Goal: Task Accomplishment & Management: Manage account settings

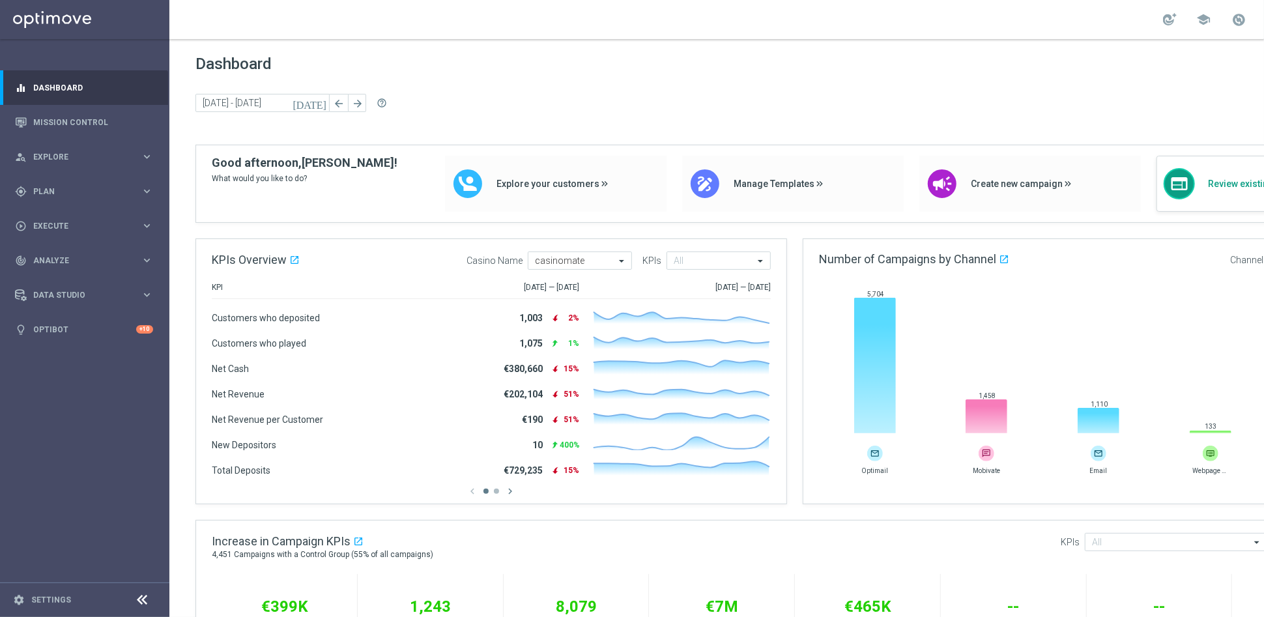
click at [1227, 201] on div "web Review existing campaigns" at bounding box center [1268, 184] width 222 height 56
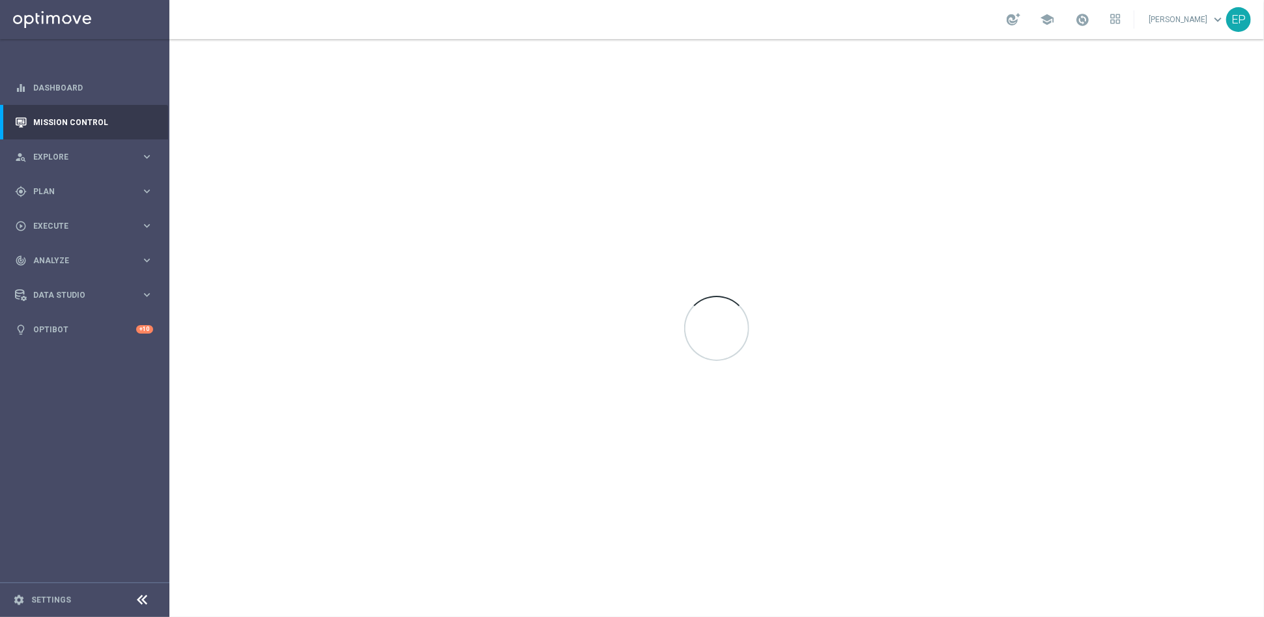
click at [135, 598] on icon at bounding box center [143, 600] width 16 height 16
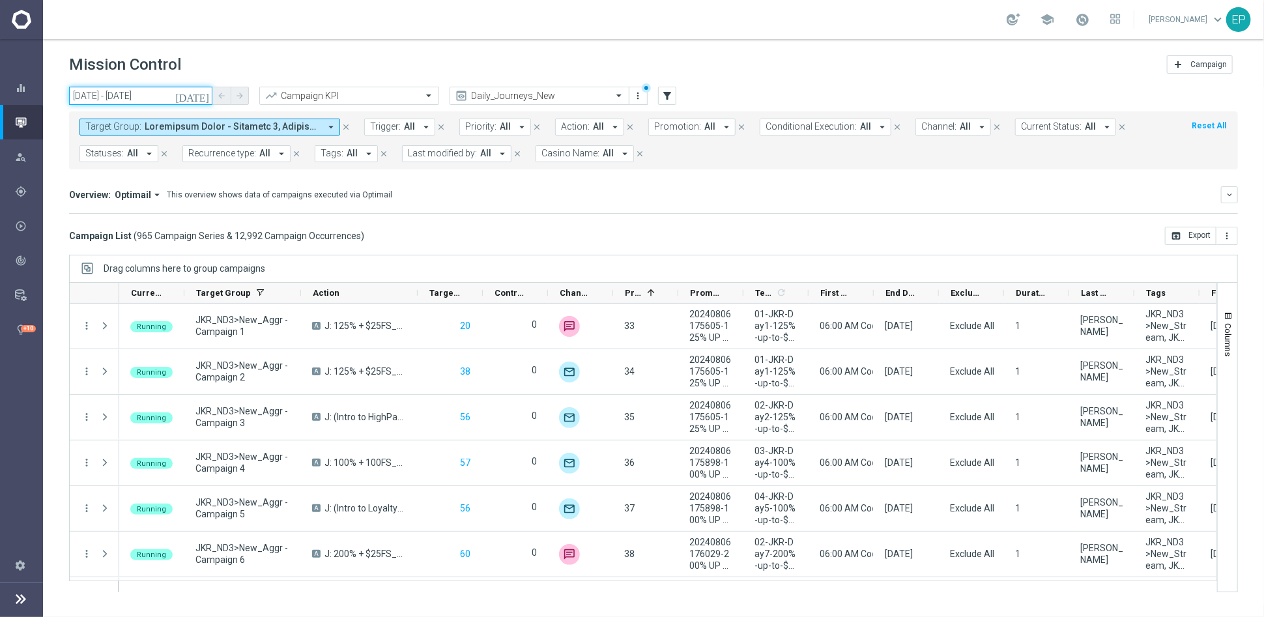
click at [134, 89] on input "01 Aug 2025 - 15 Aug 2025" at bounding box center [140, 96] width 143 height 18
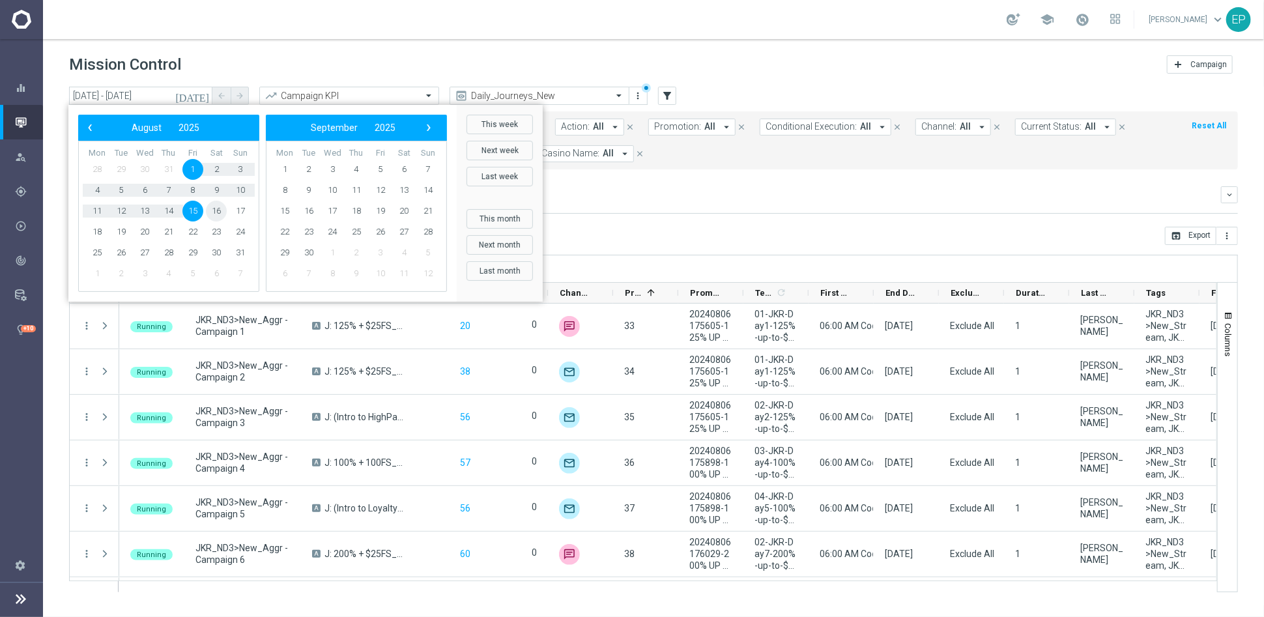
click at [219, 210] on span "16" at bounding box center [216, 211] width 21 height 21
click at [219, 212] on span "16" at bounding box center [216, 211] width 21 height 21
type input "16 Aug 2025 - 16 Aug 2025"
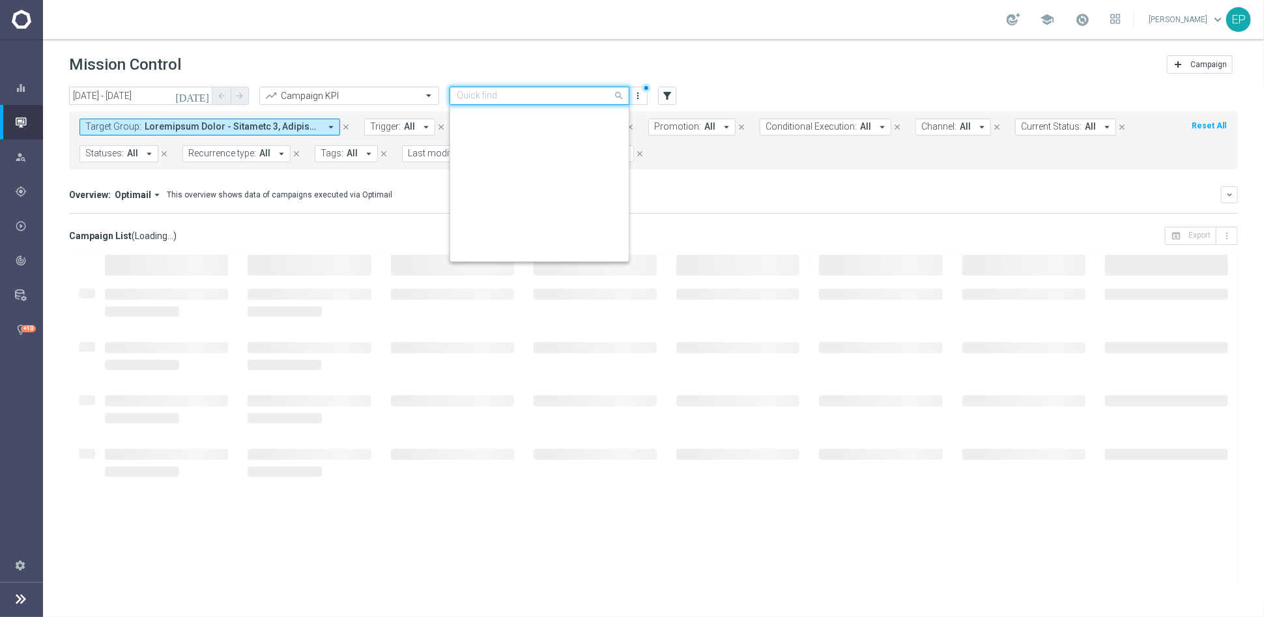
click at [565, 98] on input "text" at bounding box center [526, 96] width 139 height 11
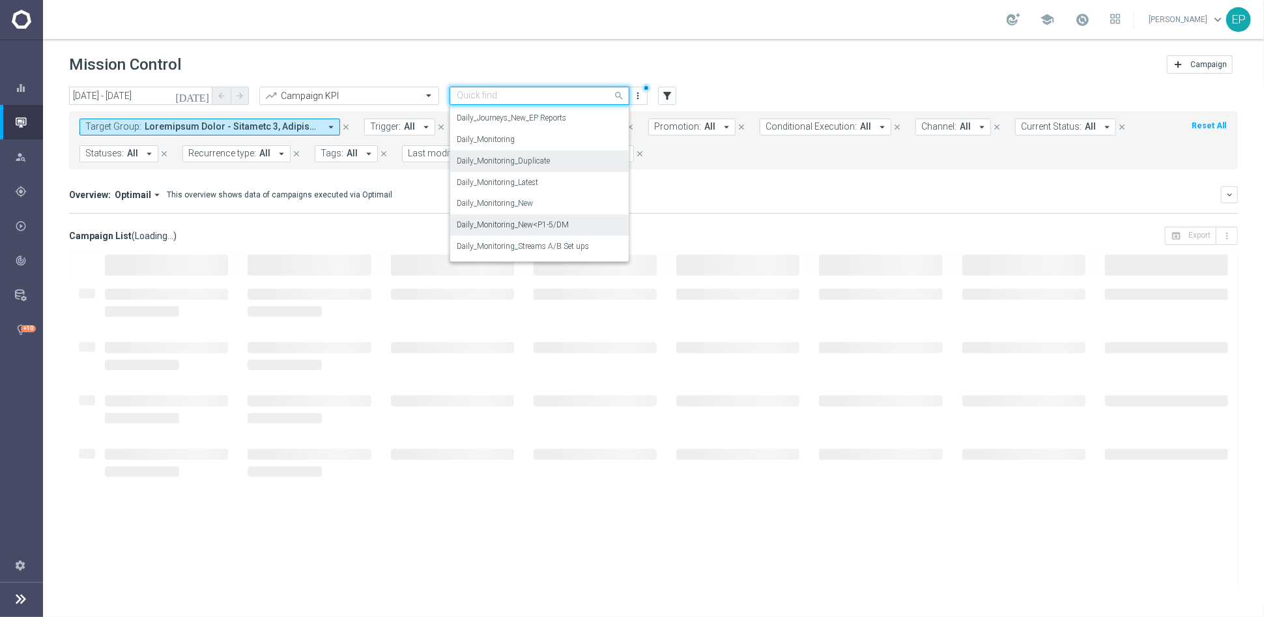
scroll to position [460, 0]
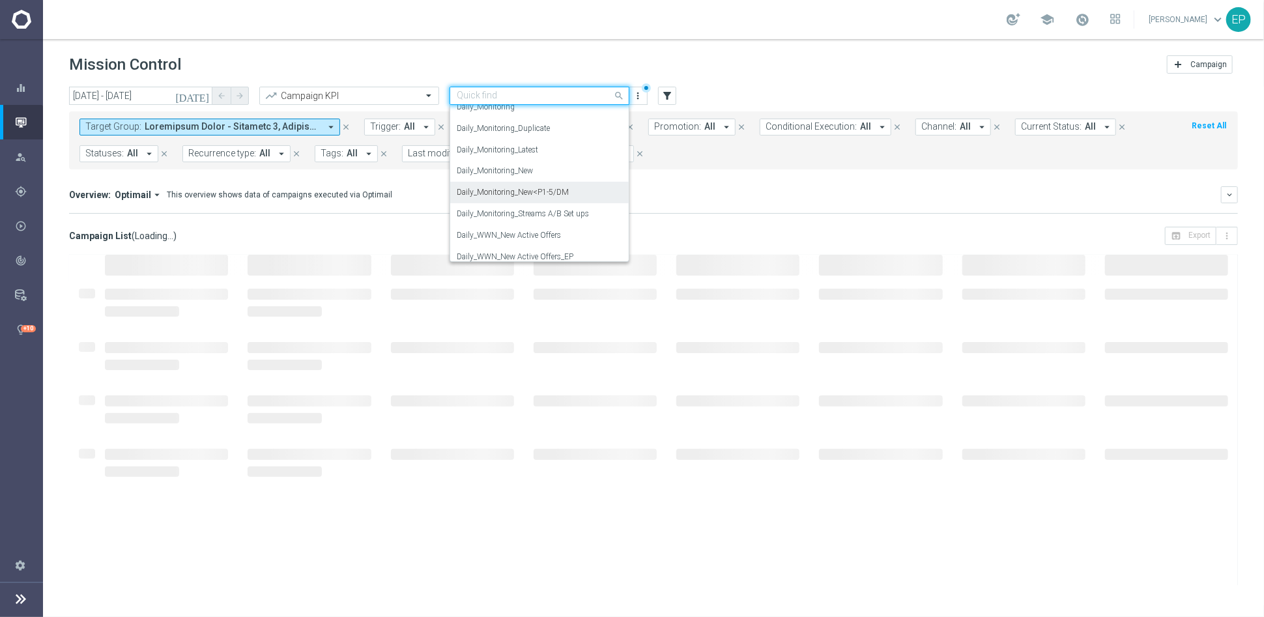
click at [570, 197] on div "Daily_Monitoring_New<P1-5/DM" at bounding box center [540, 193] width 166 height 22
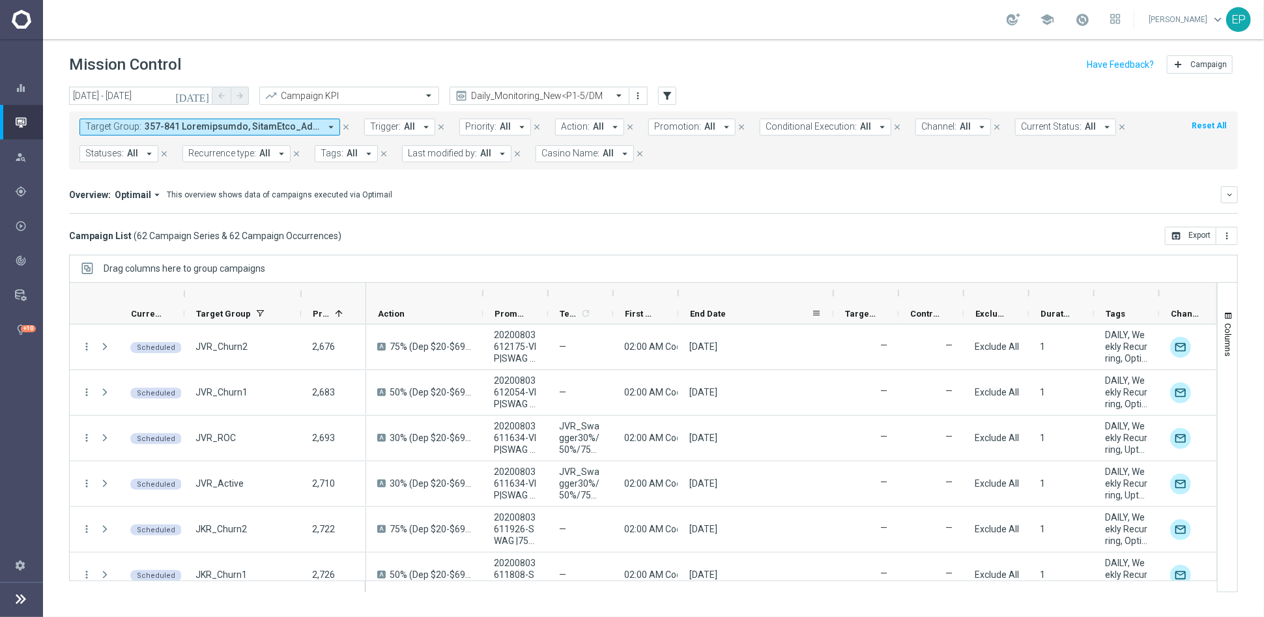
drag, startPoint x: 743, startPoint y: 296, endPoint x: 833, endPoint y: 303, distance: 90.2
click at [833, 303] on div at bounding box center [1023, 304] width 1315 height 42
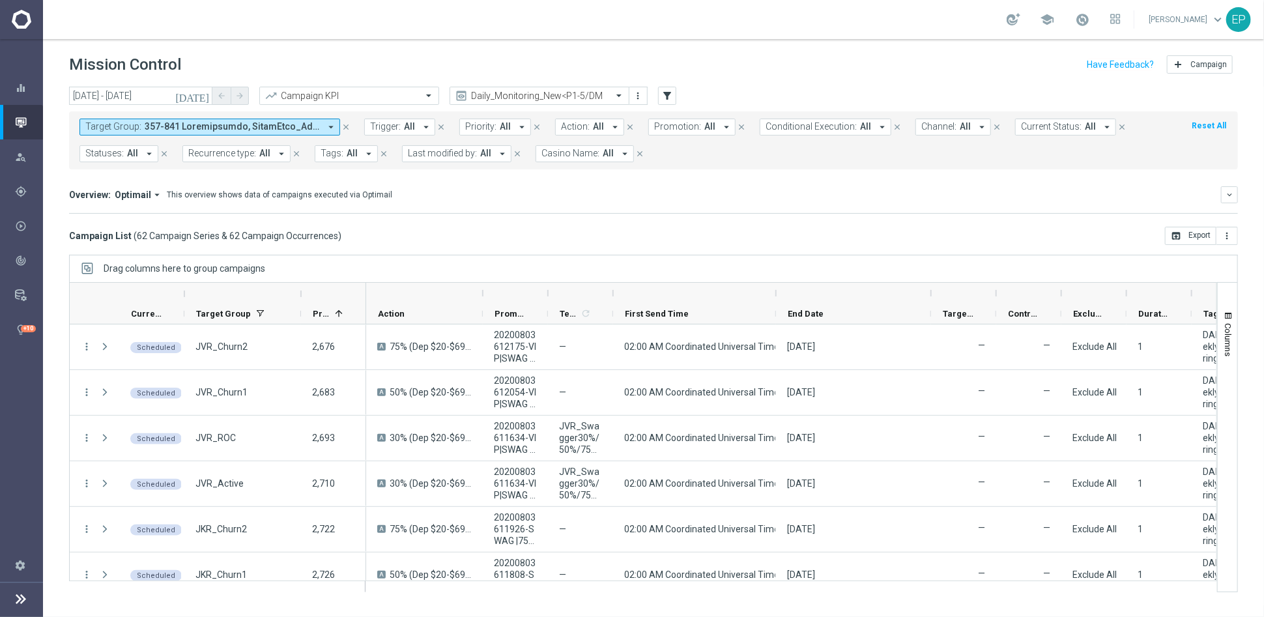
drag, startPoint x: 680, startPoint y: 295, endPoint x: 778, endPoint y: 294, distance: 97.8
click at [778, 294] on div at bounding box center [776, 293] width 5 height 21
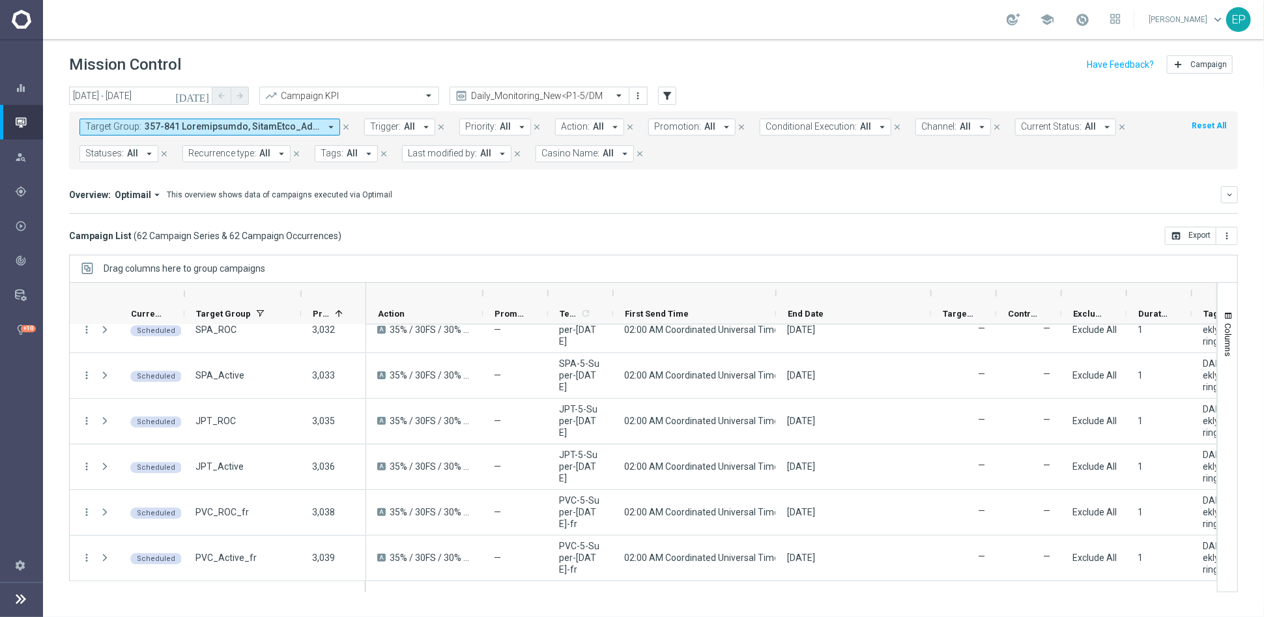
scroll to position [2210, 0]
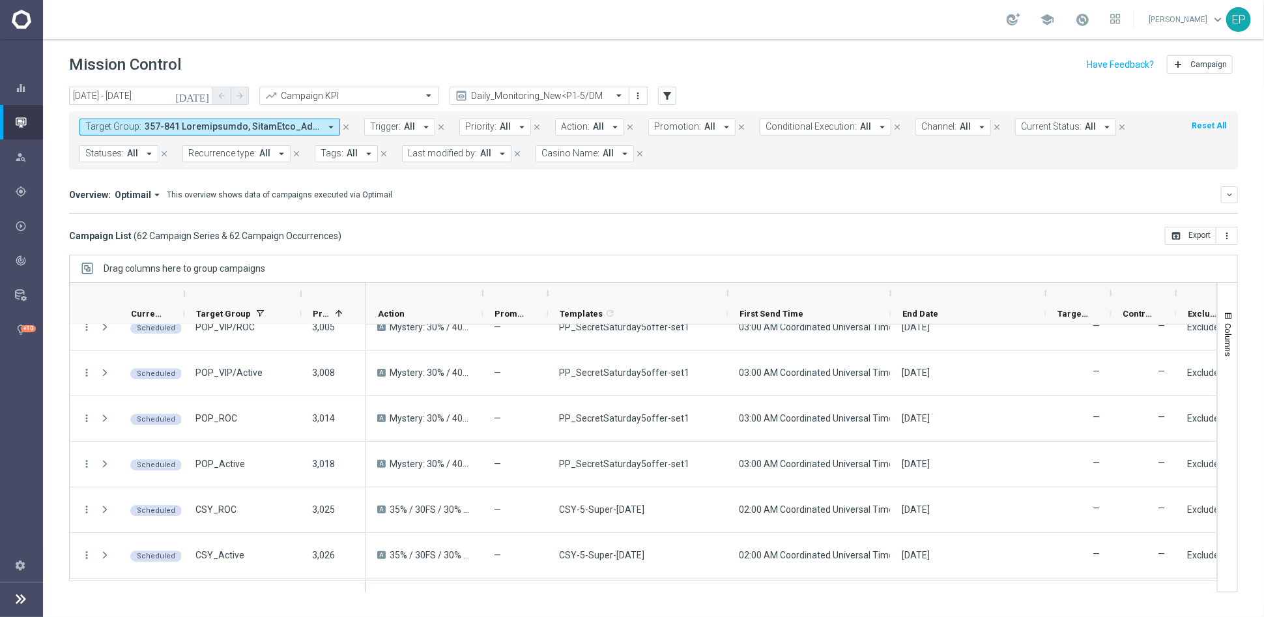
drag, startPoint x: 613, startPoint y: 293, endPoint x: 727, endPoint y: 293, distance: 114.7
click at [727, 293] on div at bounding box center [727, 293] width 5 height 21
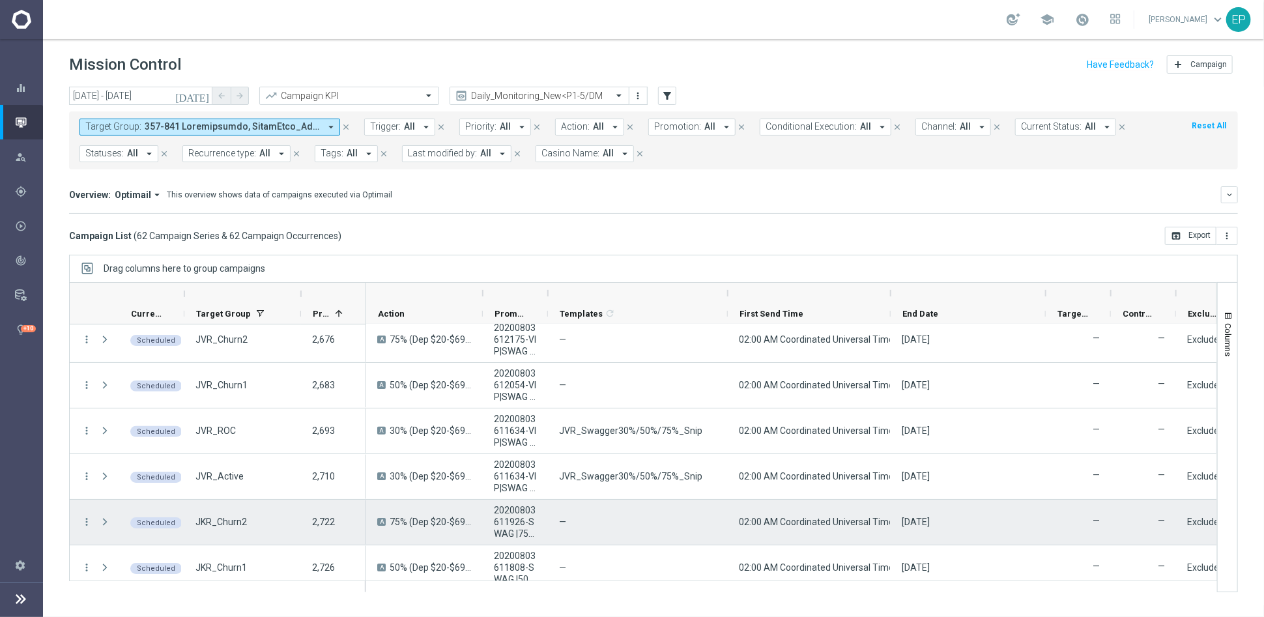
scroll to position [0, 0]
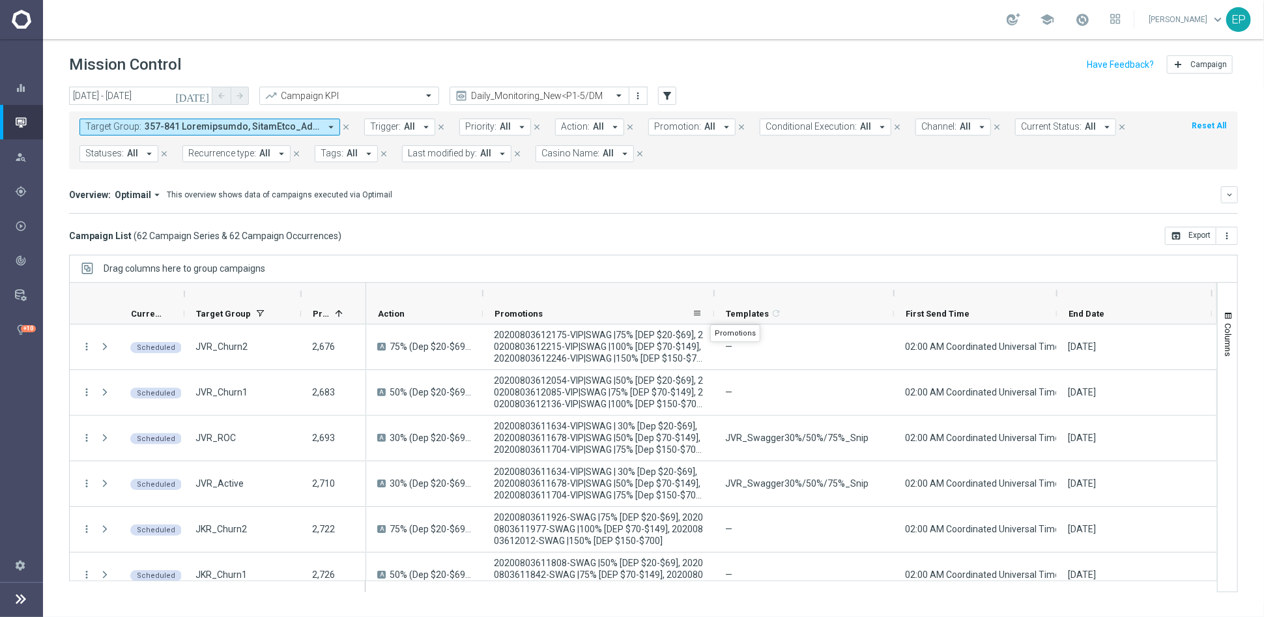
drag, startPoint x: 546, startPoint y: 293, endPoint x: 712, endPoint y: 313, distance: 167.3
click at [712, 313] on div "Action Promotions" at bounding box center [1212, 304] width 1693 height 42
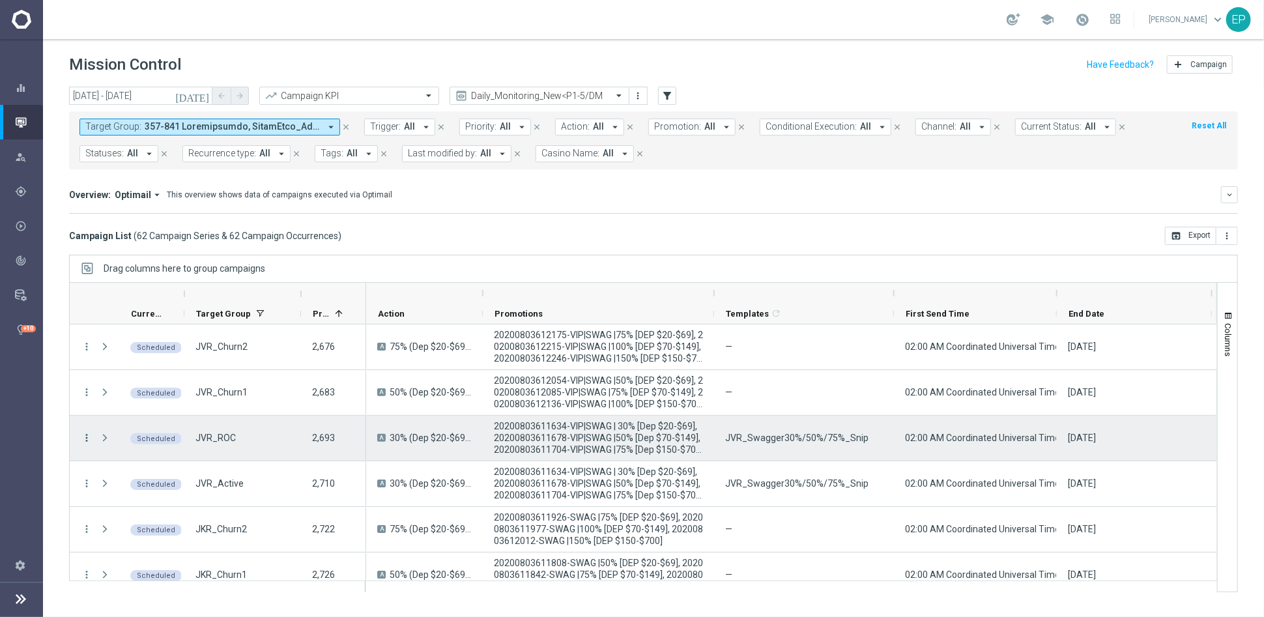
click at [89, 439] on icon "more_vert" at bounding box center [87, 438] width 12 height 12
click at [159, 445] on span "Campaign Details" at bounding box center [145, 445] width 66 height 9
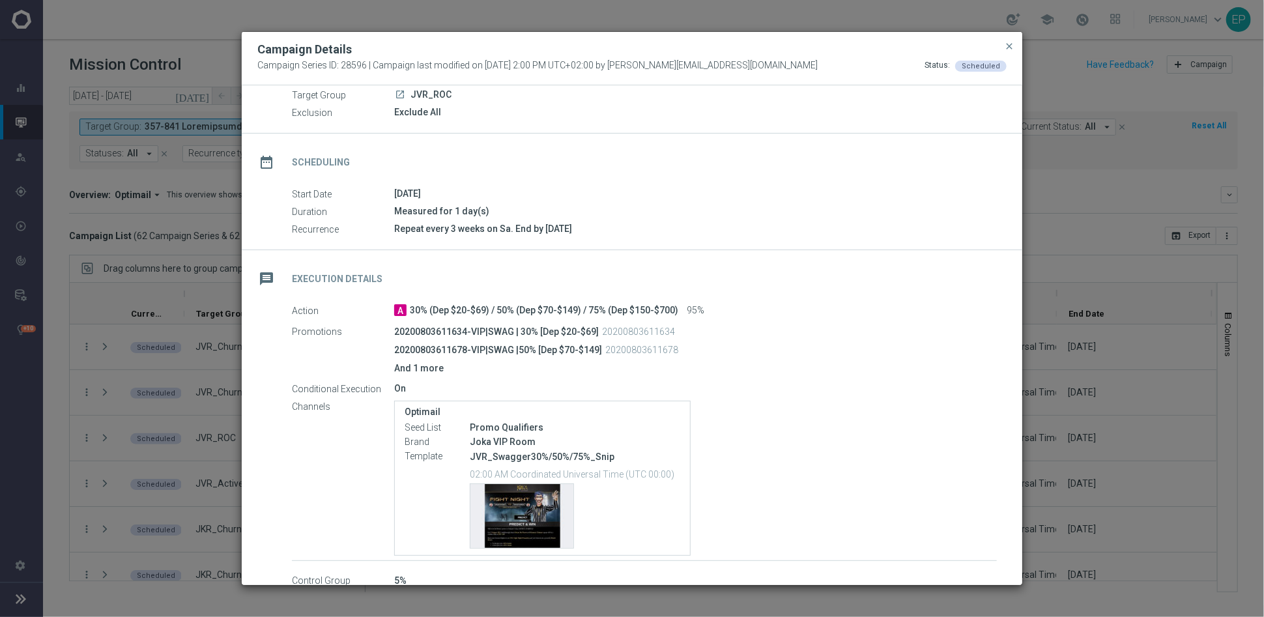
scroll to position [122, 0]
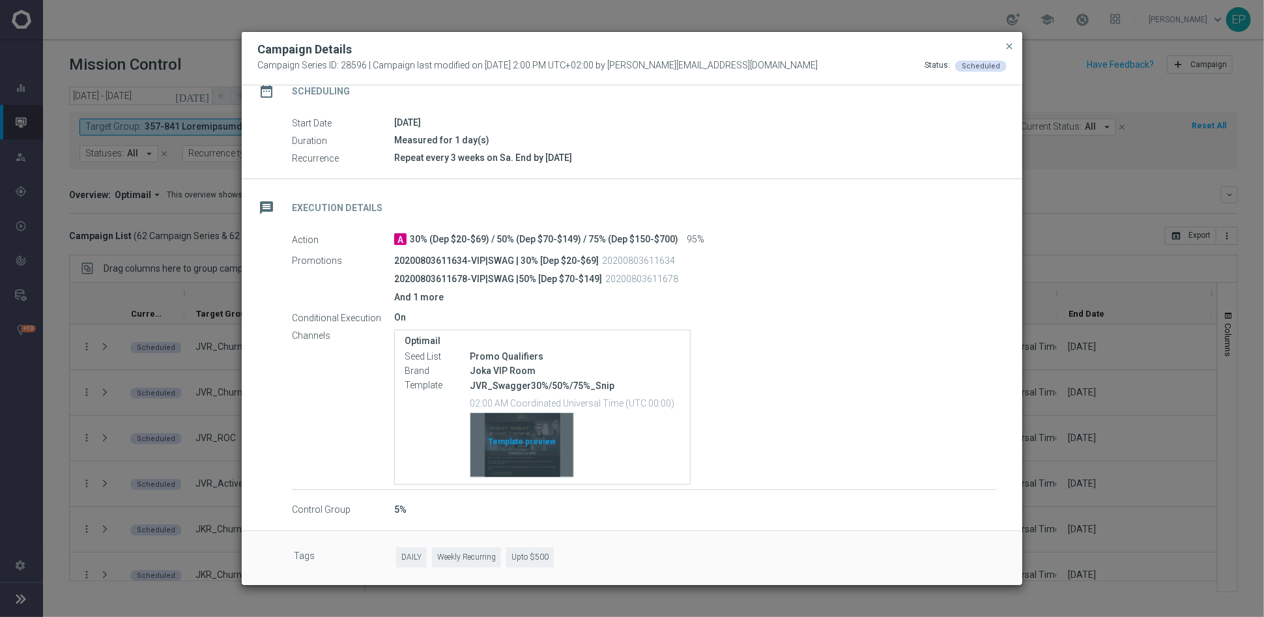
click at [527, 445] on div "Template preview" at bounding box center [522, 445] width 103 height 64
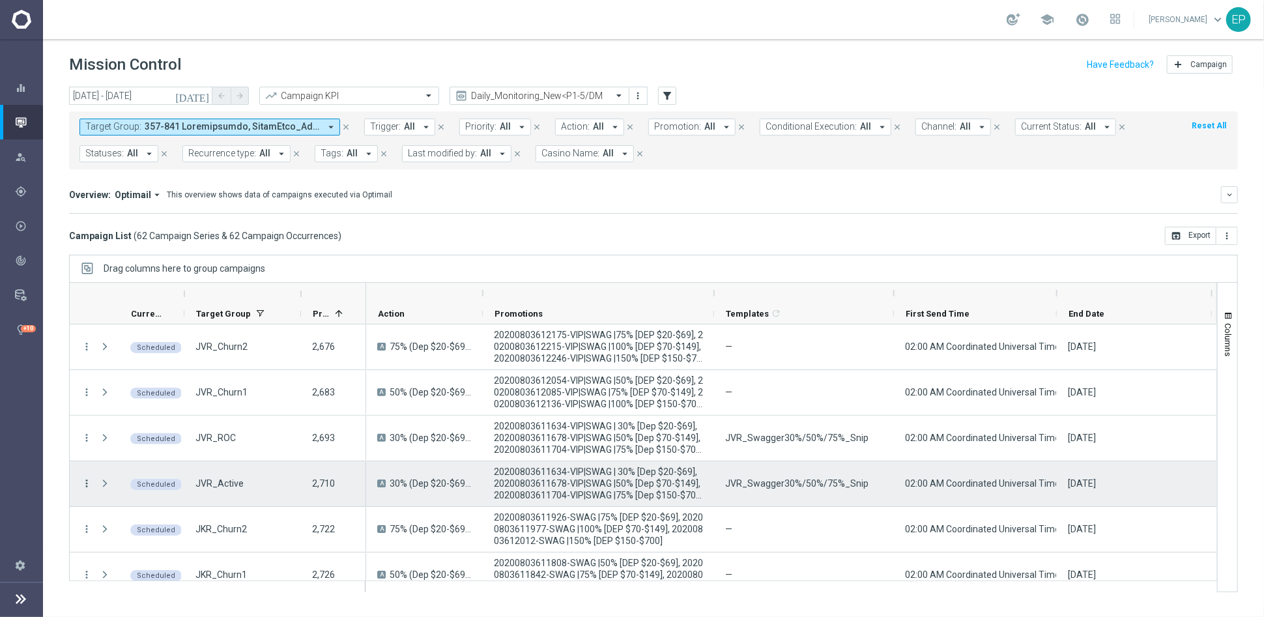
click at [89, 484] on icon "more_vert" at bounding box center [87, 484] width 12 height 12
click at [154, 353] on div "list Campaign Details" at bounding box center [166, 347] width 147 height 18
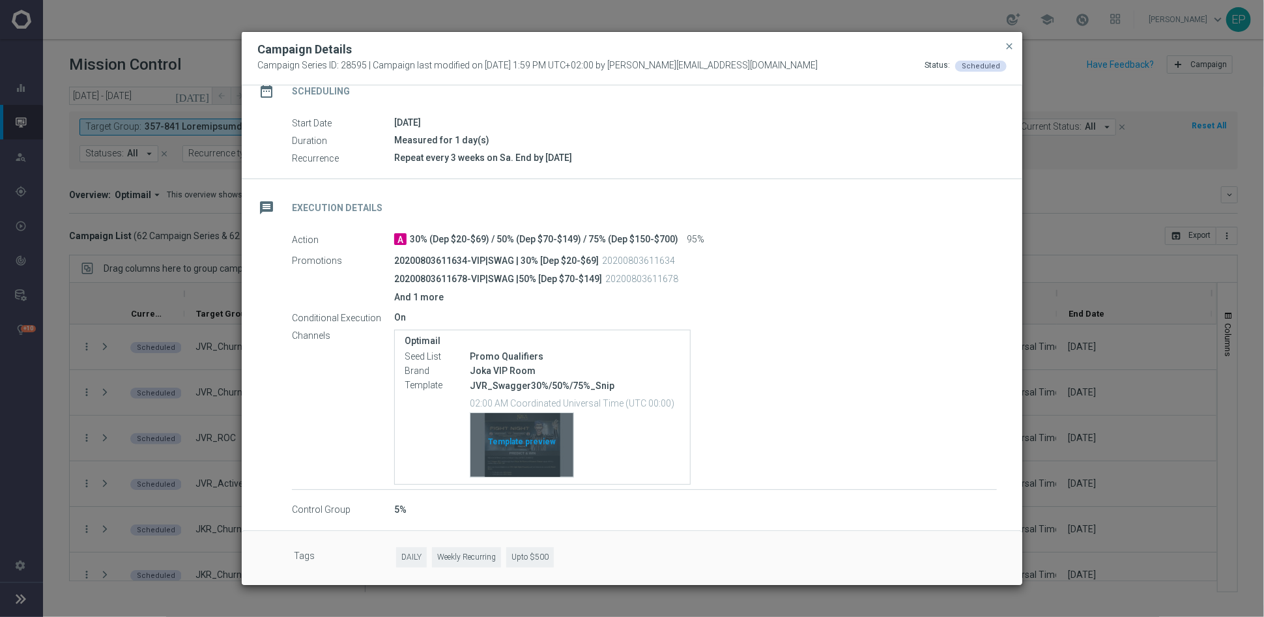
click at [505, 433] on div "Template preview" at bounding box center [522, 445] width 103 height 64
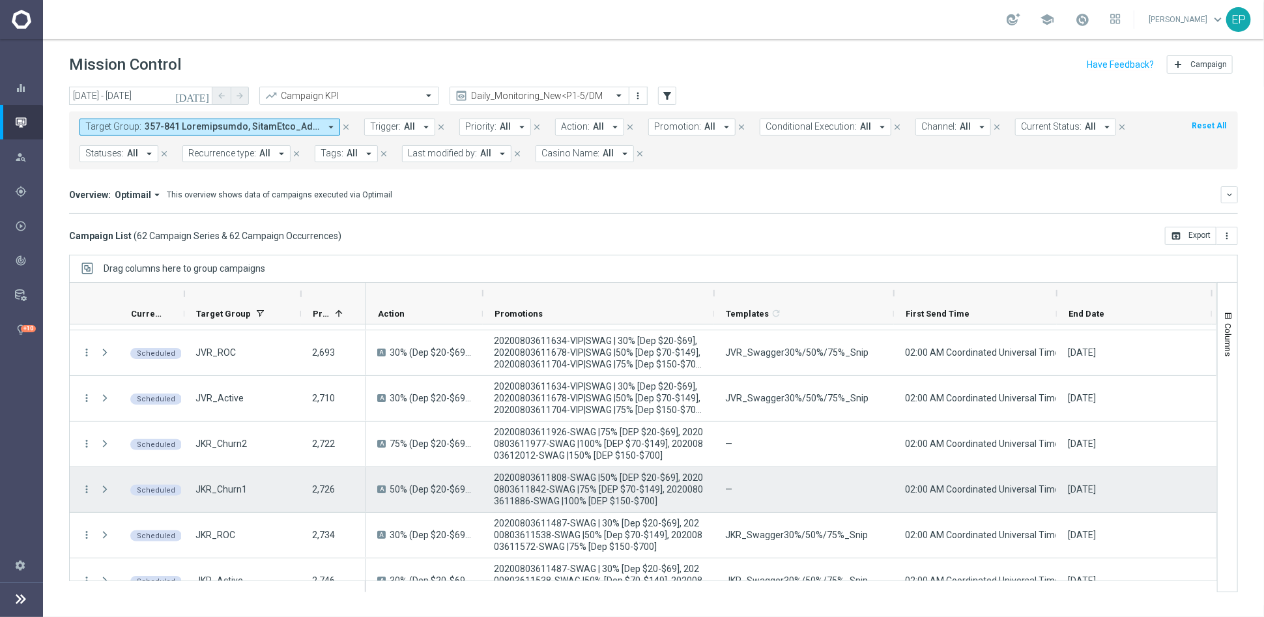
scroll to position [145, 0]
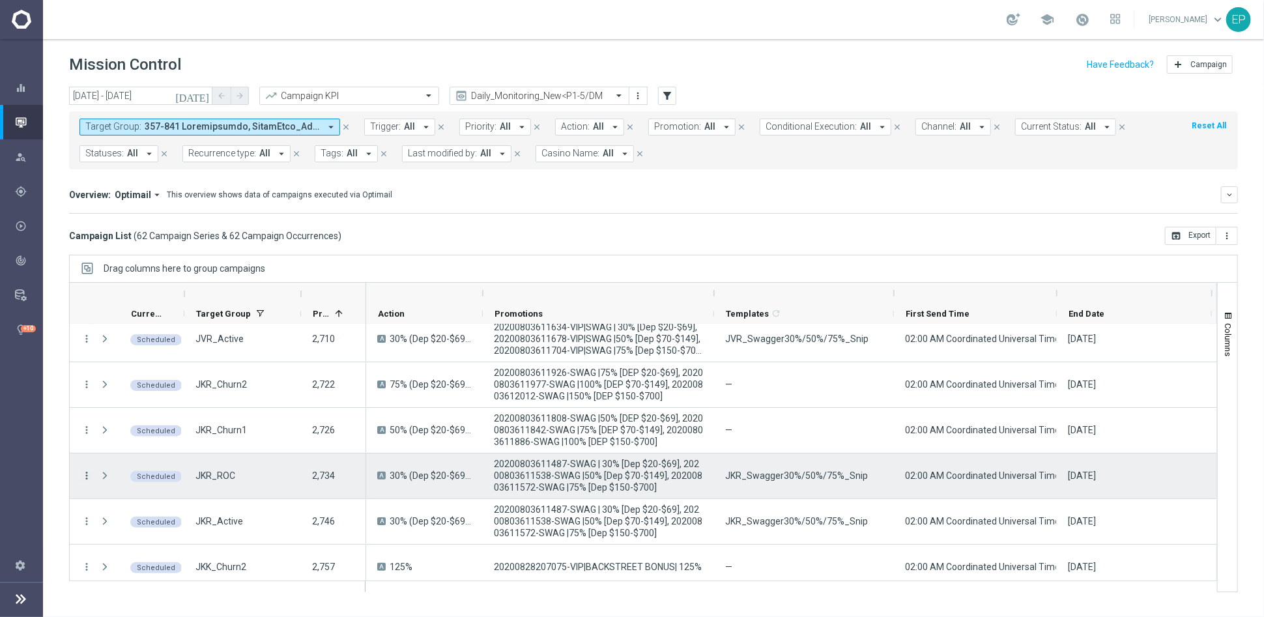
click at [82, 474] on icon "more_vert" at bounding box center [87, 476] width 12 height 12
click at [158, 479] on span "Campaign Details" at bounding box center [145, 483] width 66 height 9
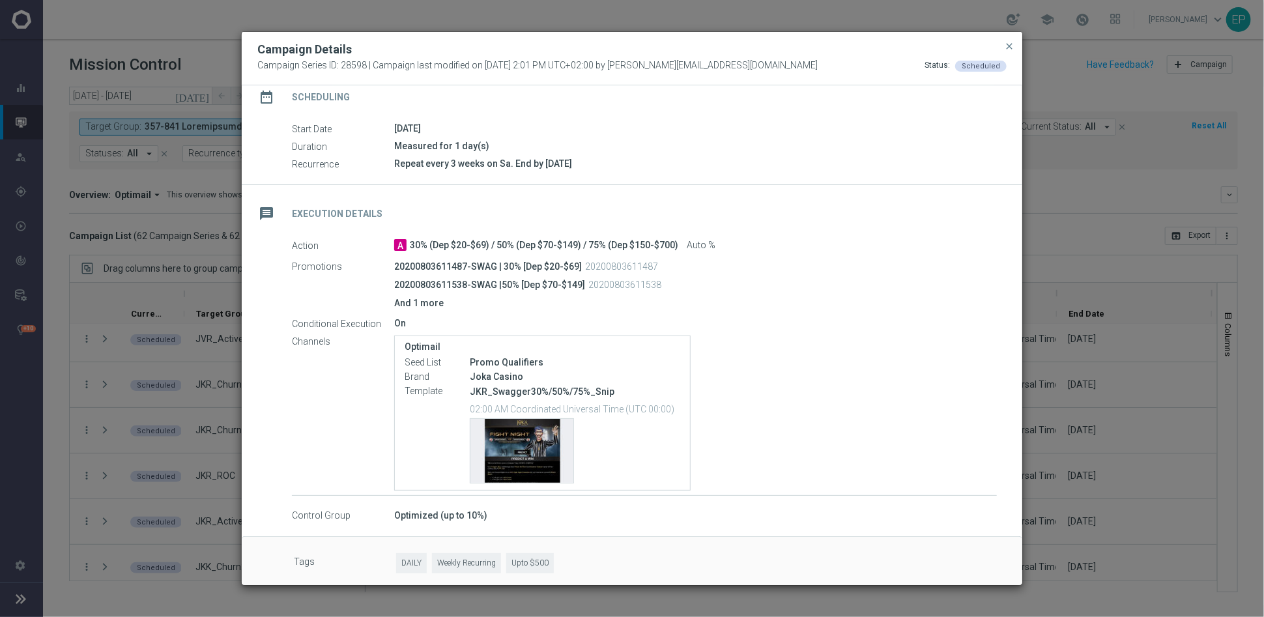
scroll to position [122, 0]
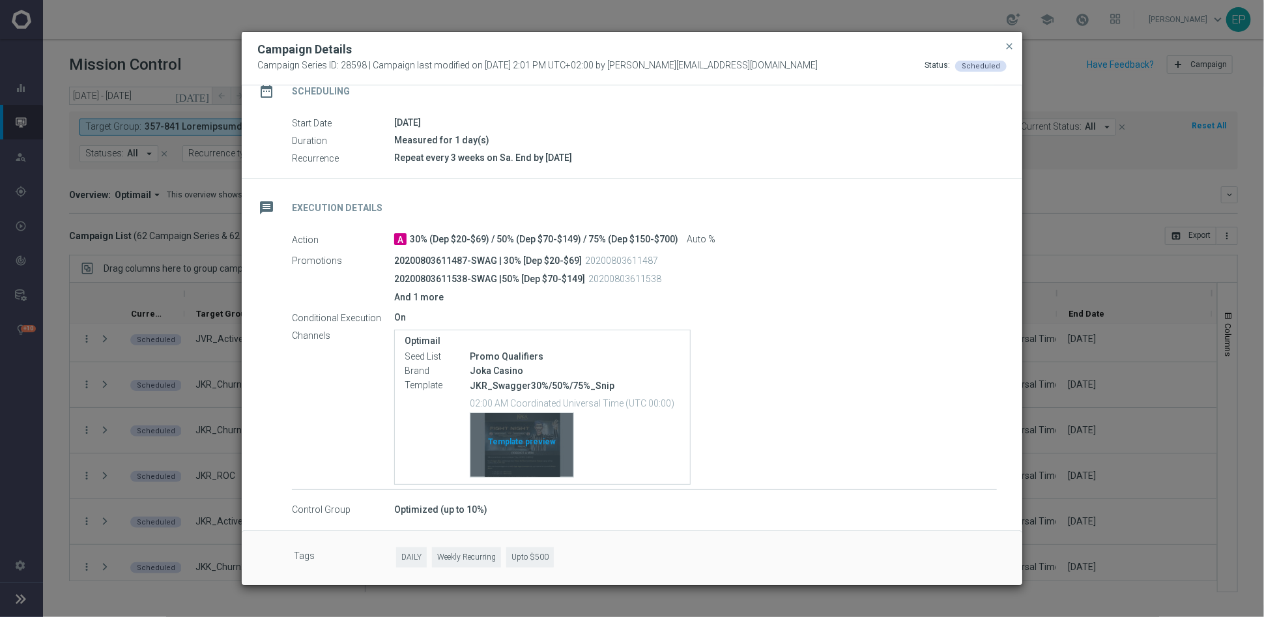
click at [513, 439] on div "Template preview" at bounding box center [522, 445] width 103 height 64
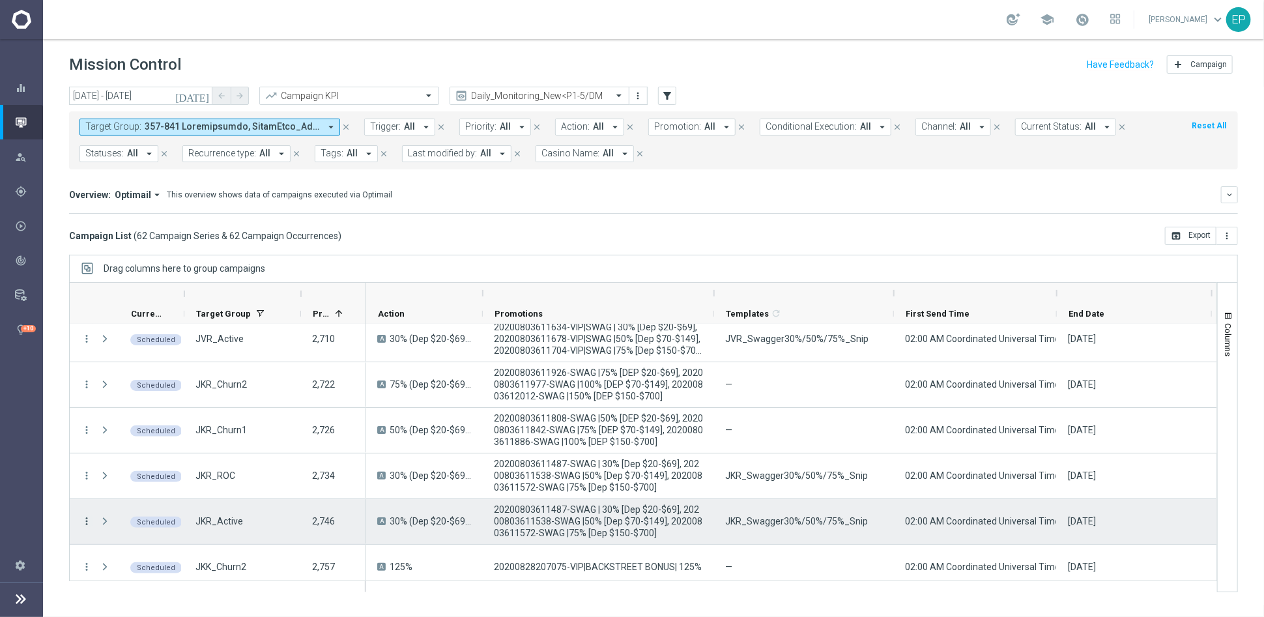
click at [85, 519] on icon "more_vert" at bounding box center [87, 522] width 12 height 12
click at [166, 385] on span "Campaign Details" at bounding box center [145, 385] width 66 height 9
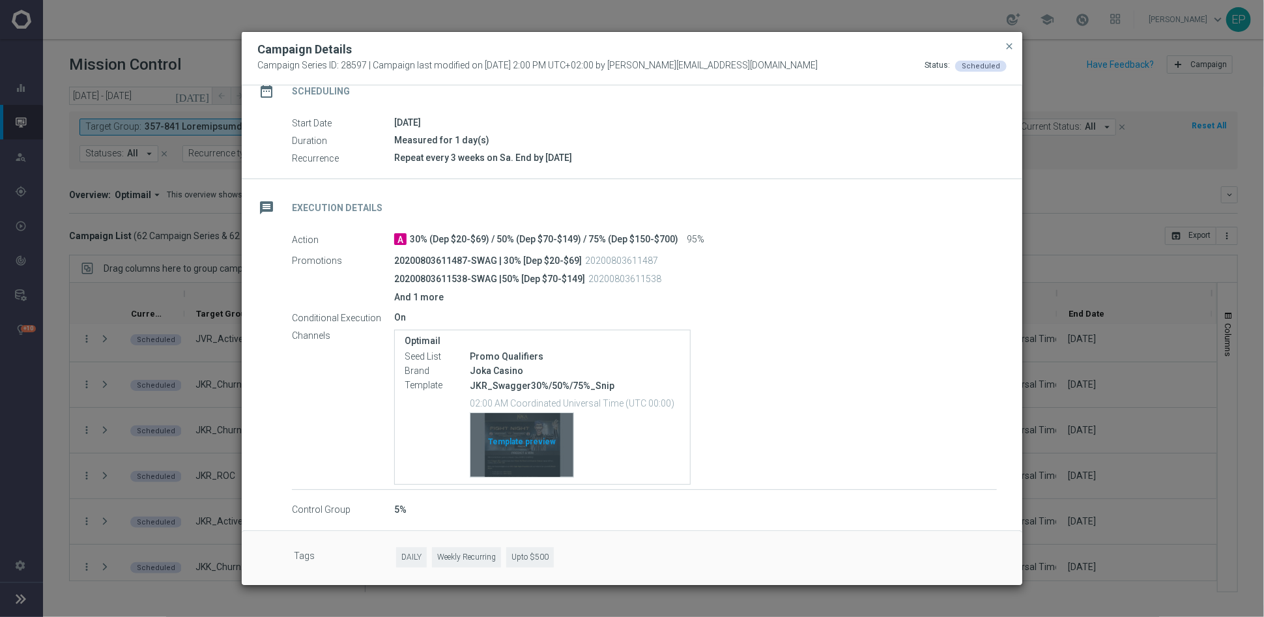
click at [495, 443] on div "Template preview" at bounding box center [522, 445] width 103 height 64
click at [1015, 42] on button "close" at bounding box center [1009, 46] width 13 height 16
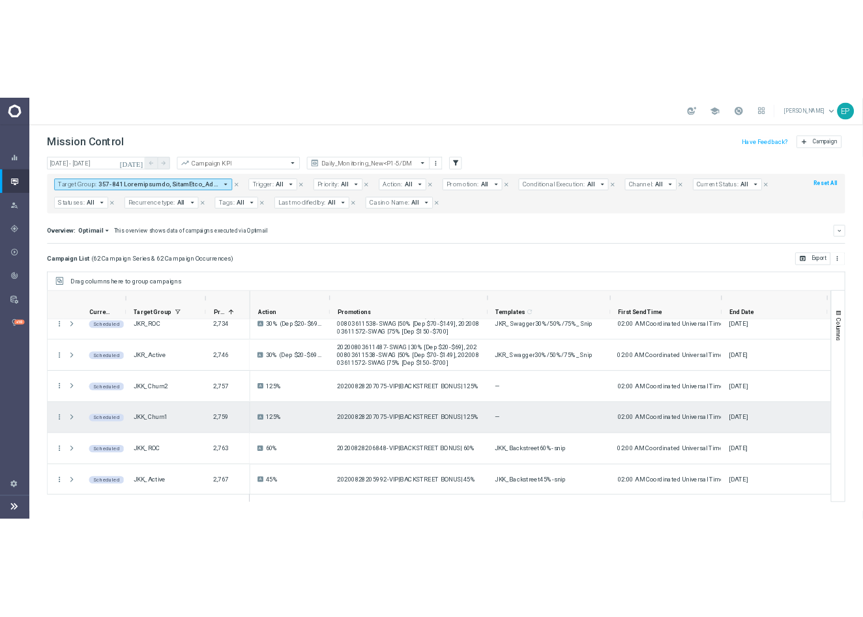
scroll to position [362, 0]
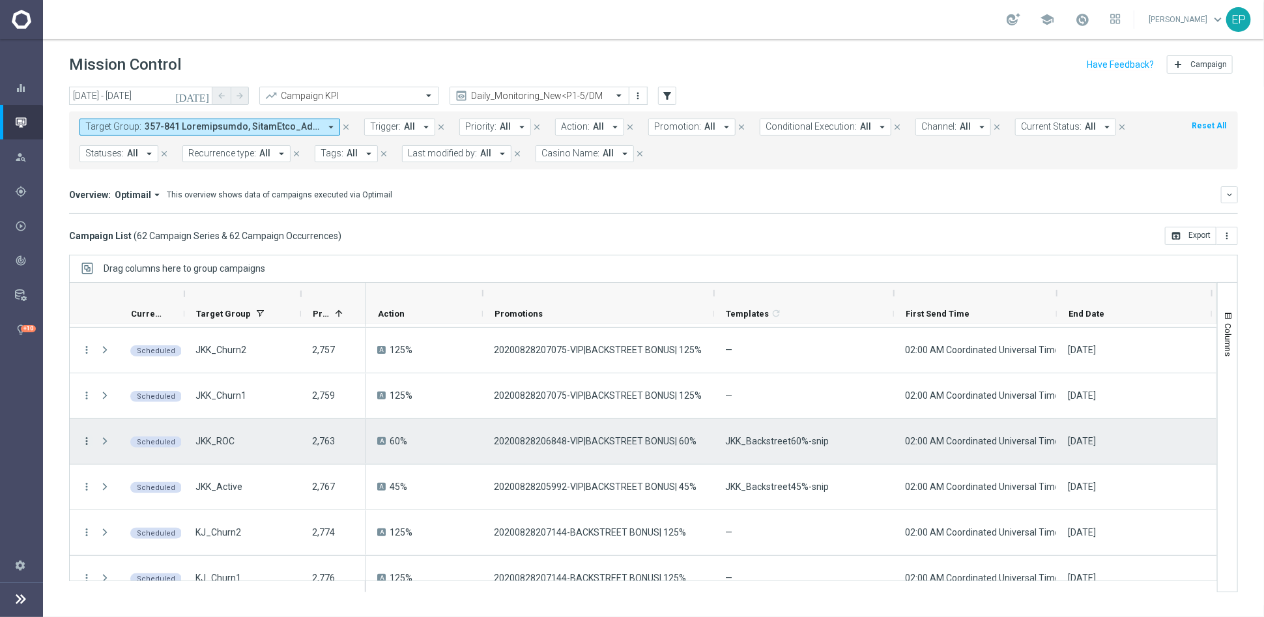
click at [89, 439] on icon "more_vert" at bounding box center [87, 441] width 12 height 12
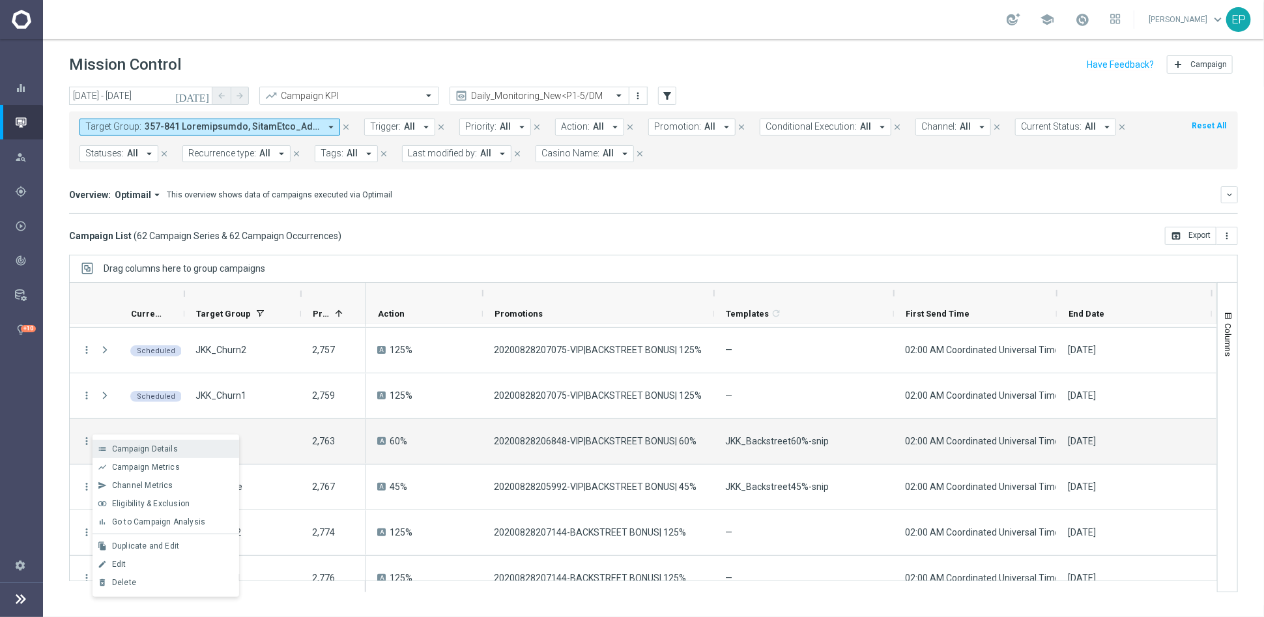
click at [142, 446] on span "Campaign Details" at bounding box center [145, 449] width 66 height 9
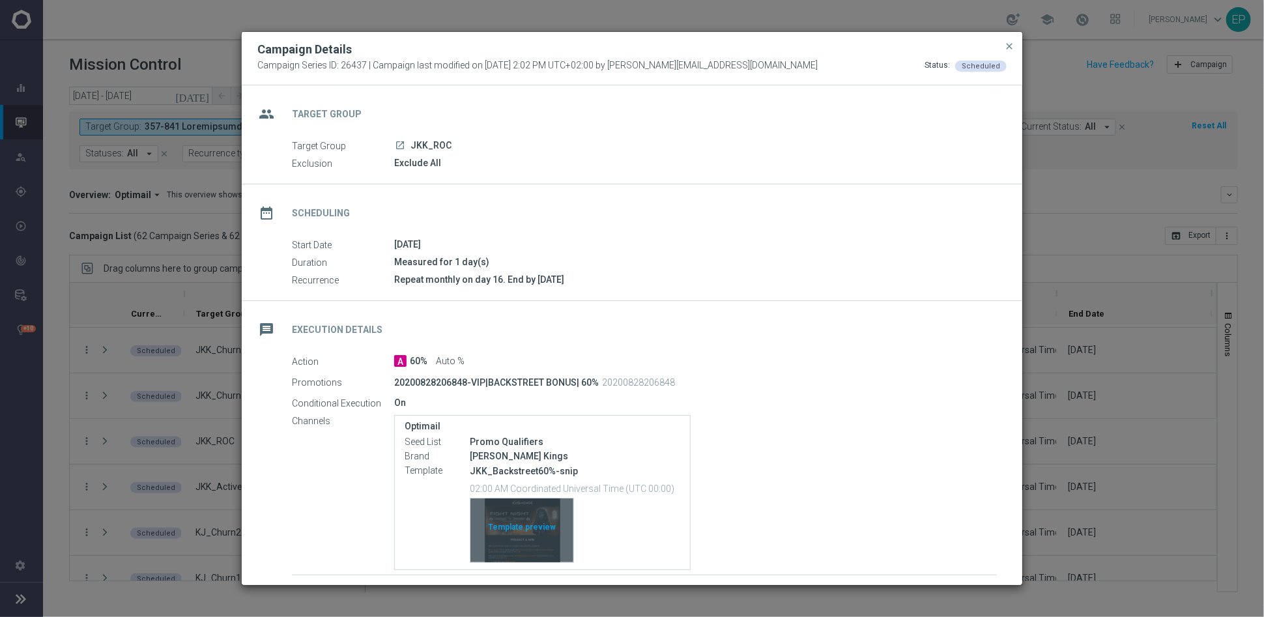
click at [538, 508] on div "Template preview" at bounding box center [522, 531] width 103 height 64
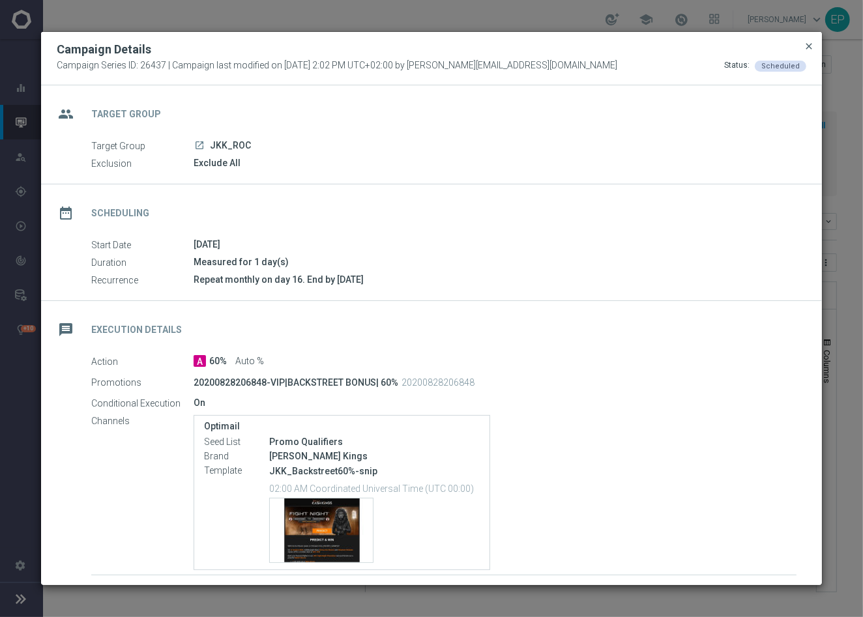
click at [811, 42] on span "close" at bounding box center [809, 46] width 10 height 10
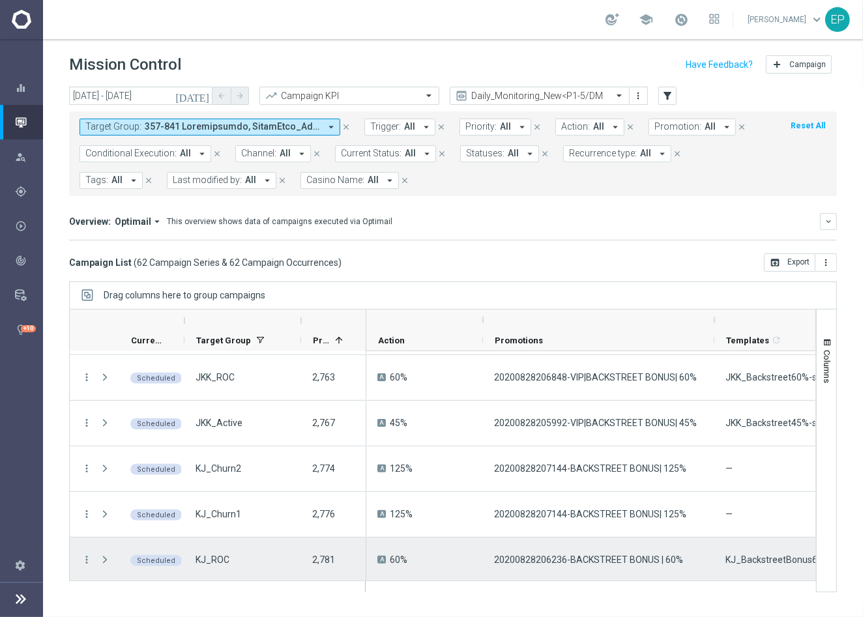
scroll to position [506, 0]
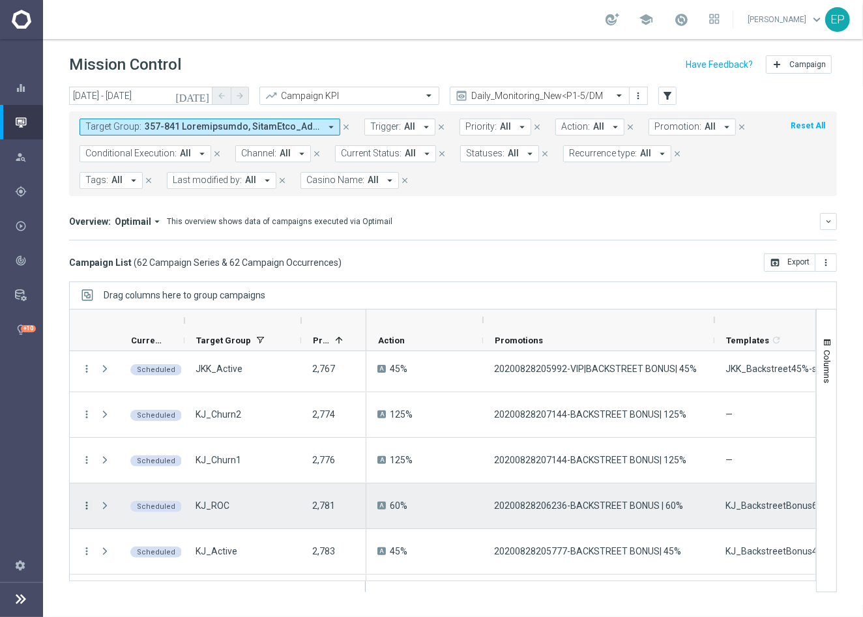
click at [88, 506] on icon "more_vert" at bounding box center [87, 506] width 12 height 12
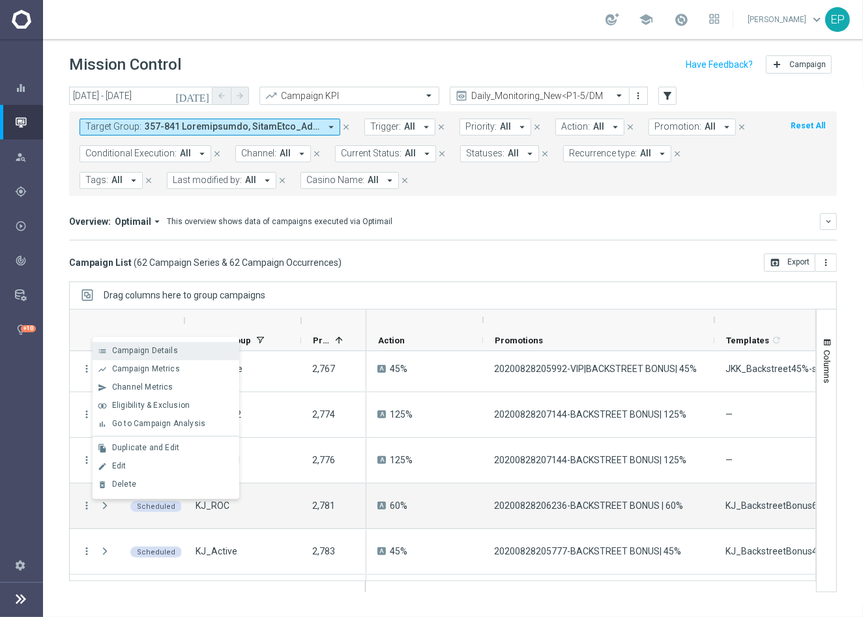
click at [177, 353] on div "Campaign Details" at bounding box center [172, 350] width 121 height 9
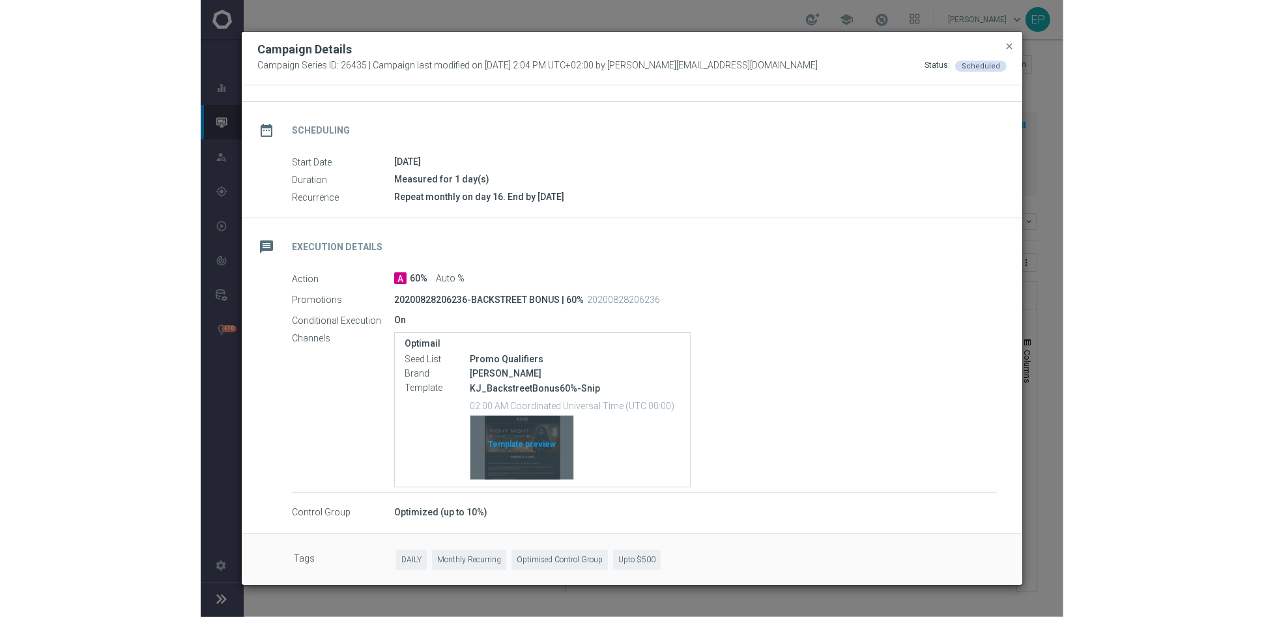
scroll to position [86, 0]
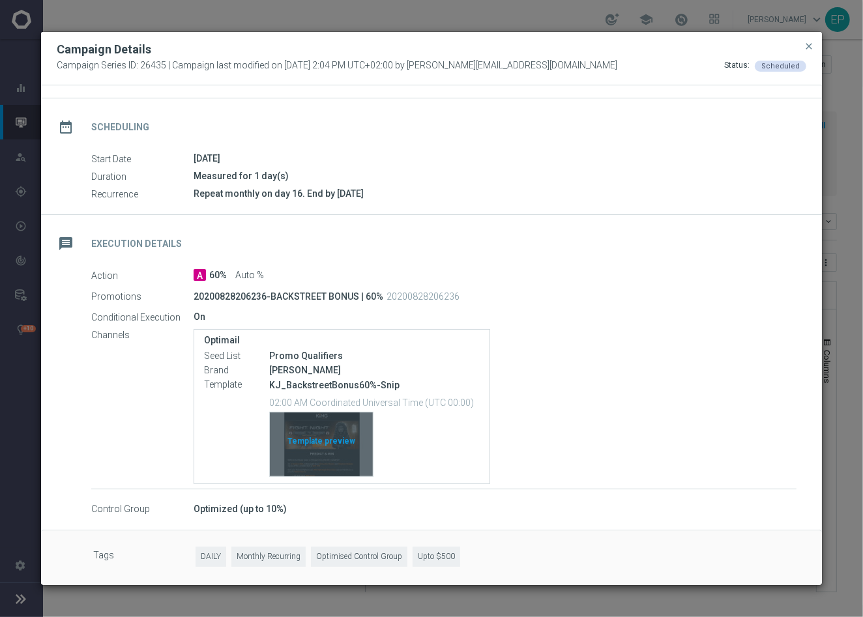
click at [343, 436] on div "Template preview" at bounding box center [321, 445] width 103 height 64
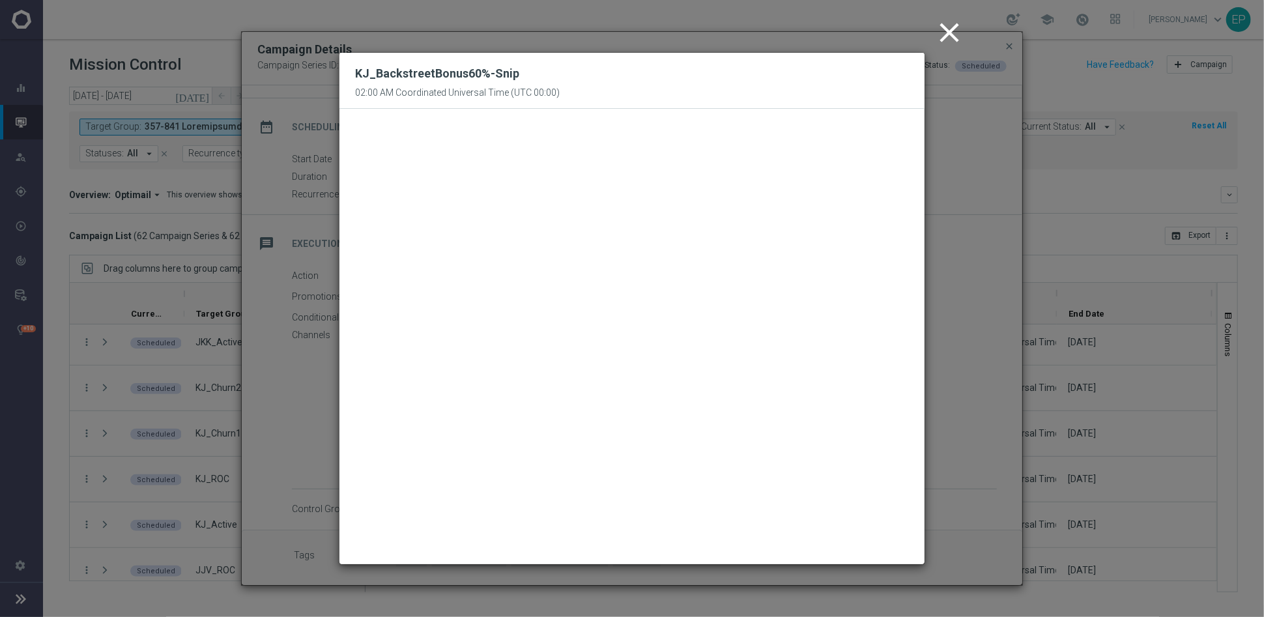
click at [954, 26] on icon "close" at bounding box center [949, 32] width 33 height 33
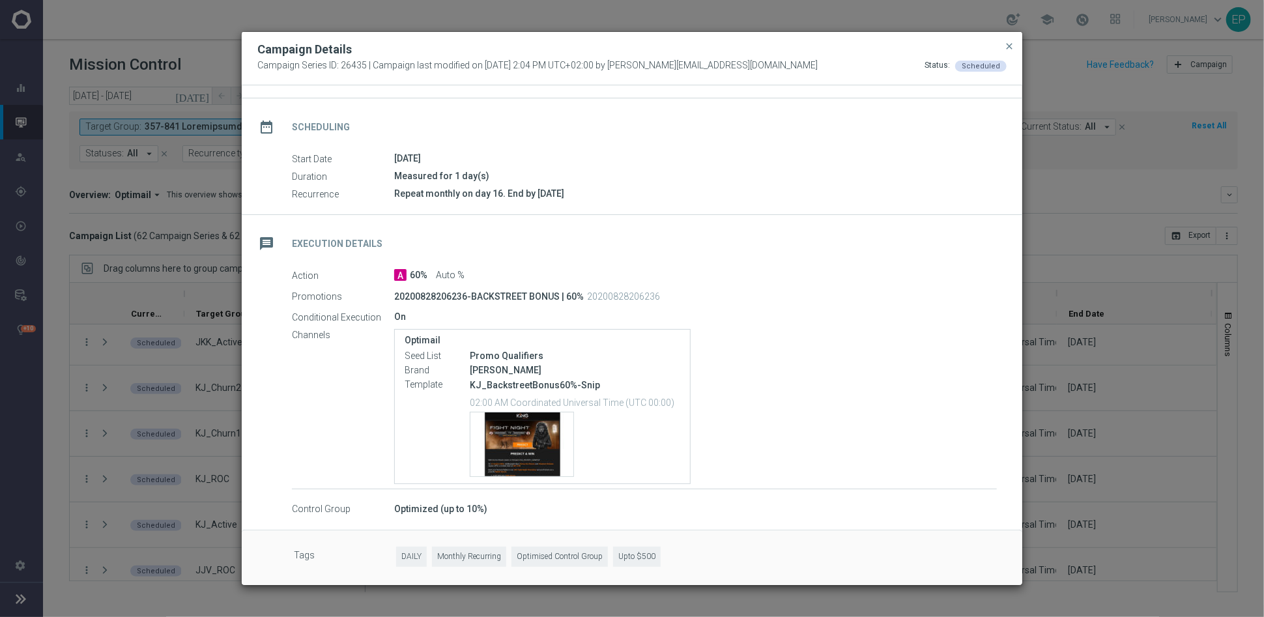
drag, startPoint x: 1008, startPoint y: 44, endPoint x: 793, endPoint y: 183, distance: 255.8
click at [1008, 44] on span "close" at bounding box center [1009, 46] width 10 height 10
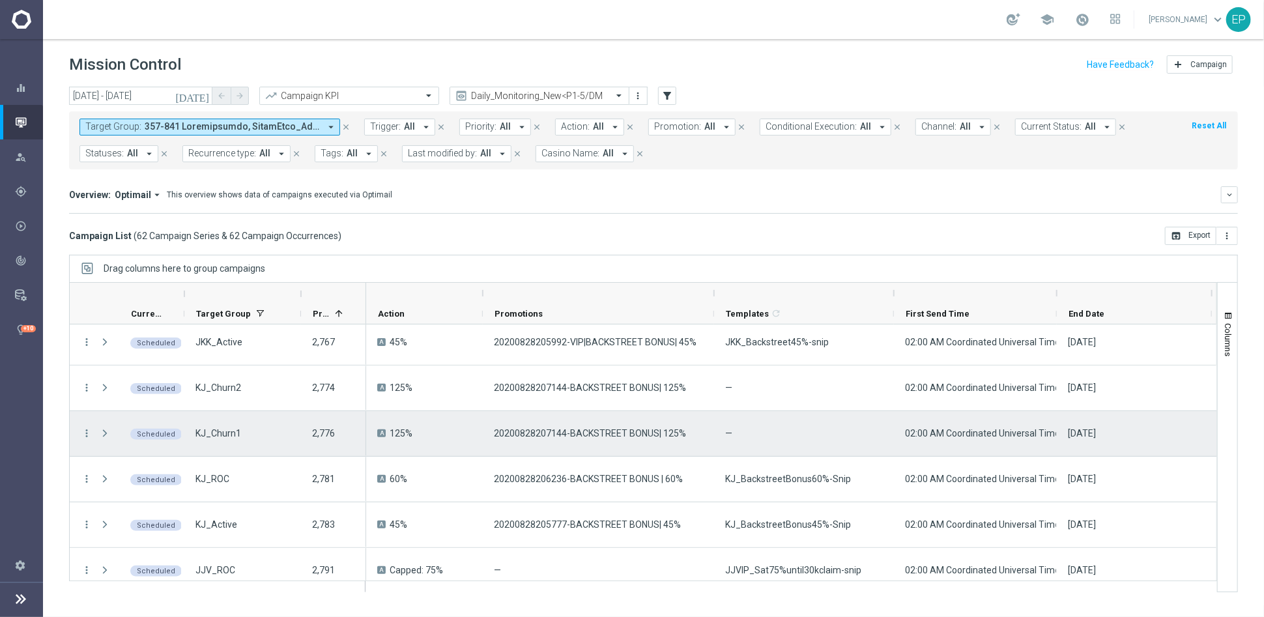
scroll to position [434, 0]
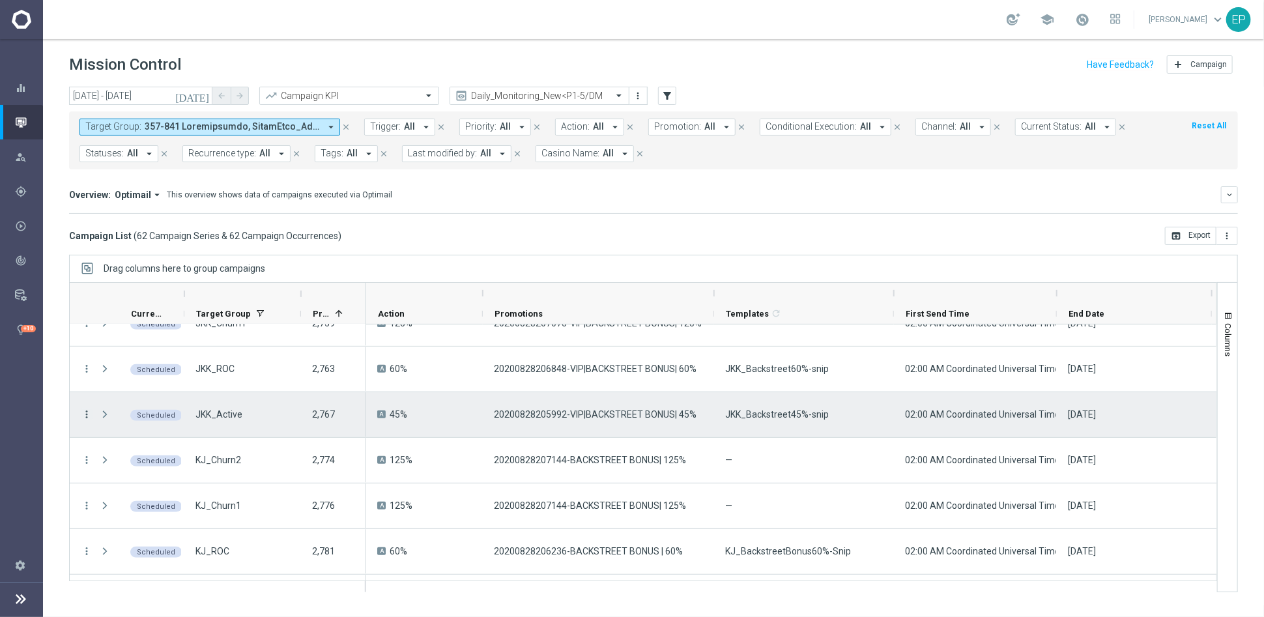
click at [82, 412] on icon "more_vert" at bounding box center [87, 415] width 12 height 12
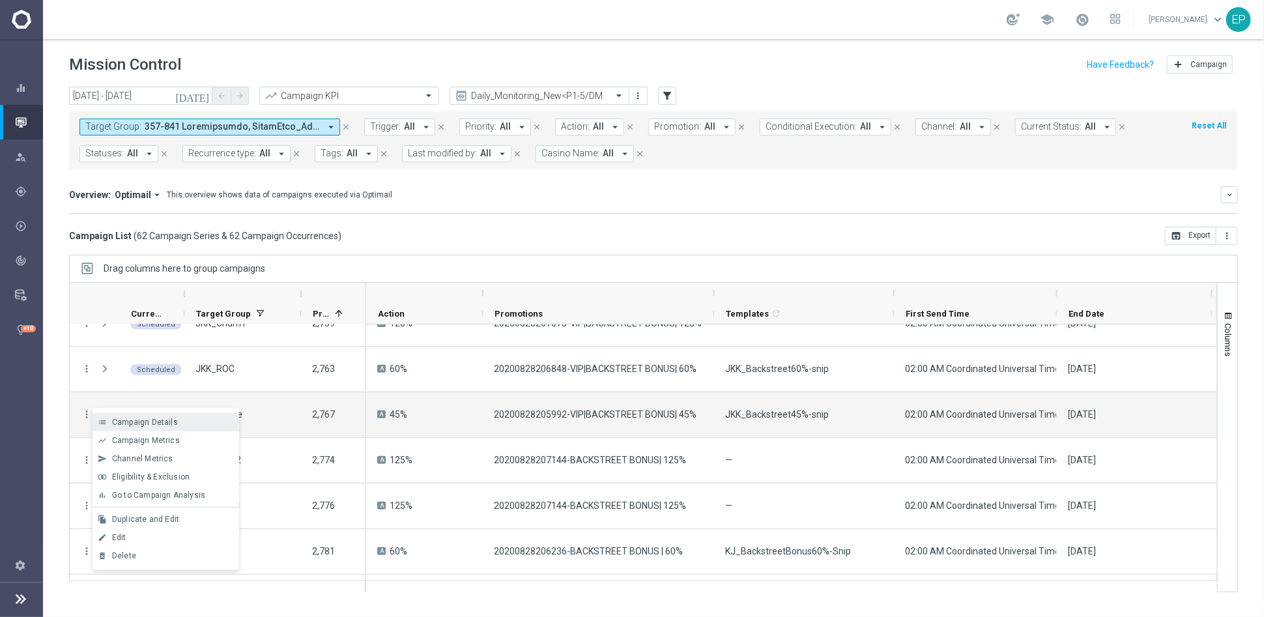
click at [153, 421] on span "Campaign Details" at bounding box center [145, 422] width 66 height 9
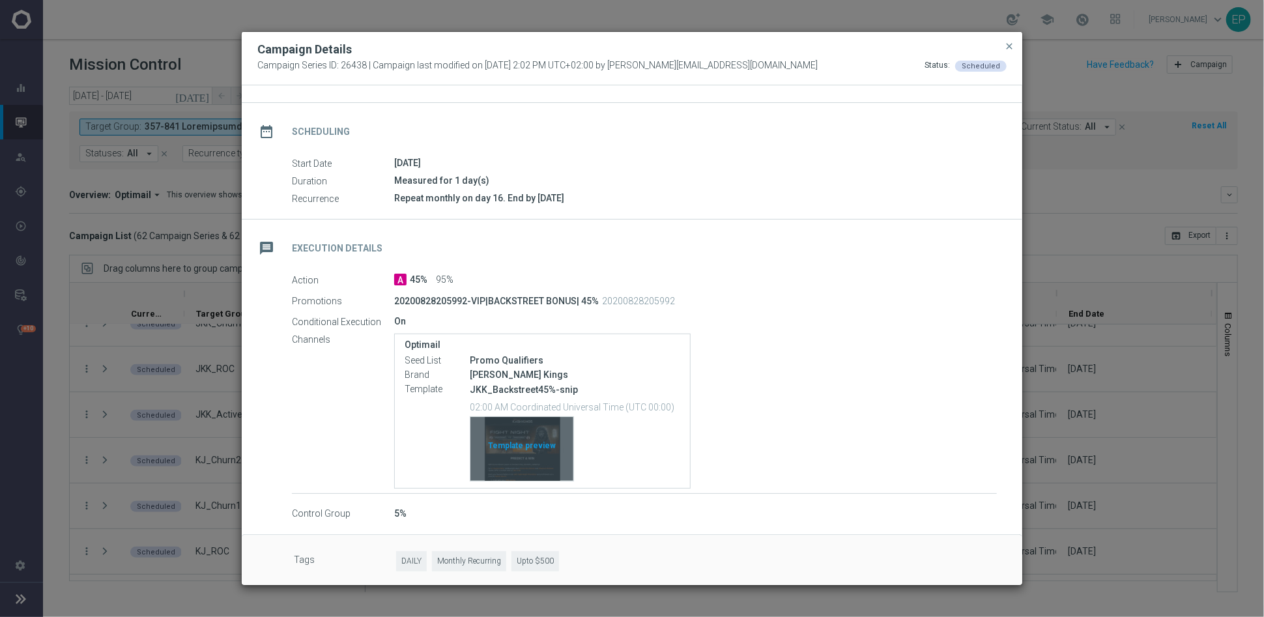
scroll to position [86, 0]
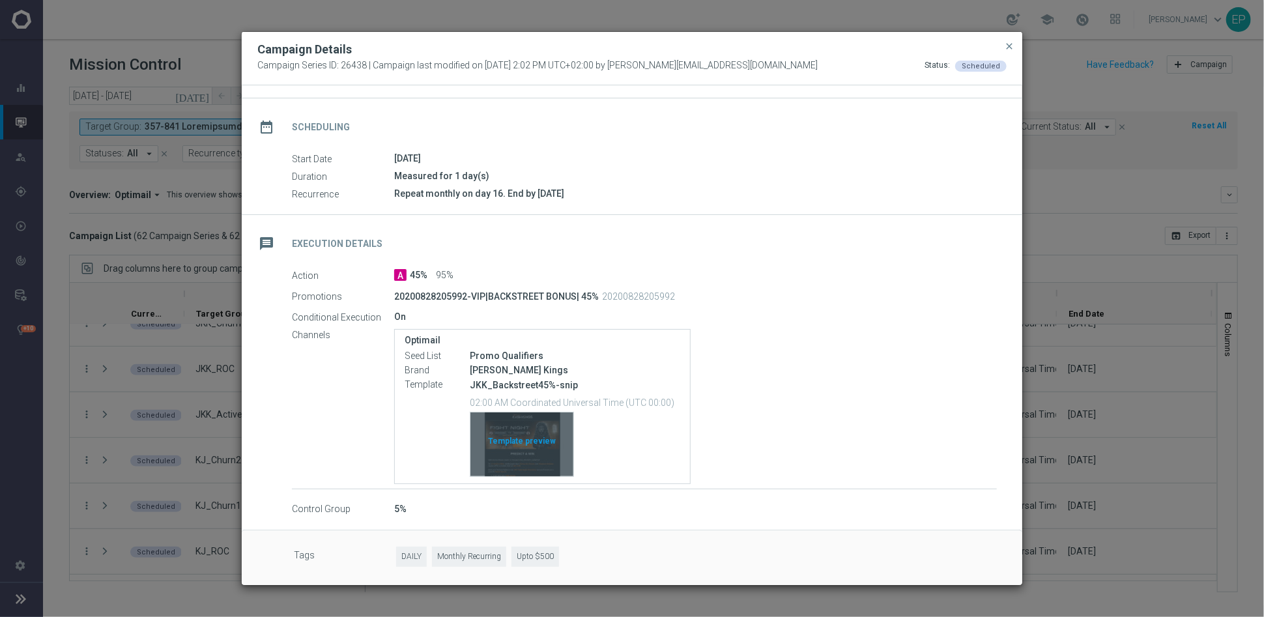
click at [520, 441] on div "Template preview" at bounding box center [522, 445] width 103 height 64
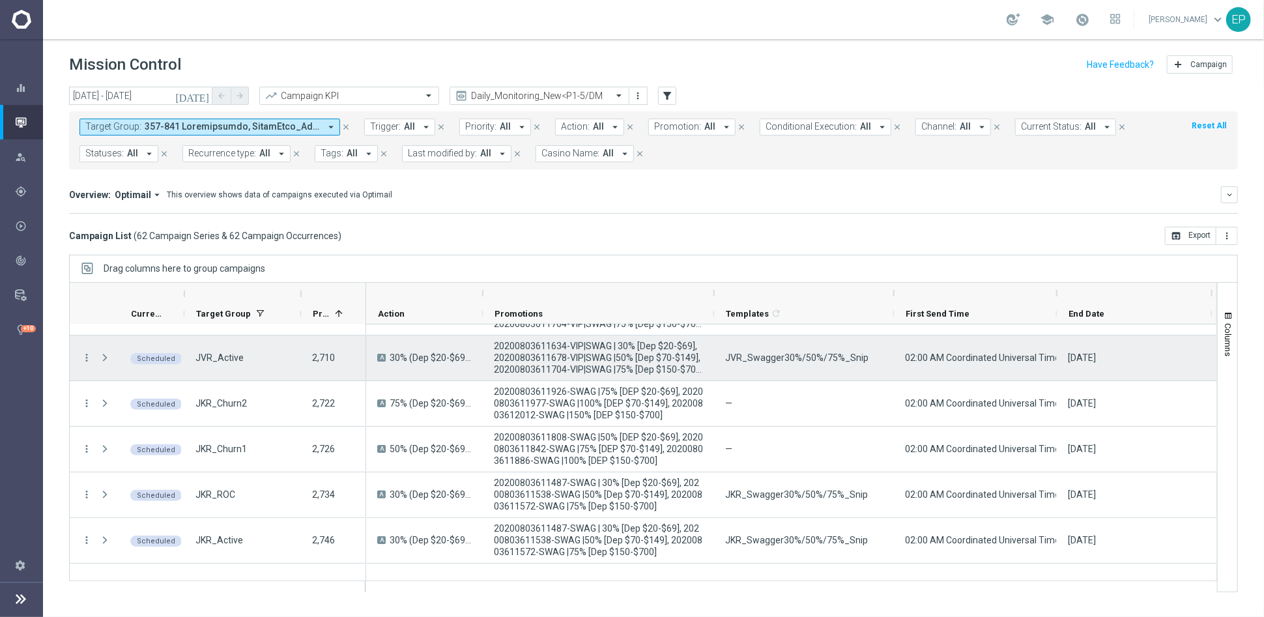
scroll to position [0, 0]
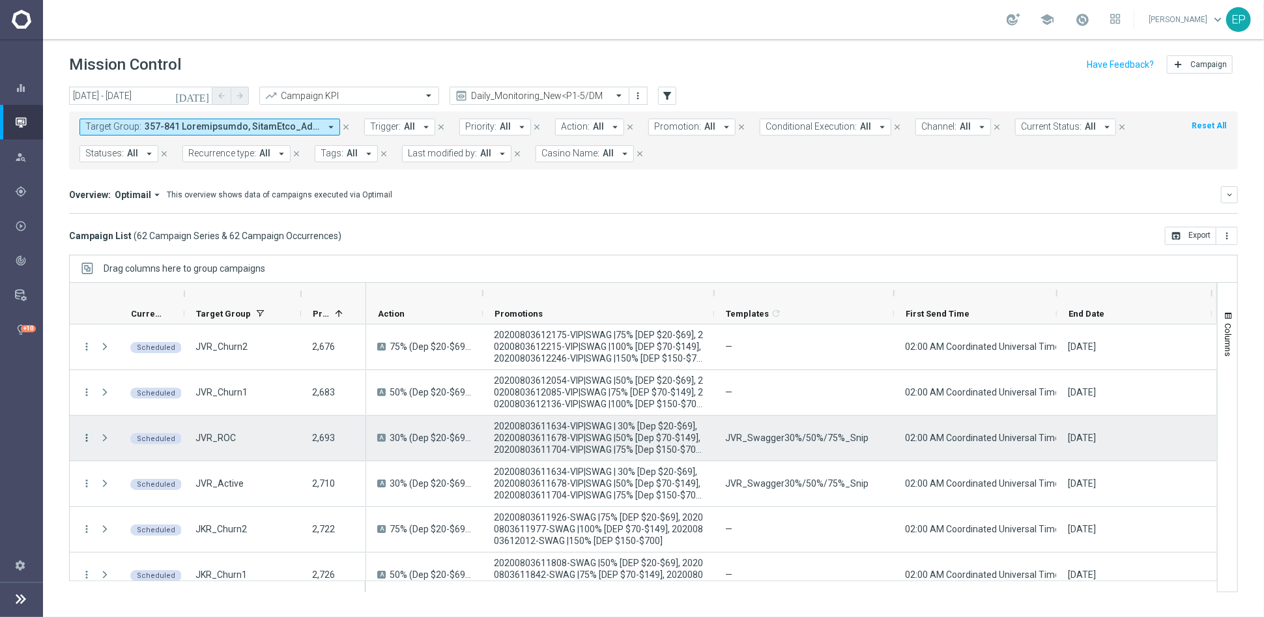
click at [88, 438] on icon "more_vert" at bounding box center [87, 438] width 12 height 12
click at [158, 442] on span "Campaign Details" at bounding box center [145, 445] width 66 height 9
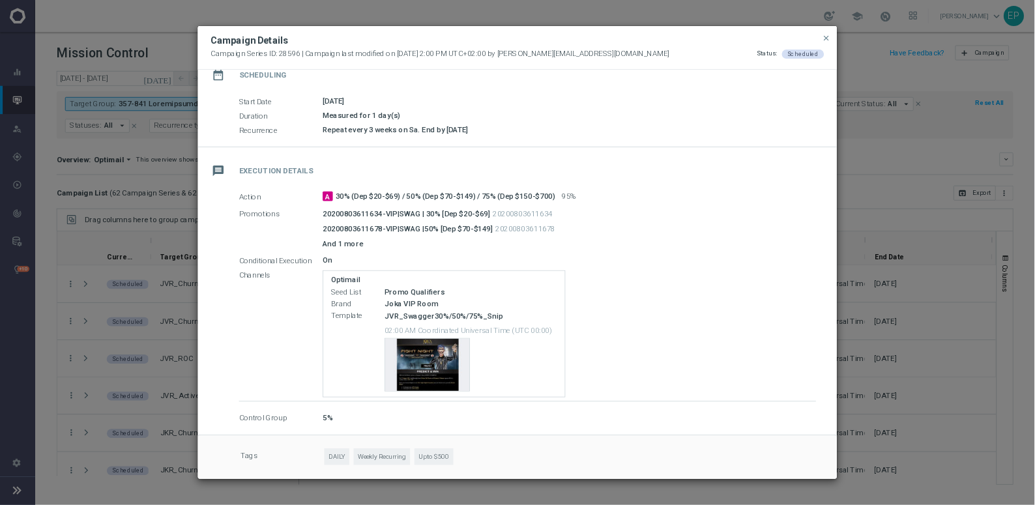
scroll to position [122, 0]
click at [529, 434] on div "Template preview" at bounding box center [522, 445] width 103 height 64
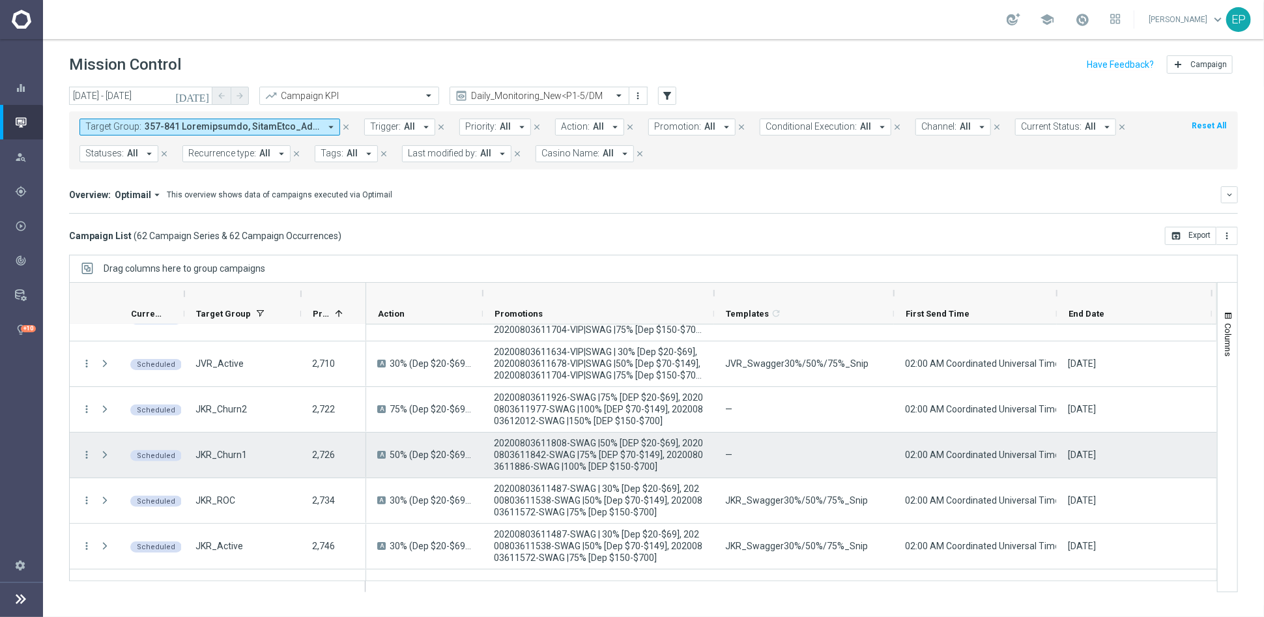
scroll to position [145, 0]
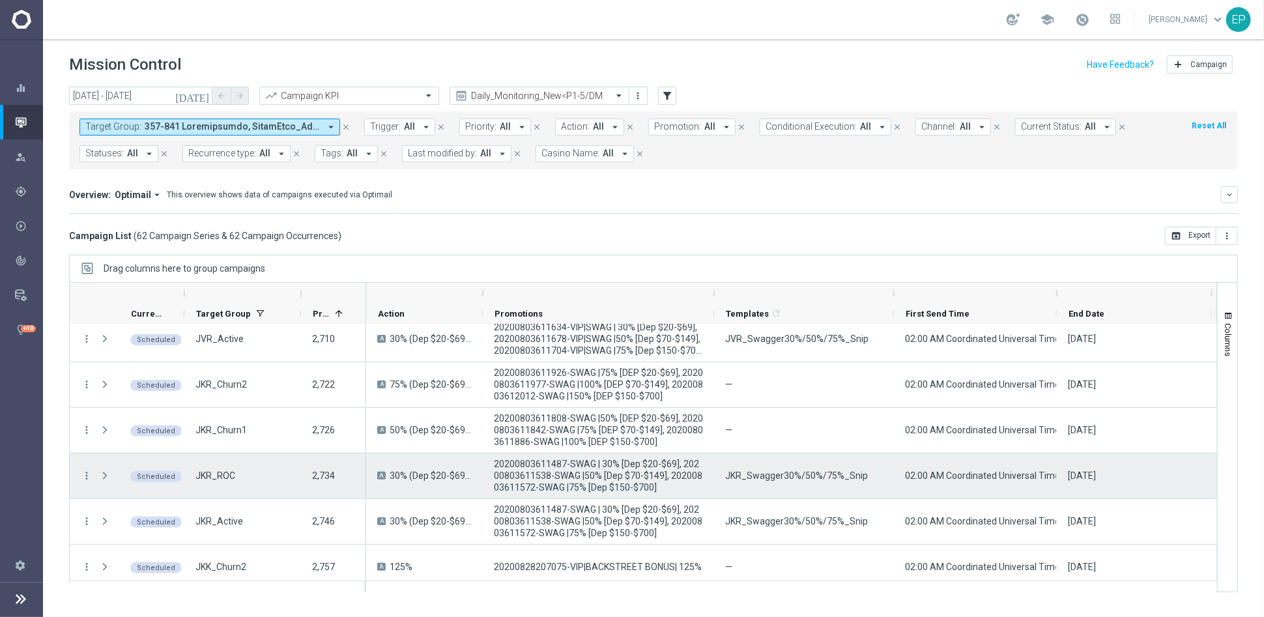
click at [80, 474] on div "more_vert" at bounding box center [81, 476] width 23 height 45
click at [85, 475] on icon "more_vert" at bounding box center [87, 476] width 12 height 12
click at [147, 479] on span "Campaign Details" at bounding box center [145, 483] width 66 height 9
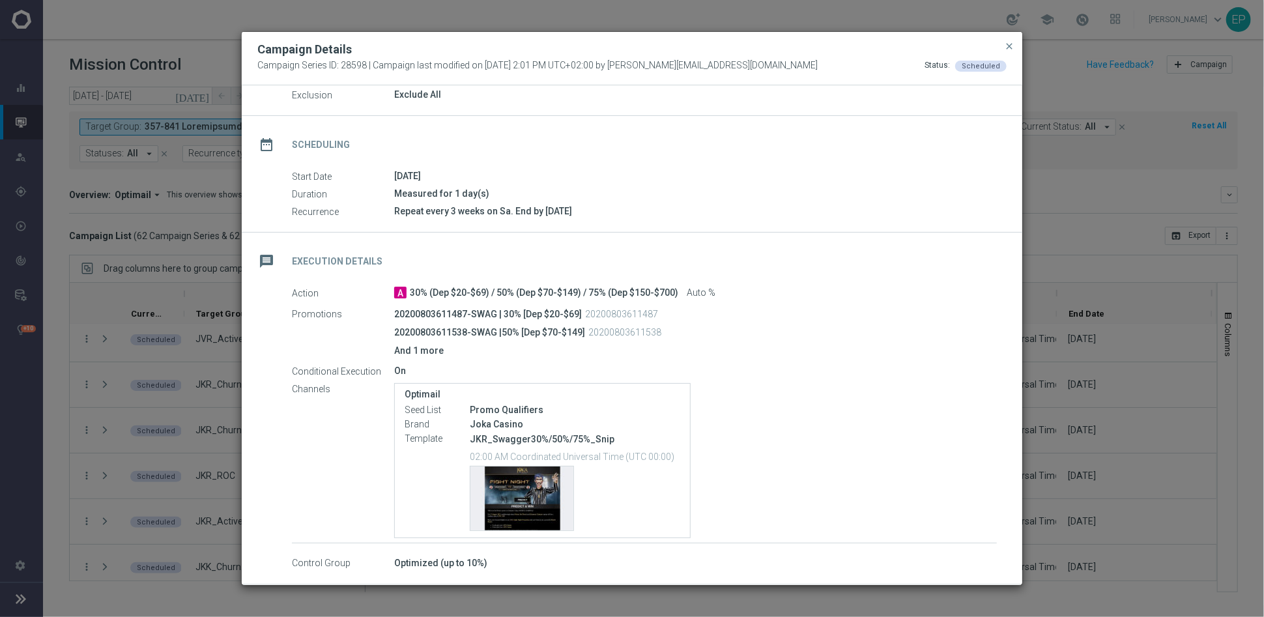
scroll to position [122, 0]
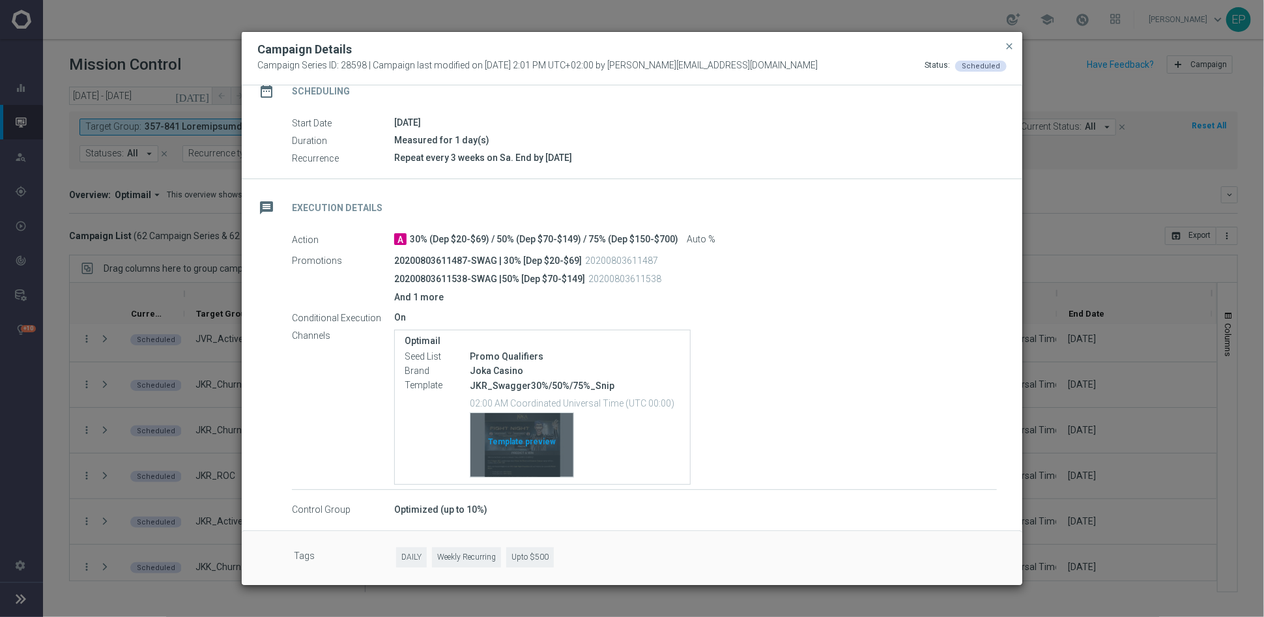
click at [536, 441] on div "Template preview" at bounding box center [522, 445] width 103 height 64
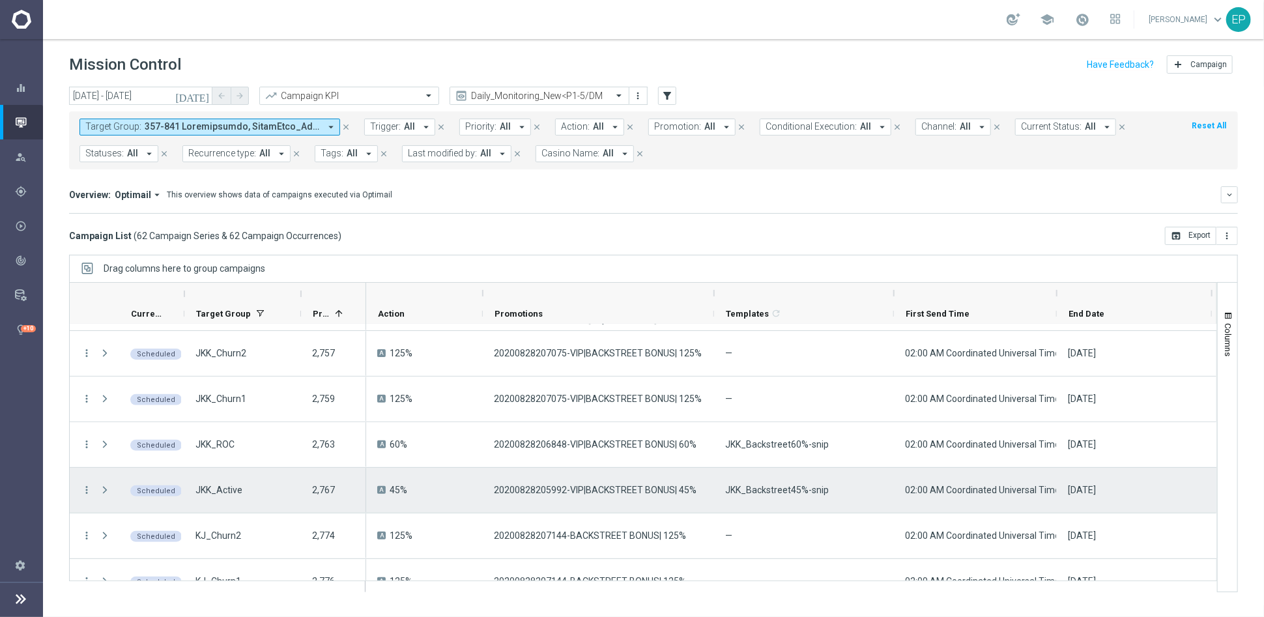
scroll to position [362, 0]
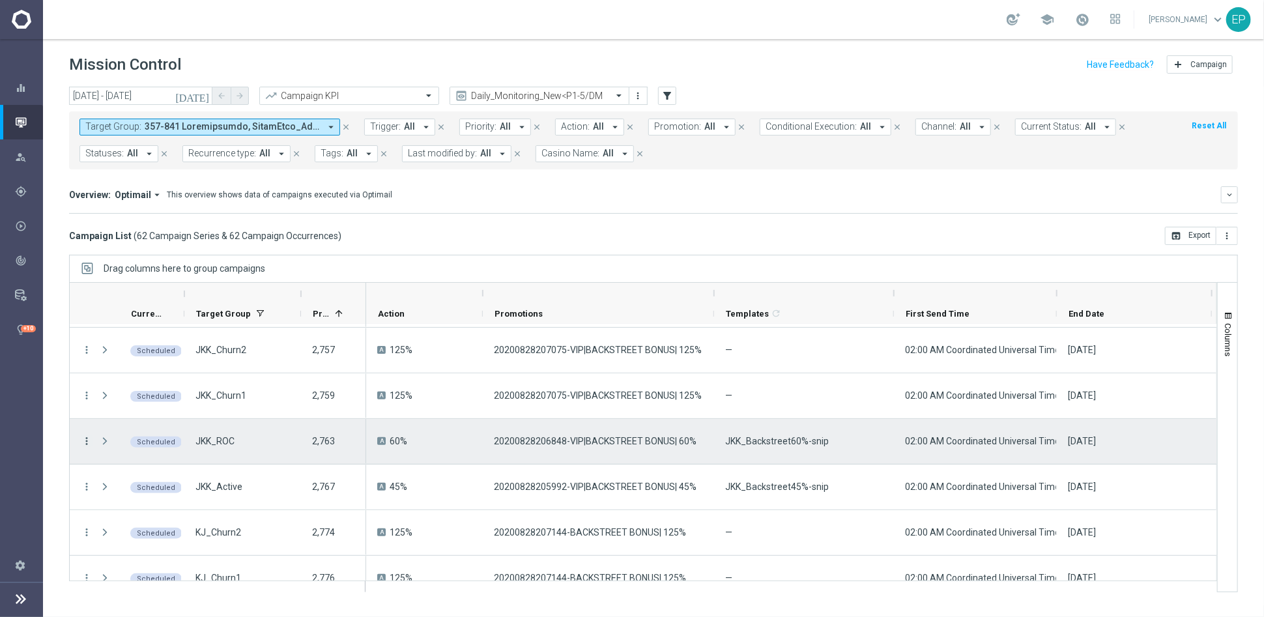
click at [86, 441] on icon "more_vert" at bounding box center [87, 441] width 12 height 12
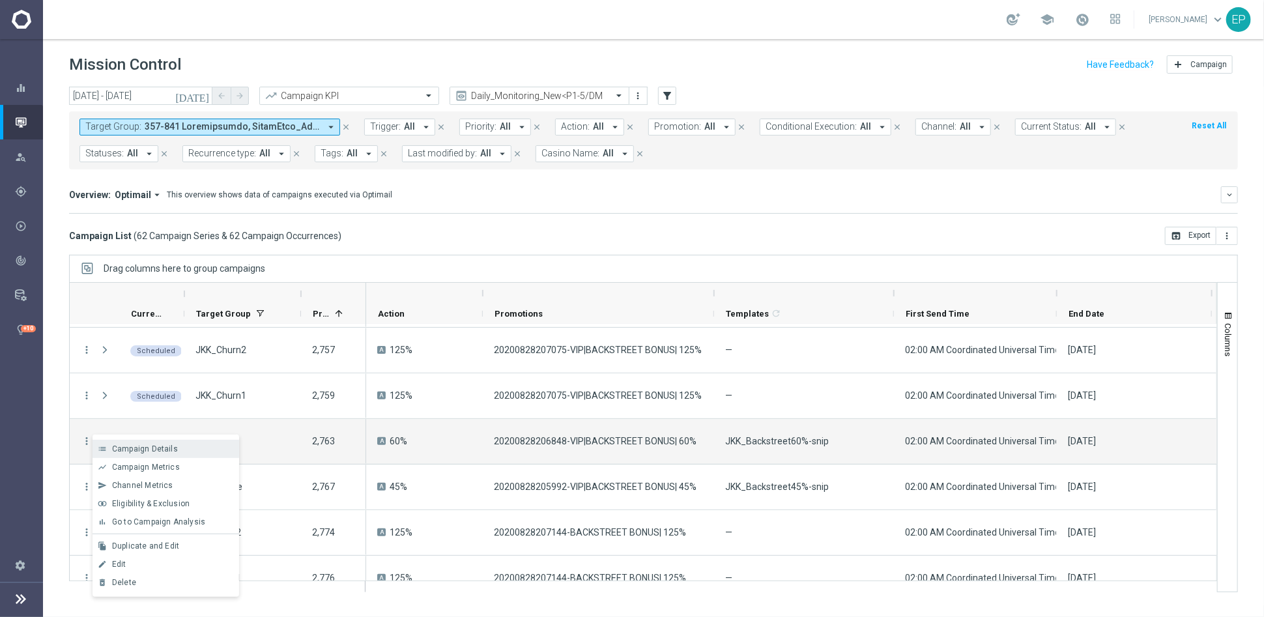
click at [141, 445] on span "Campaign Details" at bounding box center [145, 449] width 66 height 9
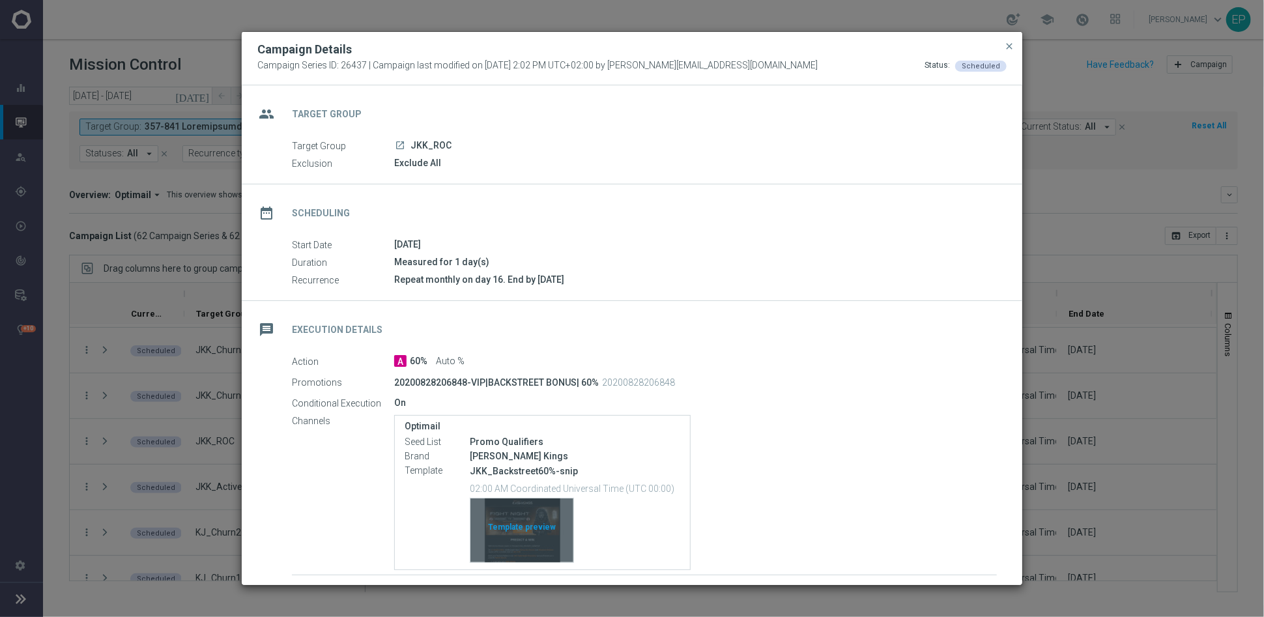
click at [533, 520] on div "Template preview" at bounding box center [522, 531] width 103 height 64
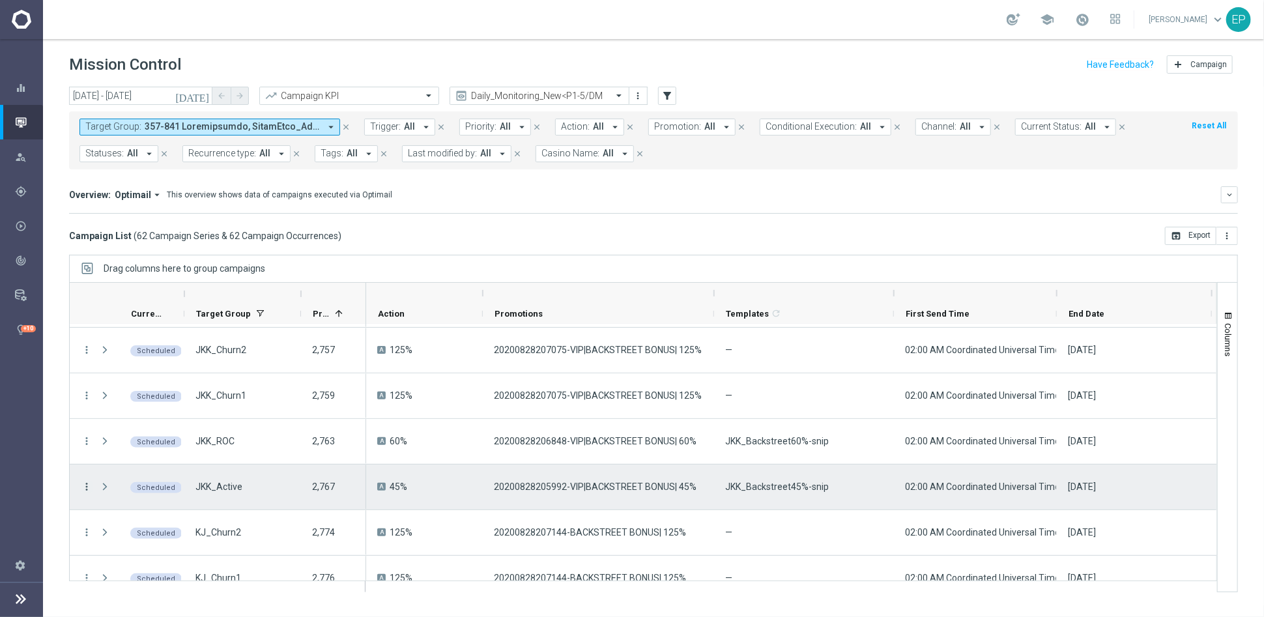
click at [87, 484] on icon "more_vert" at bounding box center [87, 487] width 12 height 12
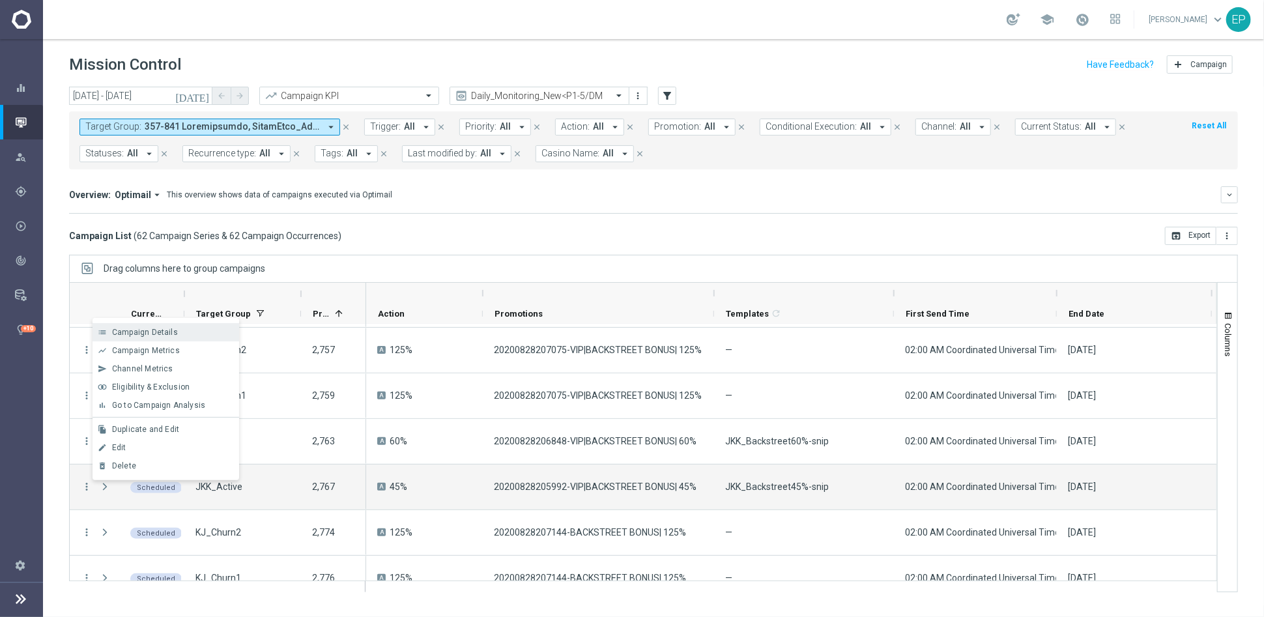
click at [160, 331] on span "Campaign Details" at bounding box center [145, 332] width 66 height 9
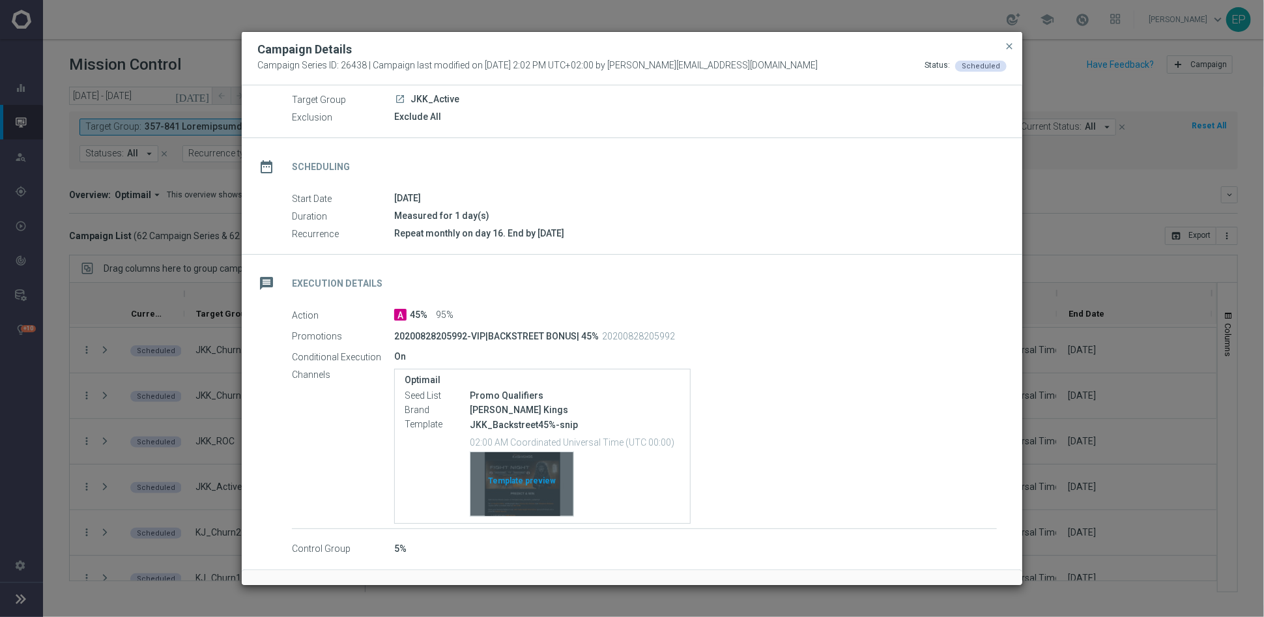
scroll to position [86, 0]
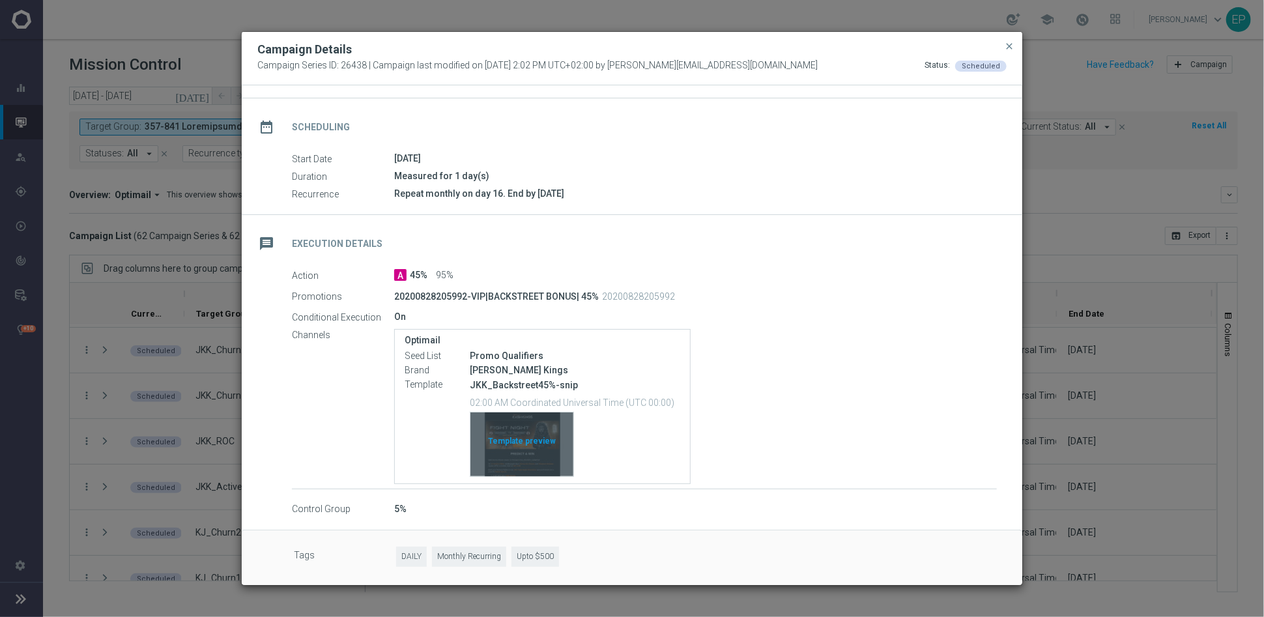
click at [533, 430] on div "Template preview" at bounding box center [522, 445] width 103 height 64
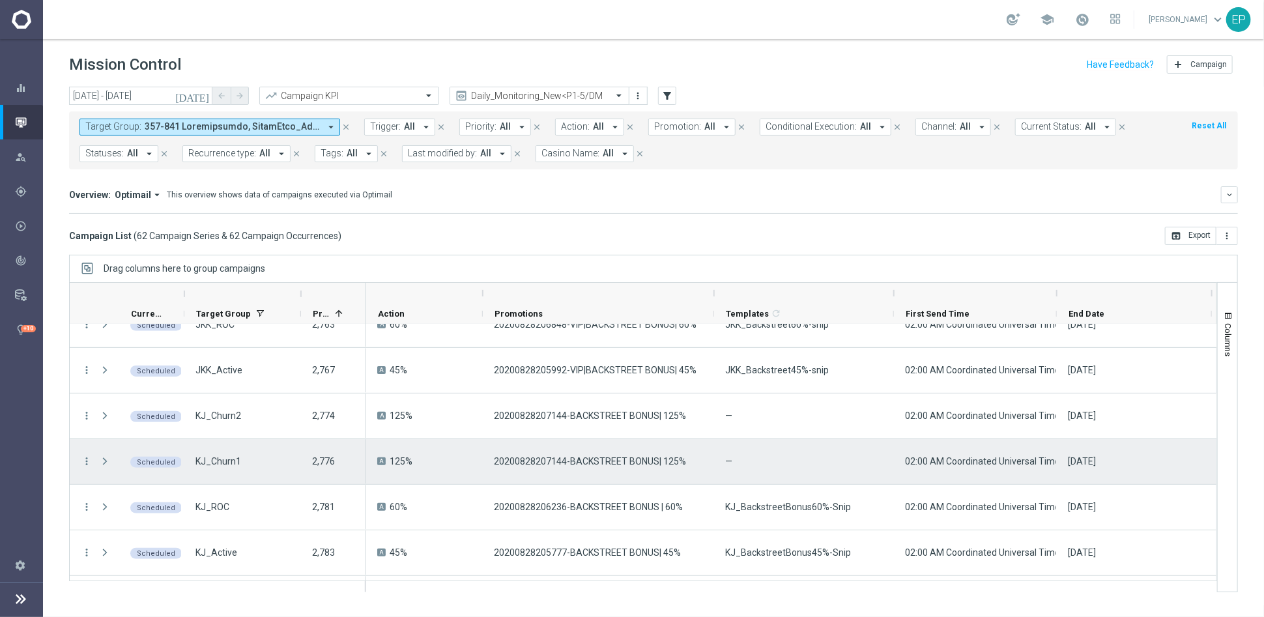
scroll to position [579, 0]
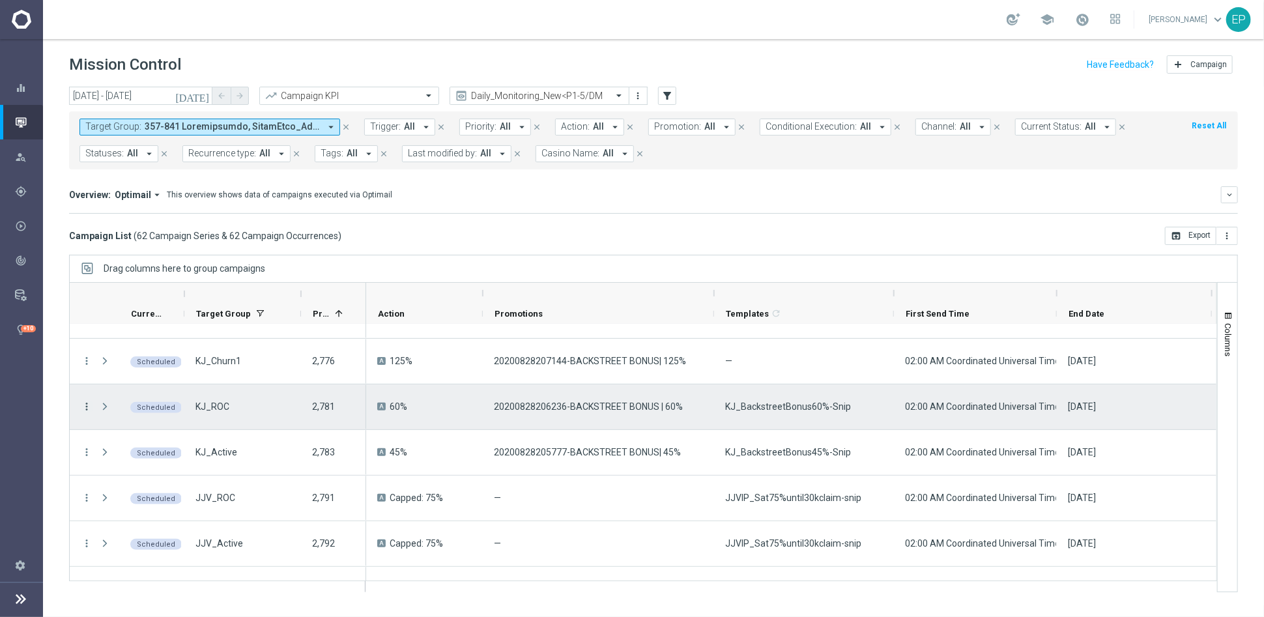
click at [82, 405] on icon "more_vert" at bounding box center [87, 407] width 12 height 12
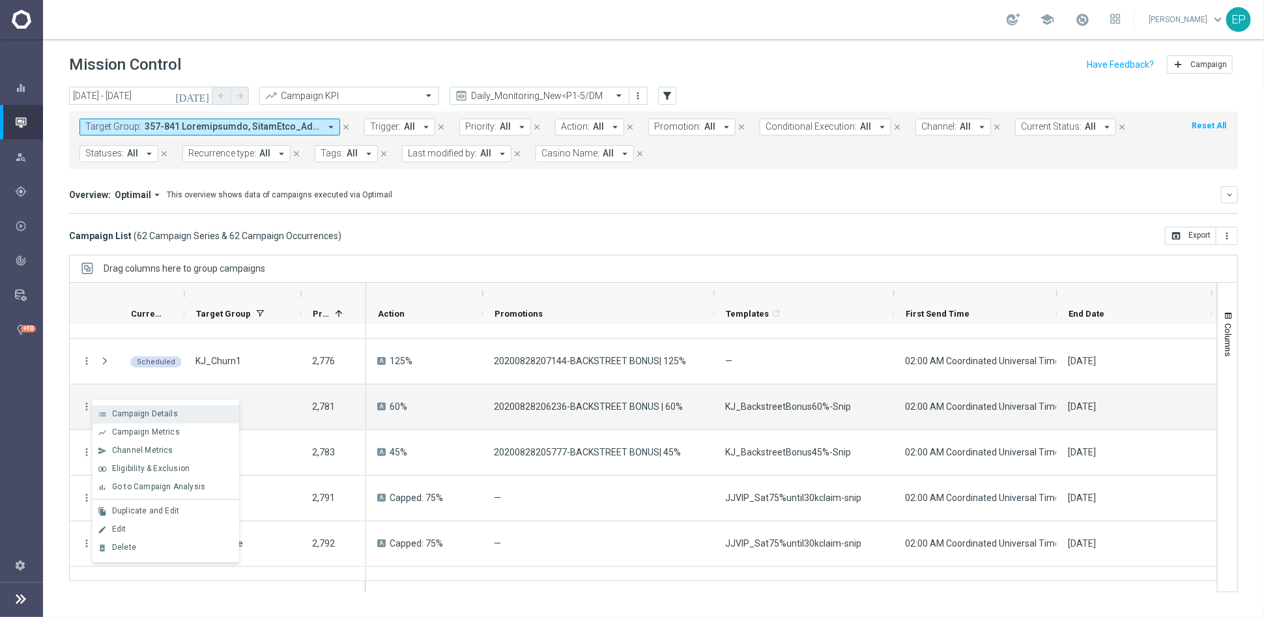
click at [154, 415] on span "Campaign Details" at bounding box center [145, 413] width 66 height 9
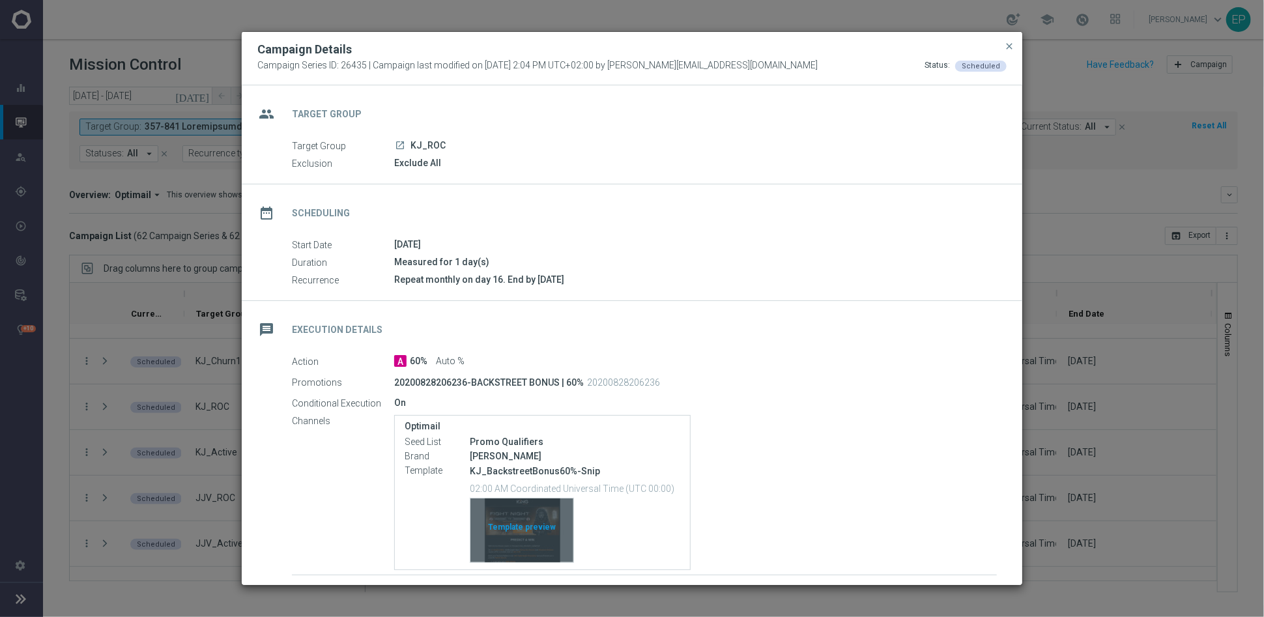
click at [510, 533] on div "Template preview" at bounding box center [522, 531] width 103 height 64
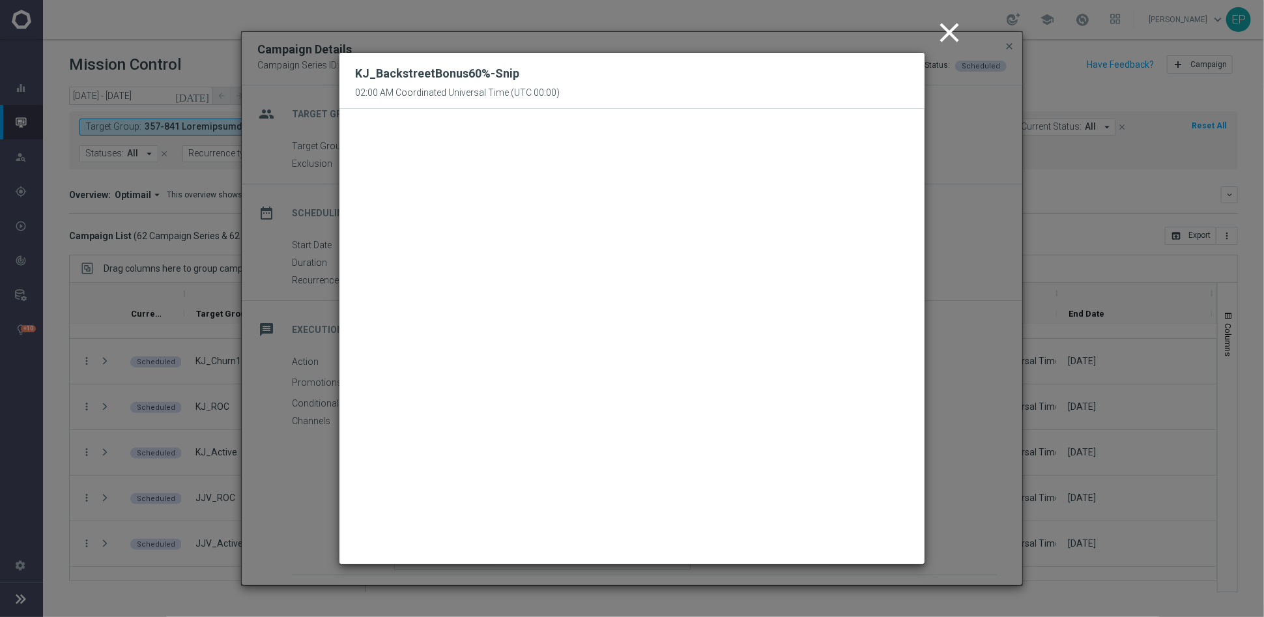
click at [944, 31] on icon "close" at bounding box center [949, 32] width 33 height 33
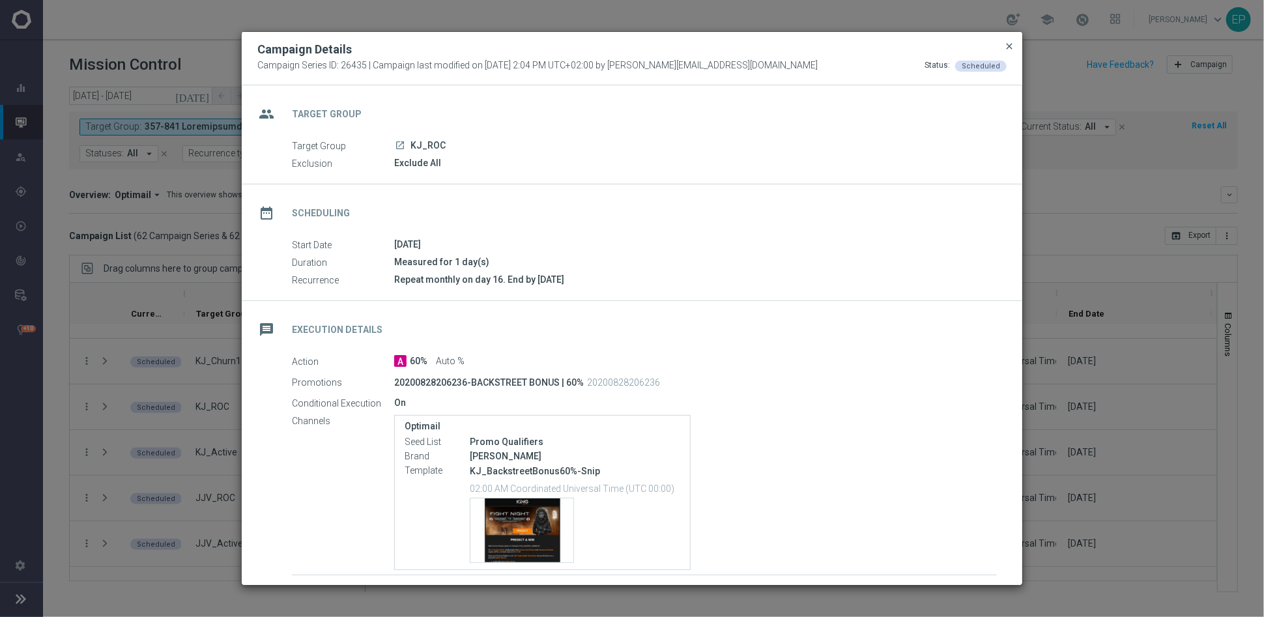
click at [1011, 43] on span "close" at bounding box center [1009, 46] width 10 height 10
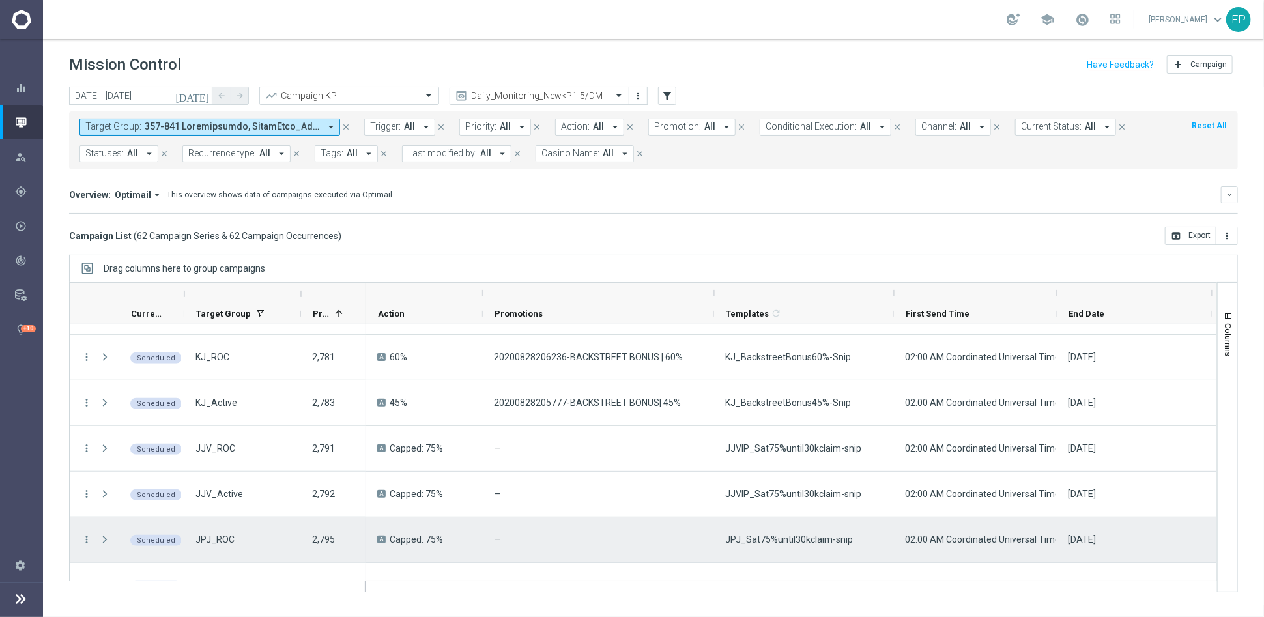
scroll to position [652, 0]
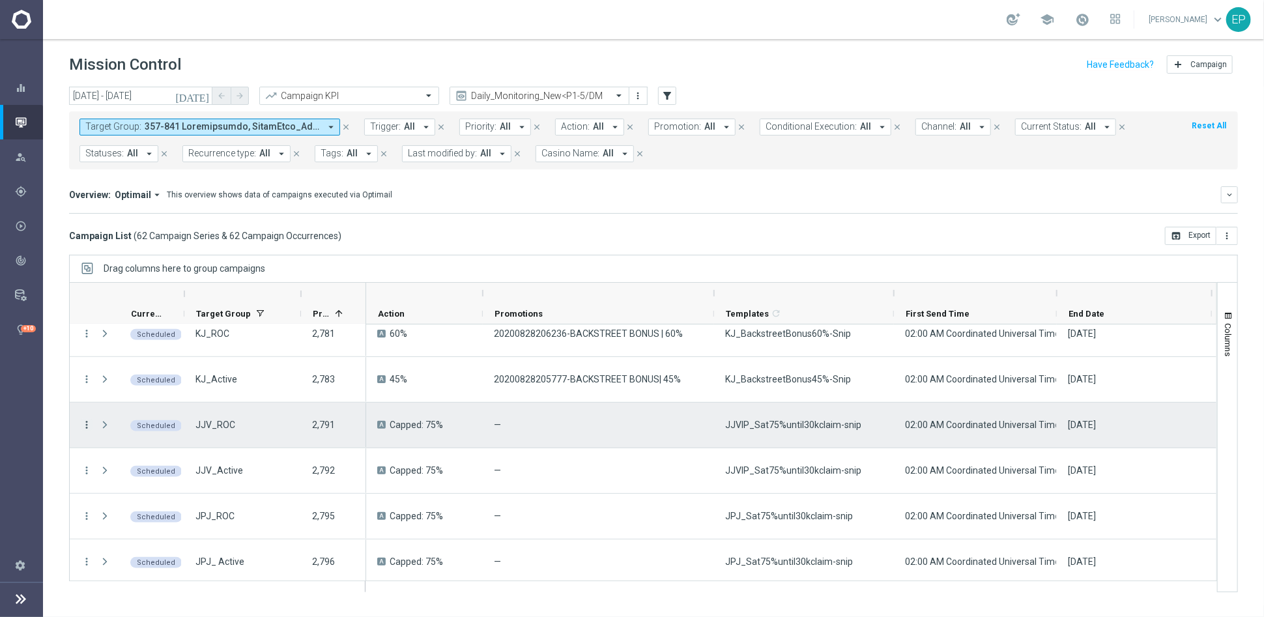
click at [82, 424] on icon "more_vert" at bounding box center [87, 425] width 12 height 12
click at [131, 430] on span "Campaign Details" at bounding box center [145, 432] width 66 height 9
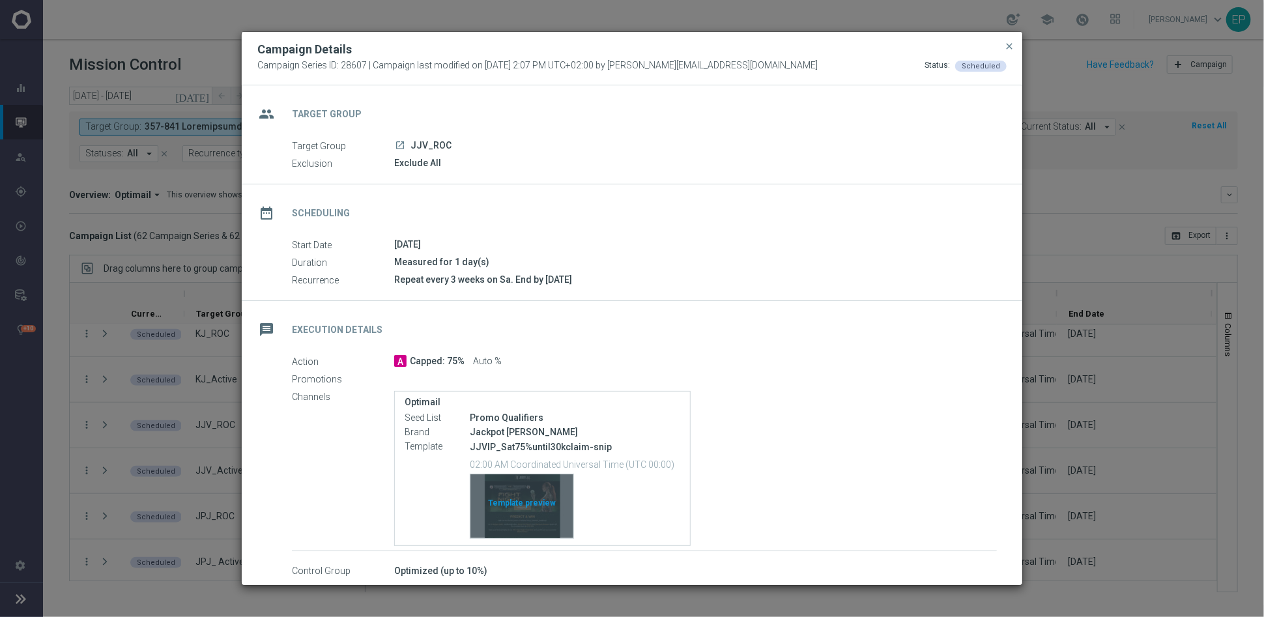
click at [514, 513] on div "Template preview" at bounding box center [522, 506] width 103 height 64
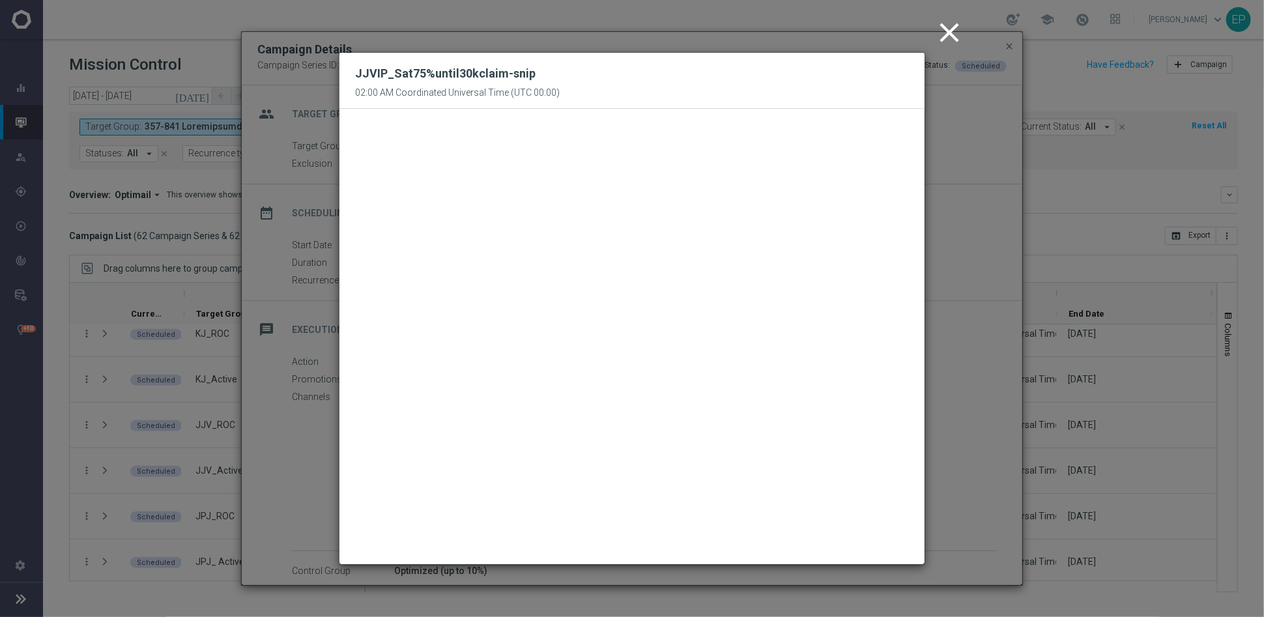
click at [956, 29] on icon "close" at bounding box center [949, 32] width 33 height 33
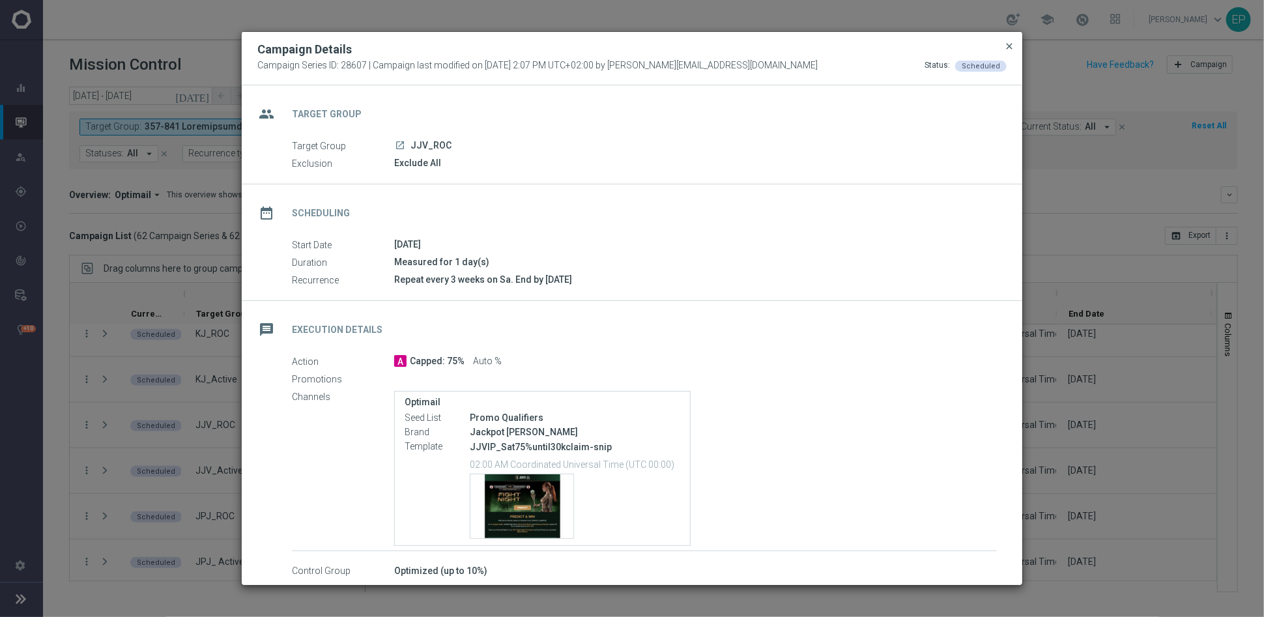
click at [1014, 41] on span "close" at bounding box center [1009, 46] width 10 height 10
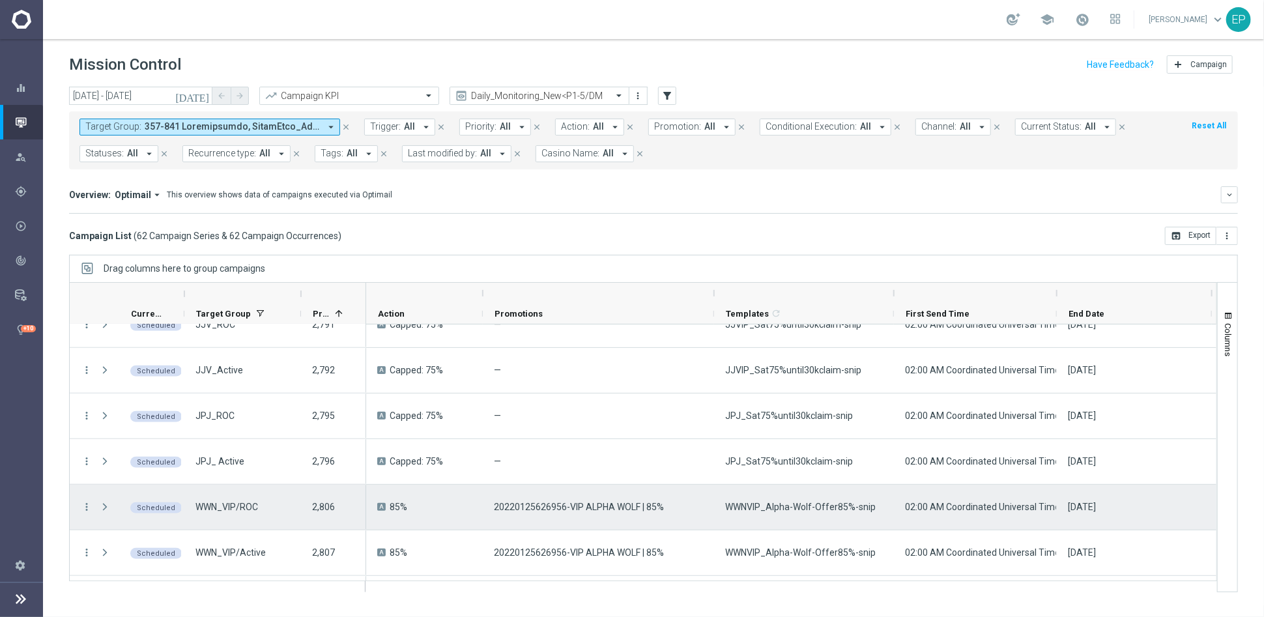
scroll to position [796, 0]
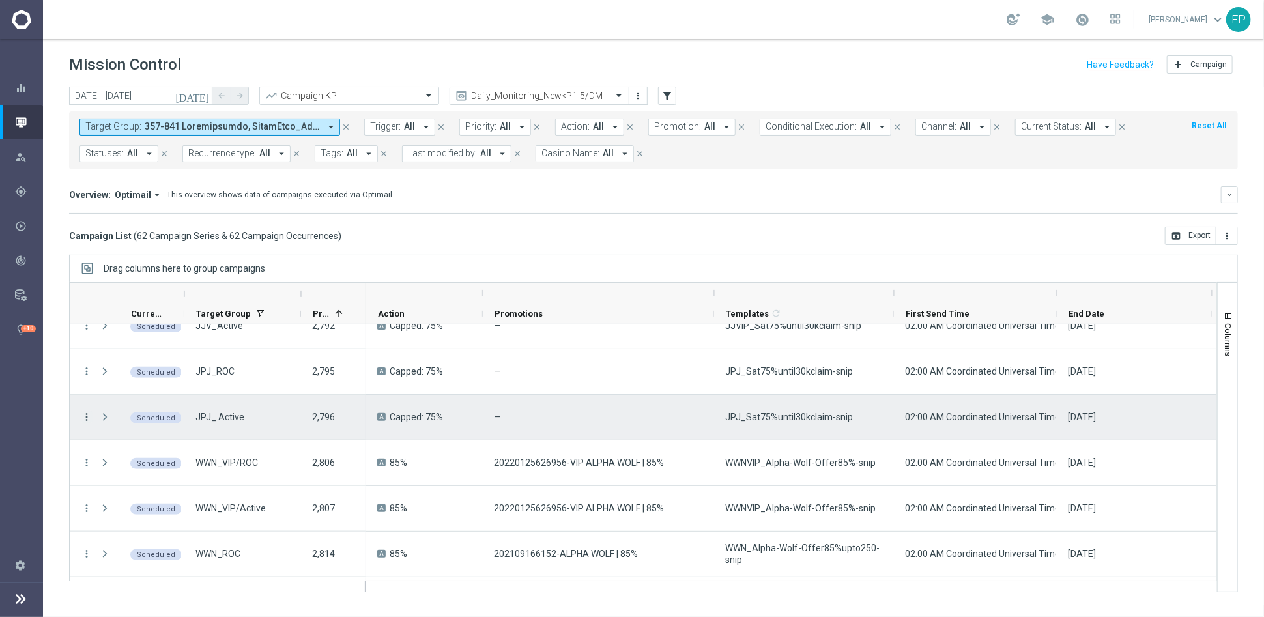
click at [85, 416] on icon "more_vert" at bounding box center [87, 417] width 12 height 12
click at [158, 424] on span "Campaign Details" at bounding box center [145, 424] width 66 height 9
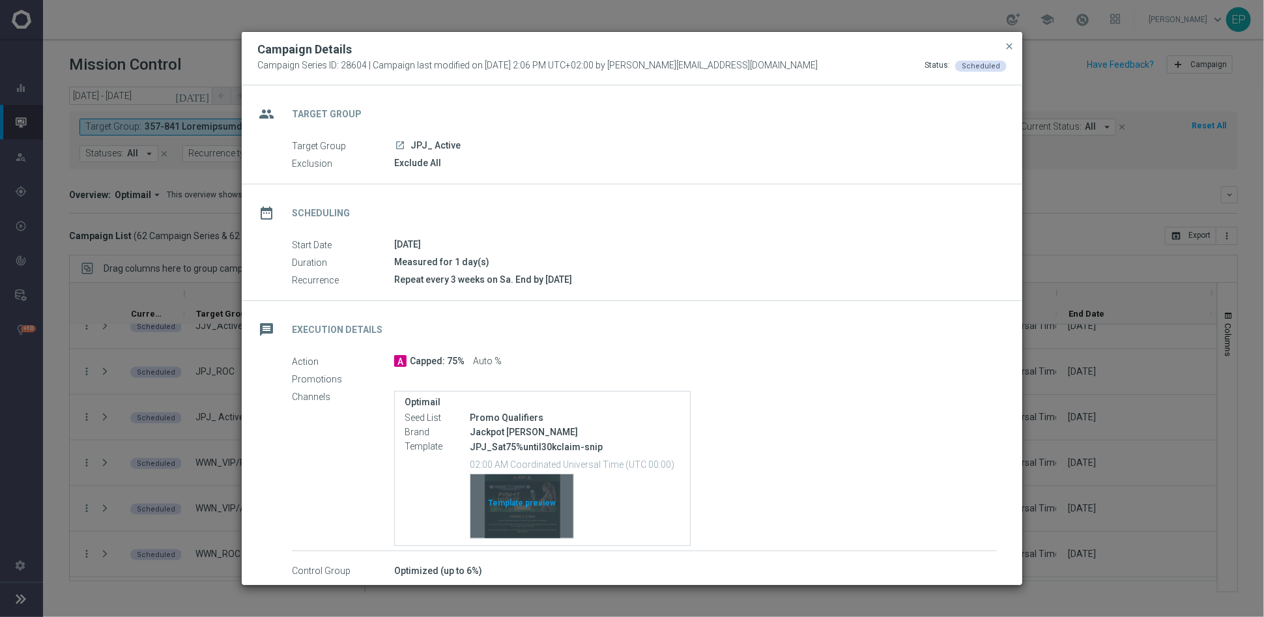
click at [518, 507] on div "Template preview" at bounding box center [522, 506] width 103 height 64
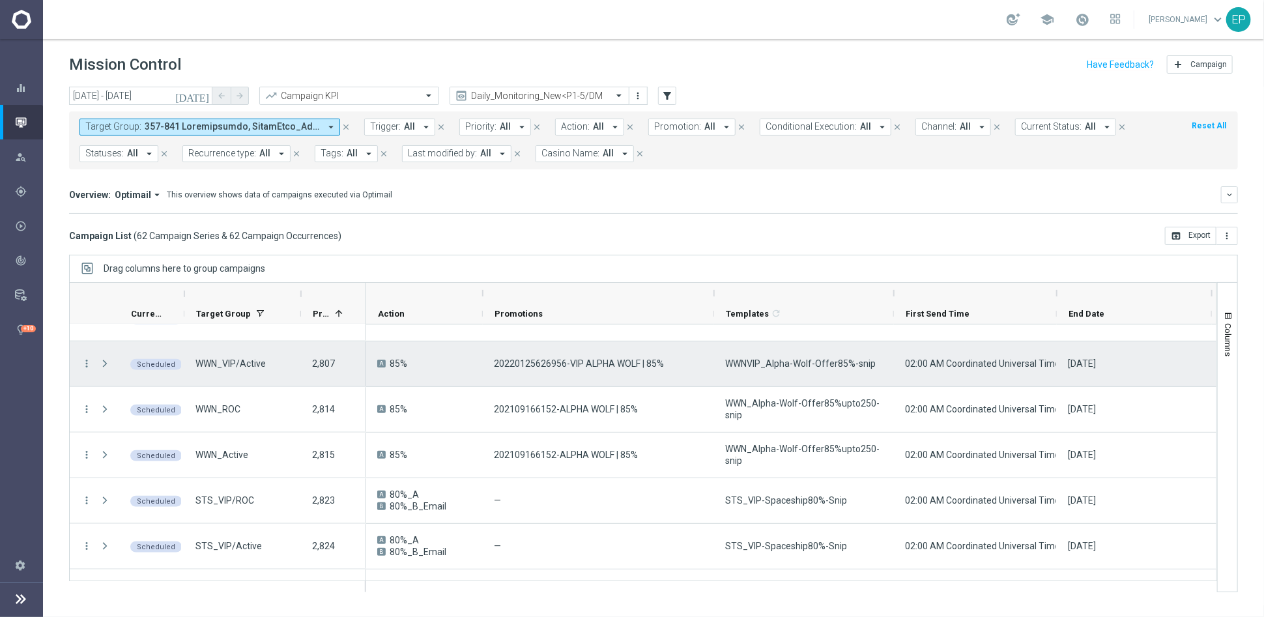
scroll to position [869, 0]
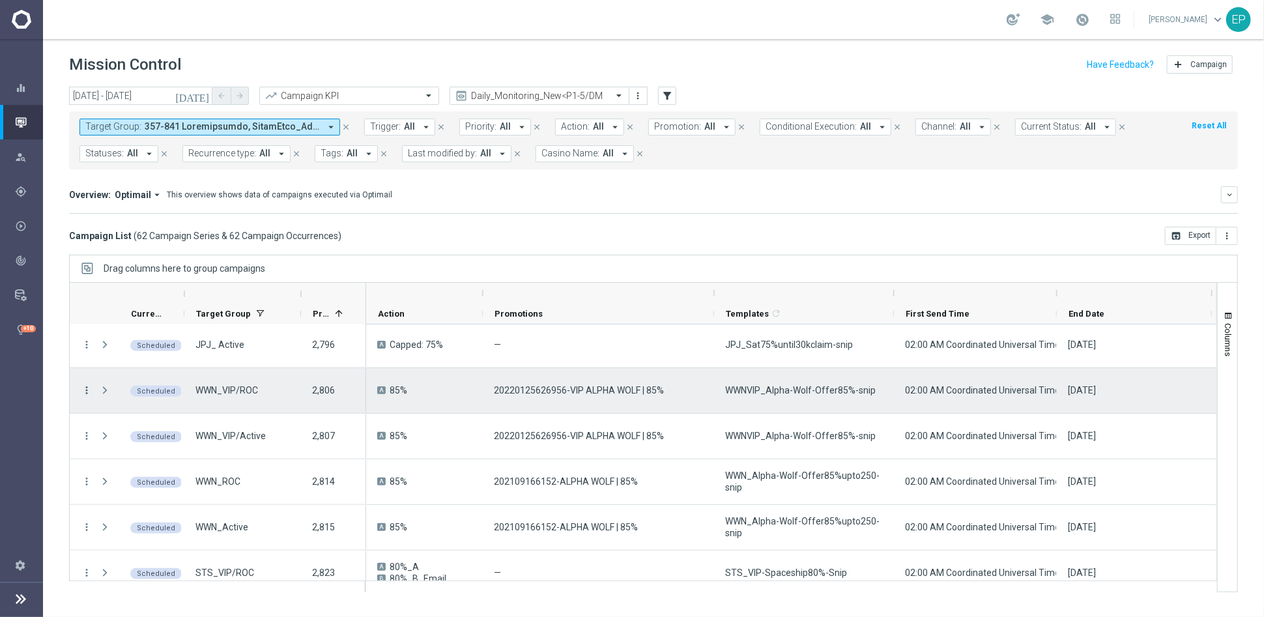
click at [85, 387] on icon "more_vert" at bounding box center [87, 391] width 12 height 12
click at [162, 395] on span "Campaign Details" at bounding box center [145, 398] width 66 height 9
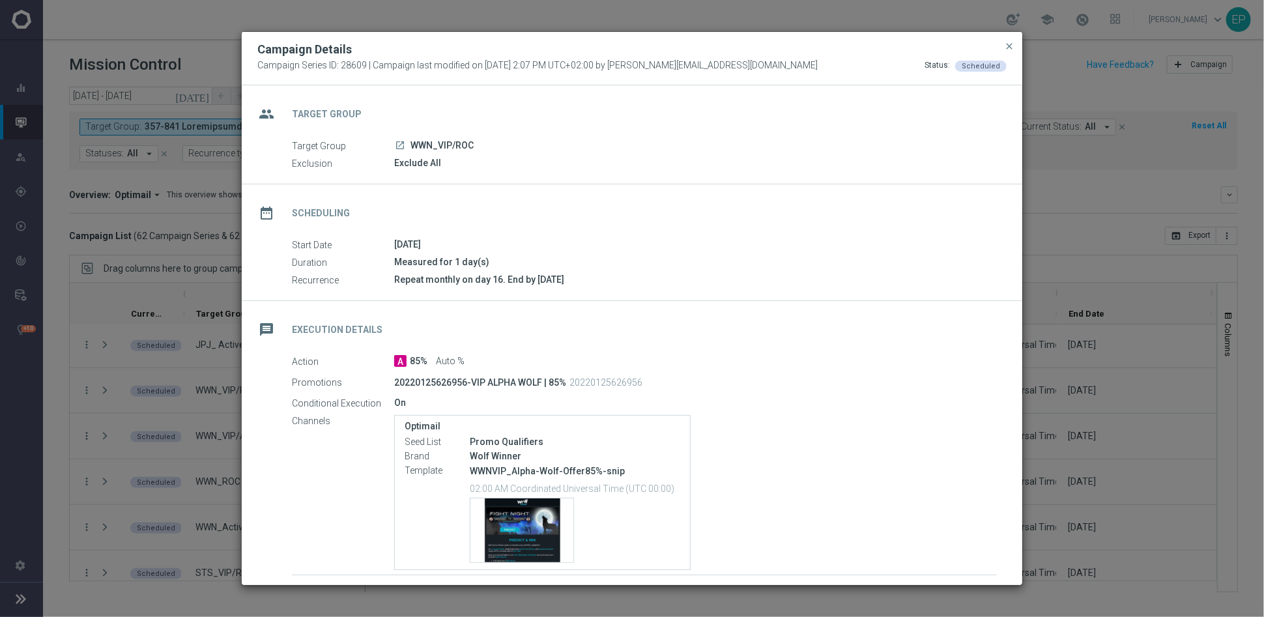
scroll to position [86, 0]
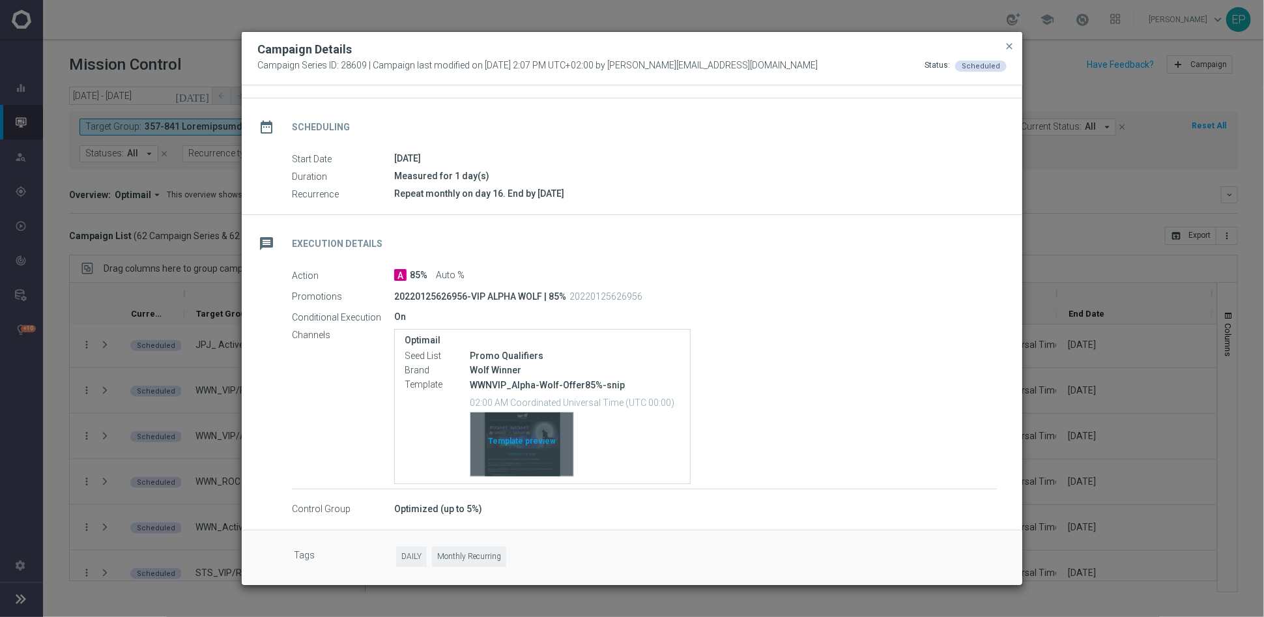
click at [532, 438] on div "Template preview" at bounding box center [522, 445] width 103 height 64
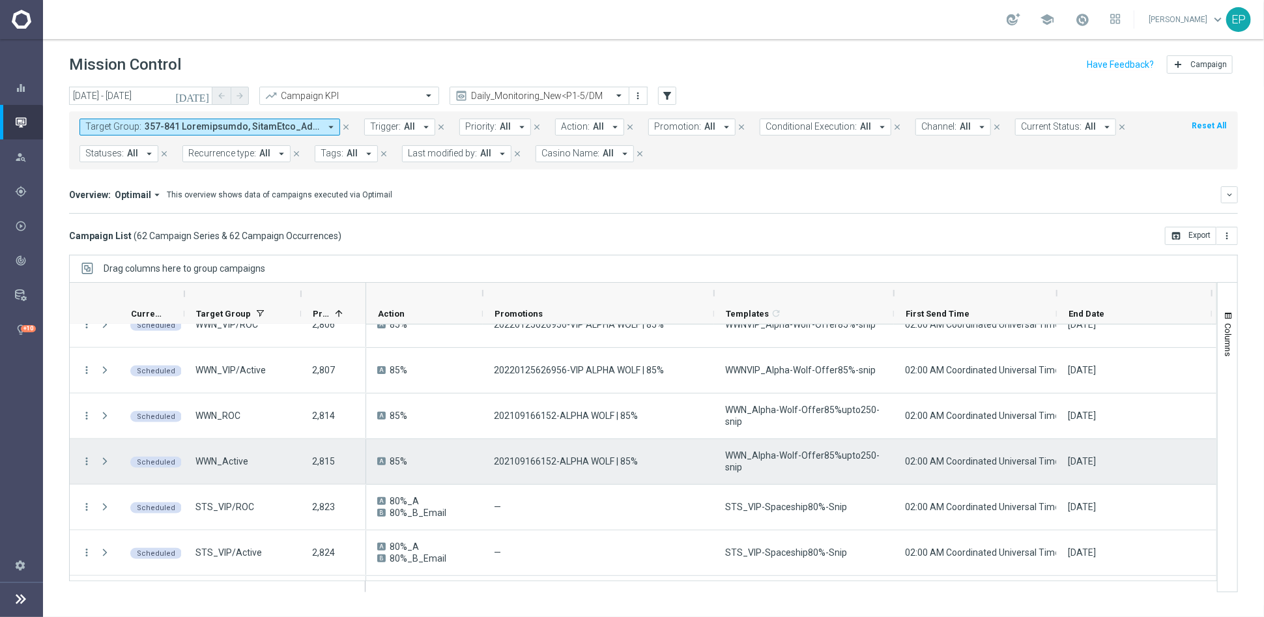
scroll to position [941, 0]
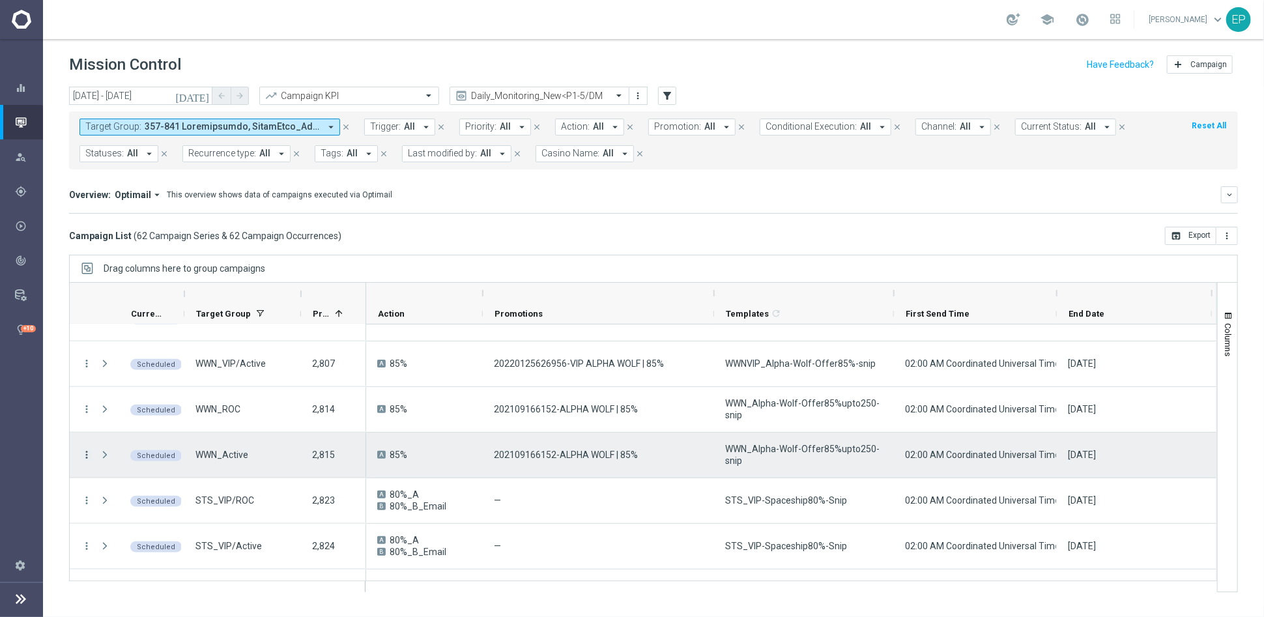
click at [88, 456] on icon "more_vert" at bounding box center [87, 455] width 12 height 12
click at [171, 463] on span "Campaign Details" at bounding box center [145, 462] width 66 height 9
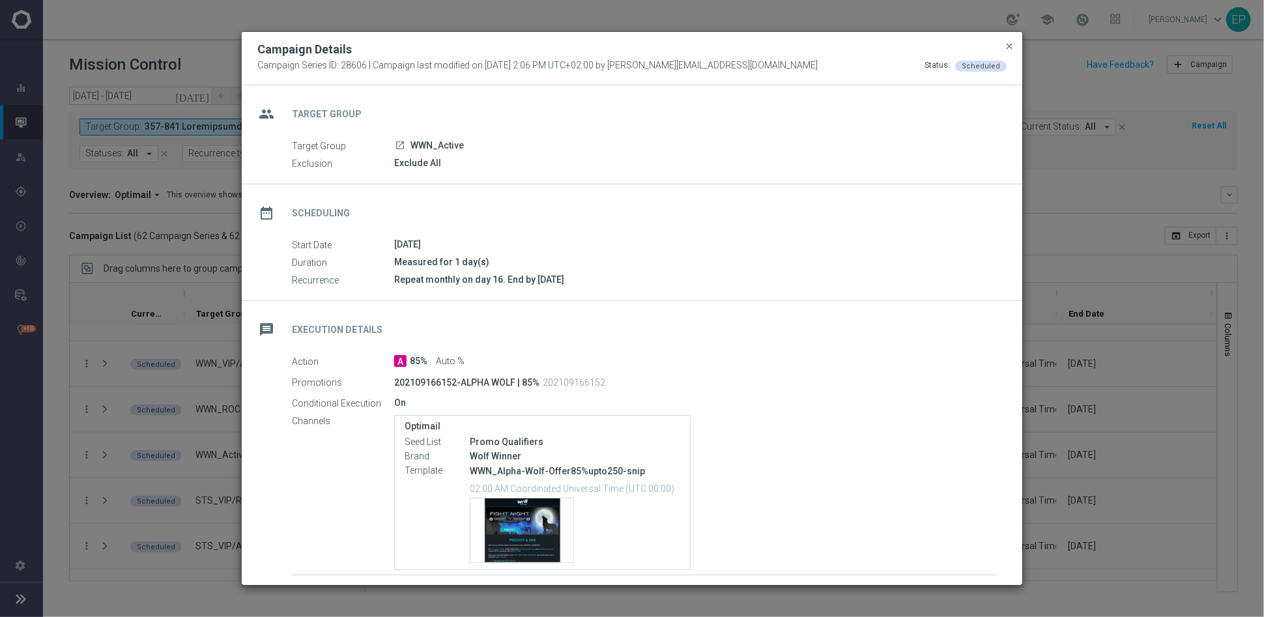
scroll to position [72, 0]
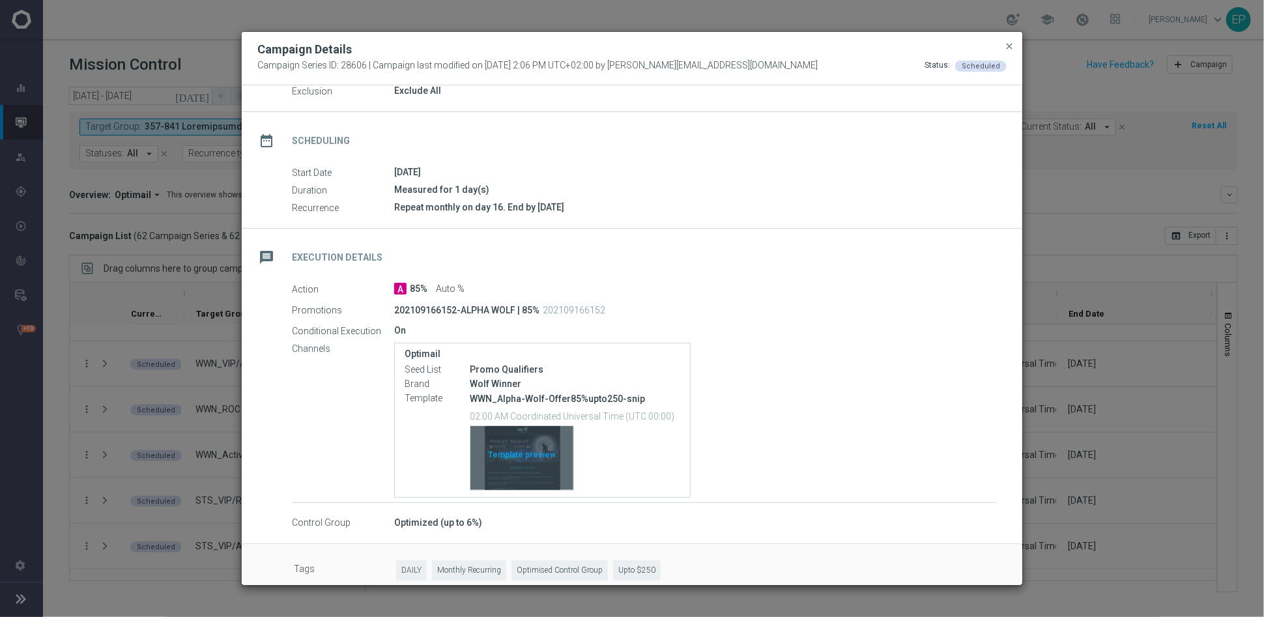
click at [530, 455] on div "Template preview" at bounding box center [522, 458] width 103 height 64
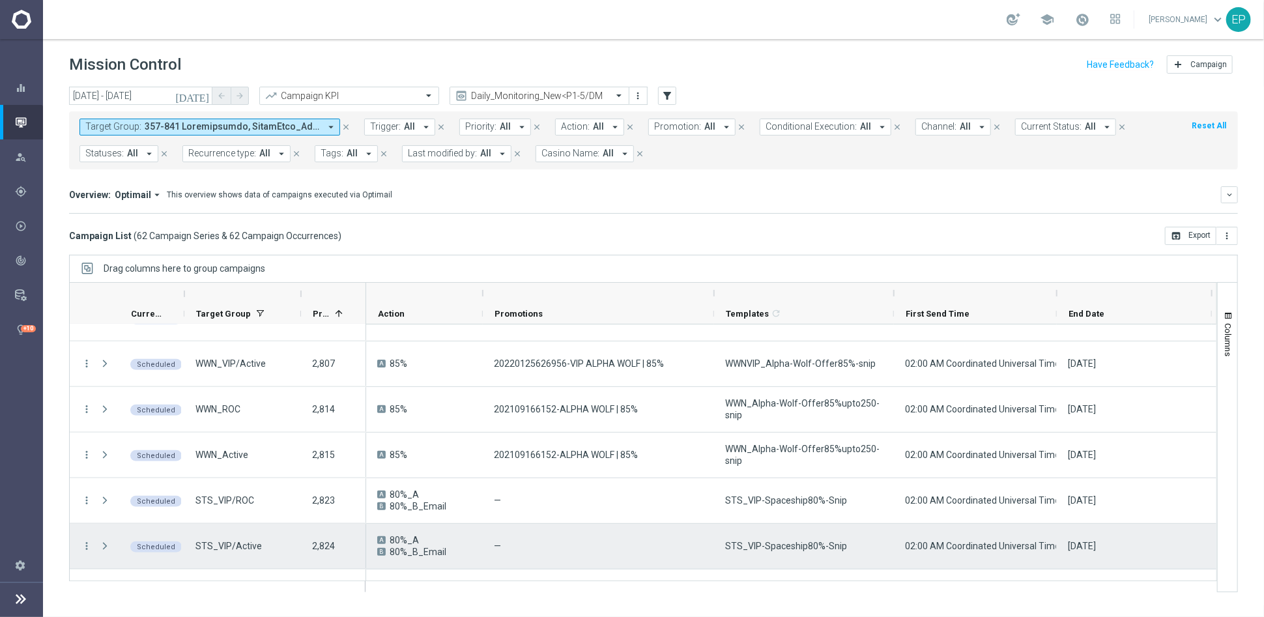
scroll to position [1086, 0]
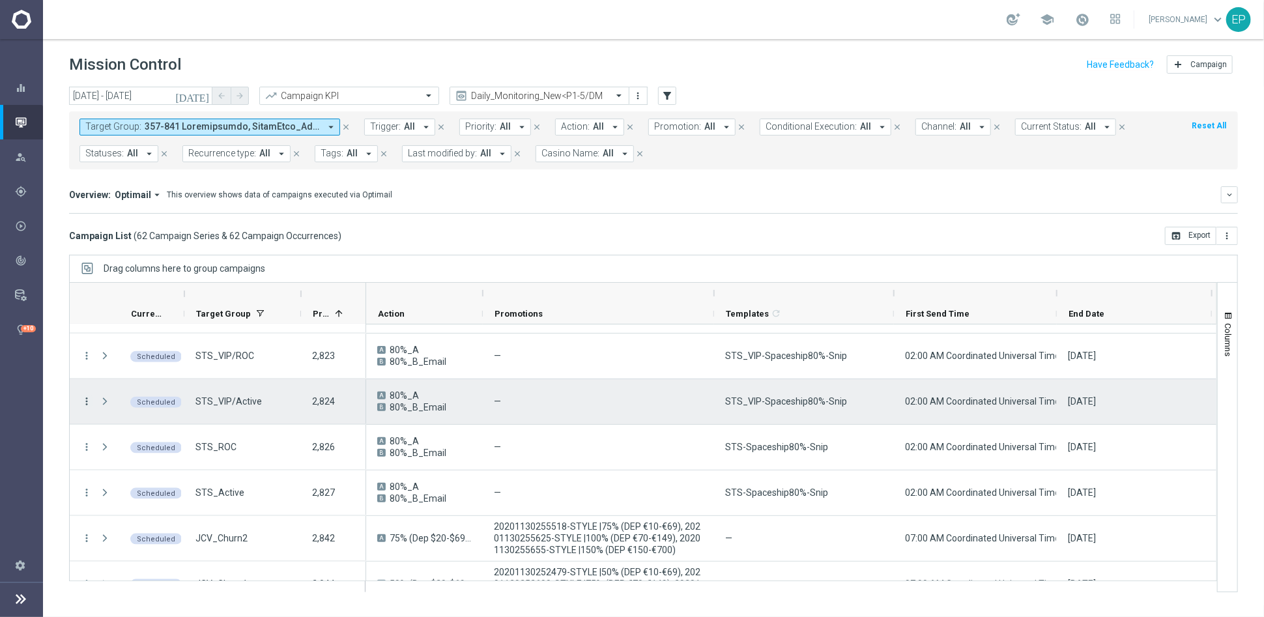
click at [87, 398] on icon "more_vert" at bounding box center [87, 402] width 12 height 12
click at [163, 406] on span "Campaign Details" at bounding box center [145, 409] width 66 height 9
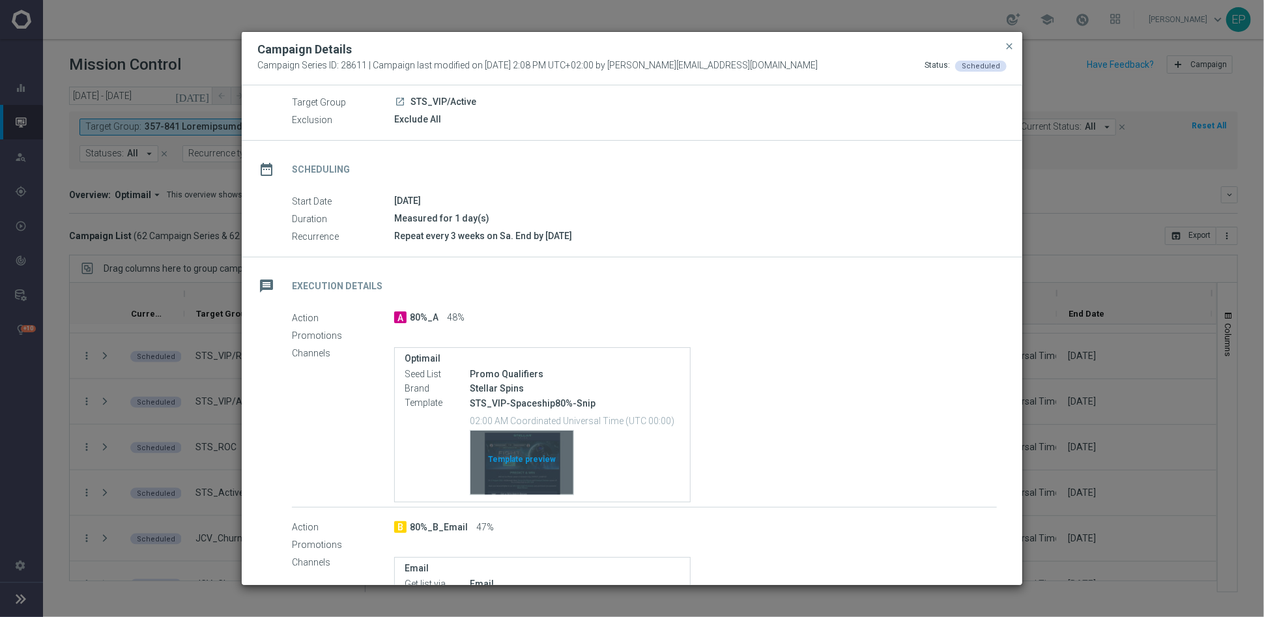
scroll to position [72, 0]
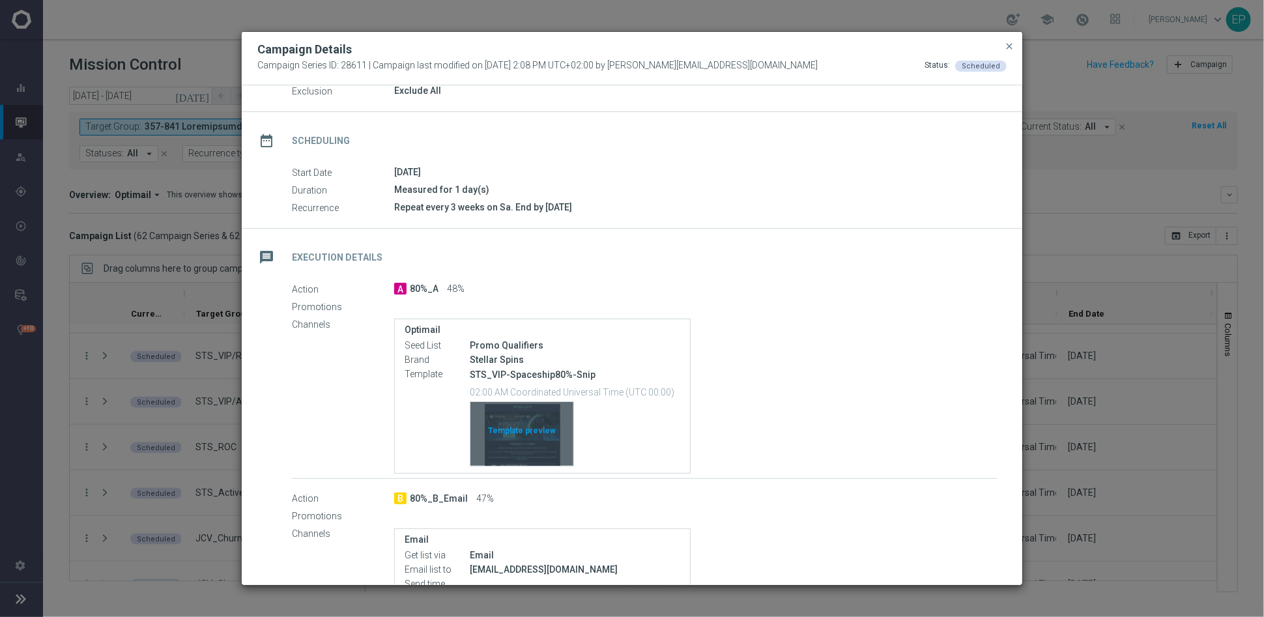
click at [499, 426] on div "Template preview" at bounding box center [522, 434] width 103 height 64
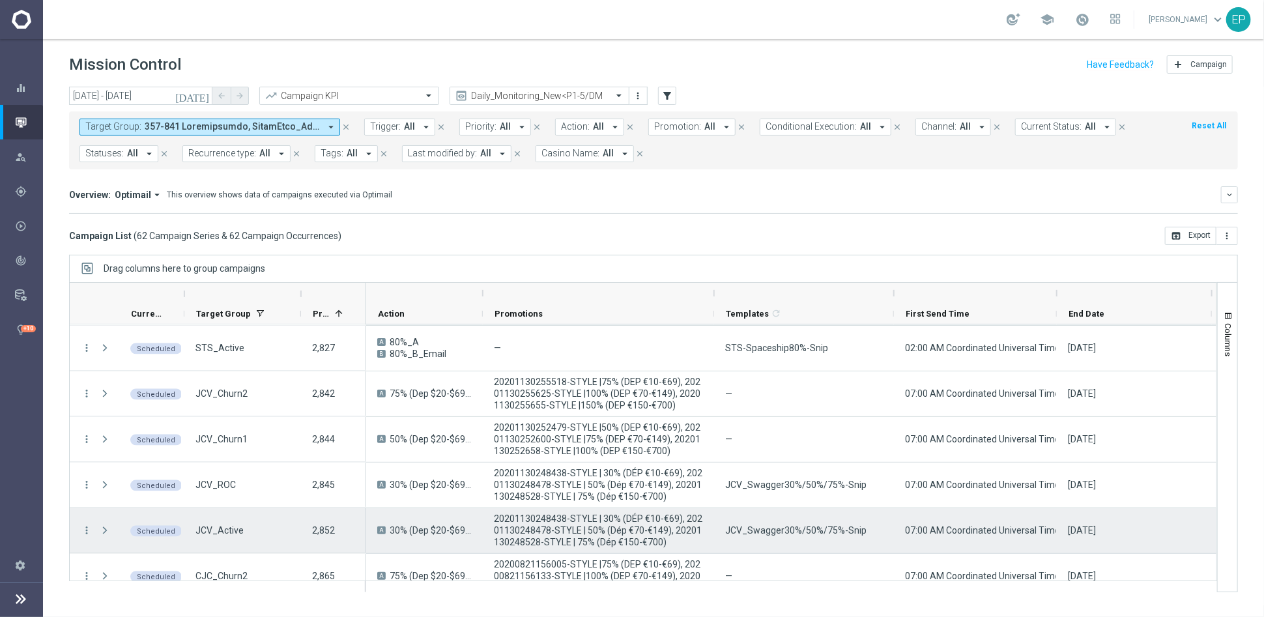
scroll to position [1304, 0]
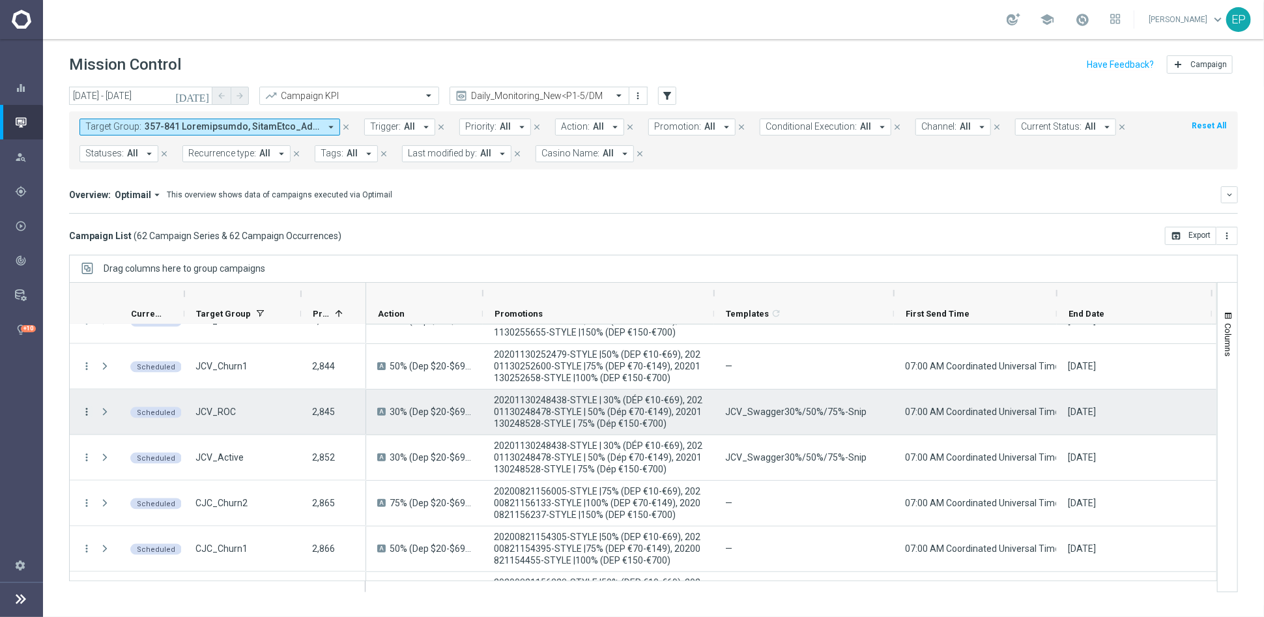
click at [86, 411] on icon "more_vert" at bounding box center [87, 412] width 12 height 12
click at [136, 418] on span "Campaign Details" at bounding box center [145, 419] width 66 height 9
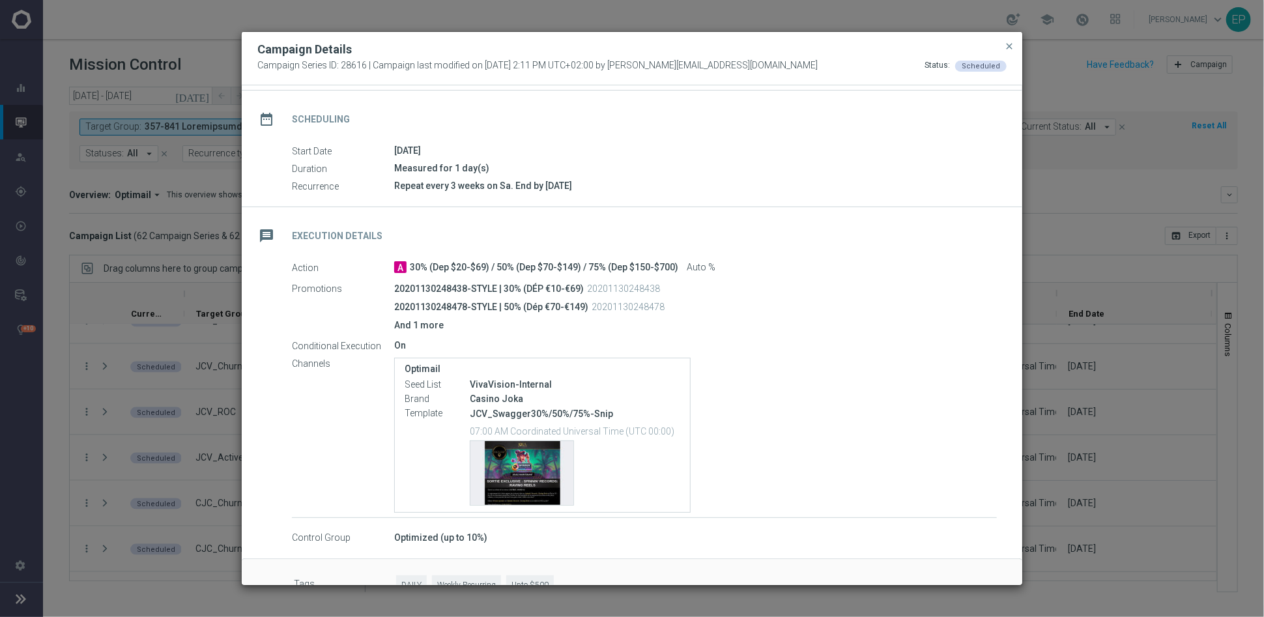
scroll to position [122, 0]
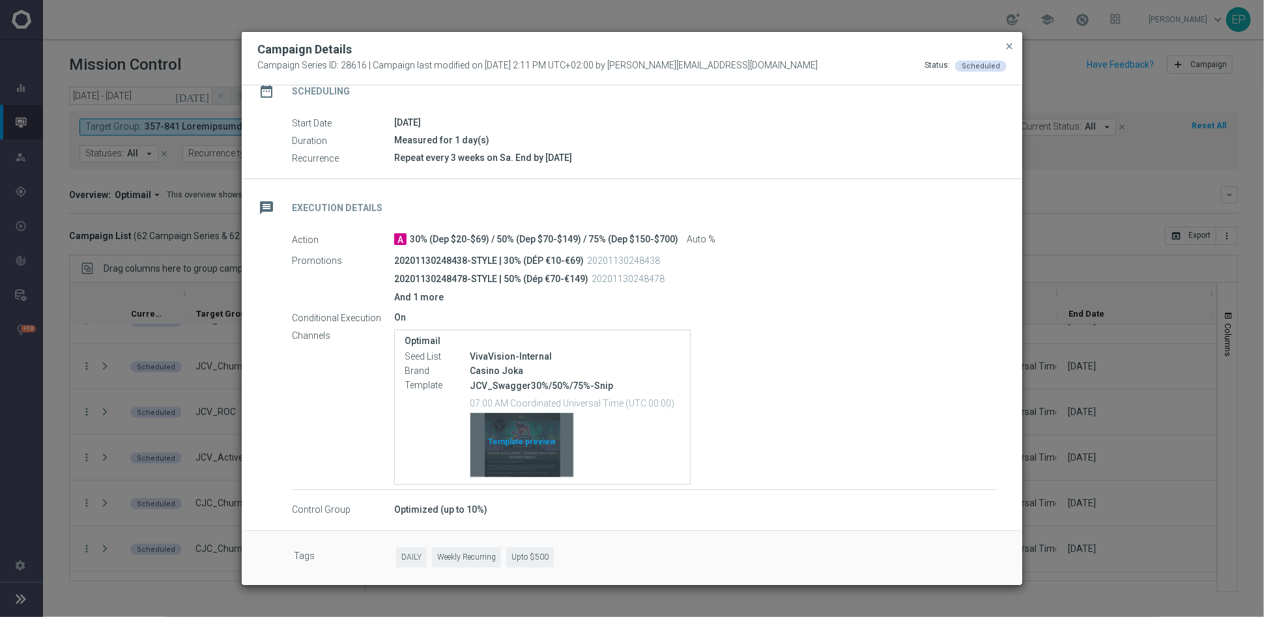
click at [538, 427] on div "Template preview" at bounding box center [522, 445] width 103 height 64
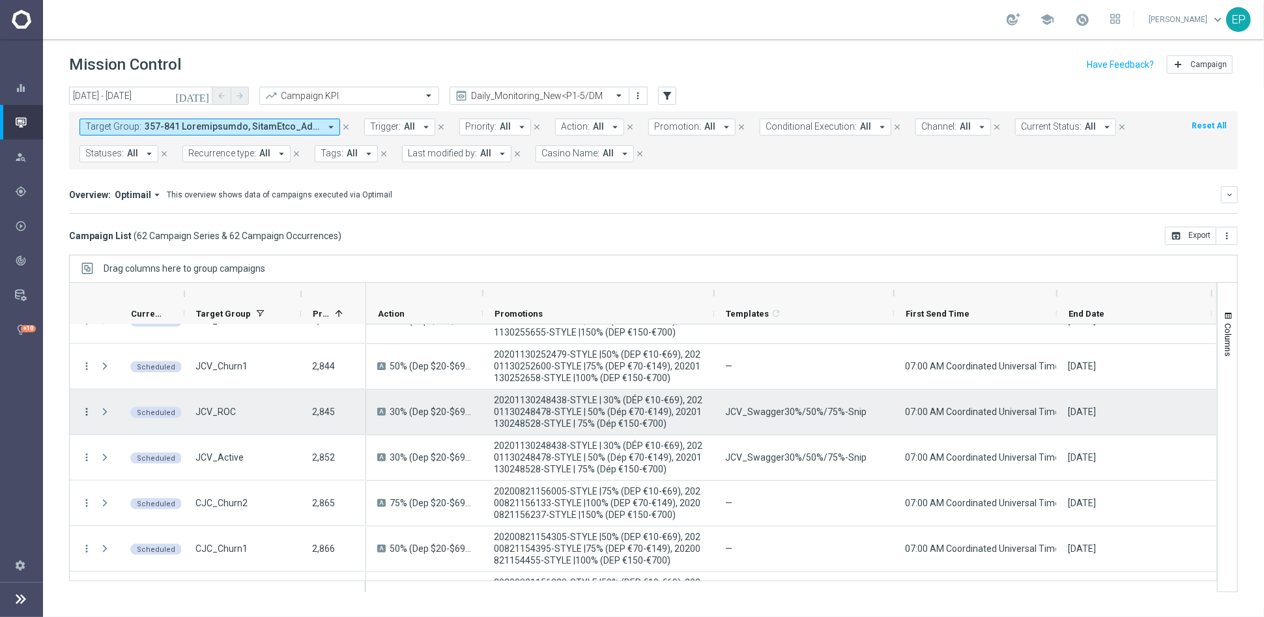
click at [83, 406] on icon "more_vert" at bounding box center [87, 412] width 12 height 12
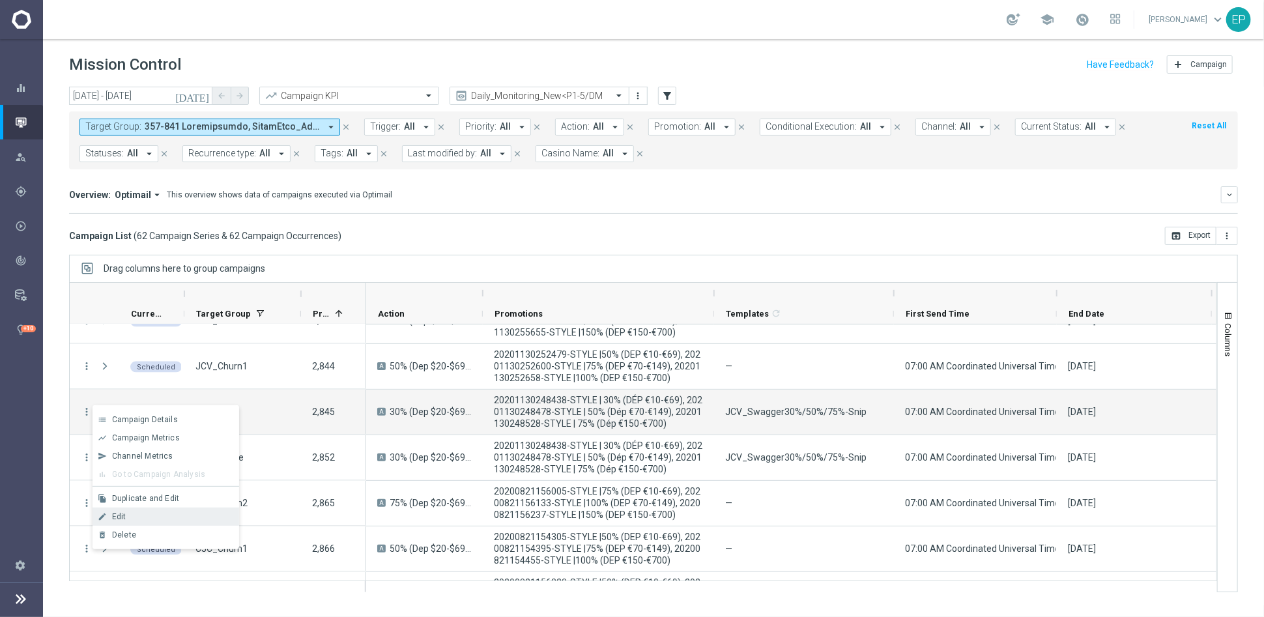
click at [136, 520] on div "Edit" at bounding box center [172, 516] width 121 height 9
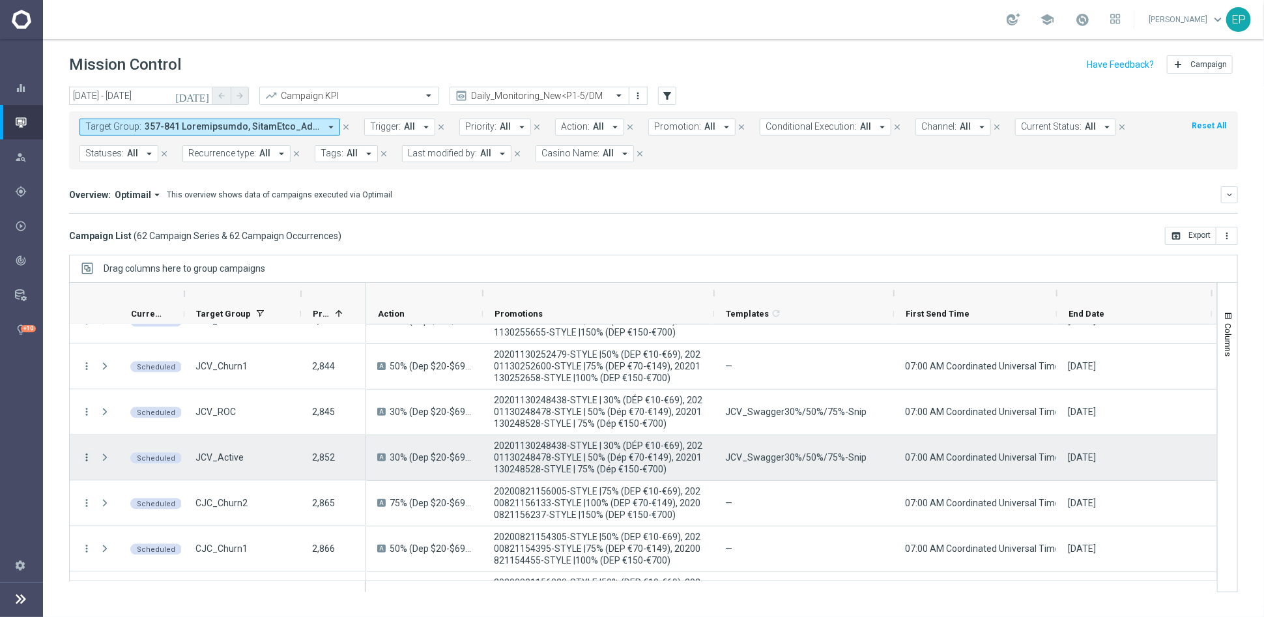
click at [84, 455] on icon "more_vert" at bounding box center [87, 458] width 12 height 12
click at [154, 566] on div "Edit" at bounding box center [172, 562] width 121 height 9
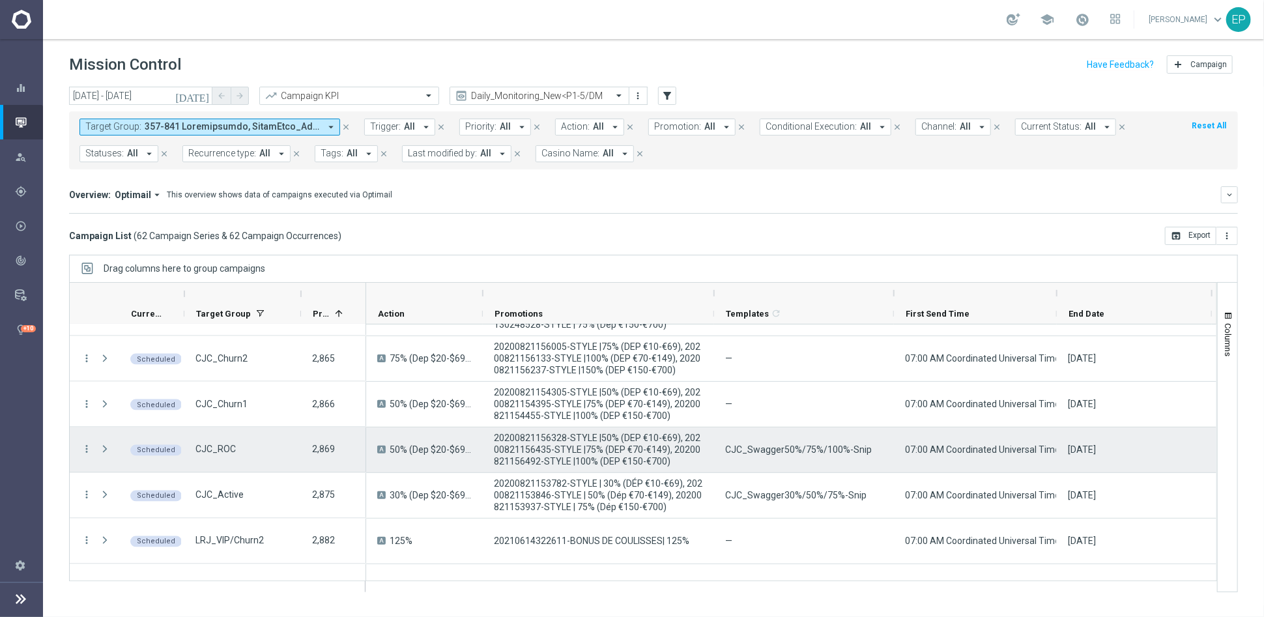
scroll to position [1521, 0]
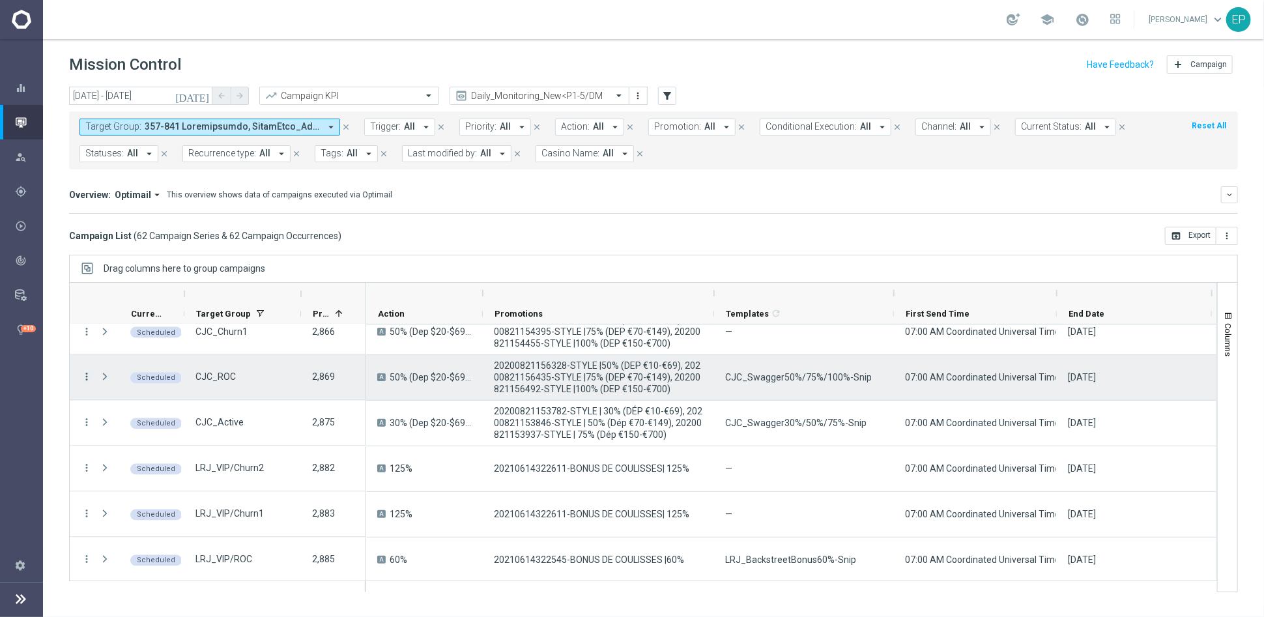
click at [90, 374] on icon "more_vert" at bounding box center [87, 378] width 12 height 12
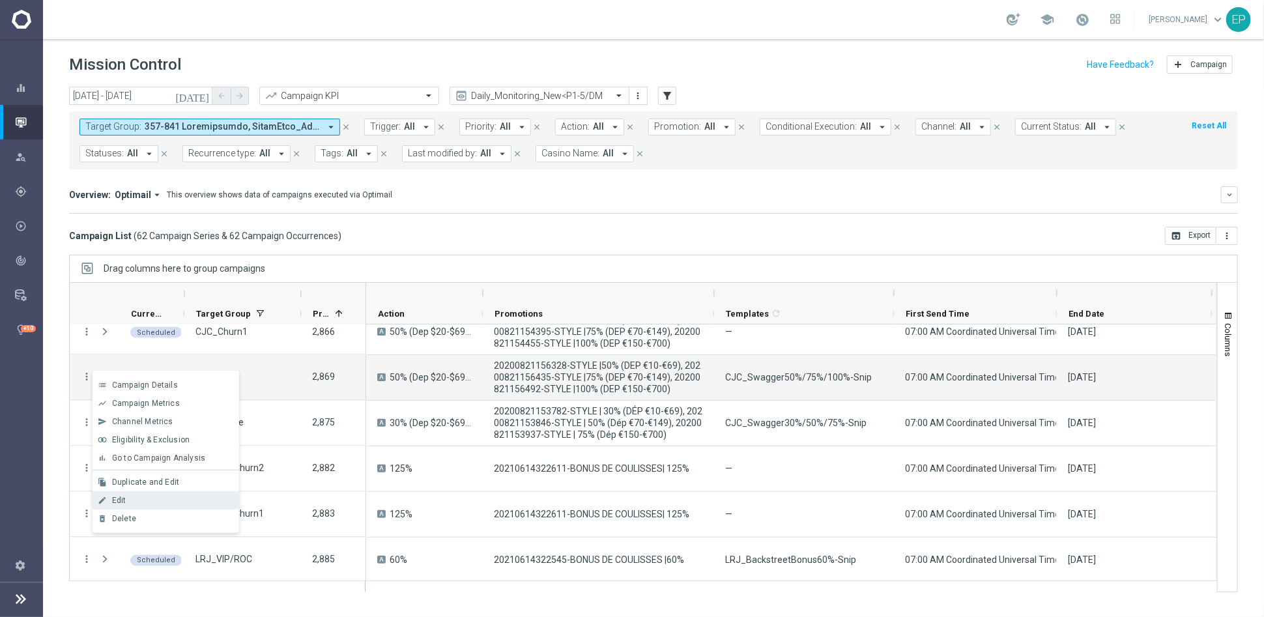
click at [164, 499] on div "Edit" at bounding box center [172, 500] width 121 height 9
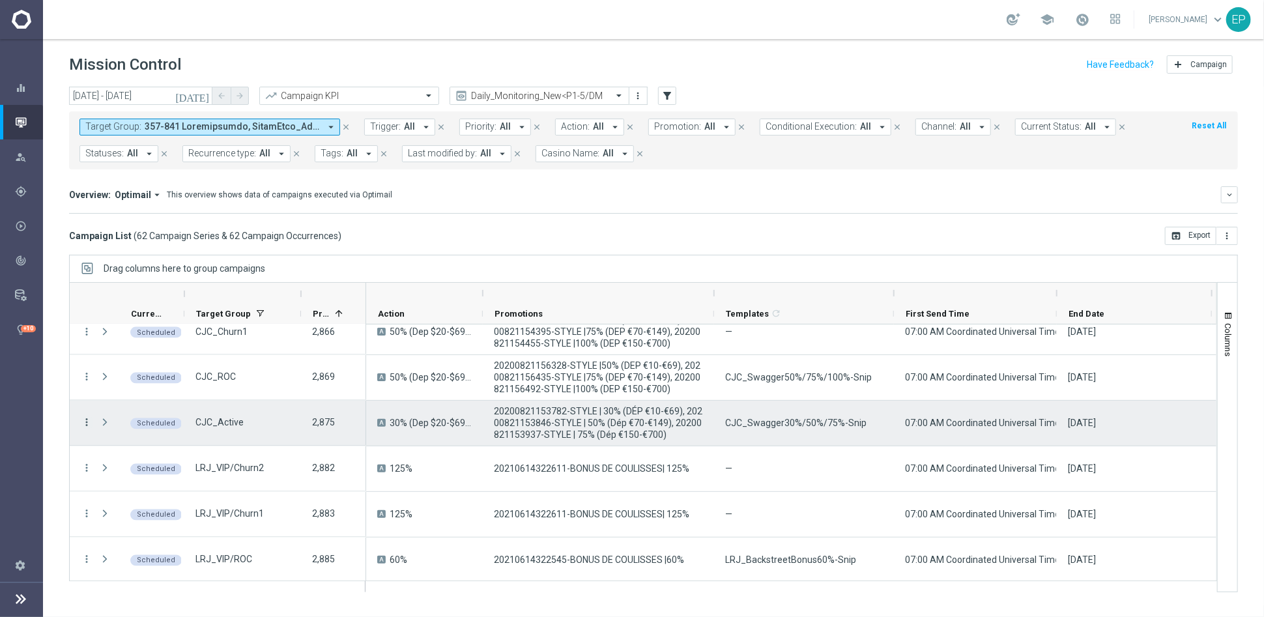
click at [82, 418] on icon "more_vert" at bounding box center [87, 423] width 12 height 12
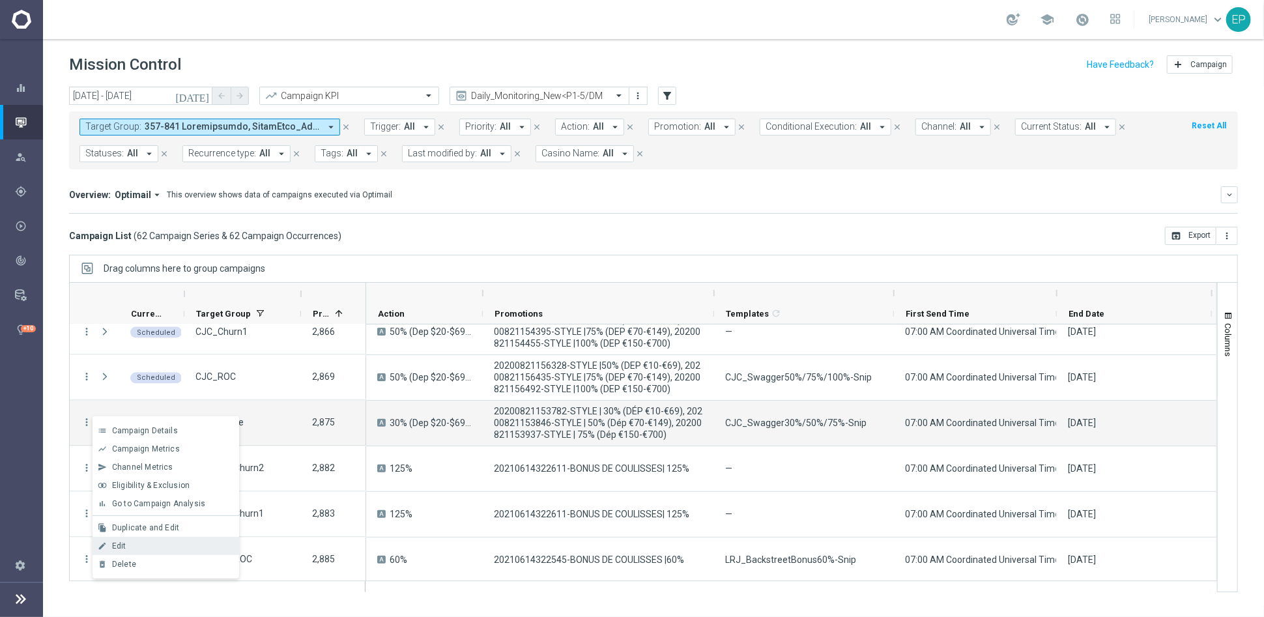
click at [140, 547] on div "Edit" at bounding box center [172, 546] width 121 height 9
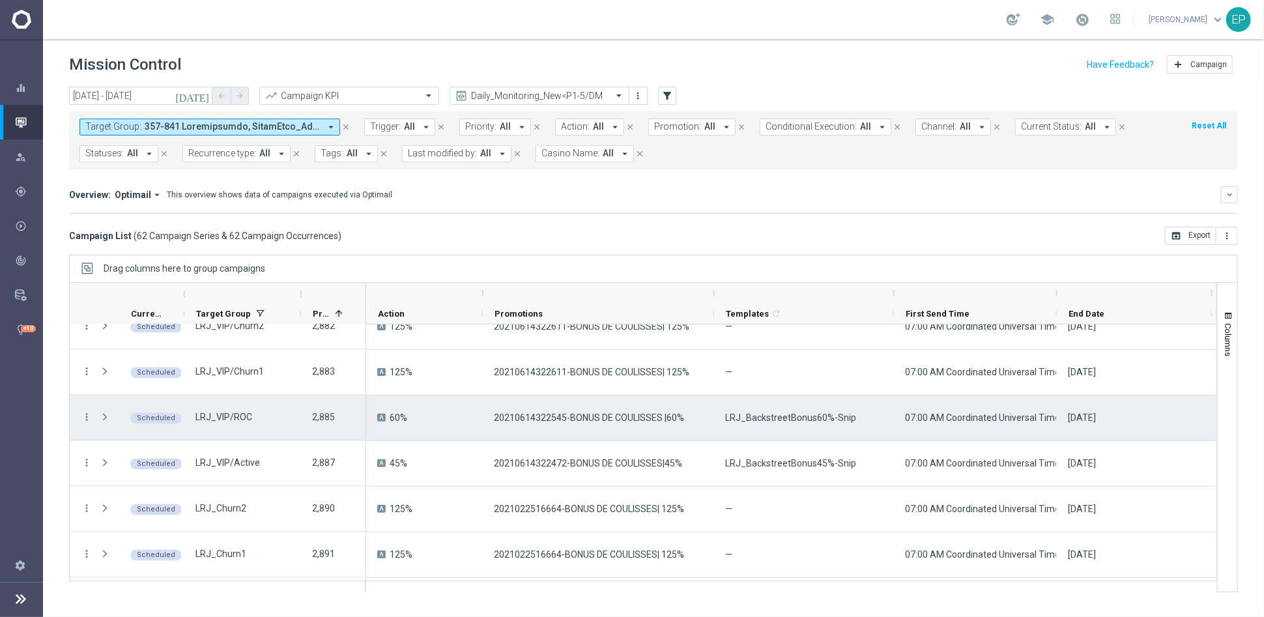
scroll to position [1665, 0]
click at [84, 409] on icon "more_vert" at bounding box center [87, 415] width 12 height 12
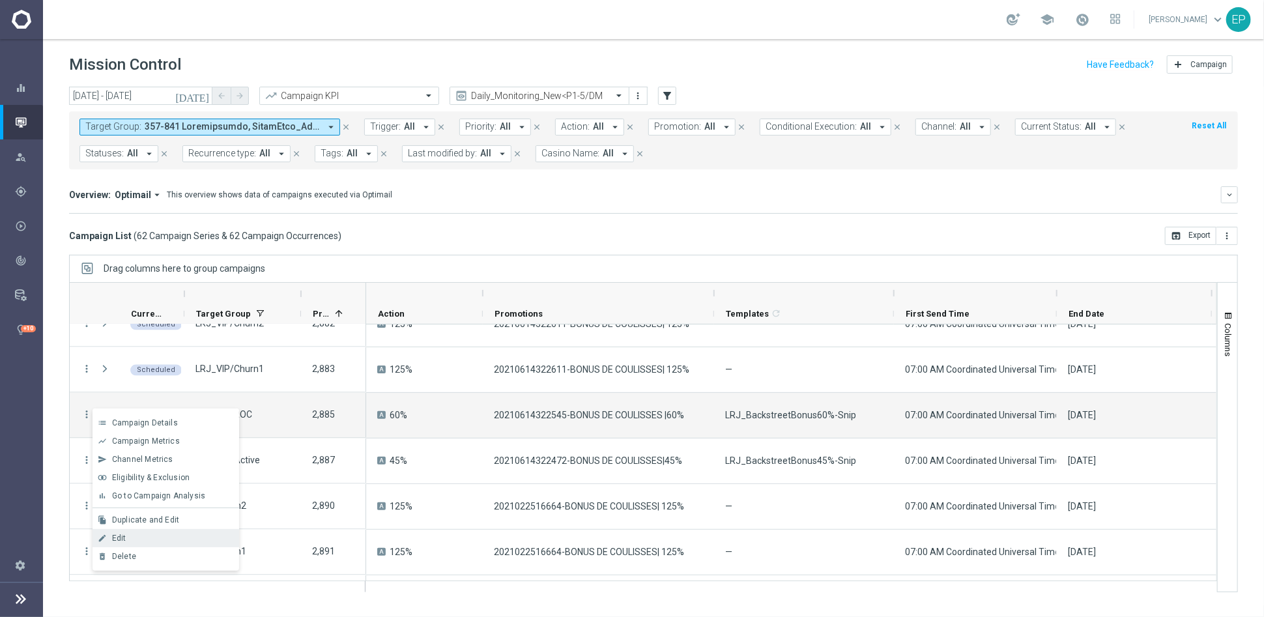
click at [156, 534] on div "Edit" at bounding box center [172, 538] width 121 height 9
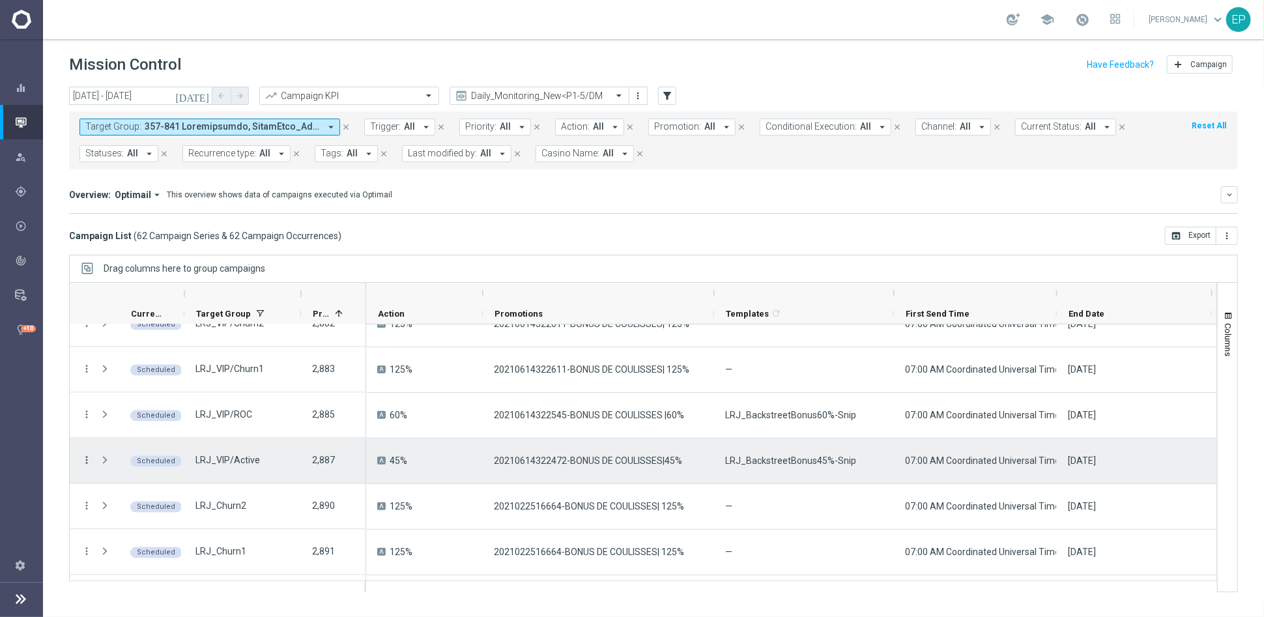
click at [82, 461] on icon "more_vert" at bounding box center [87, 461] width 12 height 12
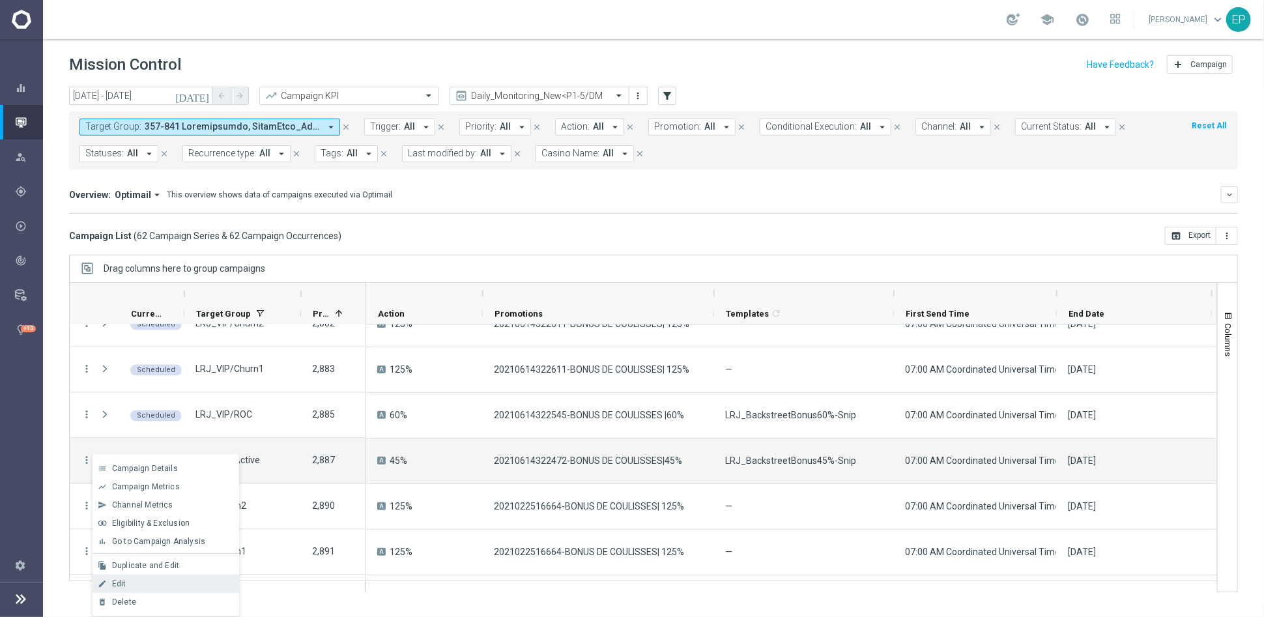
click at [139, 579] on div "Edit" at bounding box center [172, 583] width 121 height 9
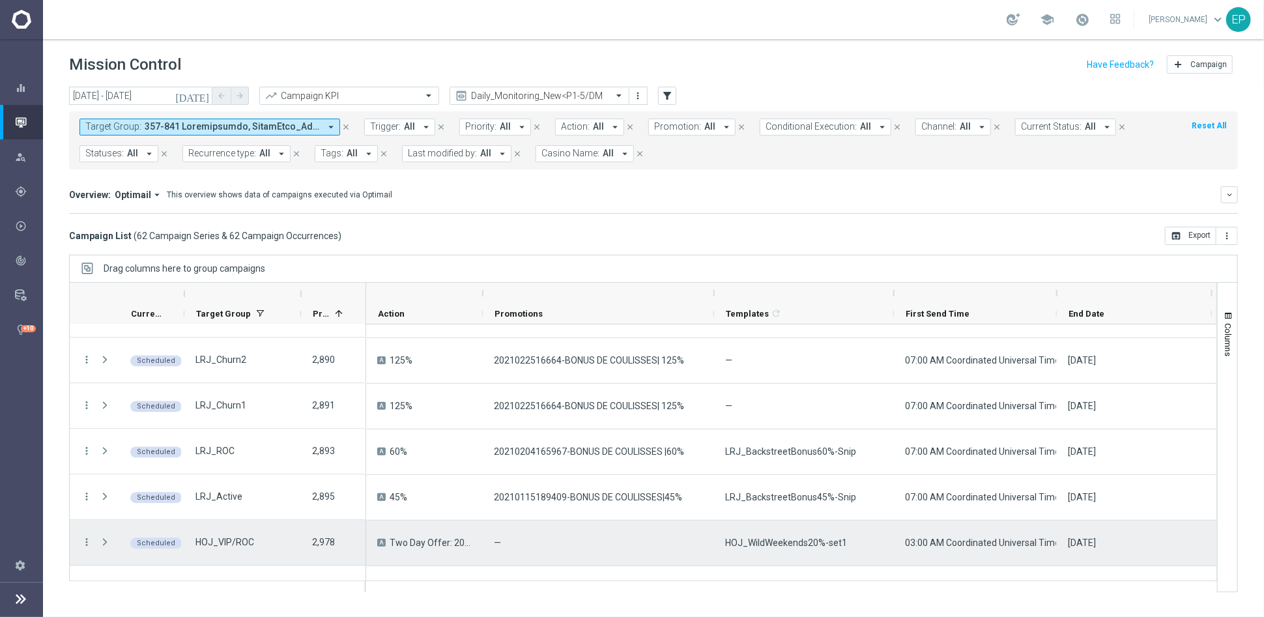
scroll to position [1882, 0]
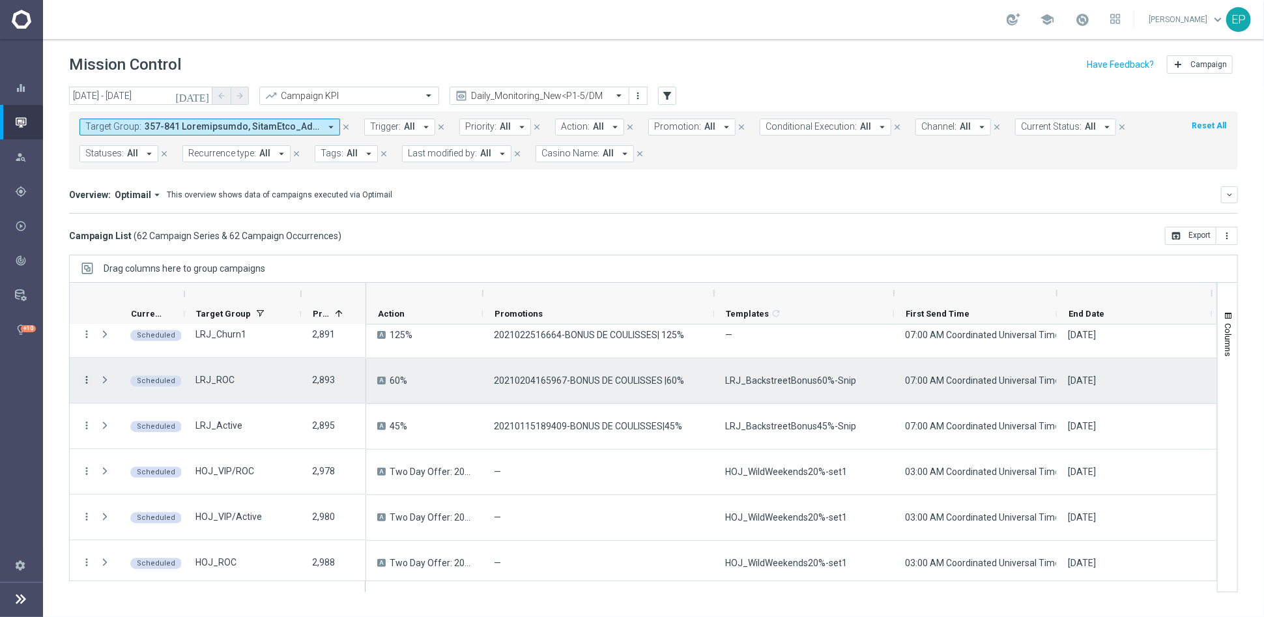
click at [87, 375] on icon "more_vert" at bounding box center [87, 381] width 12 height 12
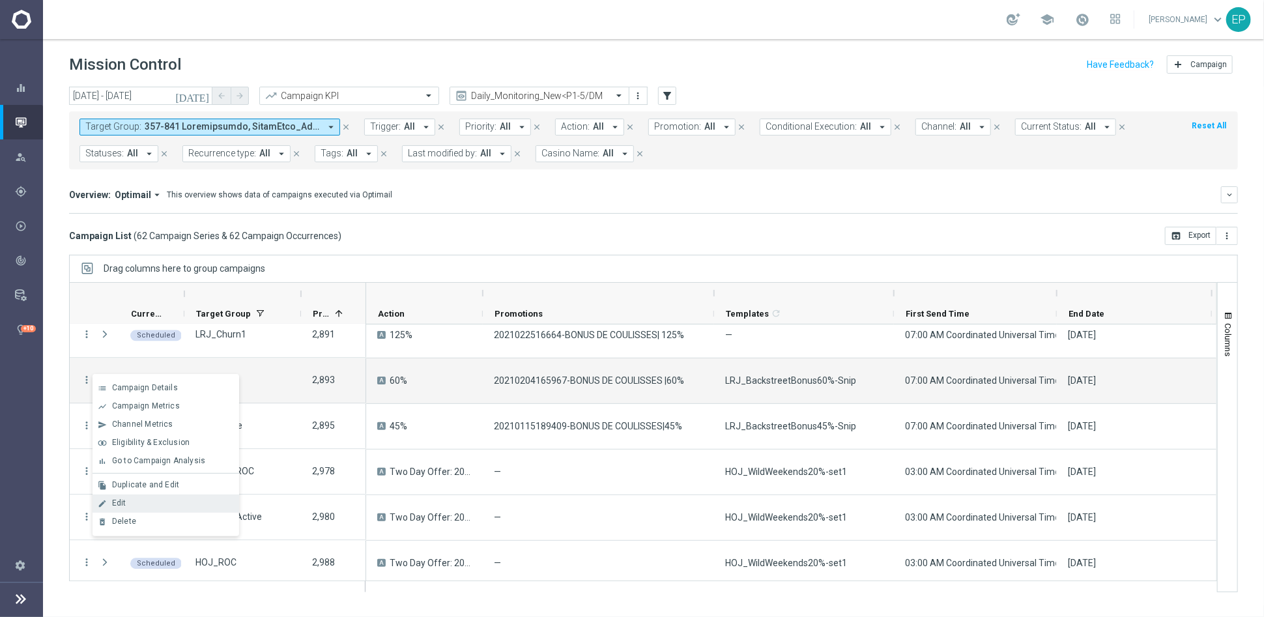
click at [143, 501] on div "Edit" at bounding box center [172, 503] width 121 height 9
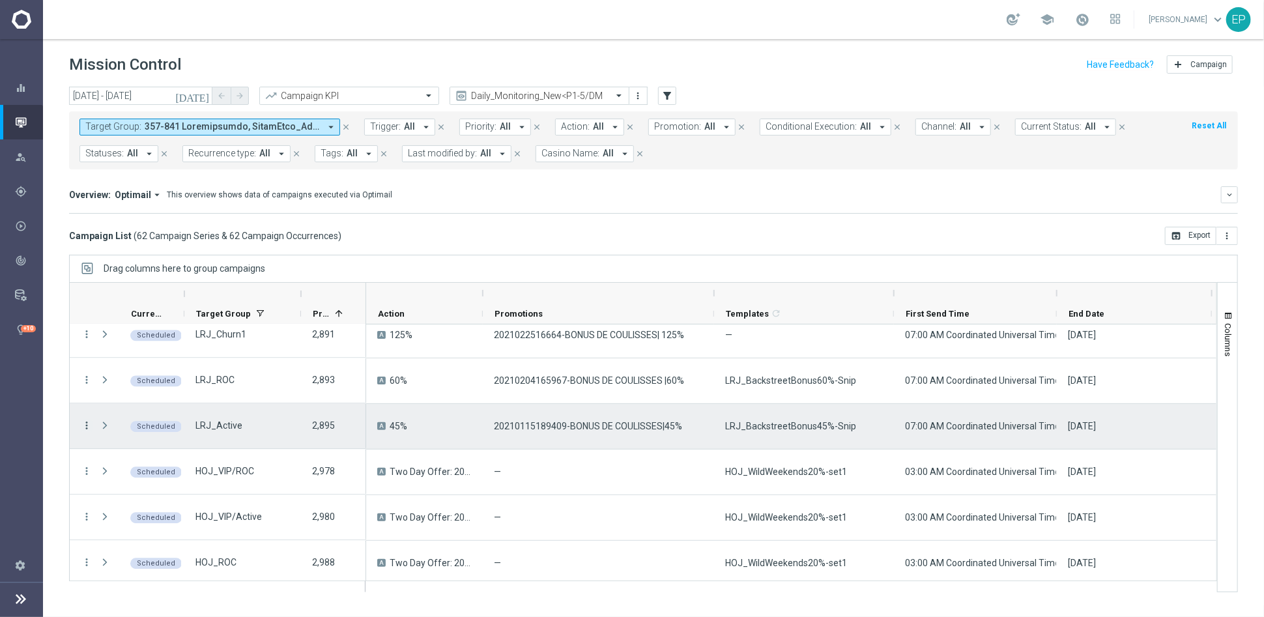
click at [85, 424] on icon "more_vert" at bounding box center [87, 426] width 12 height 12
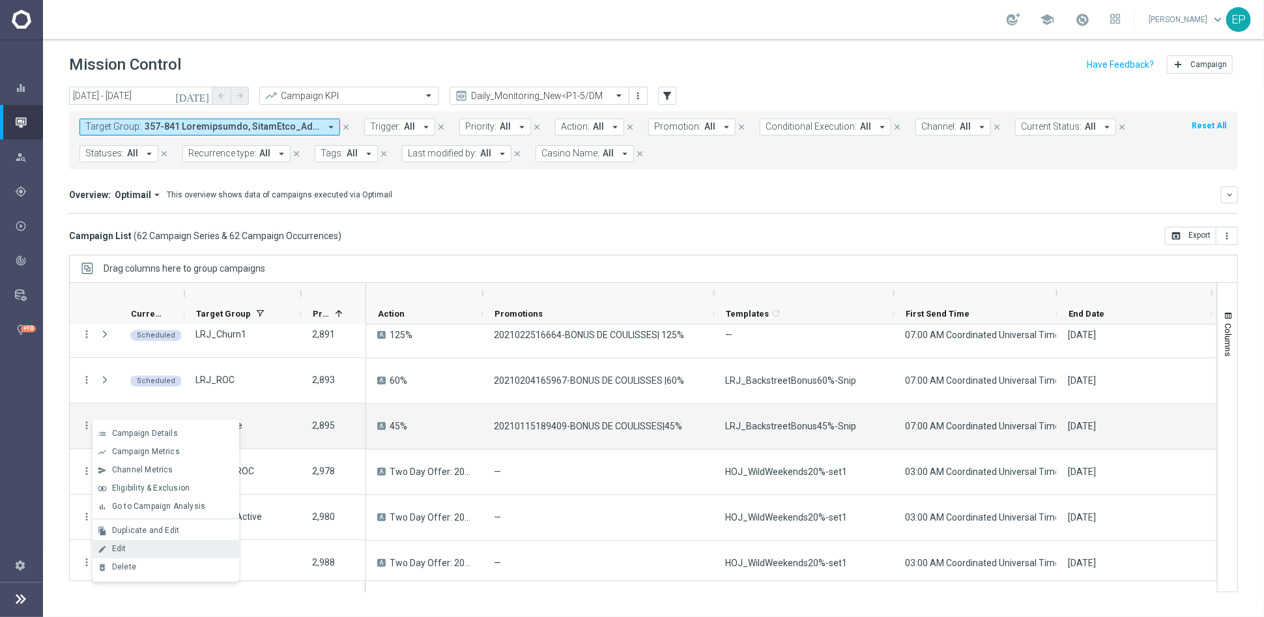
click at [158, 549] on div "Edit" at bounding box center [172, 548] width 121 height 9
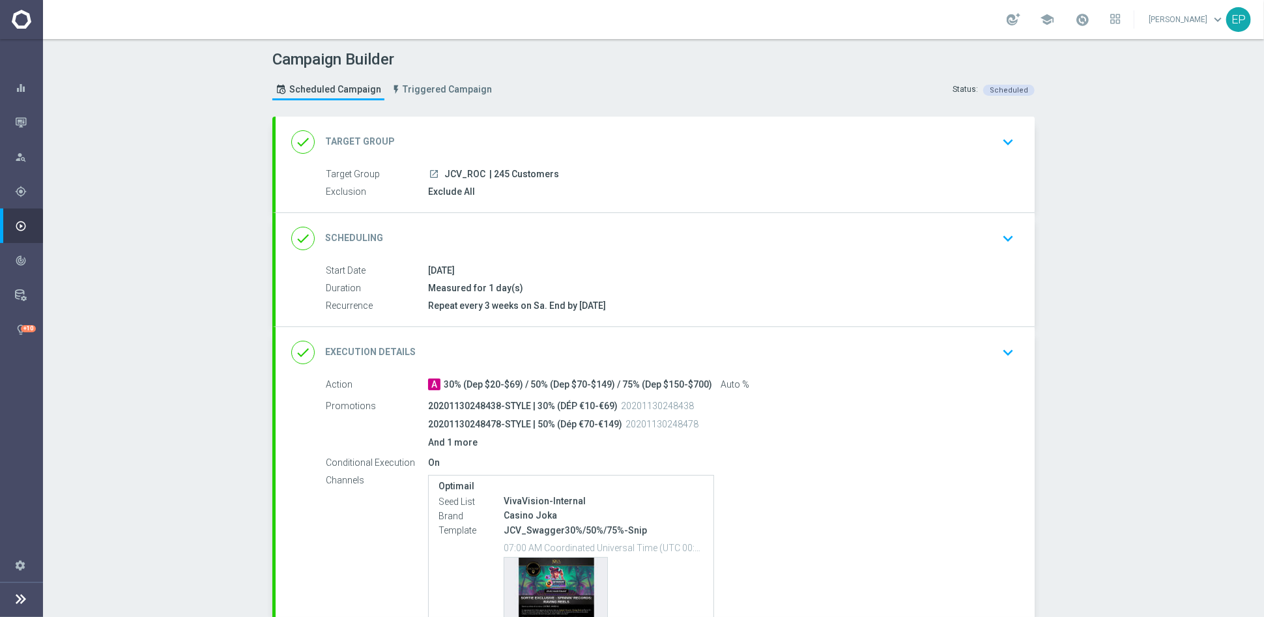
scroll to position [126, 0]
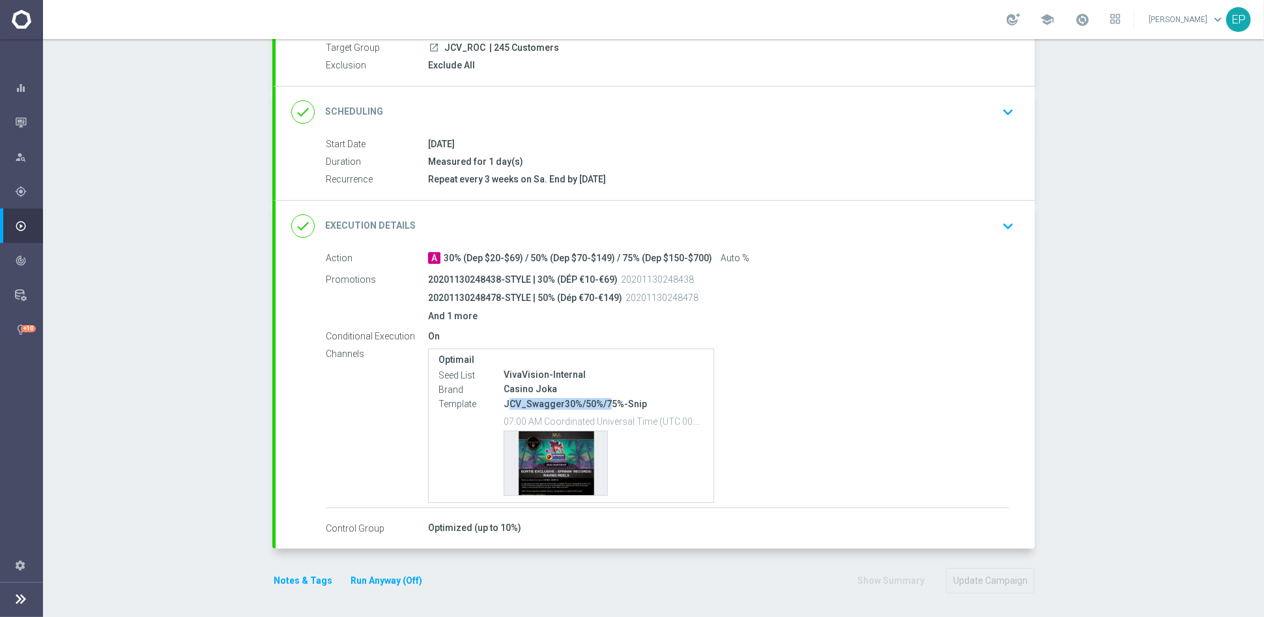
drag, startPoint x: 538, startPoint y: 400, endPoint x: 602, endPoint y: 405, distance: 64.7
click at [602, 405] on p "JCV_Swagger30%/50%/75%-Snip" at bounding box center [604, 404] width 200 height 12
click at [738, 210] on div "done Execution Details keyboard_arrow_down" at bounding box center [655, 226] width 759 height 51
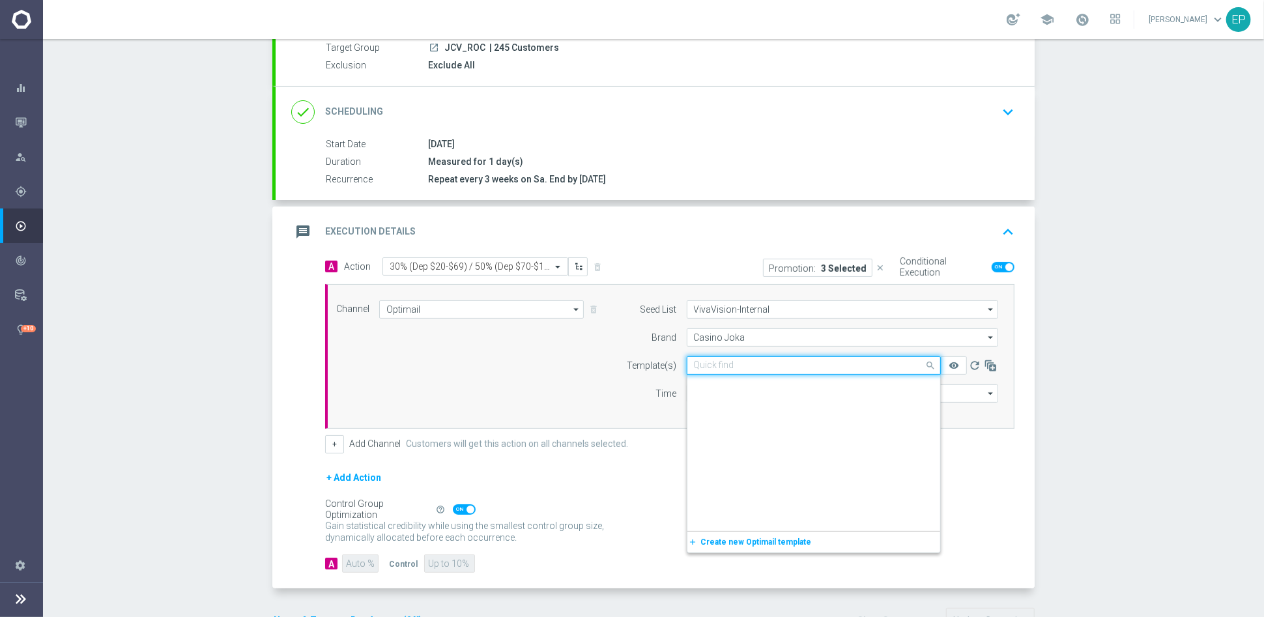
click at [777, 363] on input "text" at bounding box center [801, 365] width 214 height 11
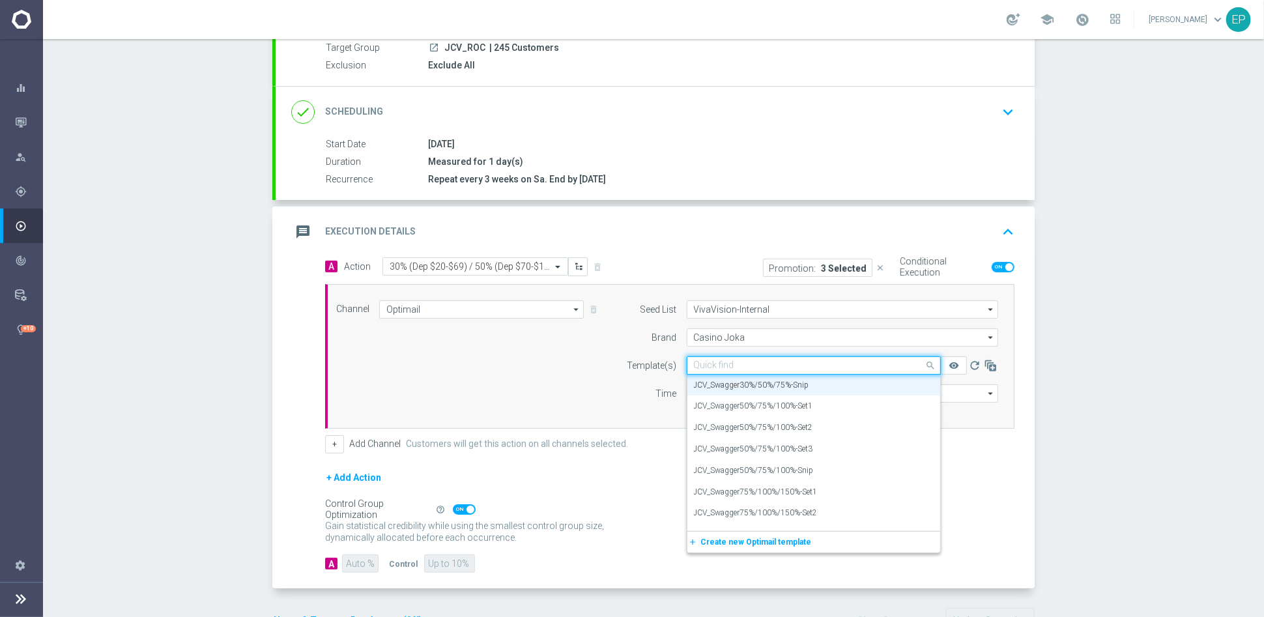
paste input "CV_Swagger30%/50%/7"
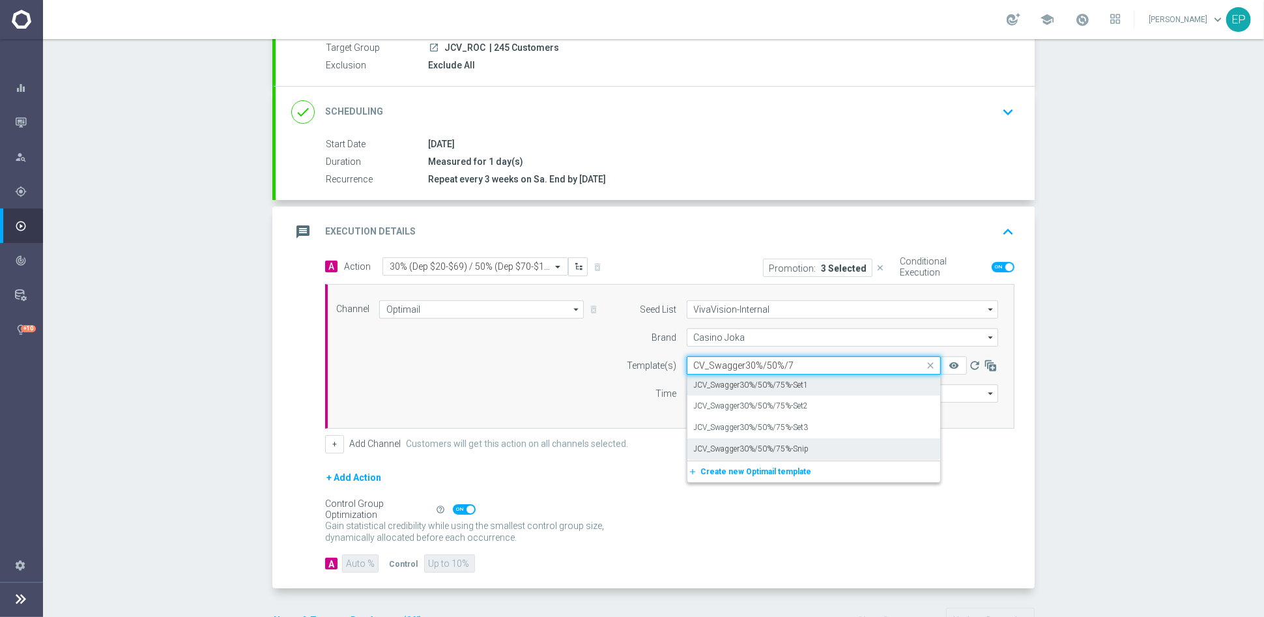
click at [796, 386] on label "JCV_Swagger30%/50%/75%-Set1" at bounding box center [751, 385] width 115 height 11
type input "CV_Swagger30%/50%/7"
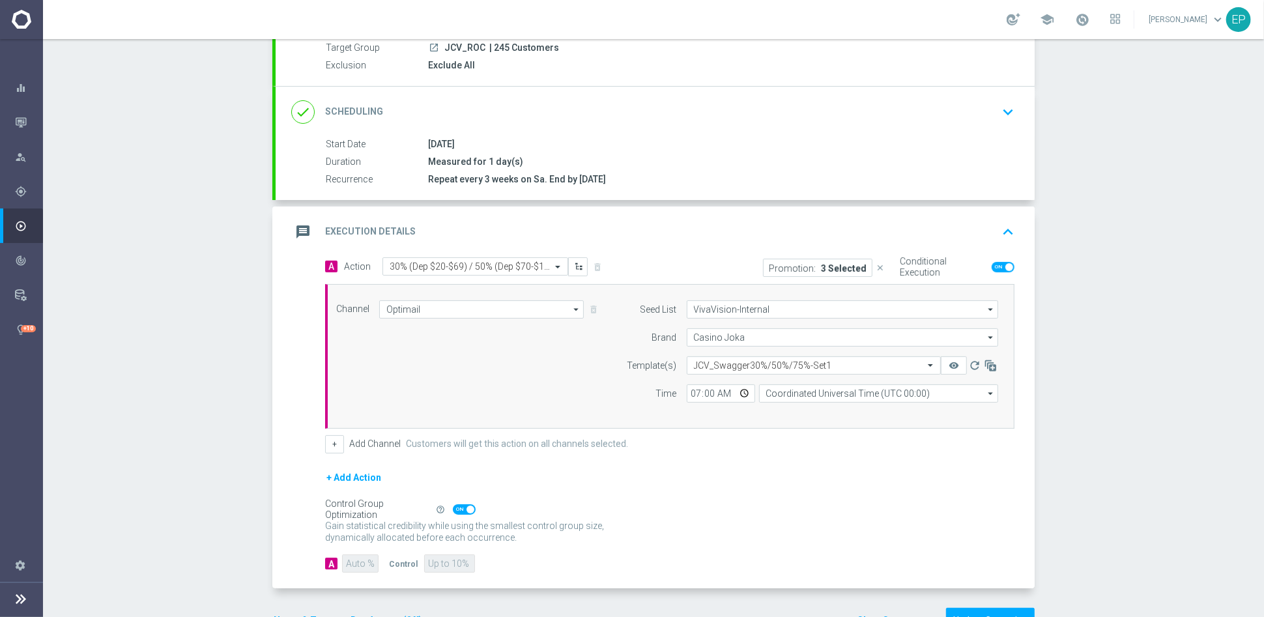
click at [796, 460] on form "A Action Select action 30% (Dep $20-$69) / 50% (Dep $70-$149) / 75% (Dep $150-$…" at bounding box center [670, 415] width 690 height 316
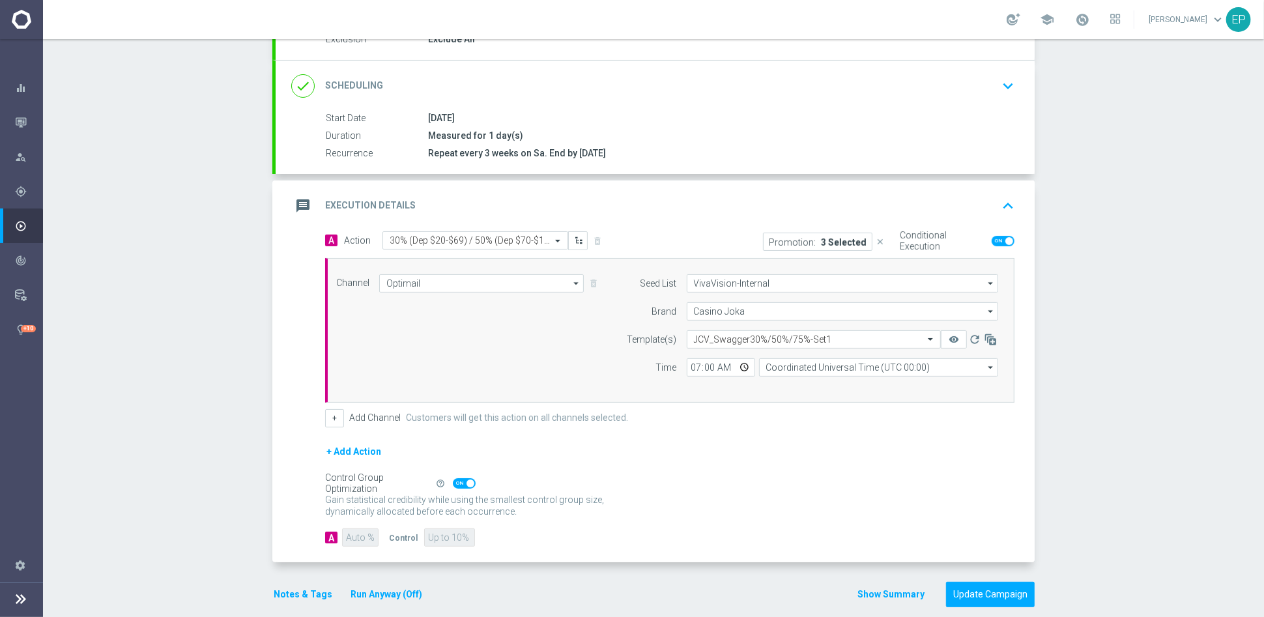
scroll to position [166, 0]
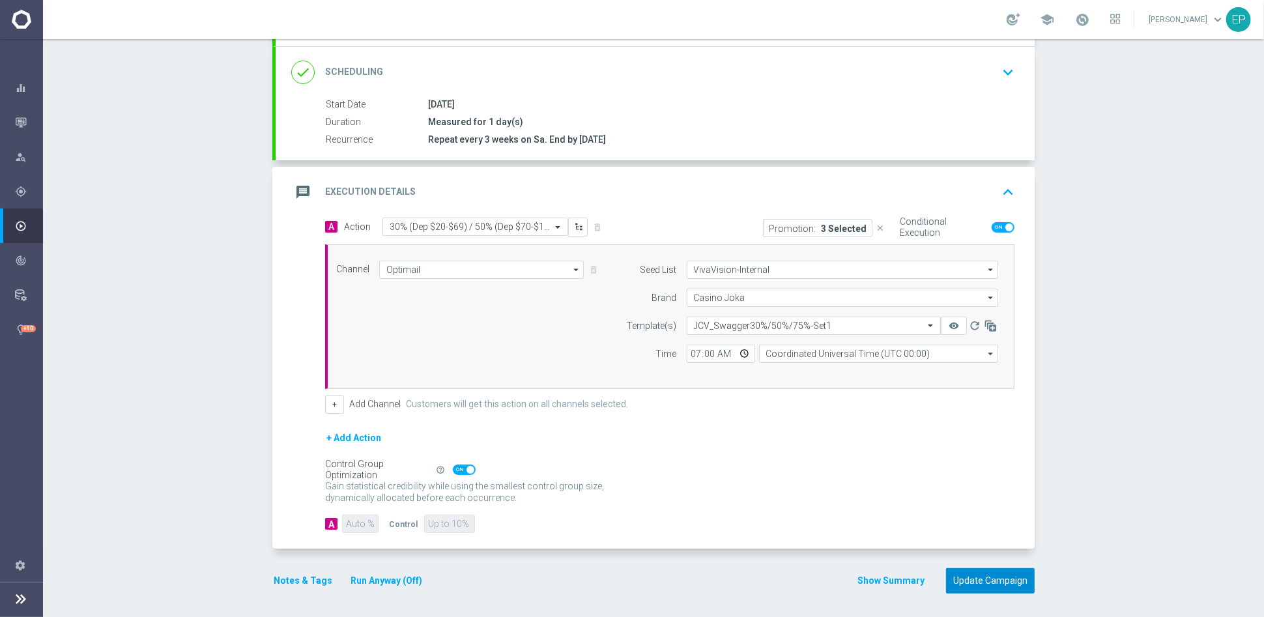
click at [985, 555] on button "Update Campaign" at bounding box center [990, 580] width 89 height 25
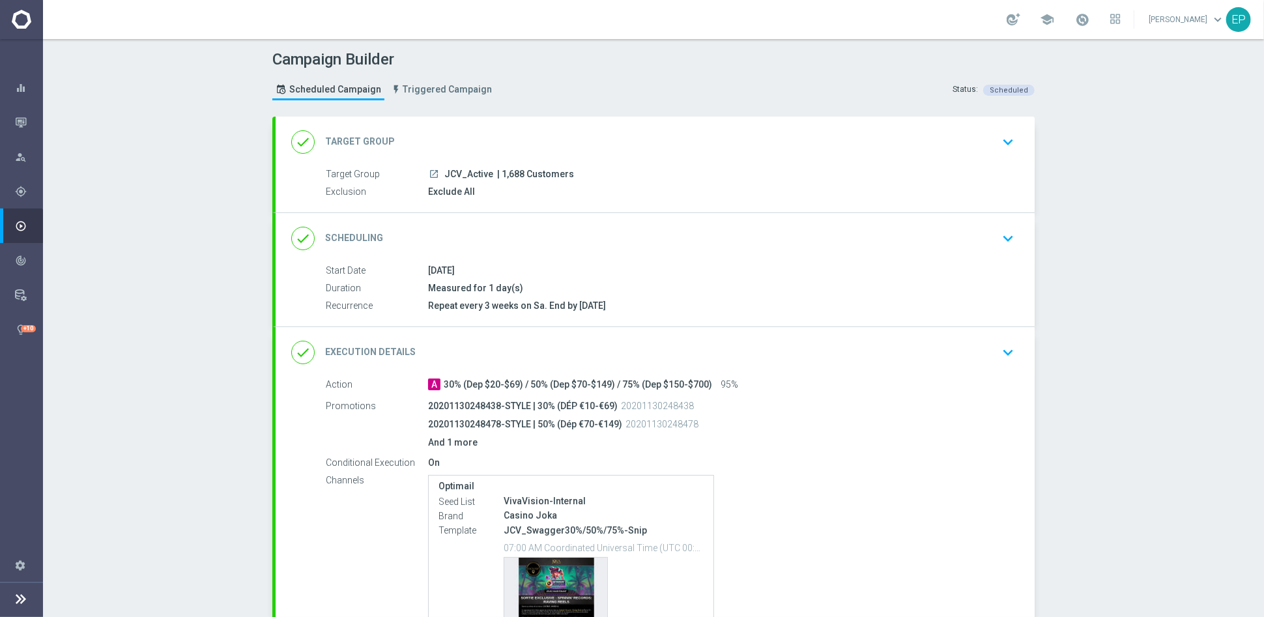
scroll to position [126, 0]
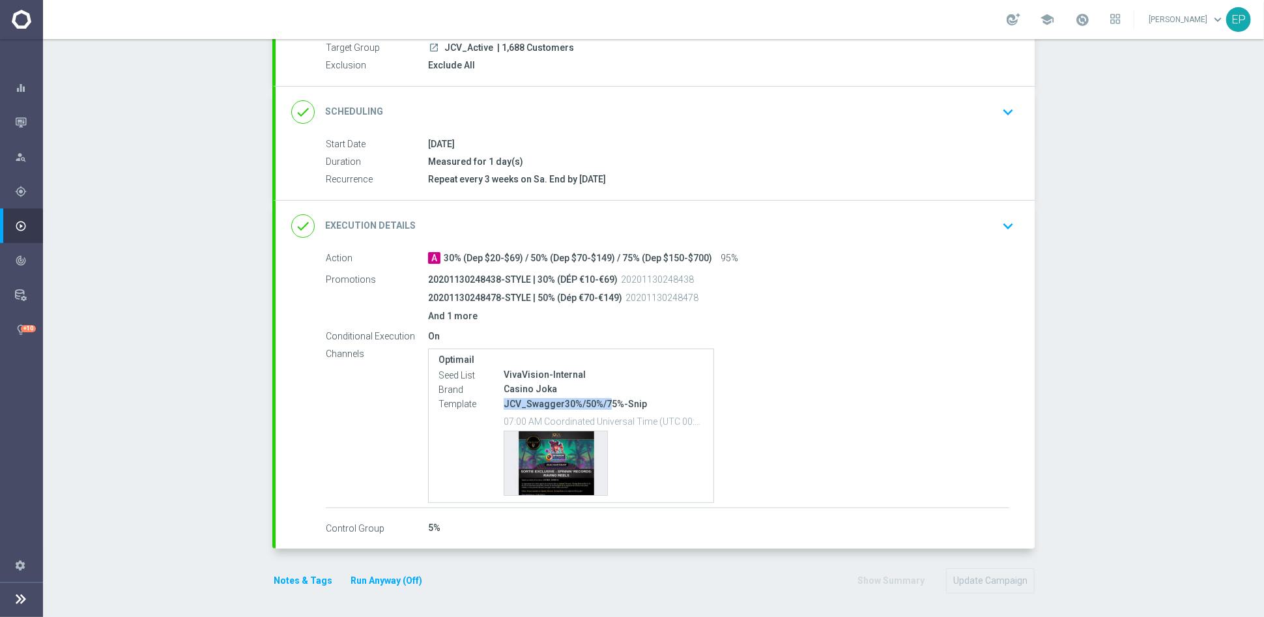
drag, startPoint x: 506, startPoint y: 403, endPoint x: 600, endPoint y: 401, distance: 94.5
click at [600, 401] on p "JCV_Swagger30%/50%/75%-Snip" at bounding box center [604, 404] width 200 height 12
copy p "JCV_Swagger30%/50%/7"
click at [714, 214] on div "done Execution Details keyboard_arrow_down" at bounding box center [655, 226] width 728 height 25
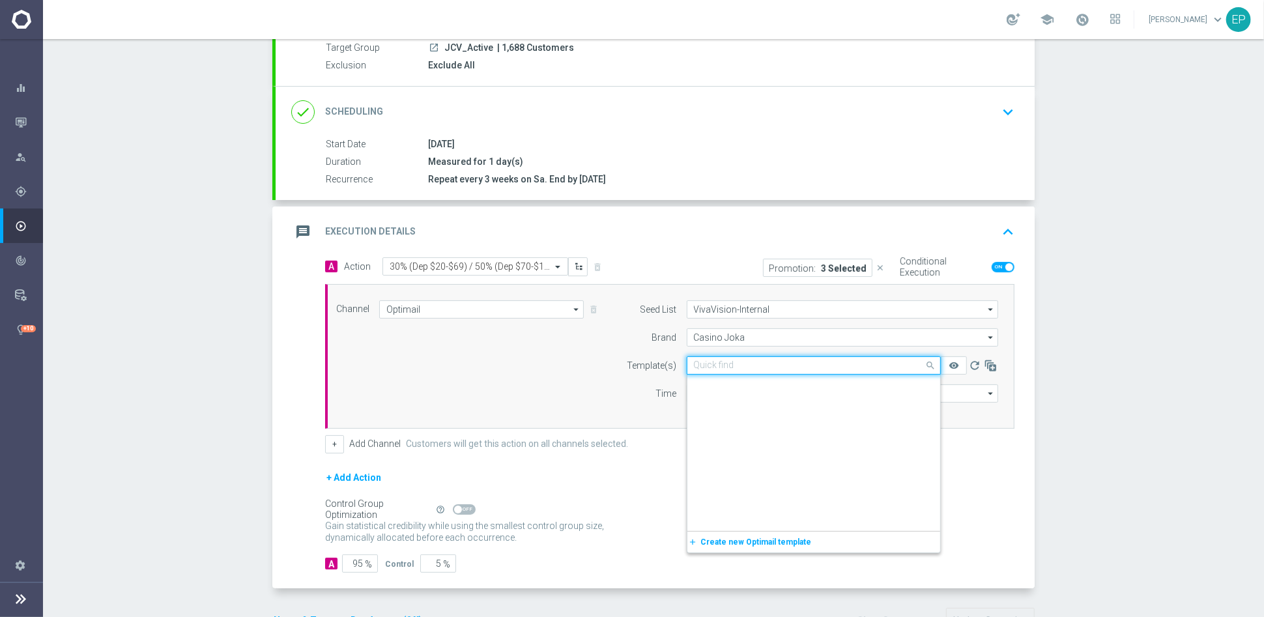
click at [785, 364] on input "text" at bounding box center [801, 365] width 214 height 11
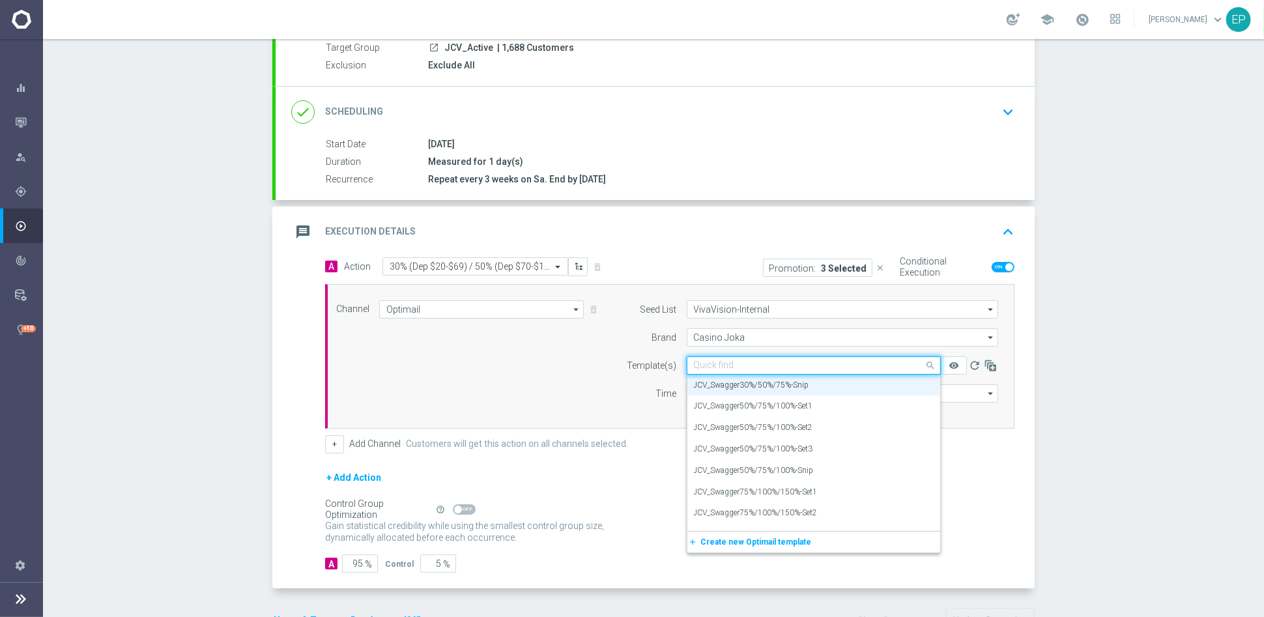
paste input "JCV_Swagger30%/50%/7"
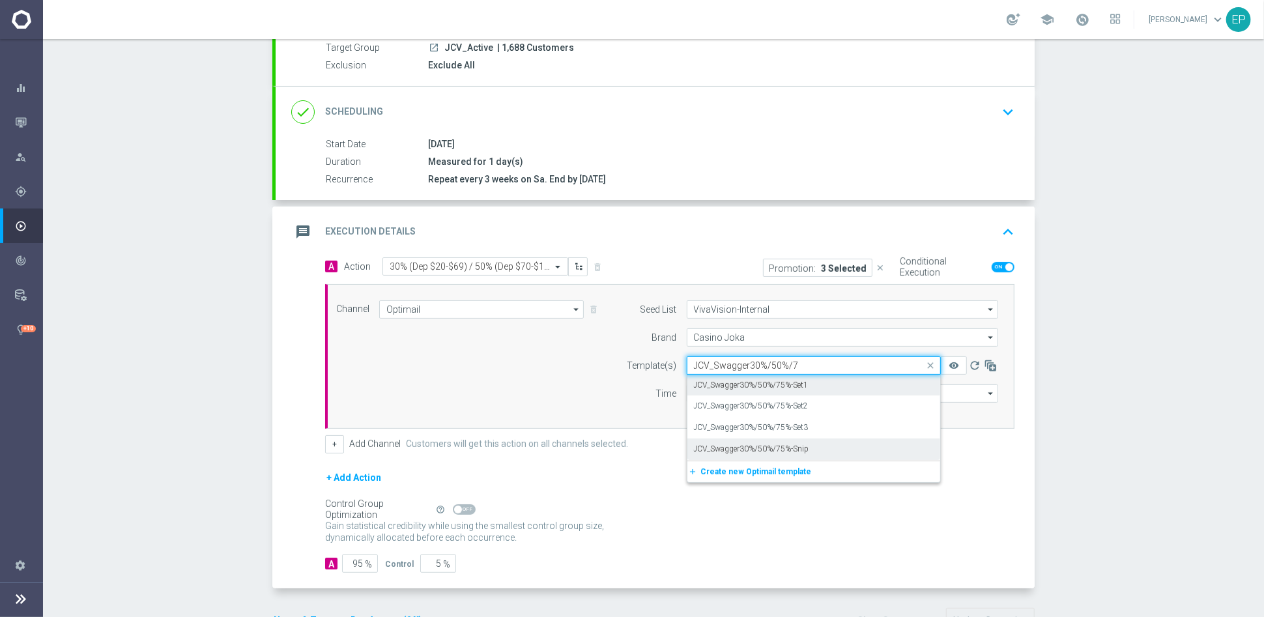
click at [791, 386] on label "JCV_Swagger30%/50%/75%-Set1" at bounding box center [751, 385] width 115 height 11
type input "JCV_Swagger30%/50%/7"
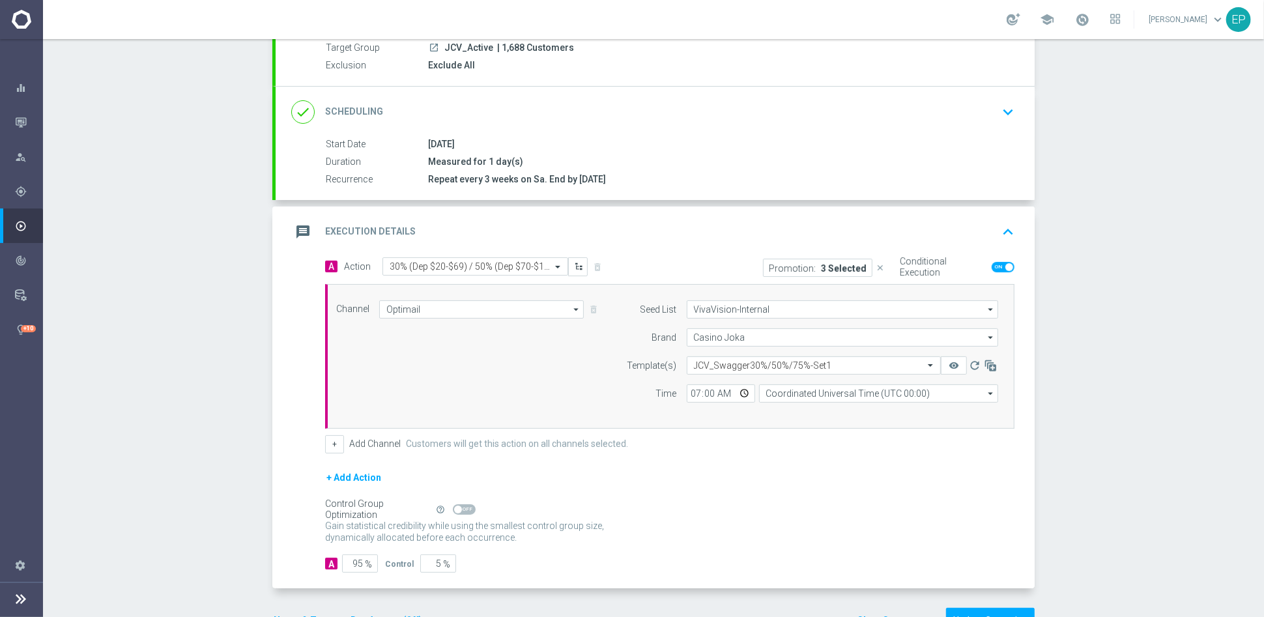
click at [775, 465] on form "A Action Select action 30% (Dep $20-$69) / 50% (Dep $70-$149) / 75% (Dep $150-$…" at bounding box center [670, 415] width 690 height 316
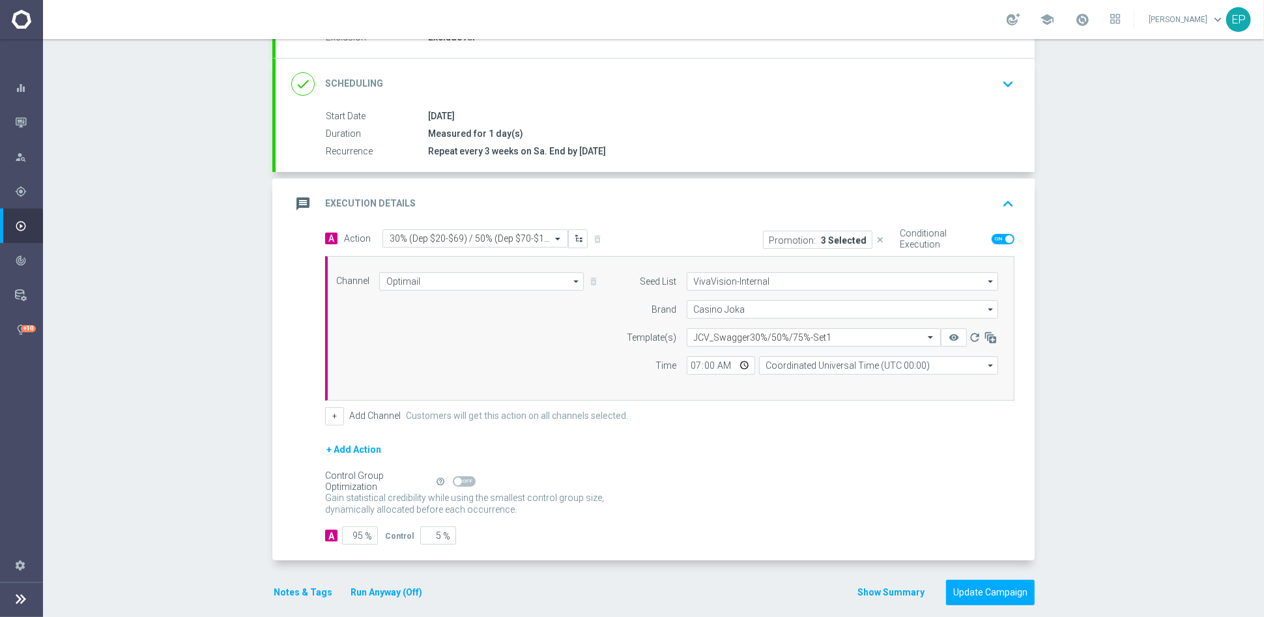
scroll to position [166, 0]
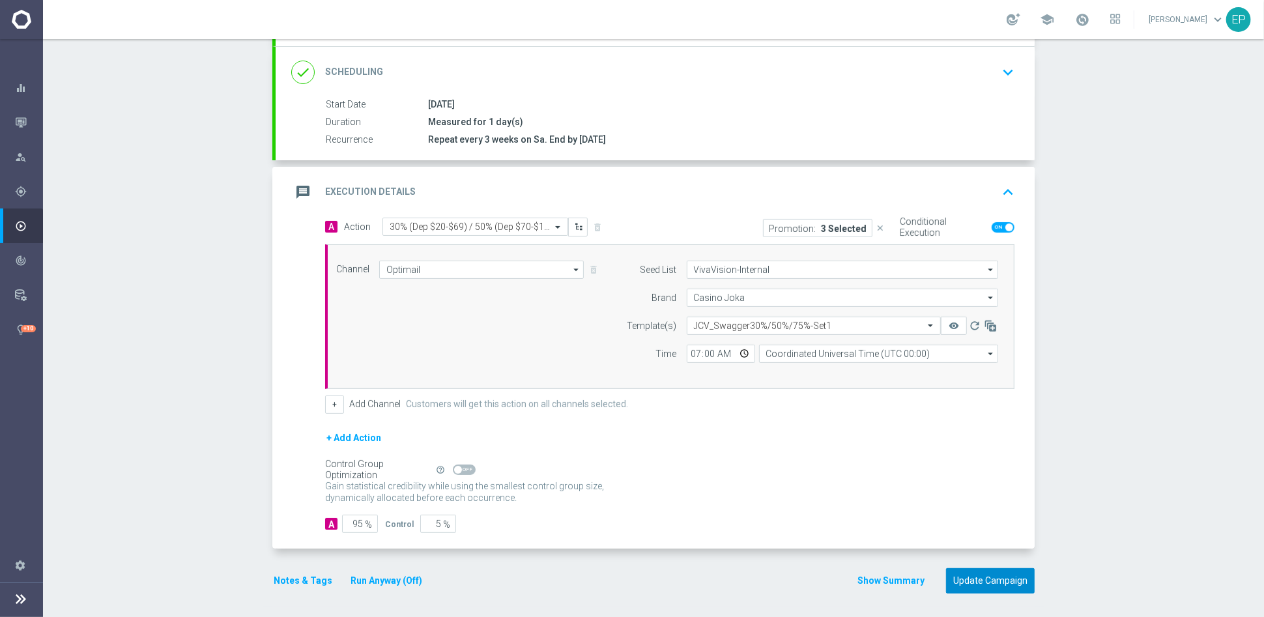
click at [982, 576] on button "Update Campaign" at bounding box center [990, 580] width 89 height 25
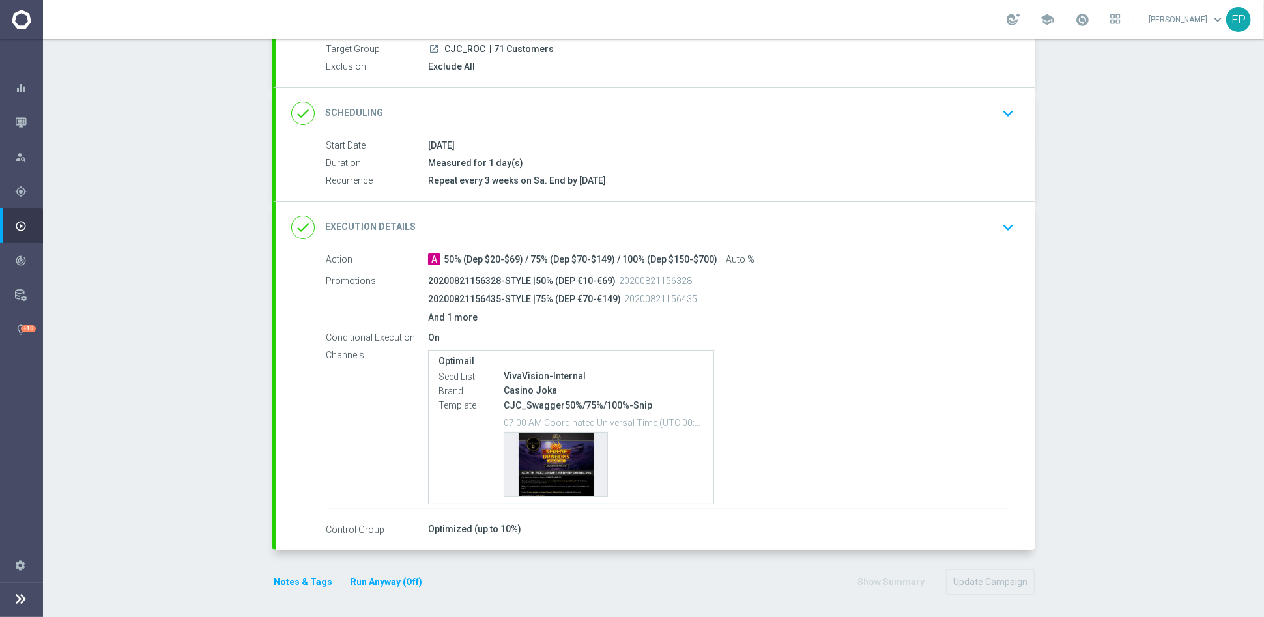
scroll to position [126, 0]
drag, startPoint x: 510, startPoint y: 403, endPoint x: 613, endPoint y: 404, distance: 102.3
click at [613, 404] on p "CJC_Swagger50%/75%/100%-Snip" at bounding box center [604, 404] width 200 height 12
copy p "JC_Swagger50%/75%/100"
click at [783, 218] on div "done Execution Details keyboard_arrow_down" at bounding box center [655, 226] width 728 height 25
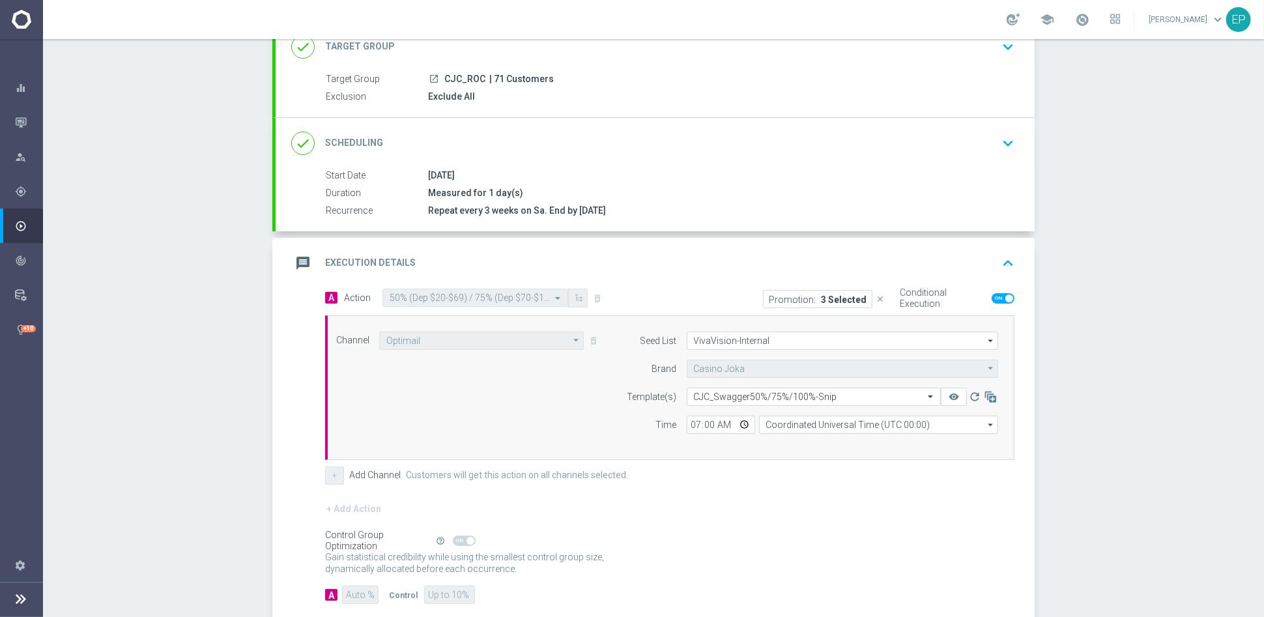
scroll to position [145, 0]
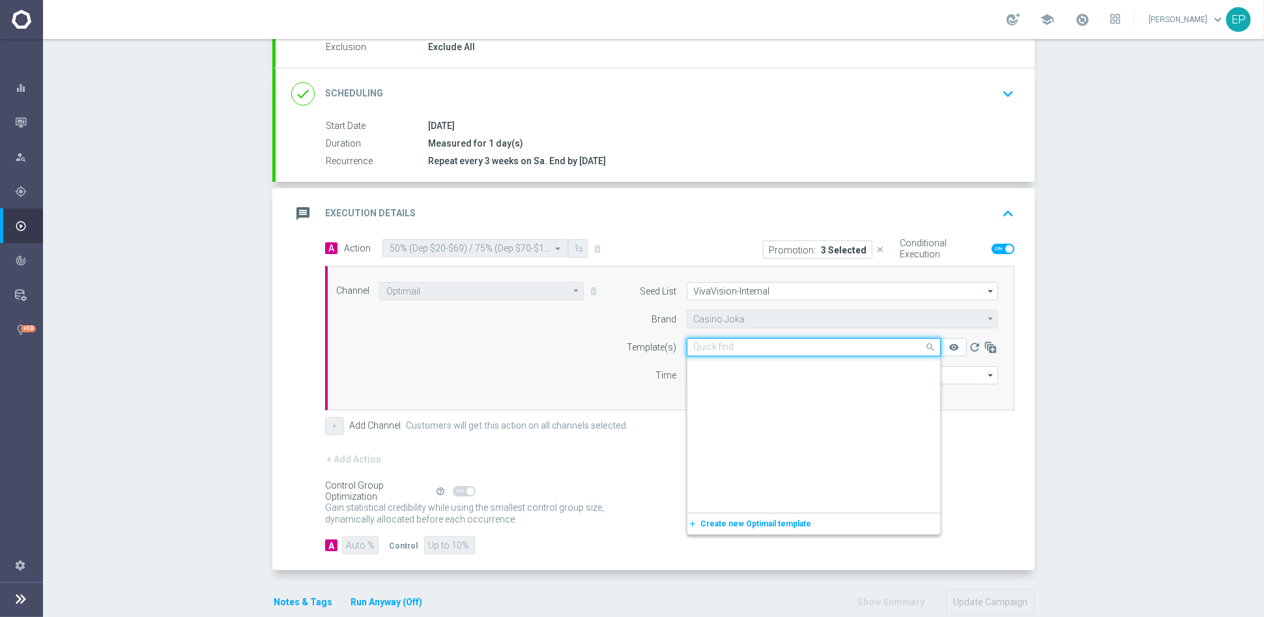
click at [818, 345] on input "text" at bounding box center [801, 347] width 214 height 11
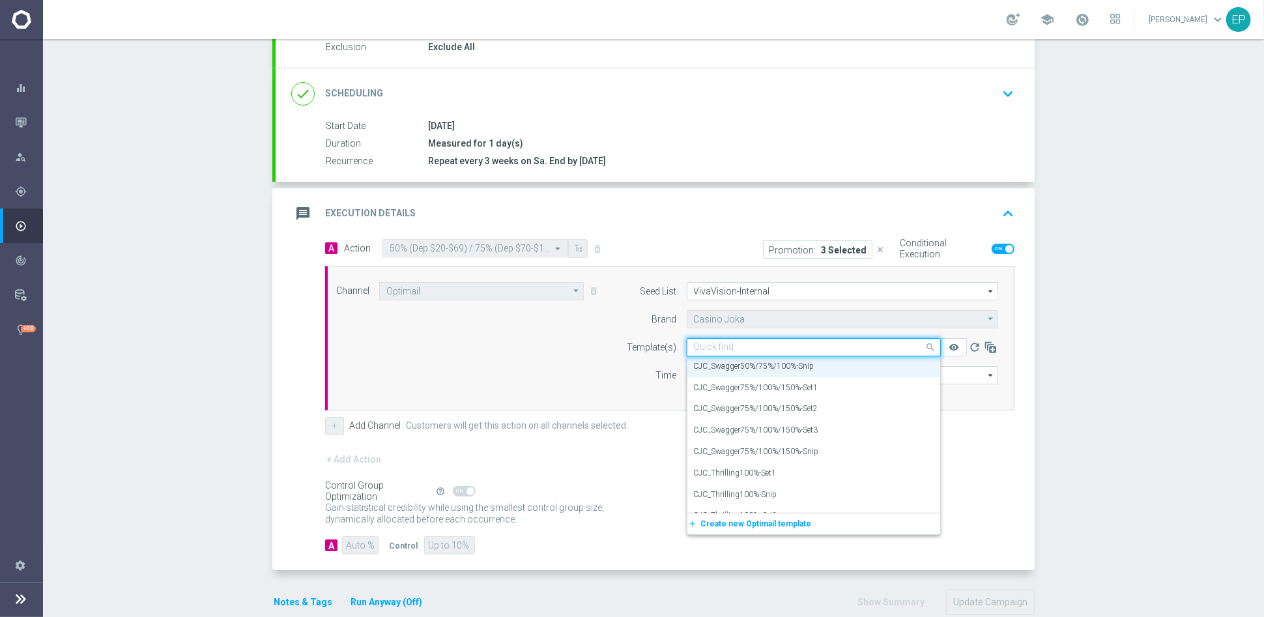
paste input "JC_Swagger50%/75%/100"
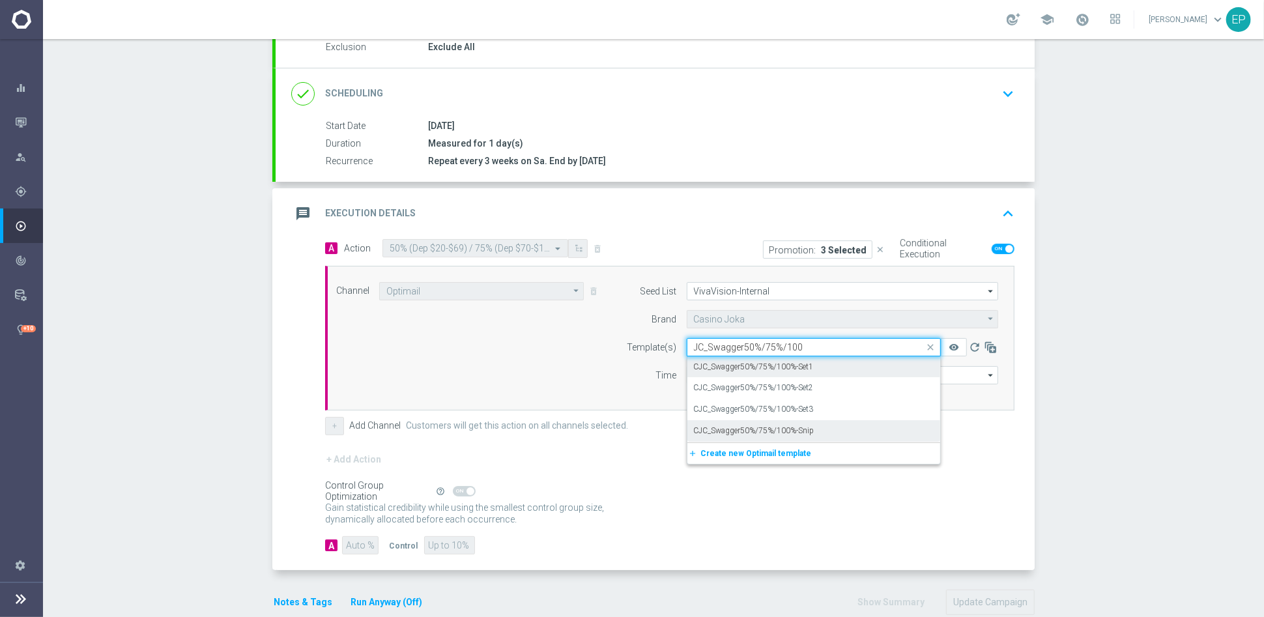
click at [799, 365] on label "CJC_Swagger50%/75%/100%-Set1" at bounding box center [754, 367] width 120 height 11
type input "JC_Swagger50%/75%/100"
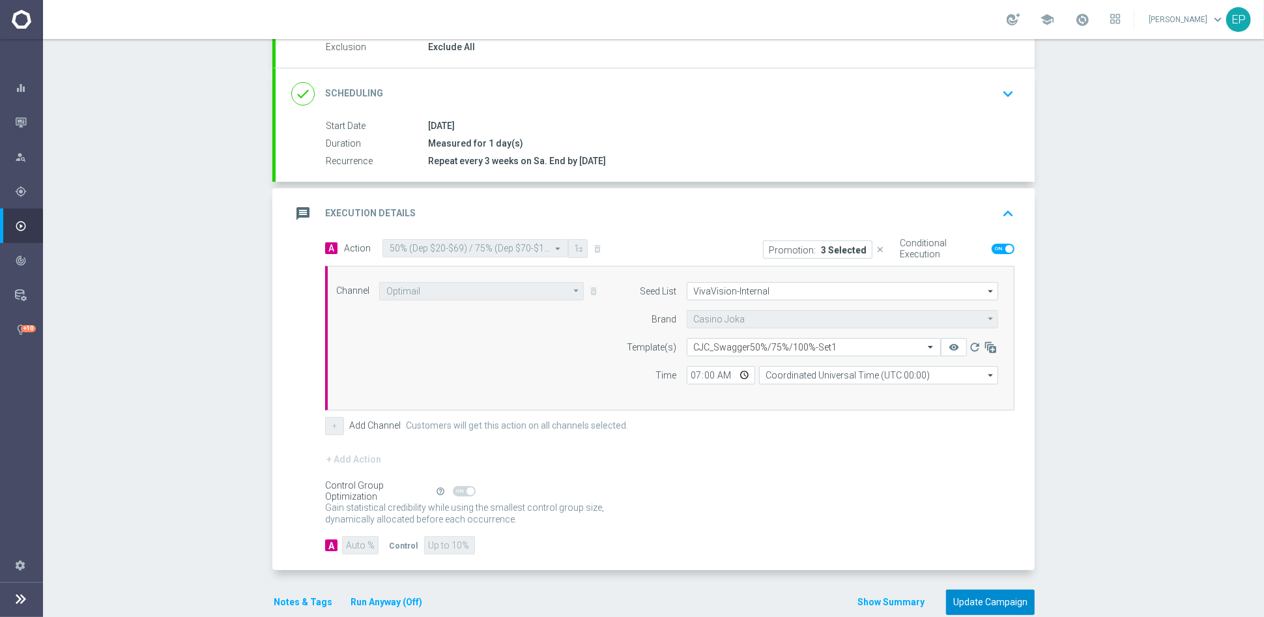
click at [976, 595] on button "Update Campaign" at bounding box center [990, 602] width 89 height 25
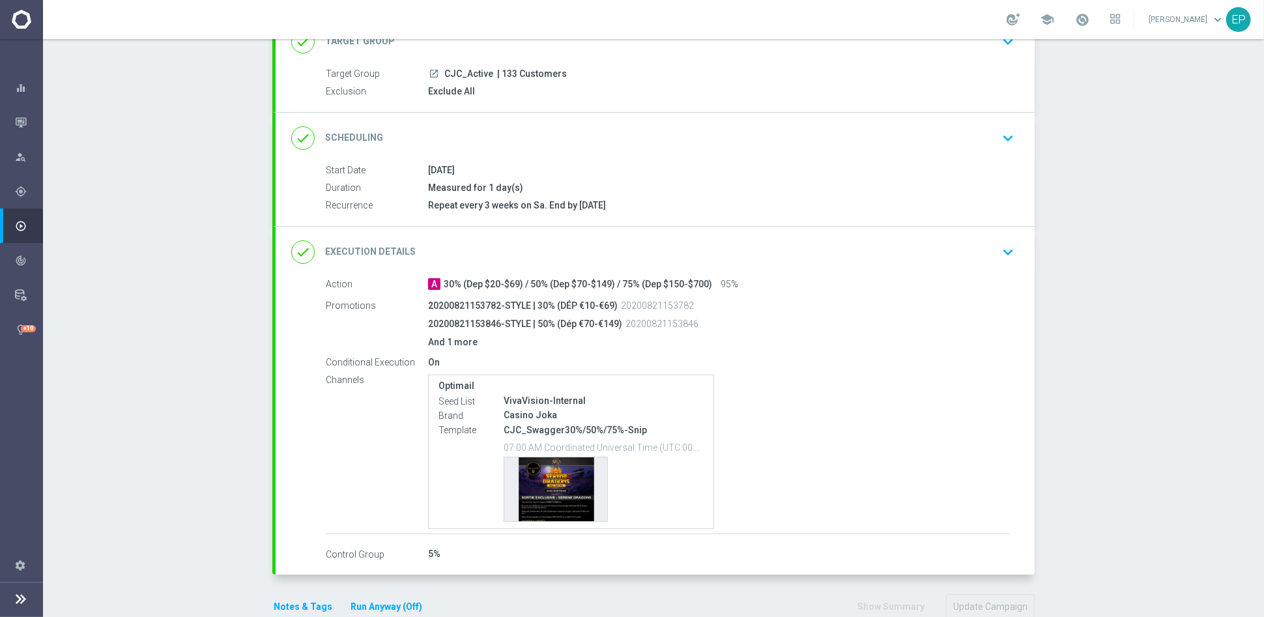
scroll to position [126, 0]
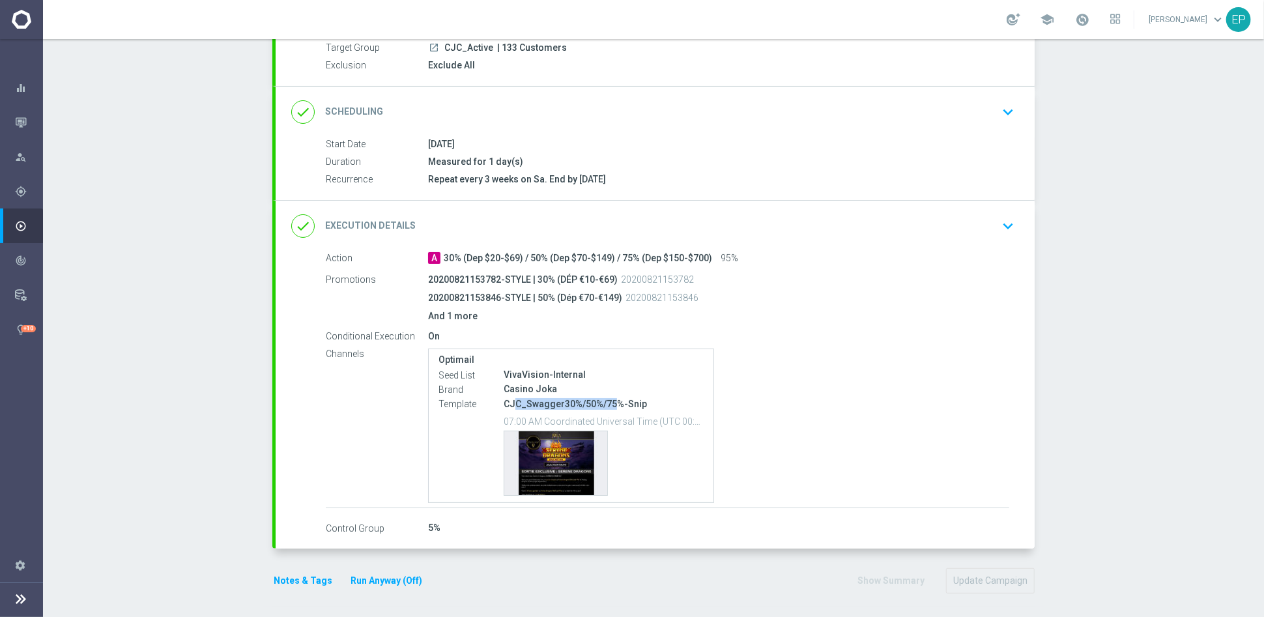
drag, startPoint x: 506, startPoint y: 403, endPoint x: 608, endPoint y: 403, distance: 102.3
click at [608, 403] on p "CJC_Swagger30%/50%/75%-Snip" at bounding box center [604, 404] width 200 height 12
copy p "C_Swagger30%/50%/75"
click at [748, 209] on div "done Execution Details keyboard_arrow_down" at bounding box center [655, 226] width 759 height 51
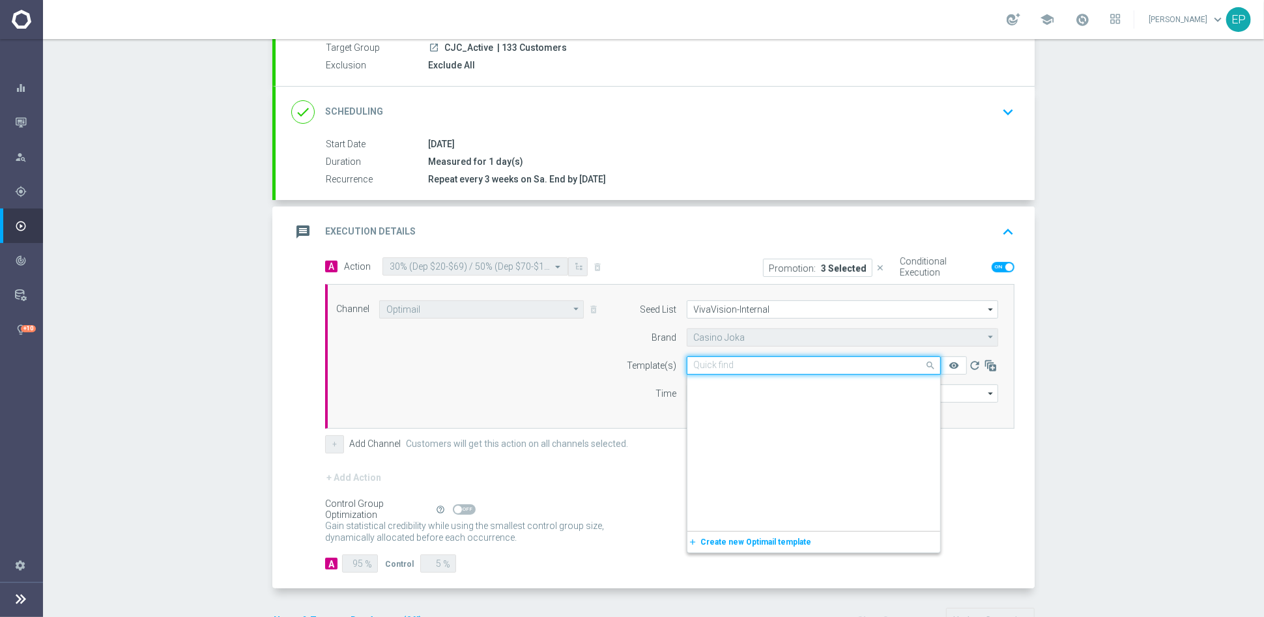
click at [780, 371] on div "Quick find CJC_Swagger30%/50%/75%-Snip" at bounding box center [814, 366] width 254 height 18
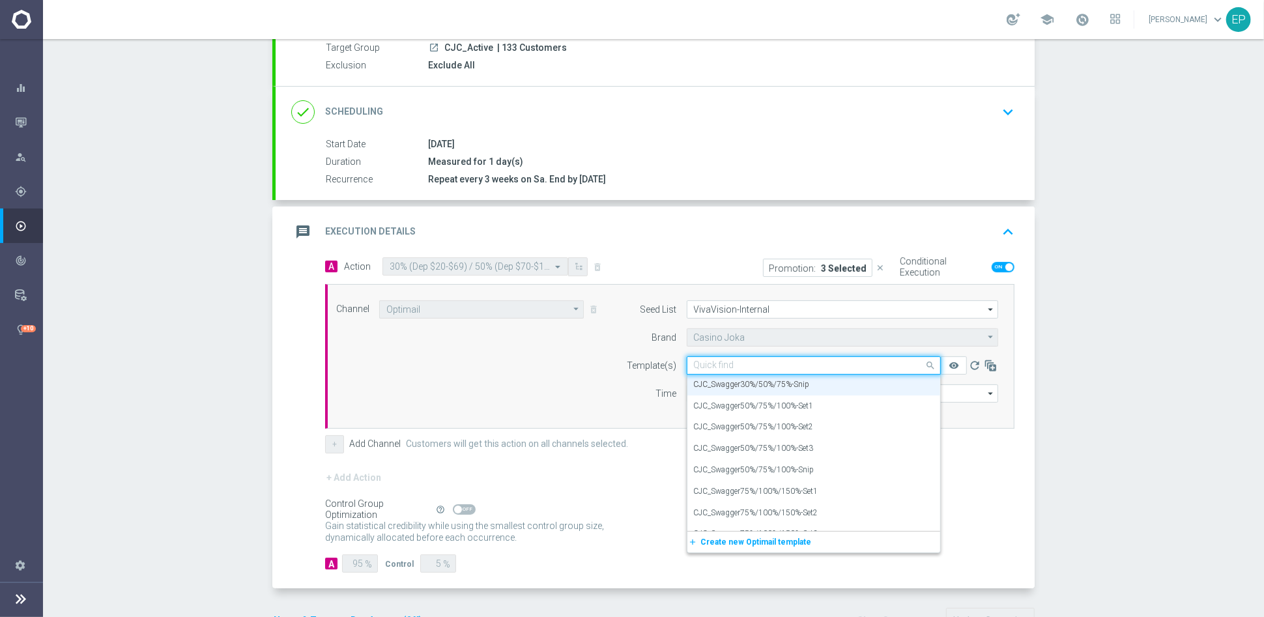
paste input "C_Swagger30%/50%/75"
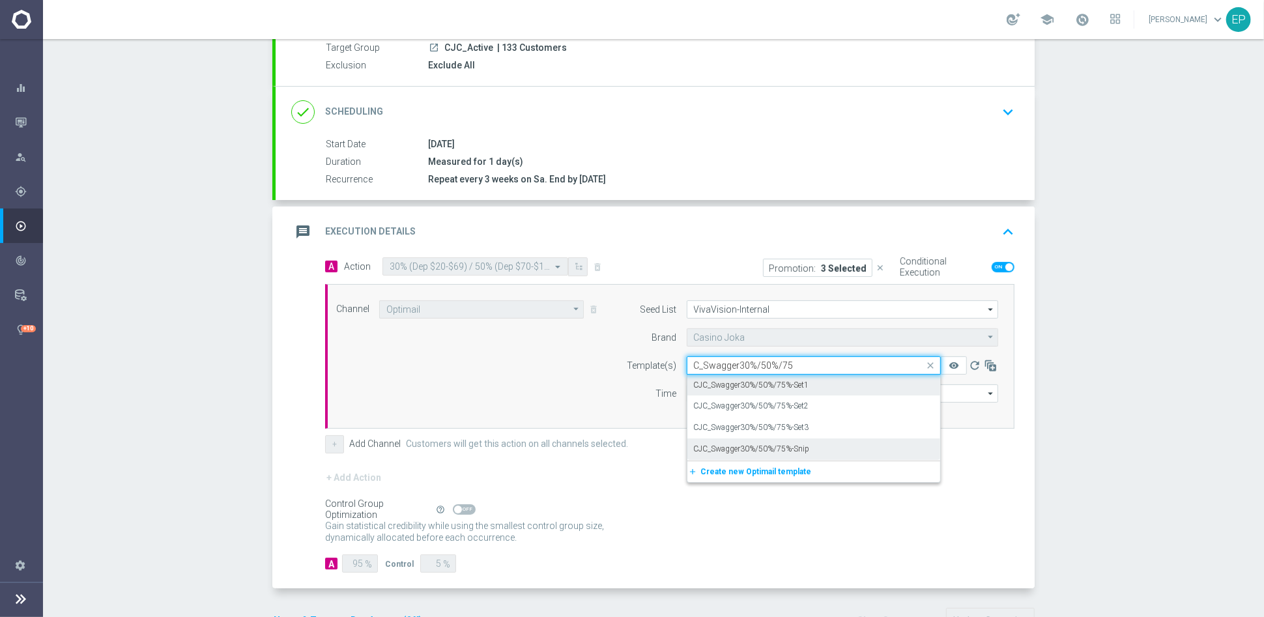
drag, startPoint x: 776, startPoint y: 383, endPoint x: 775, endPoint y: 397, distance: 14.4
click at [776, 382] on label "CJC_Swagger30%/50%/75%-Set1" at bounding box center [751, 385] width 115 height 11
type input "C_Swagger30%/50%/75"
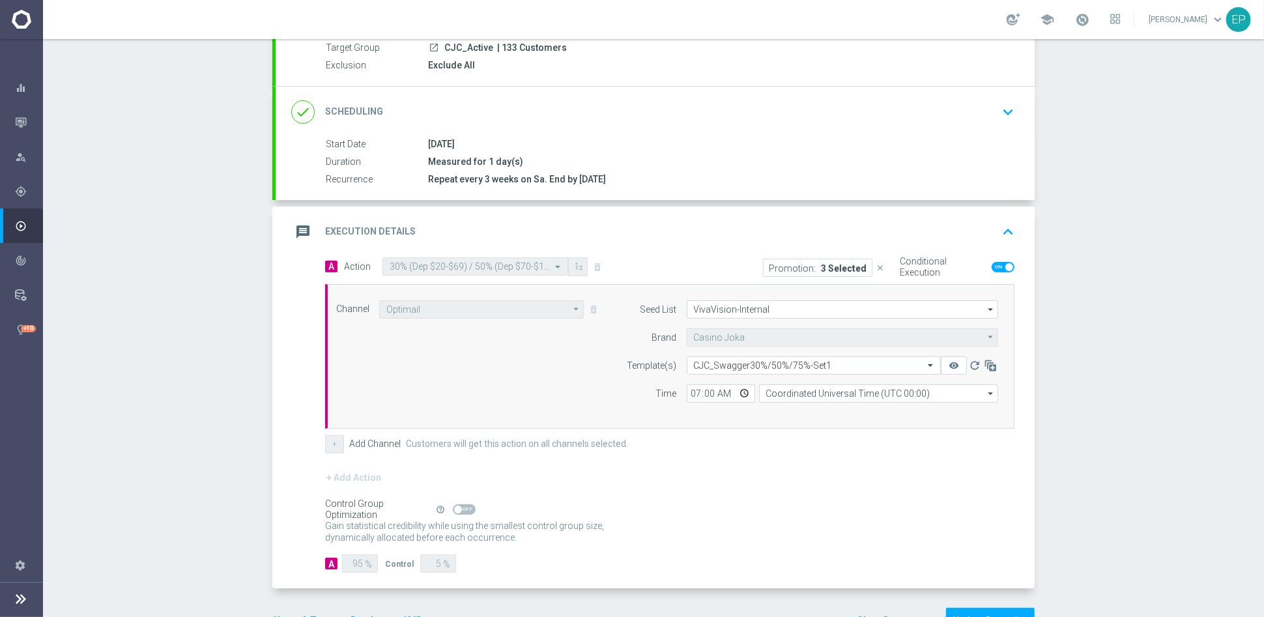
click at [750, 478] on div "+ Add Action" at bounding box center [670, 486] width 690 height 33
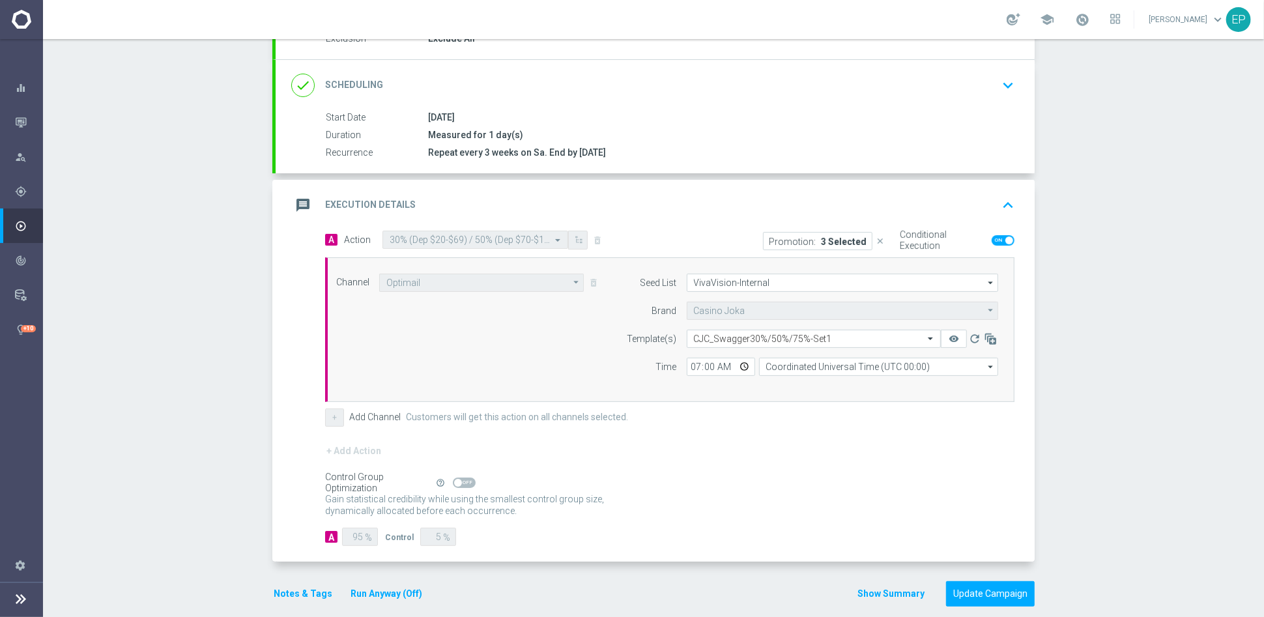
scroll to position [166, 0]
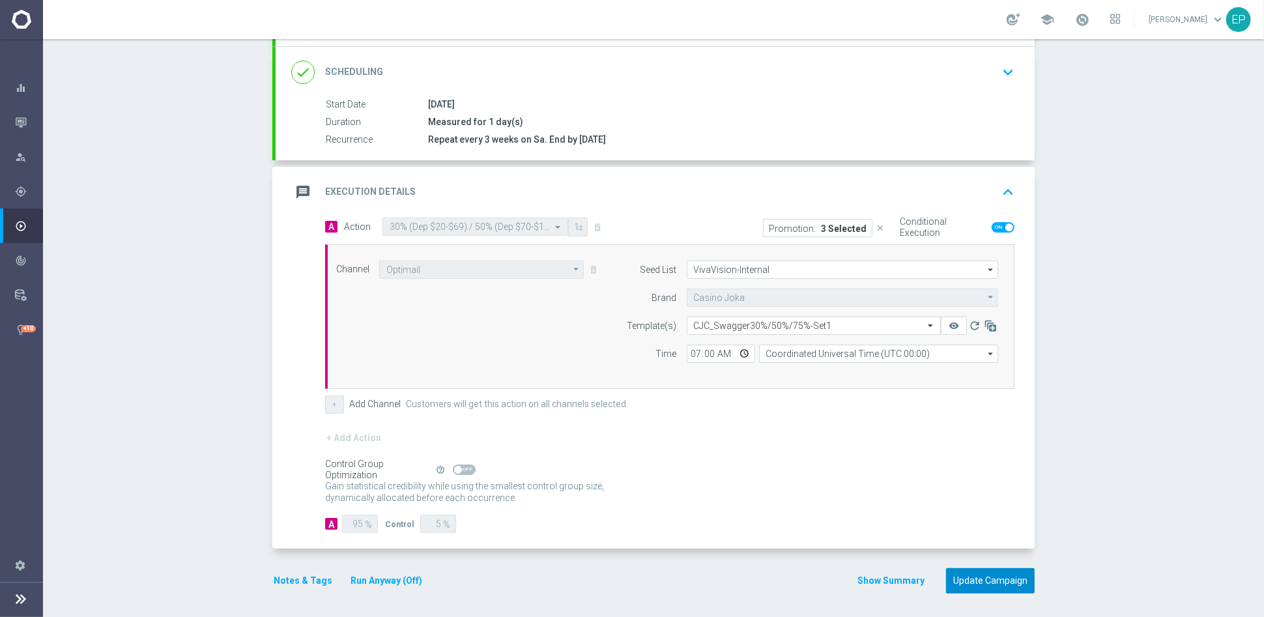
click at [976, 571] on button "Update Campaign" at bounding box center [990, 580] width 89 height 25
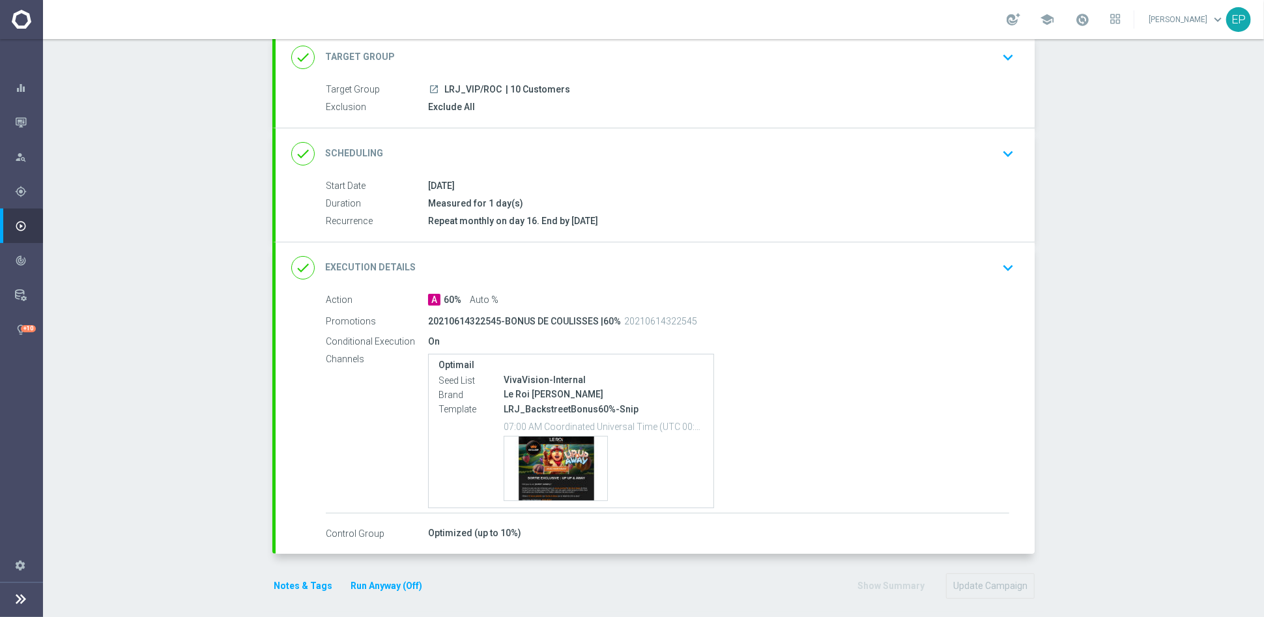
scroll to position [90, 0]
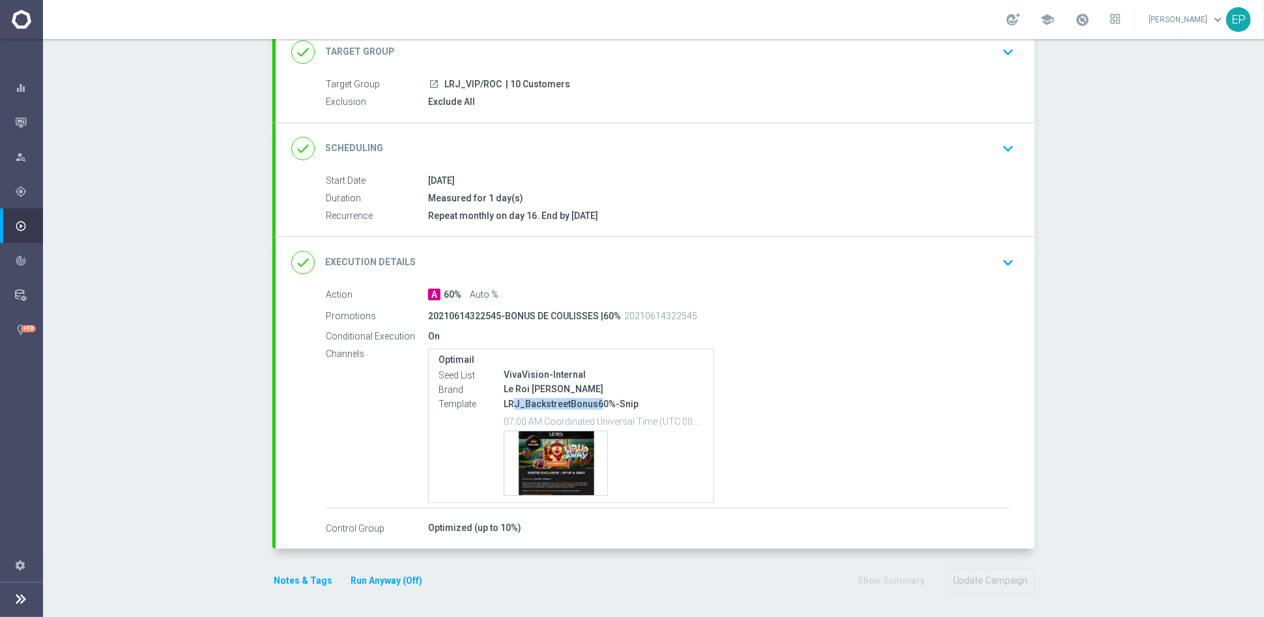
drag, startPoint x: 506, startPoint y: 399, endPoint x: 591, endPoint y: 401, distance: 84.1
click at [591, 401] on p "LRJ_BackstreetBonus60%-Snip" at bounding box center [604, 404] width 200 height 12
copy p "J_BackstreetBonus6"
click at [720, 275] on div "done Execution Details keyboard_arrow_down" at bounding box center [655, 262] width 759 height 51
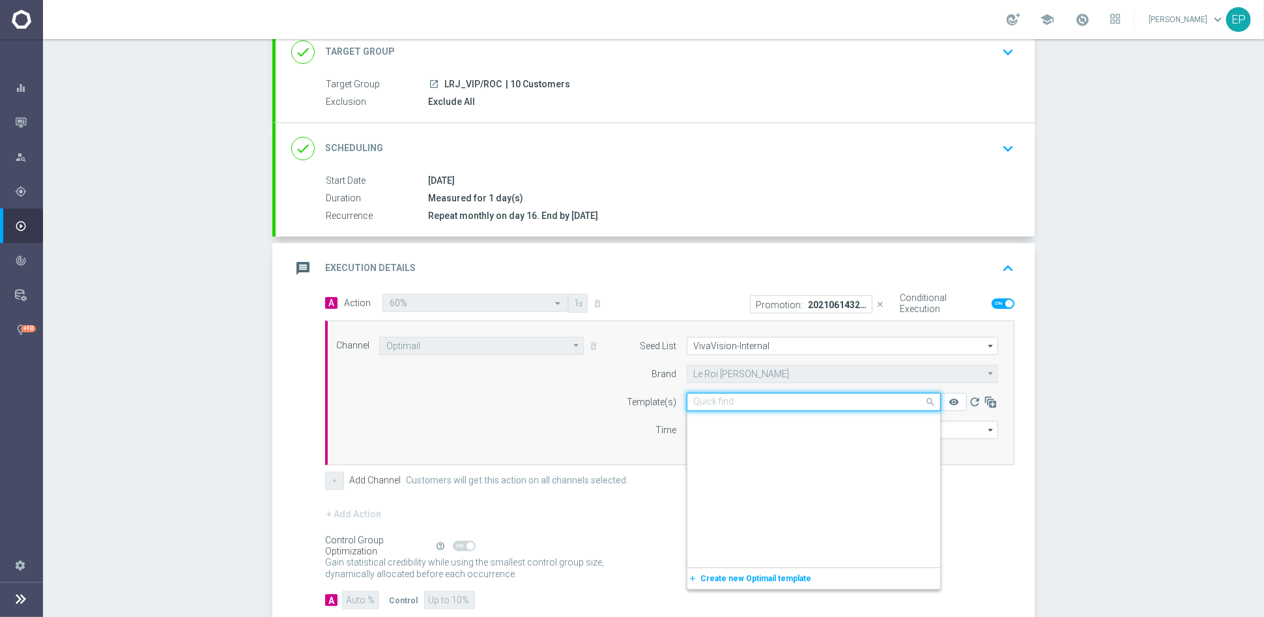
click at [771, 399] on input "text" at bounding box center [801, 402] width 214 height 11
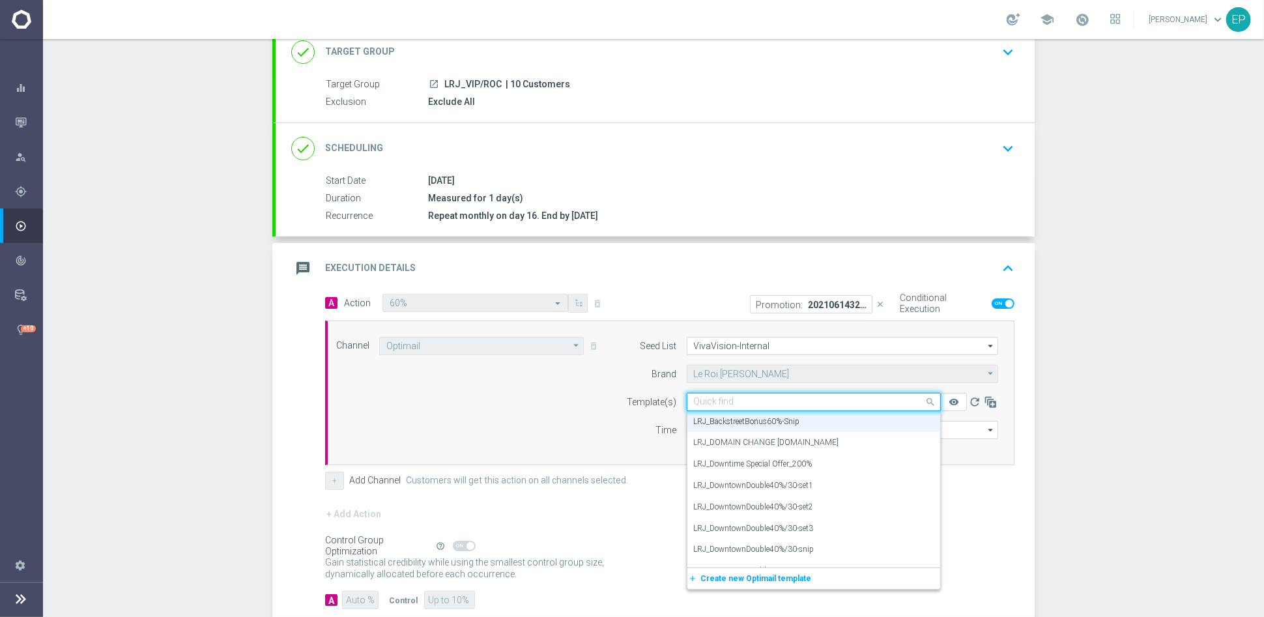
paste input "J_BackstreetBonus6"
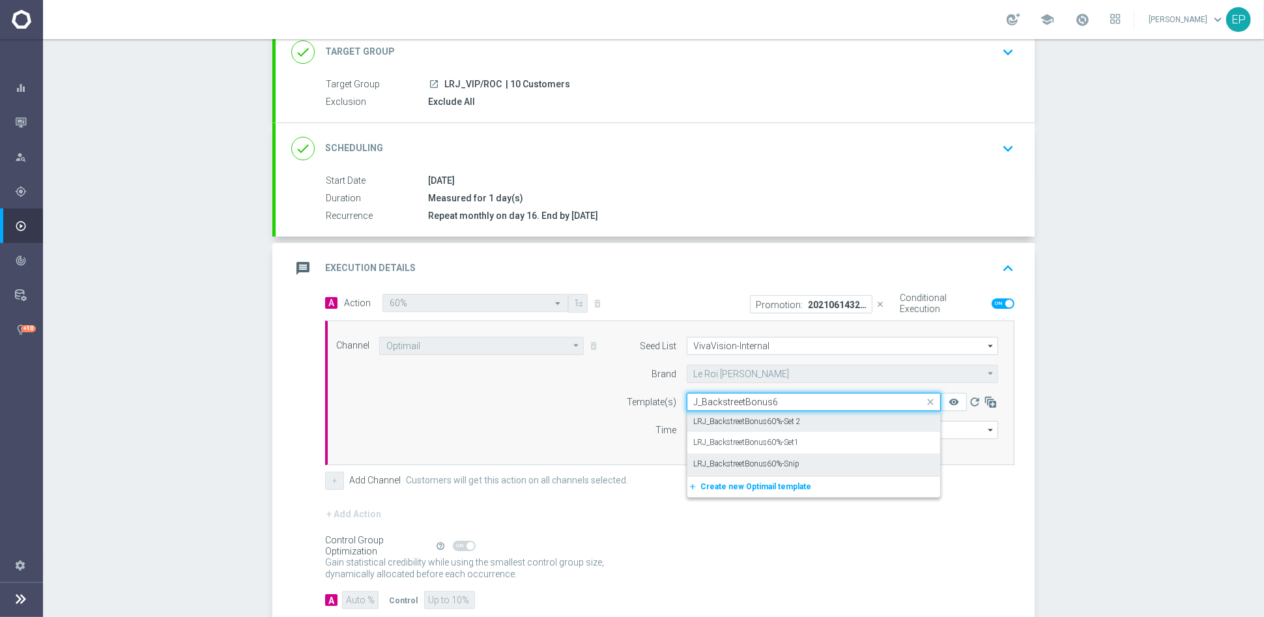
click at [786, 420] on label "LRJ_BackstreetBonus60%-Set 2" at bounding box center [748, 421] width 108 height 11
type input "J_BackstreetBonus6"
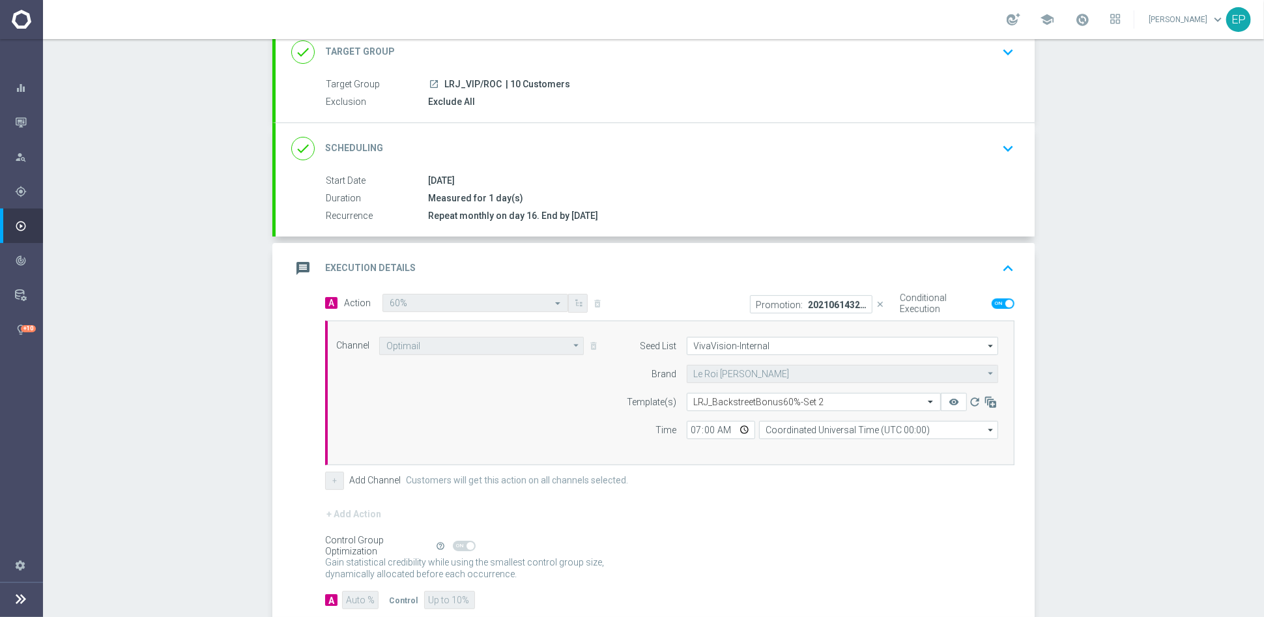
click at [770, 504] on form "A Action Select action 60% delete_forever Promotion: 20210614322545-BONUS DE CO…" at bounding box center [670, 452] width 690 height 316
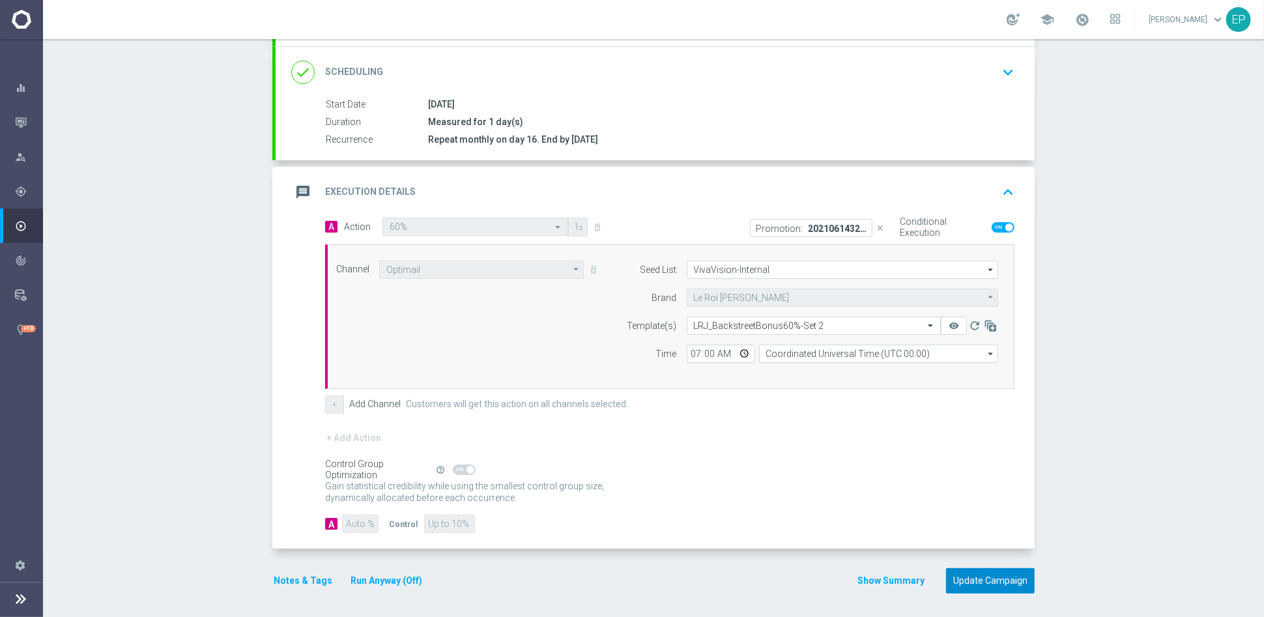
click at [973, 578] on button "Update Campaign" at bounding box center [990, 580] width 89 height 25
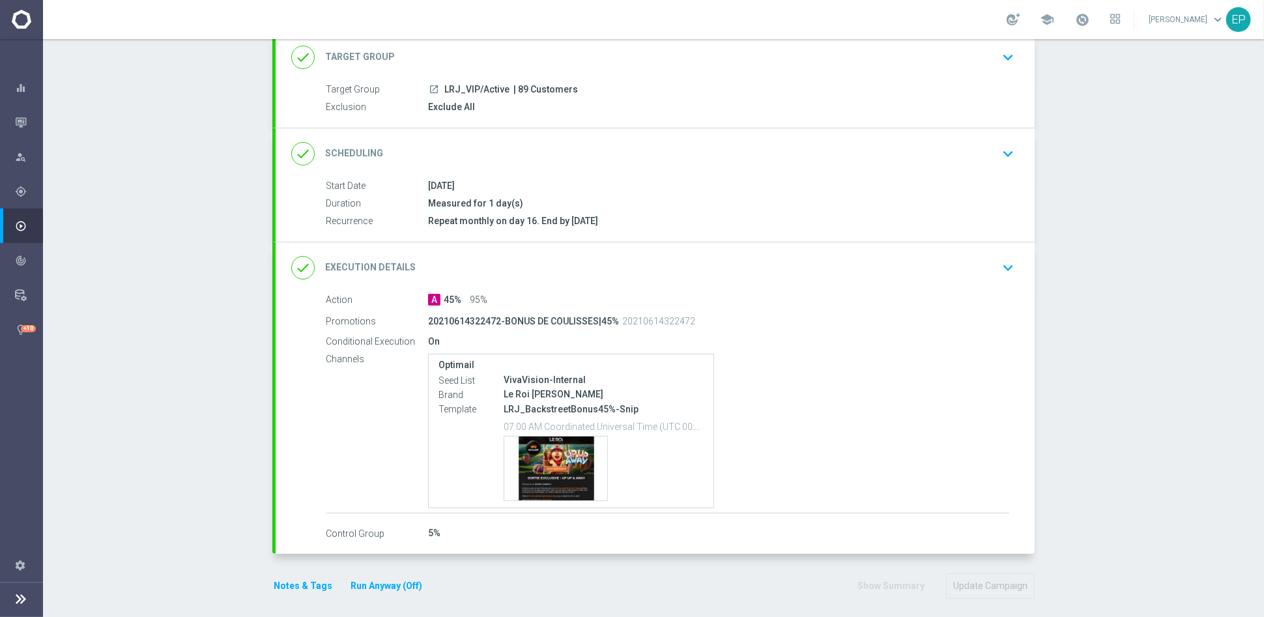
scroll to position [90, 0]
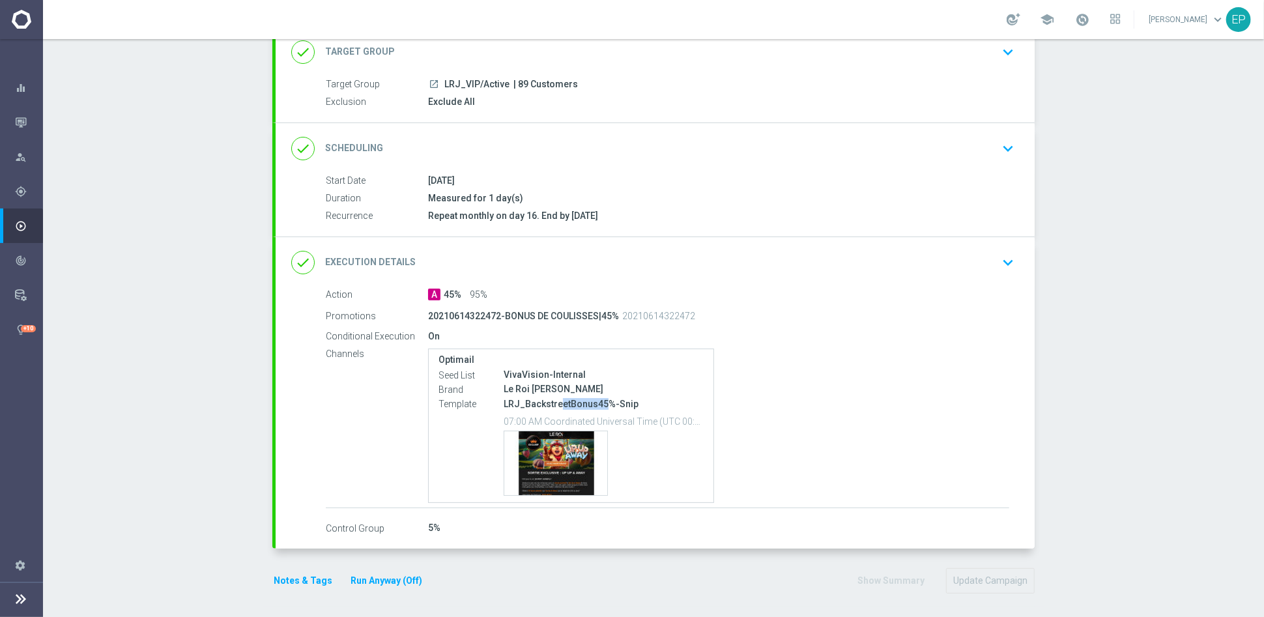
drag, startPoint x: 556, startPoint y: 400, endPoint x: 598, endPoint y: 399, distance: 41.7
click at [598, 399] on p "LRJ_BackstreetBonus45%-Snip" at bounding box center [604, 404] width 200 height 12
copy p "etBonus45"
click at [668, 260] on div "done Execution Details keyboard_arrow_down" at bounding box center [655, 262] width 728 height 25
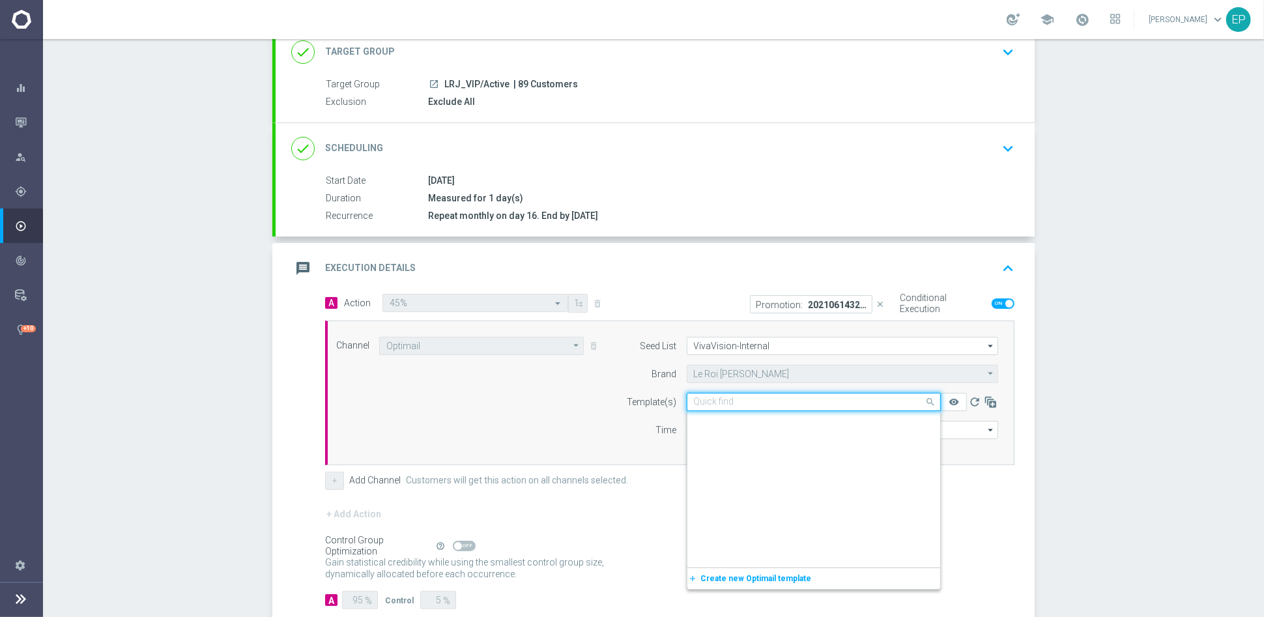
click at [753, 399] on input "text" at bounding box center [801, 402] width 214 height 11
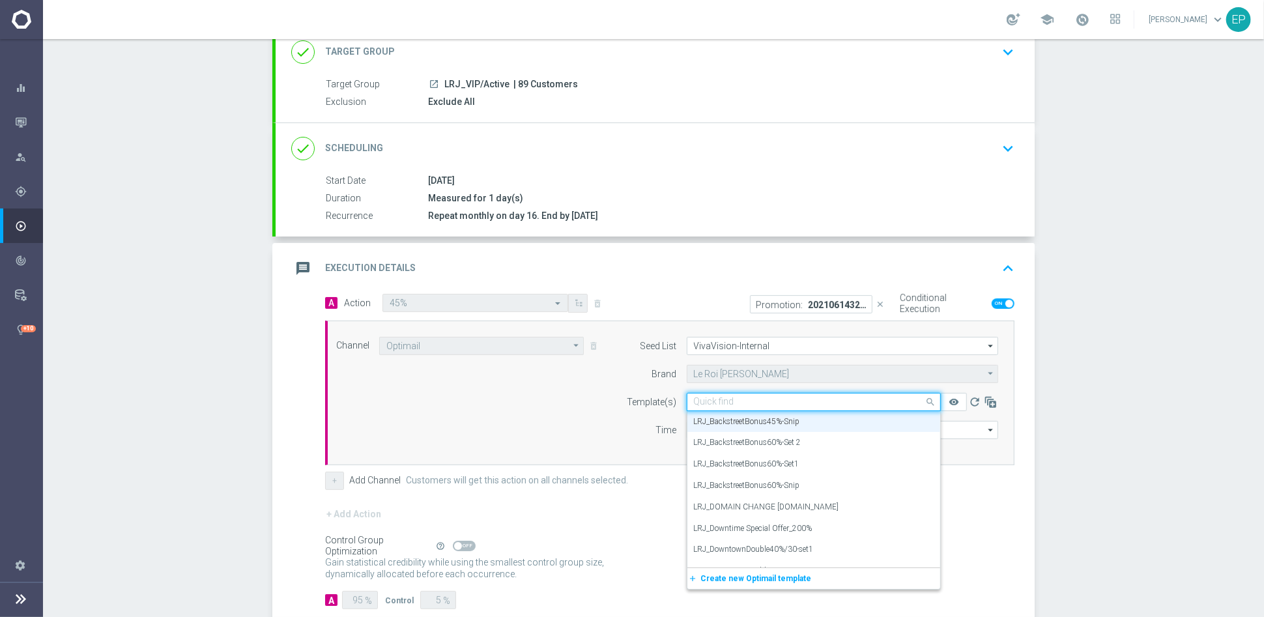
paste input "etBonus45"
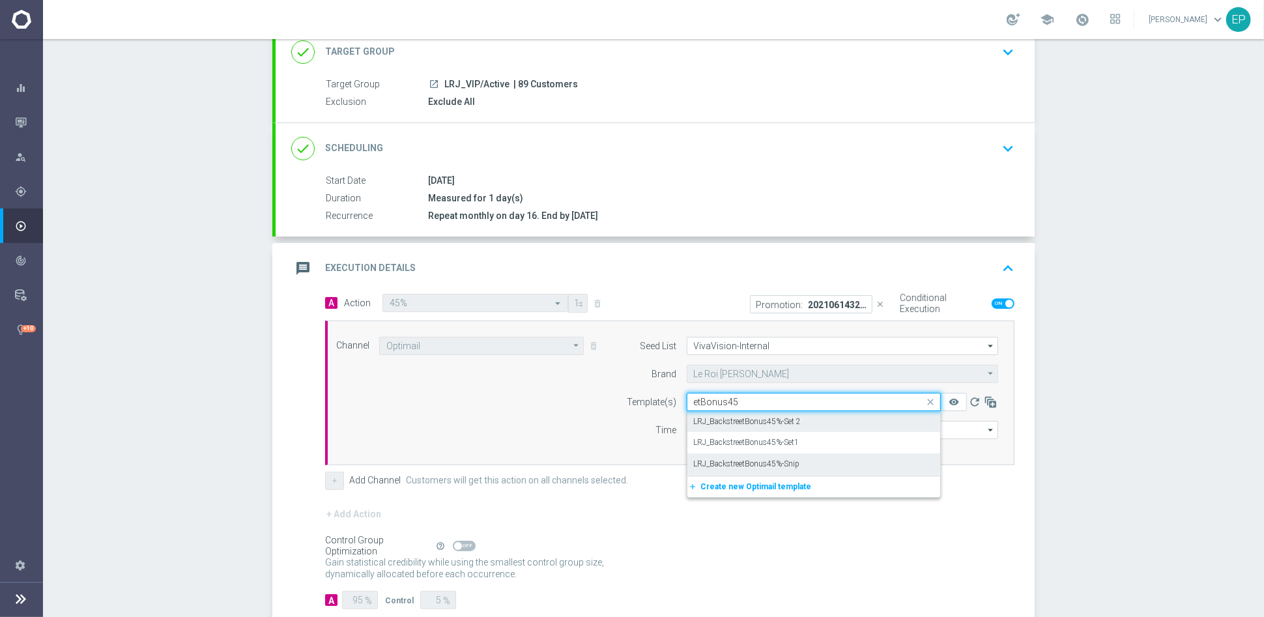
click at [767, 419] on label "LRJ_BackstreetBonus45%-Set 2" at bounding box center [748, 421] width 108 height 11
type input "etBonus45"
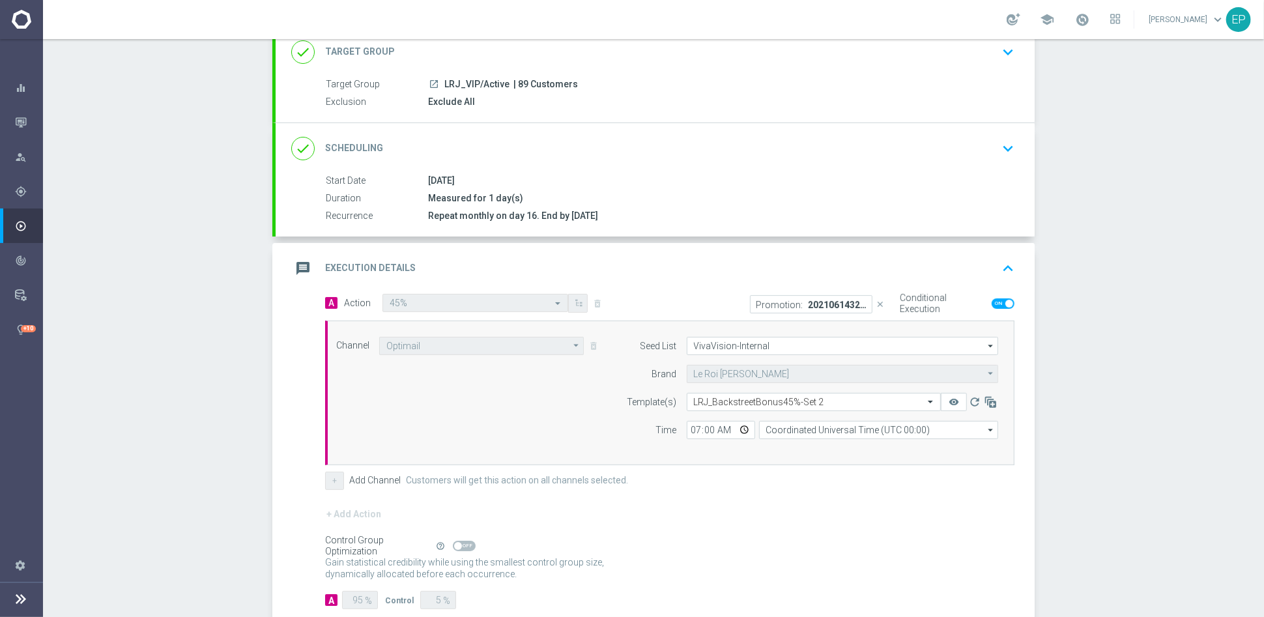
click at [753, 481] on div "+ Add Channel Customers will get this action on all channels selected." at bounding box center [670, 481] width 690 height 18
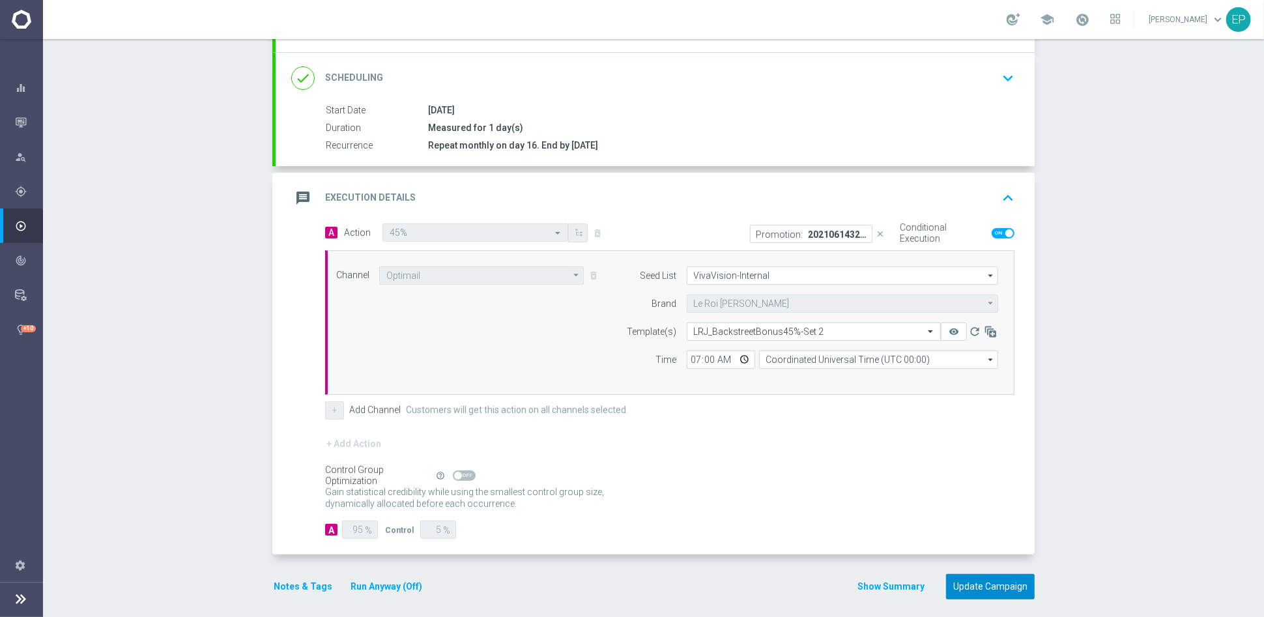
scroll to position [166, 0]
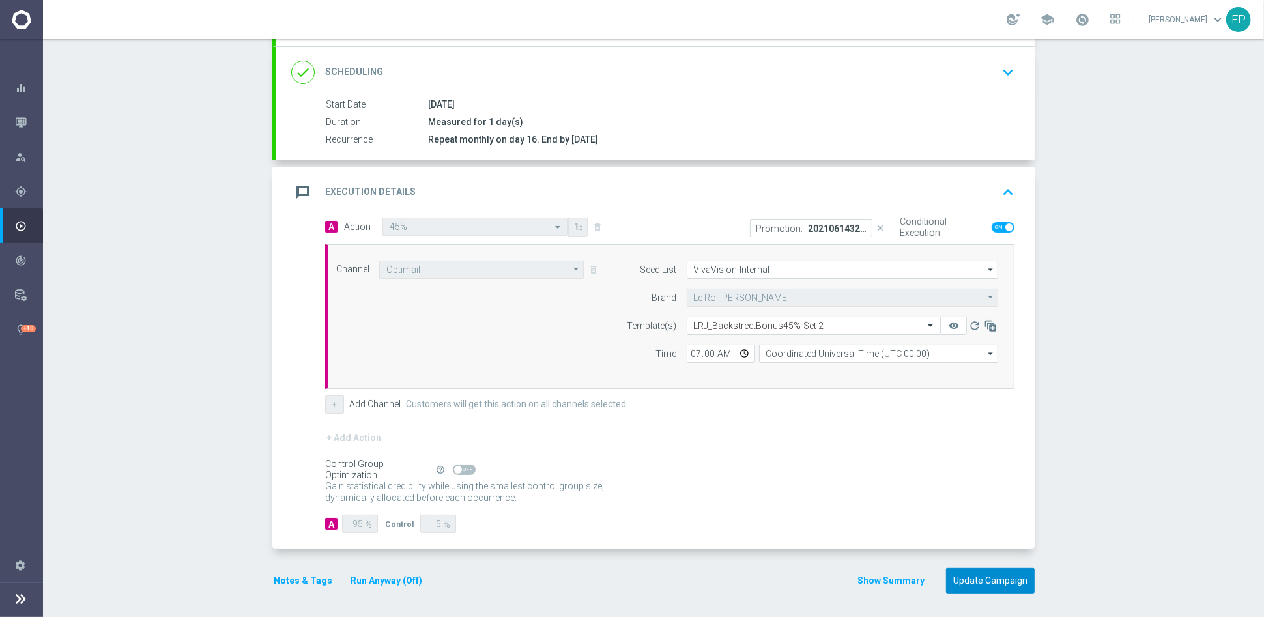
click at [989, 577] on button "Update Campaign" at bounding box center [990, 580] width 89 height 25
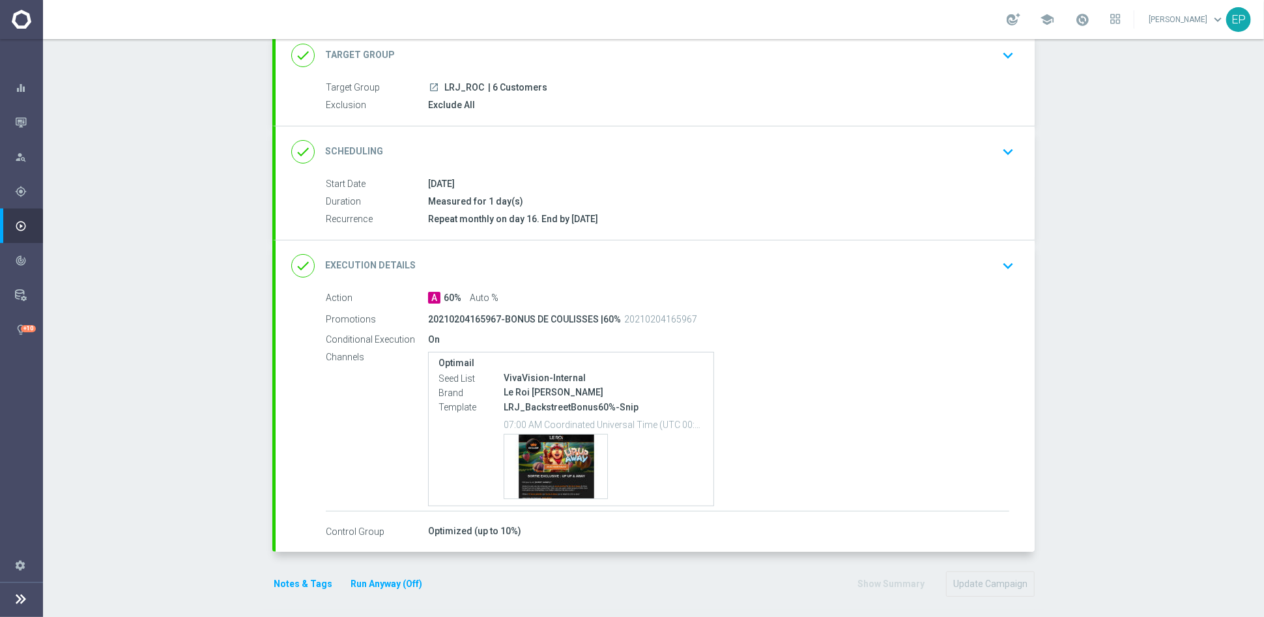
scroll to position [90, 0]
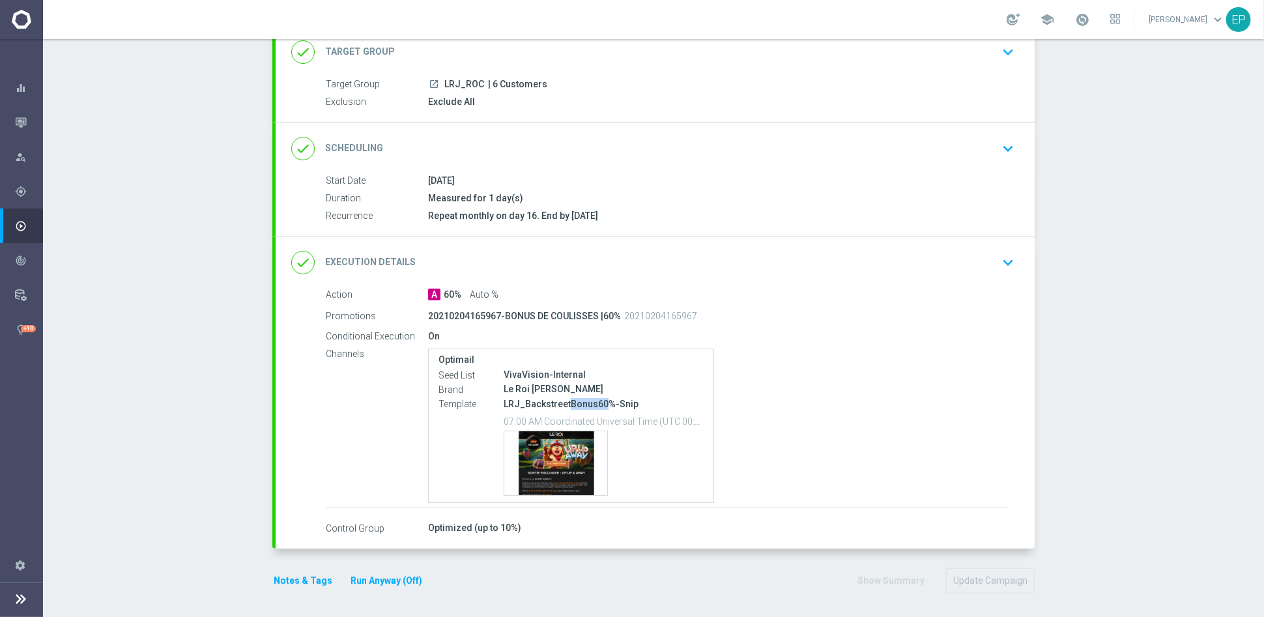
drag, startPoint x: 562, startPoint y: 401, endPoint x: 597, endPoint y: 400, distance: 35.2
click at [597, 400] on p "LRJ_BackstreetBonus60%-Snip" at bounding box center [604, 404] width 200 height 12
copy p "Bonus60"
click at [682, 270] on div "done Execution Details keyboard_arrow_down" at bounding box center [655, 262] width 728 height 25
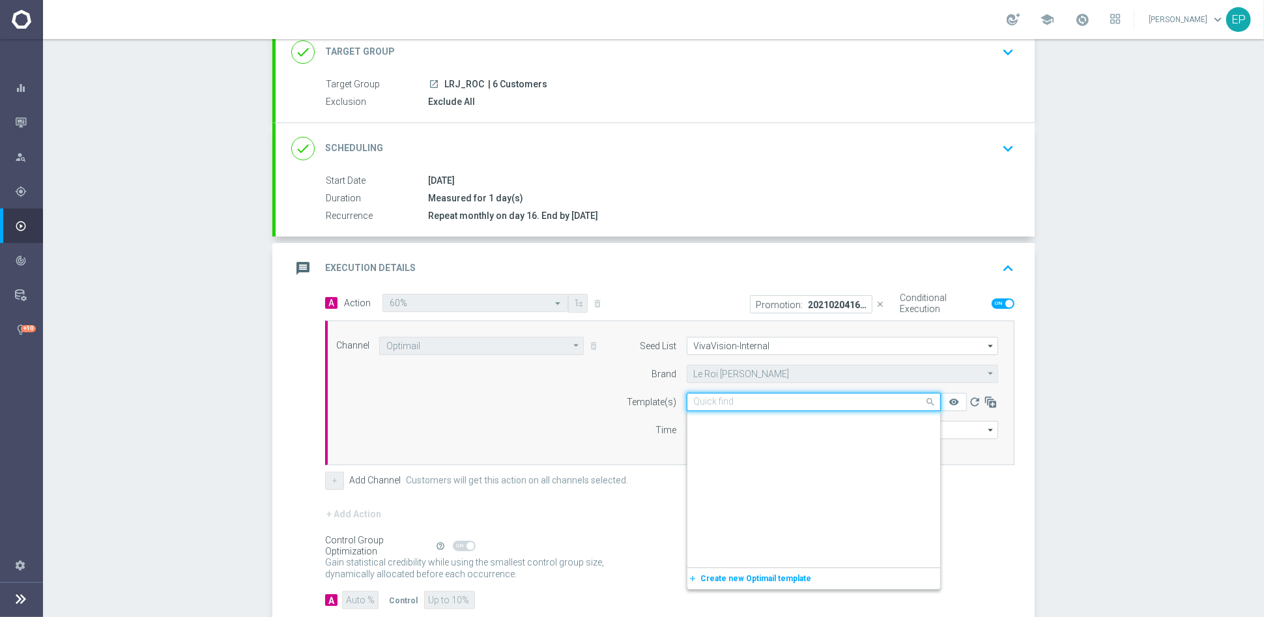
click at [791, 404] on input "text" at bounding box center [801, 402] width 214 height 11
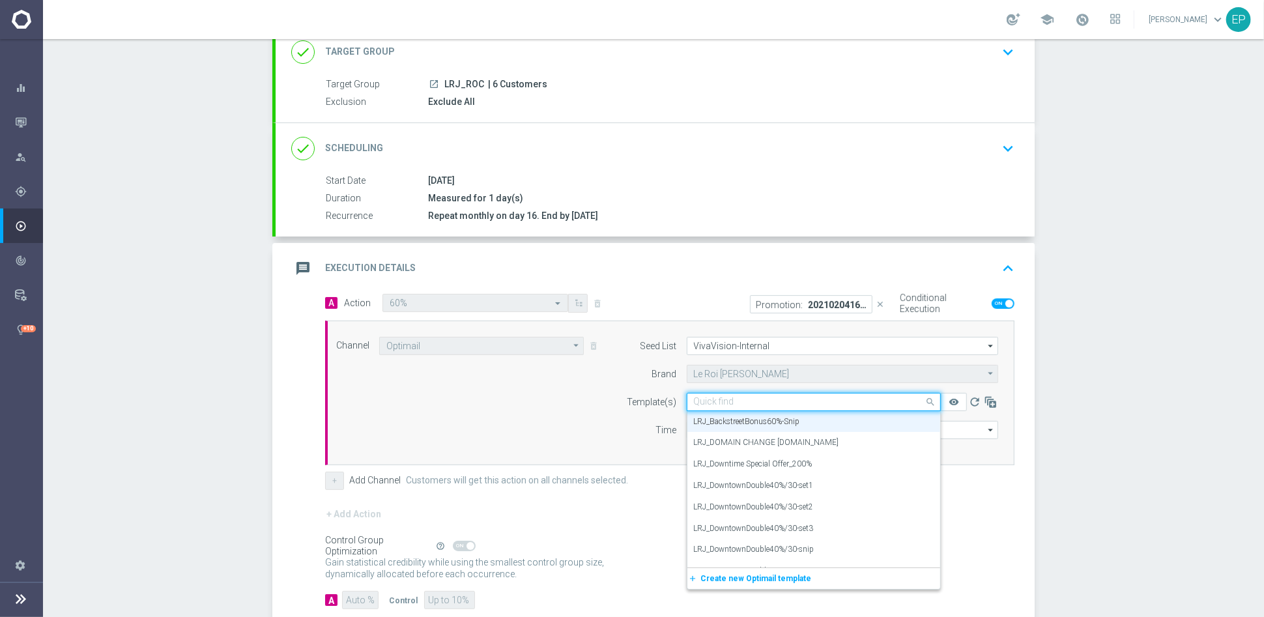
paste input "Bonus60"
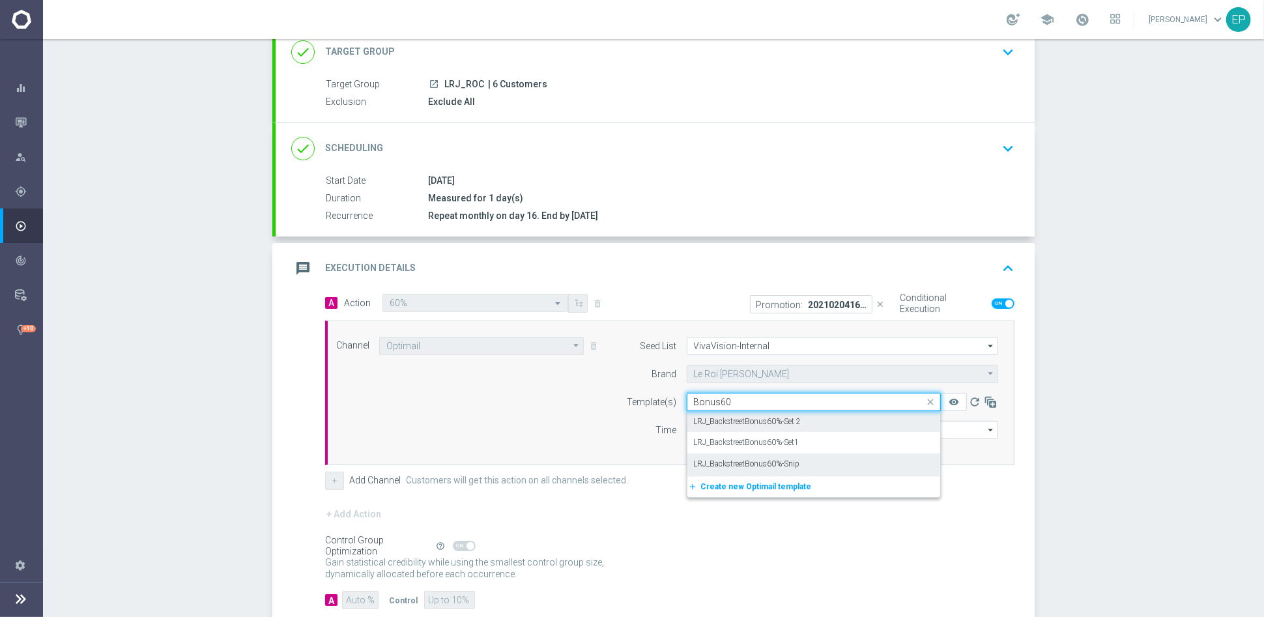
click at [782, 416] on label "LRJ_BackstreetBonus60%-Set 2" at bounding box center [748, 421] width 108 height 11
type input "Bonus60"
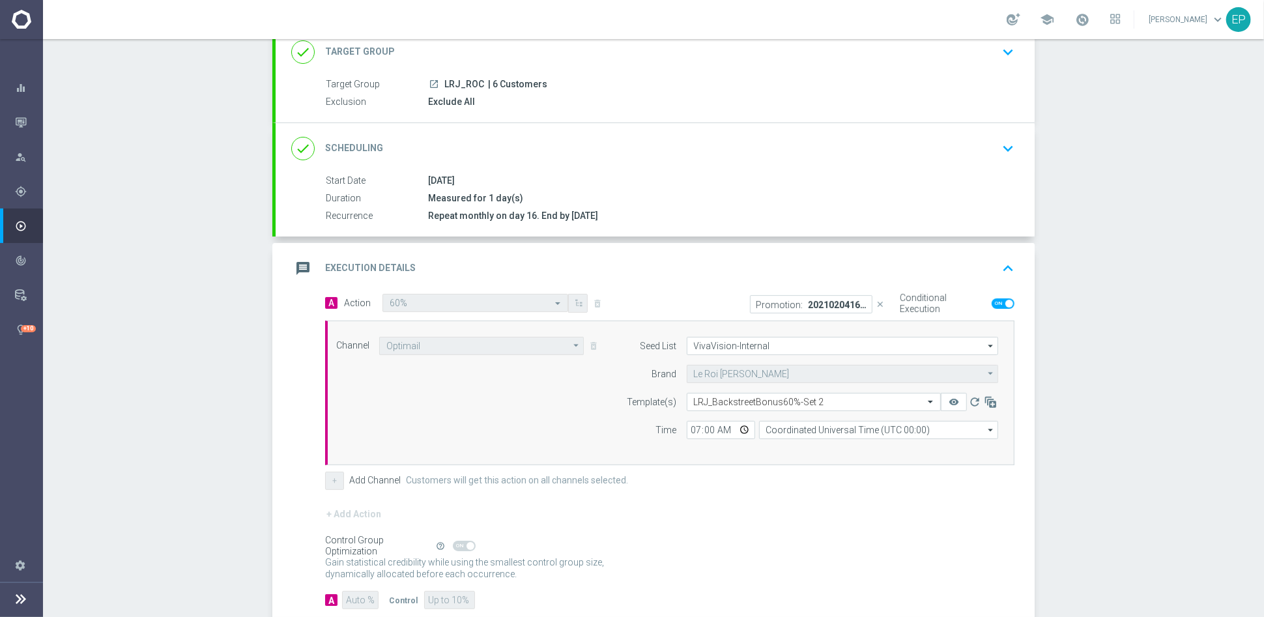
click at [779, 506] on form "A Action Select action 60% delete_forever Promotion: 20210204165967-BONUS DE CO…" at bounding box center [670, 452] width 690 height 316
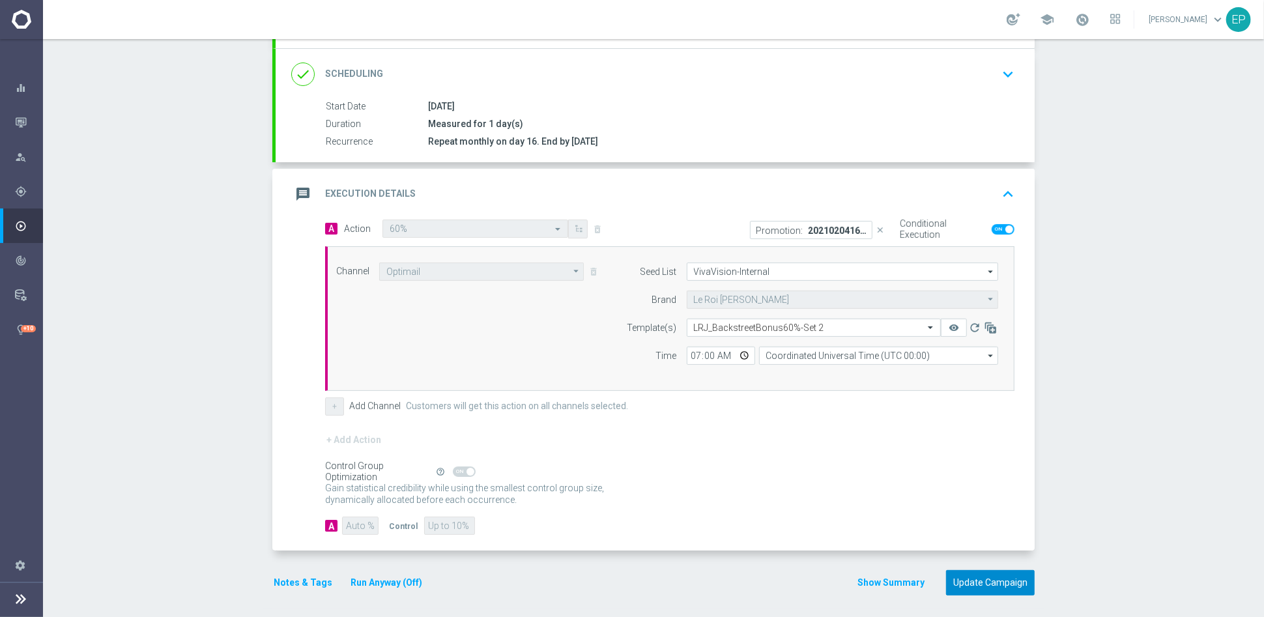
scroll to position [166, 0]
click at [975, 581] on button "Update Campaign" at bounding box center [990, 580] width 89 height 25
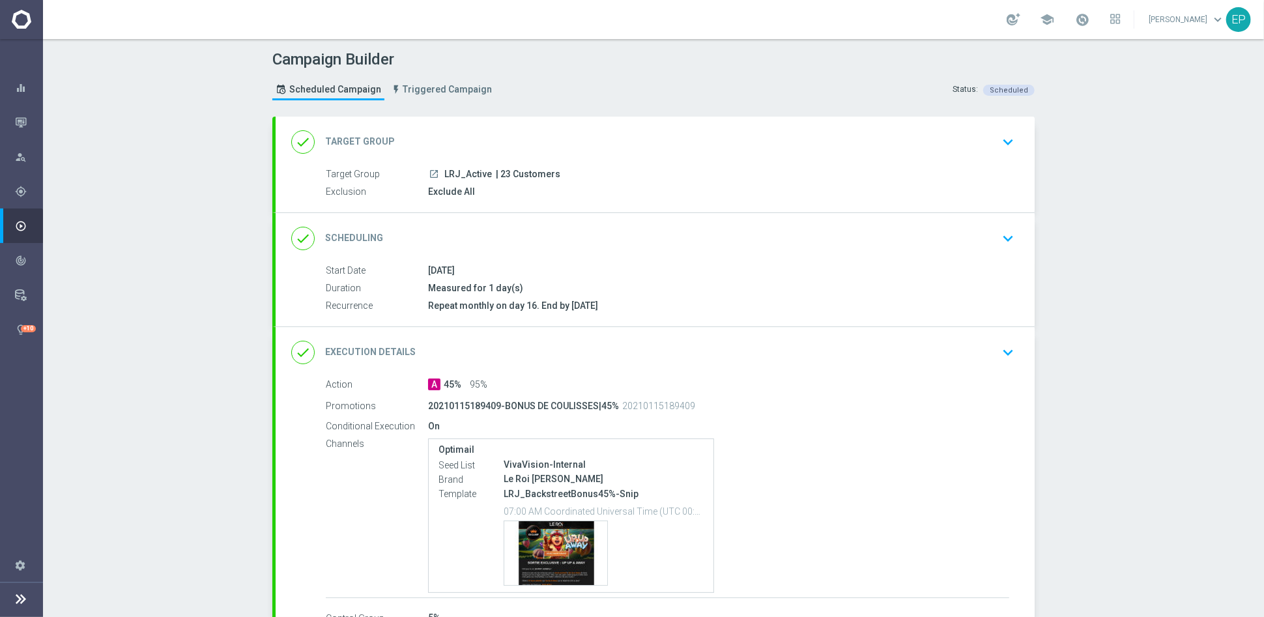
click at [662, 343] on div "done Execution Details keyboard_arrow_down" at bounding box center [655, 352] width 728 height 25
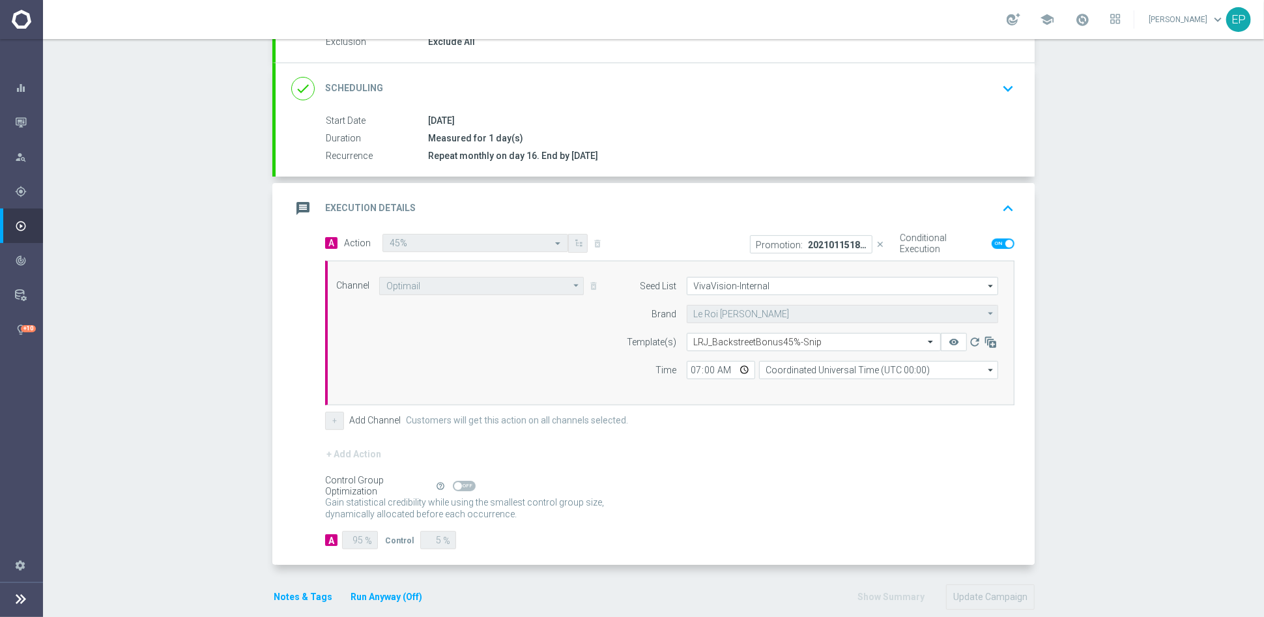
scroll to position [166, 0]
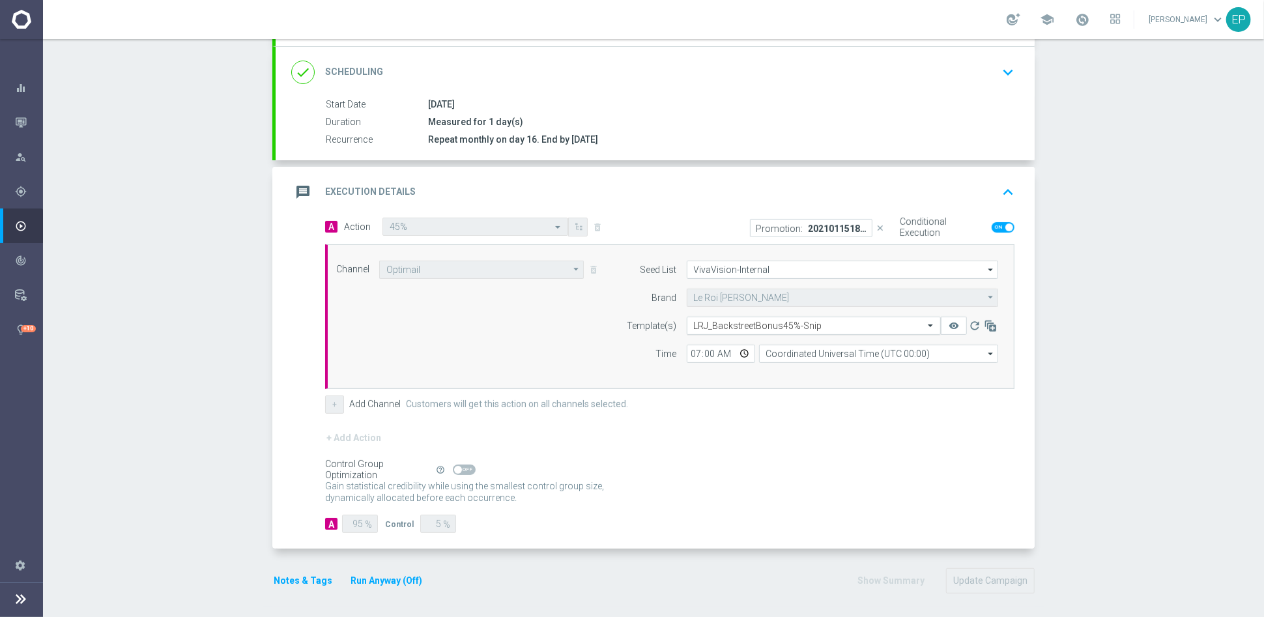
click at [770, 321] on input "text" at bounding box center [801, 326] width 214 height 11
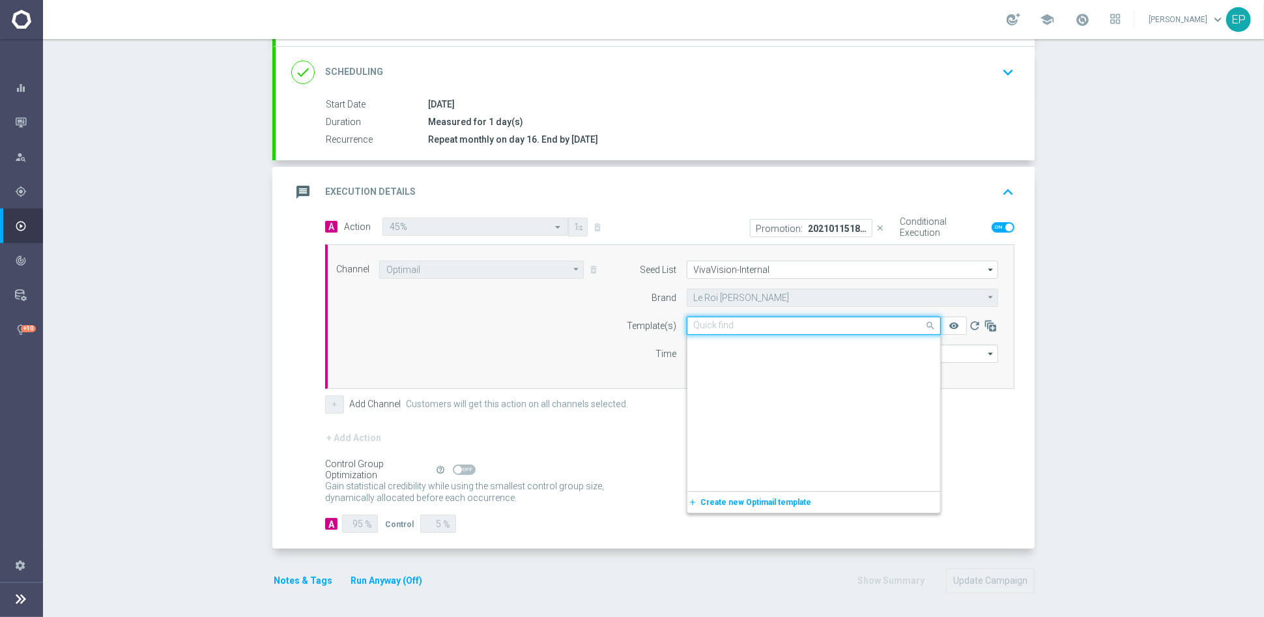
scroll to position [1742, 0]
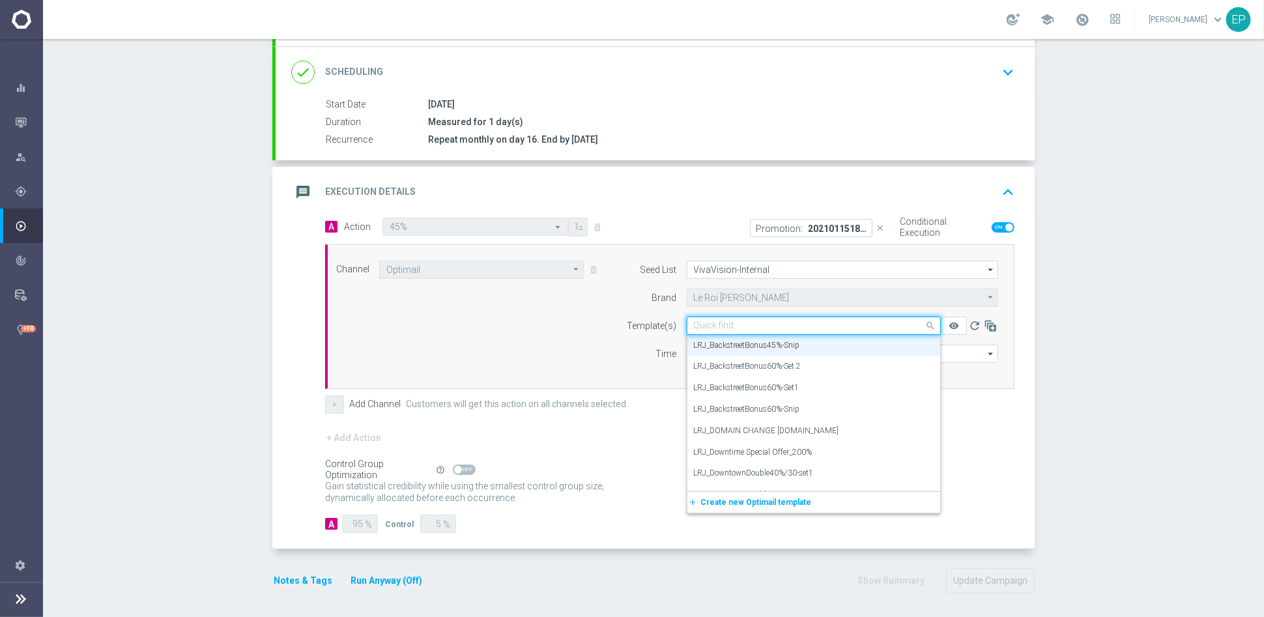
paste input "etBonus45"
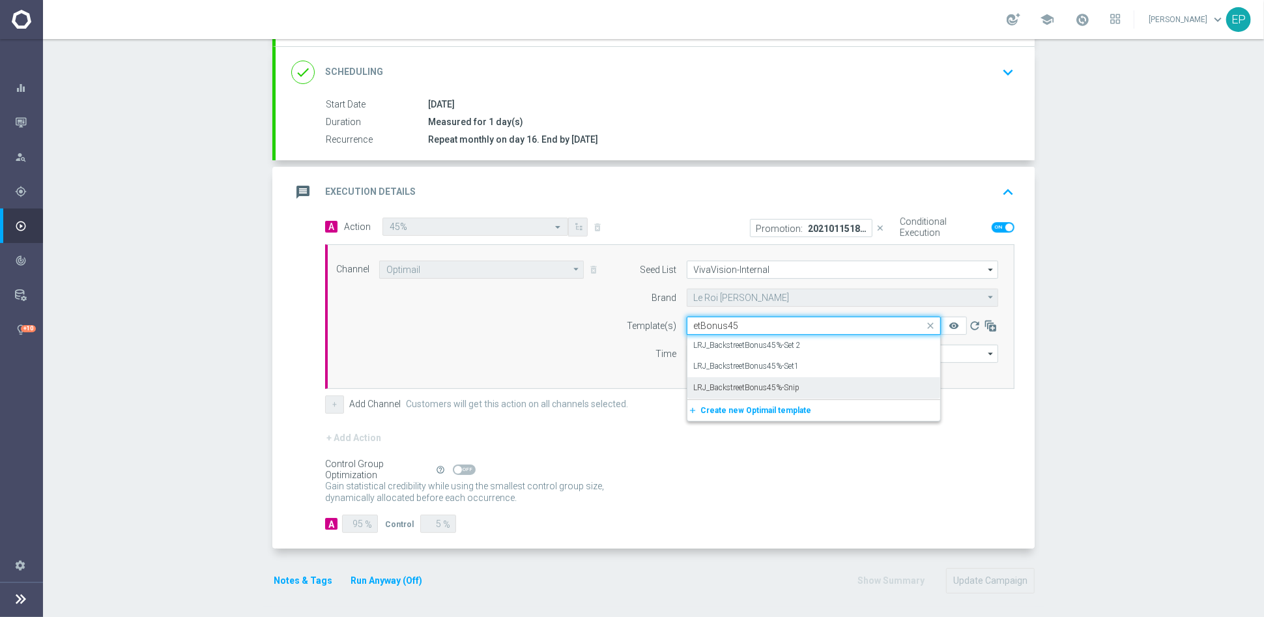
scroll to position [0, 0]
click at [774, 340] on label "LRJ_BackstreetBonus45%-Set 2" at bounding box center [748, 345] width 108 height 11
type input "etBonus45"
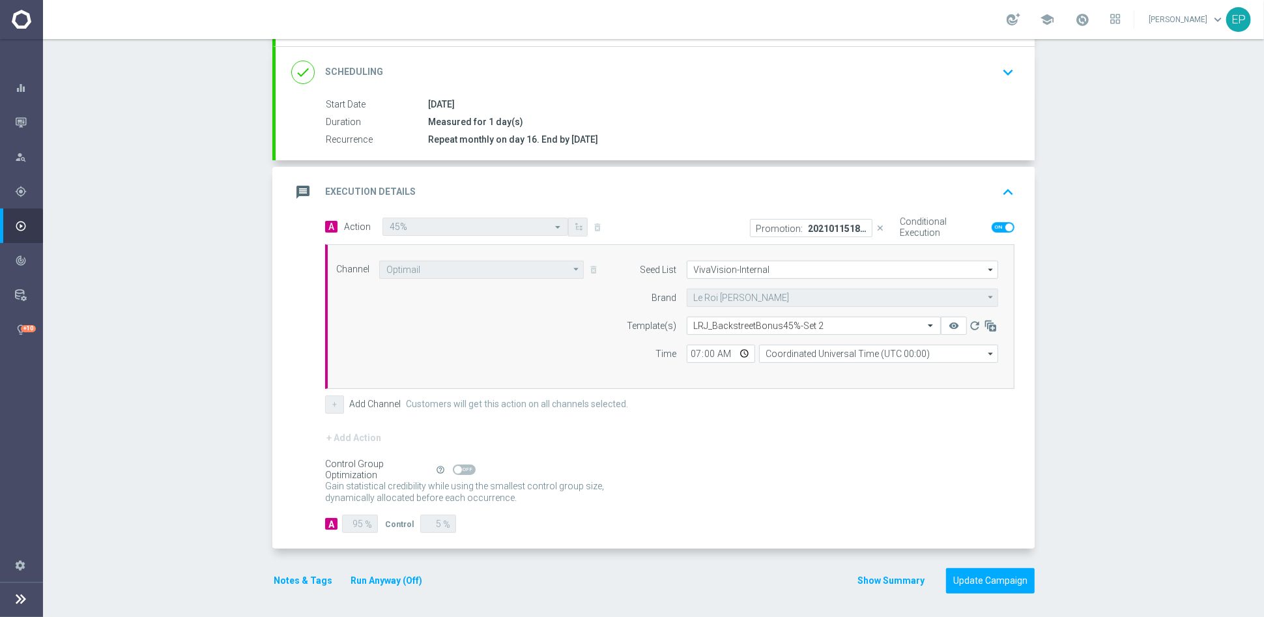
drag, startPoint x: 793, startPoint y: 417, endPoint x: 811, endPoint y: 429, distance: 21.7
click at [793, 418] on form "A Action Select action 45% delete_forever Promotion: 20210115189409-BONUS DE CO…" at bounding box center [670, 376] width 690 height 316
click at [997, 579] on button "Update Campaign" at bounding box center [990, 580] width 89 height 25
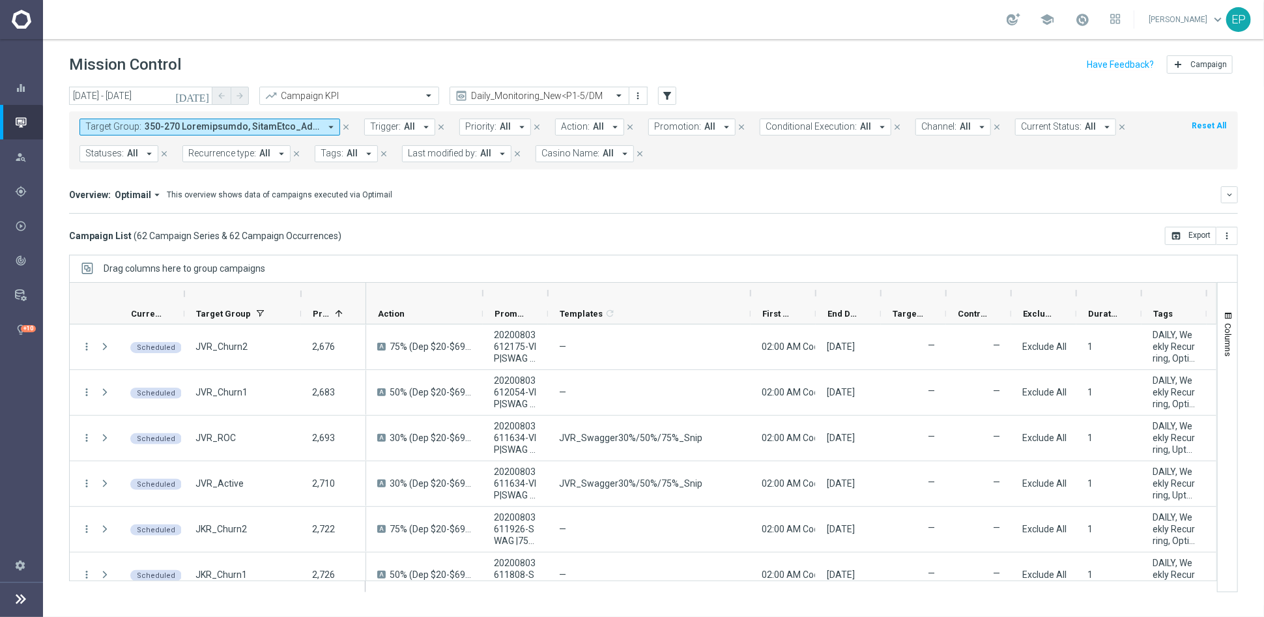
drag, startPoint x: 615, startPoint y: 292, endPoint x: 752, endPoint y: 291, distance: 137.5
click at [752, 291] on div at bounding box center [750, 293] width 5 height 21
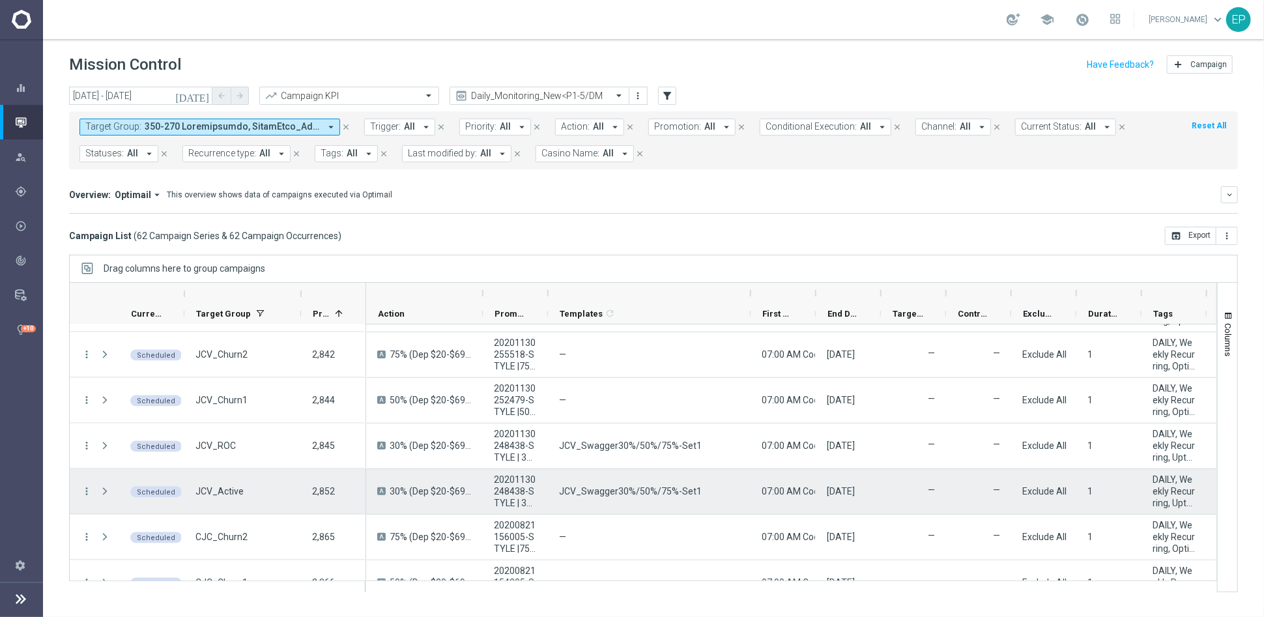
scroll to position [1304, 0]
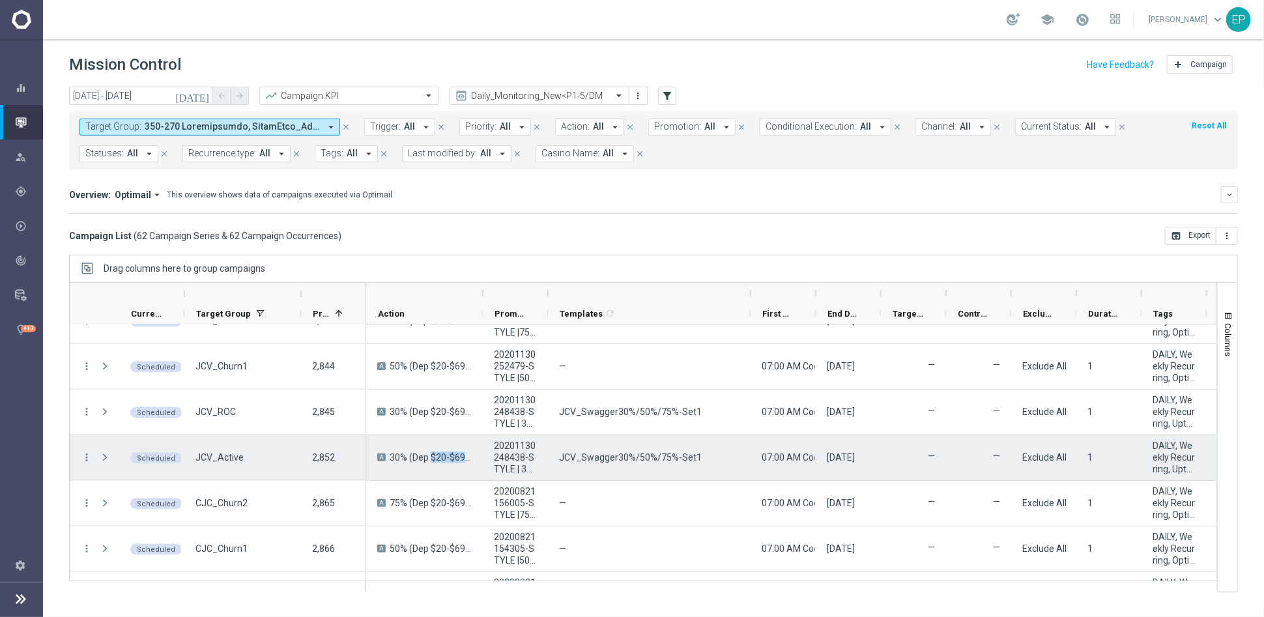
drag, startPoint x: 400, startPoint y: 462, endPoint x: 436, endPoint y: 460, distance: 35.9
click at [436, 460] on div "A 30% (Dep $20-$69) / 50% (Dep $70-$149) / 75% (Dep $150-$700)" at bounding box center [424, 457] width 117 height 45
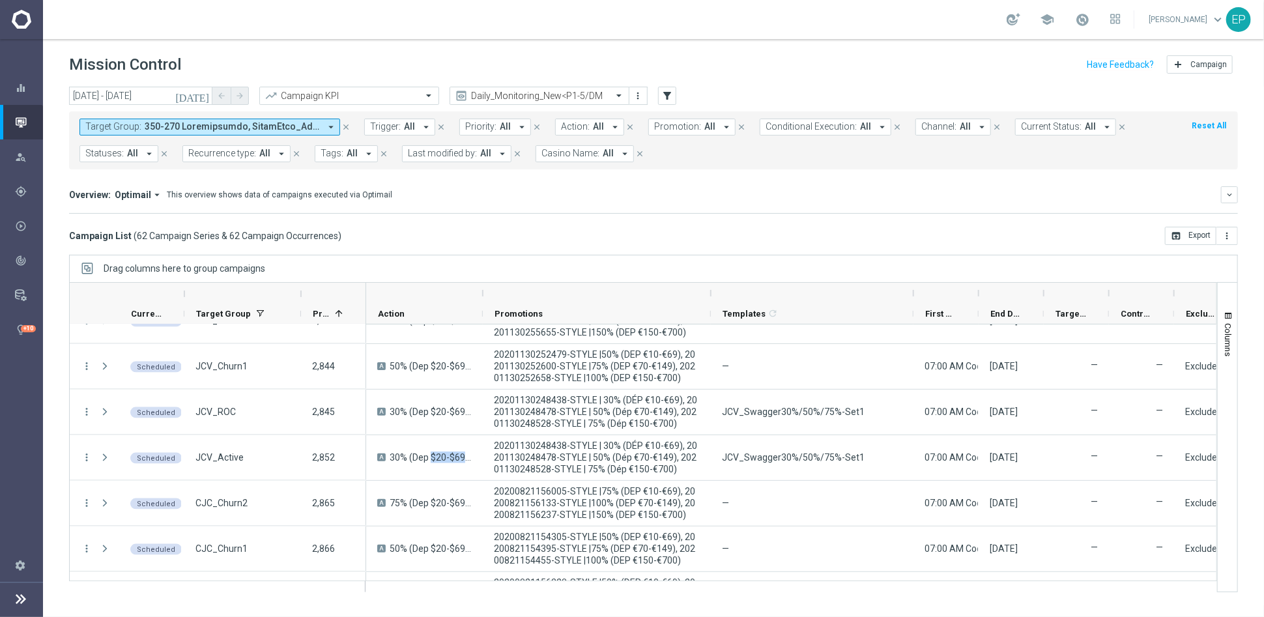
drag, startPoint x: 547, startPoint y: 296, endPoint x: 710, endPoint y: 296, distance: 162.9
click at [710, 296] on div at bounding box center [710, 293] width 5 height 21
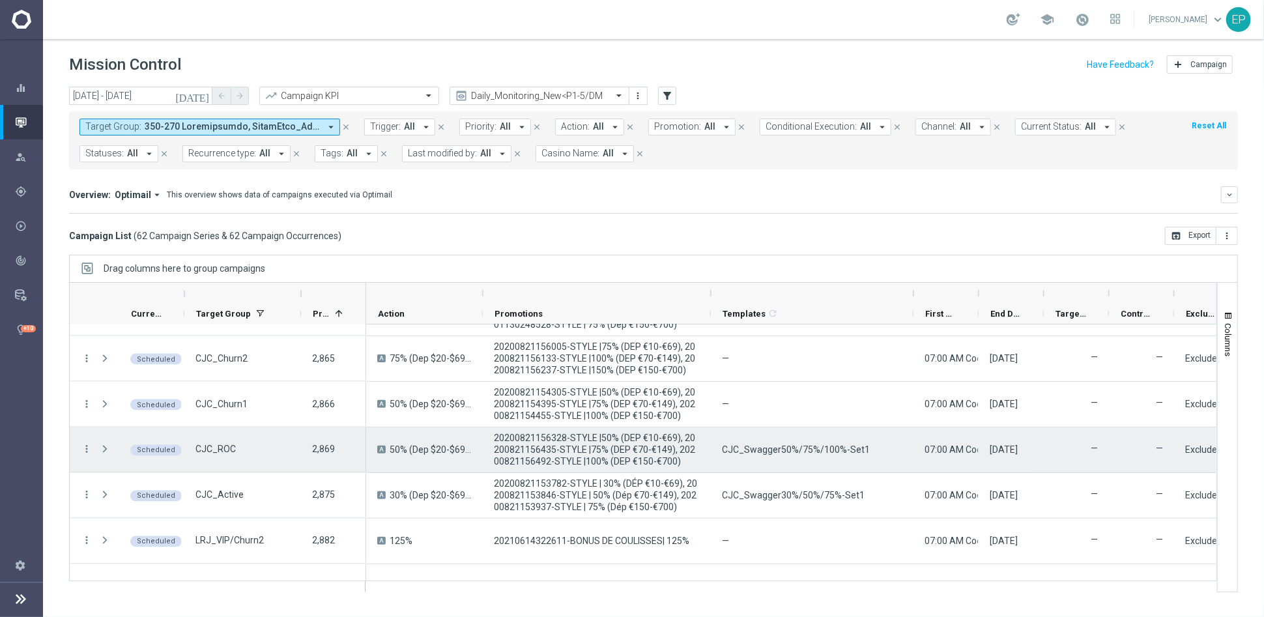
scroll to position [1521, 0]
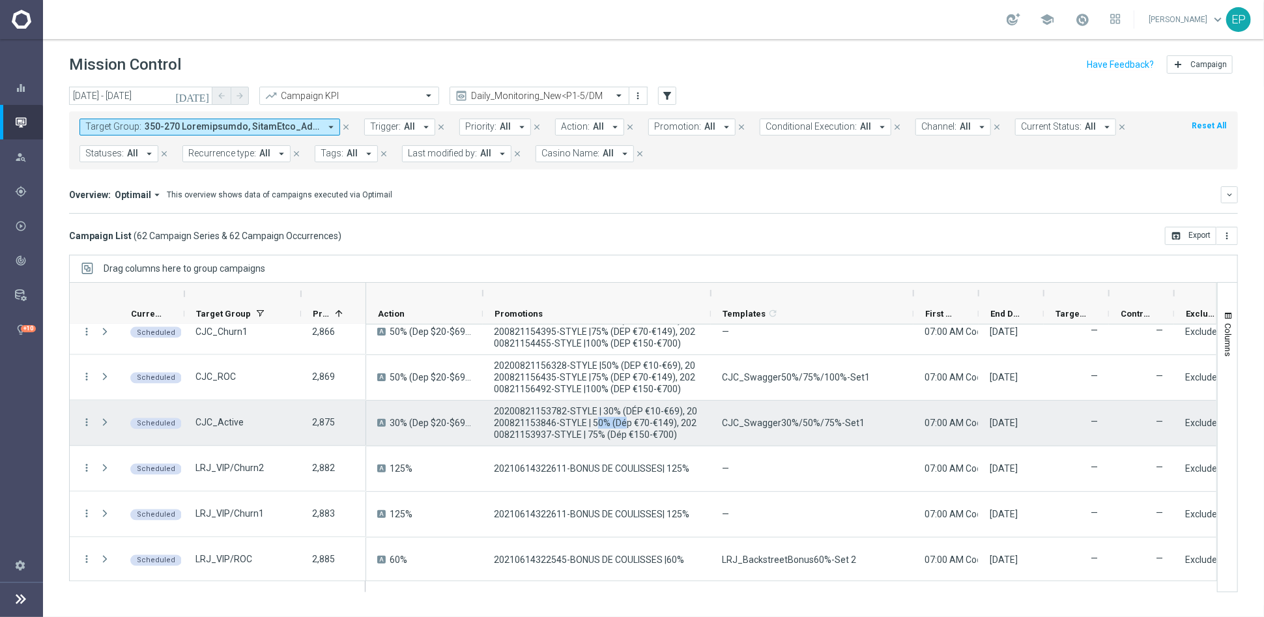
drag, startPoint x: 597, startPoint y: 420, endPoint x: 617, endPoint y: 420, distance: 20.2
click at [617, 420] on span "20200821153782-STYLE | 30% (DÉP €10-€69), 20200821153846-STYLE | 50% (Dép €70-€…" at bounding box center [597, 422] width 206 height 35
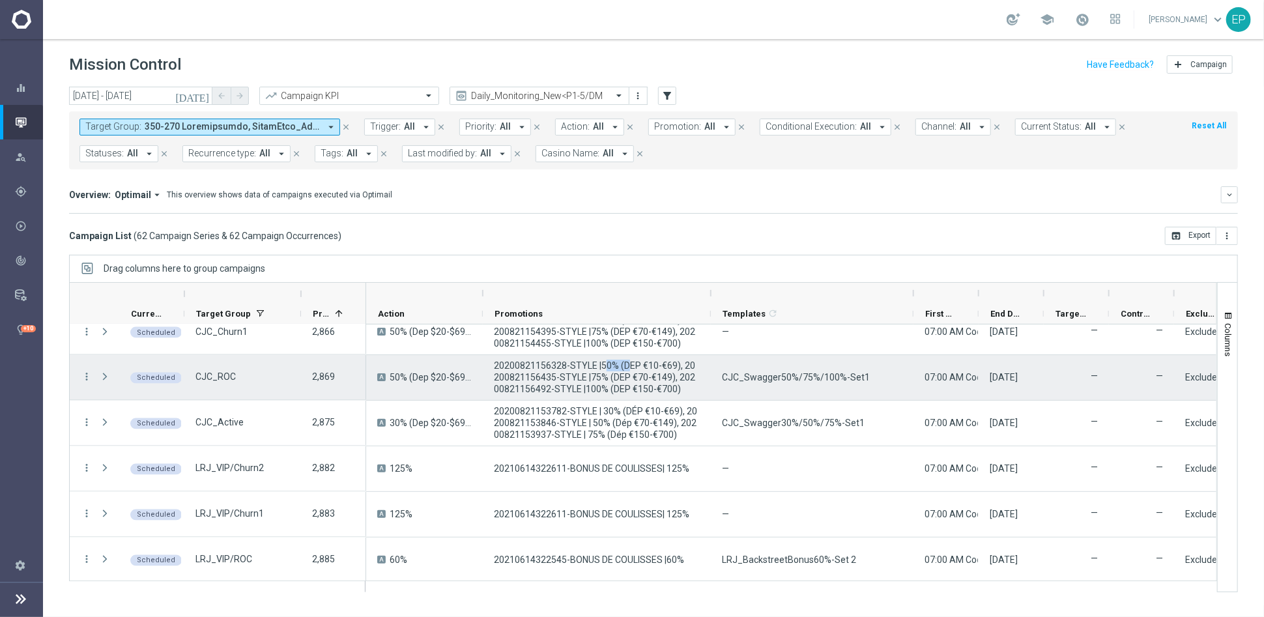
drag, startPoint x: 602, startPoint y: 367, endPoint x: 628, endPoint y: 369, distance: 26.1
click at [628, 369] on span "20200821156328-STYLE |50% (DEP €10-€69), 20200821156435-STYLE |75% (DEP €70-€14…" at bounding box center [597, 377] width 206 height 35
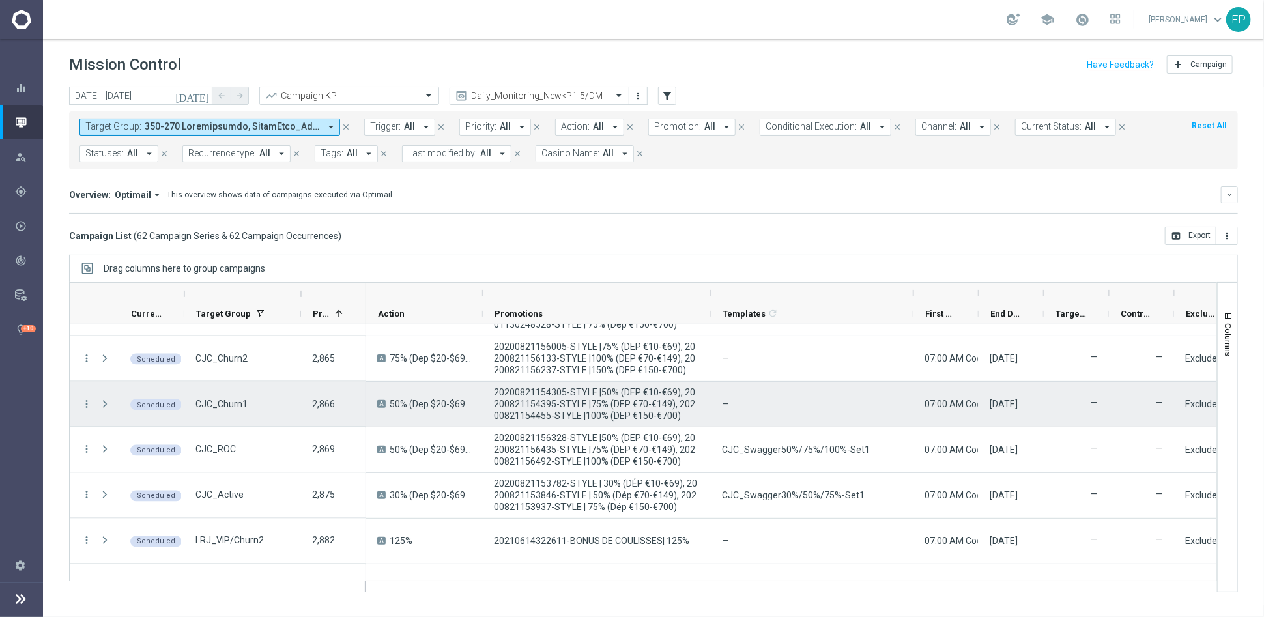
drag, startPoint x: 572, startPoint y: 398, endPoint x: 619, endPoint y: 398, distance: 46.9
click at [619, 398] on span "20200821154305-STYLE |50% (DEP €10-€69), 20200821154395-STYLE |75% (DEP €70-€14…" at bounding box center [597, 404] width 206 height 35
drag, startPoint x: 615, startPoint y: 394, endPoint x: 638, endPoint y: 396, distance: 23.5
click at [631, 394] on span "20200821154305-STYLE |50% (DEP €10-€69), 20200821154395-STYLE |75% (DEP €70-€14…" at bounding box center [597, 404] width 206 height 35
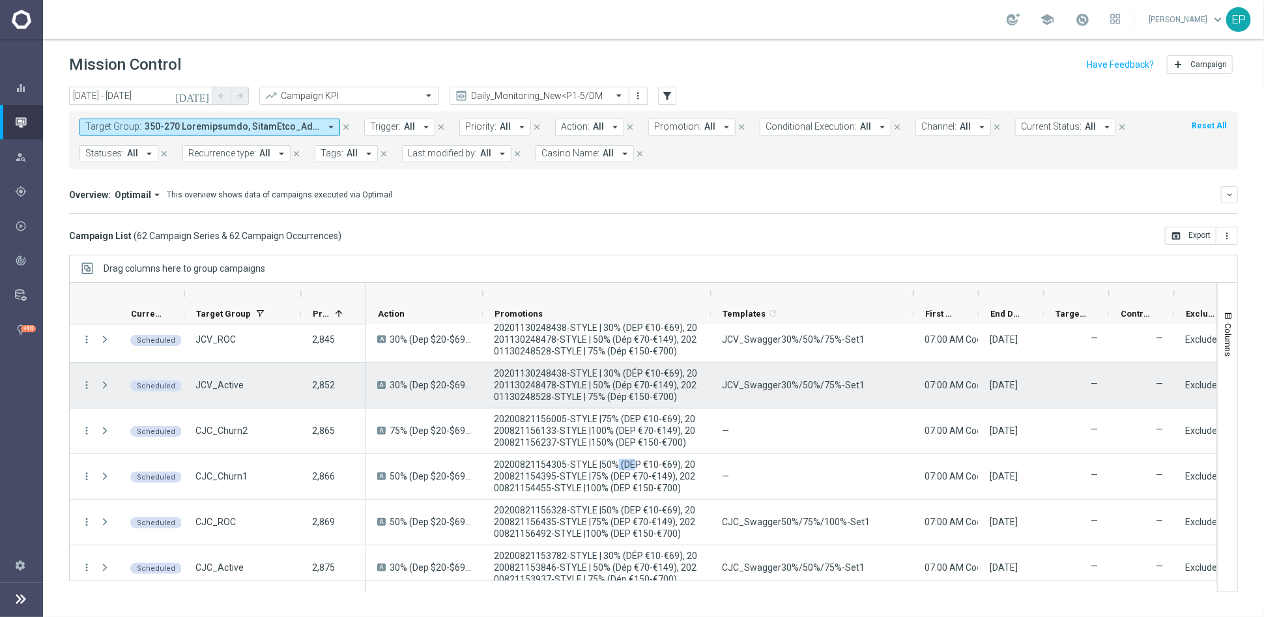
scroll to position [1304, 0]
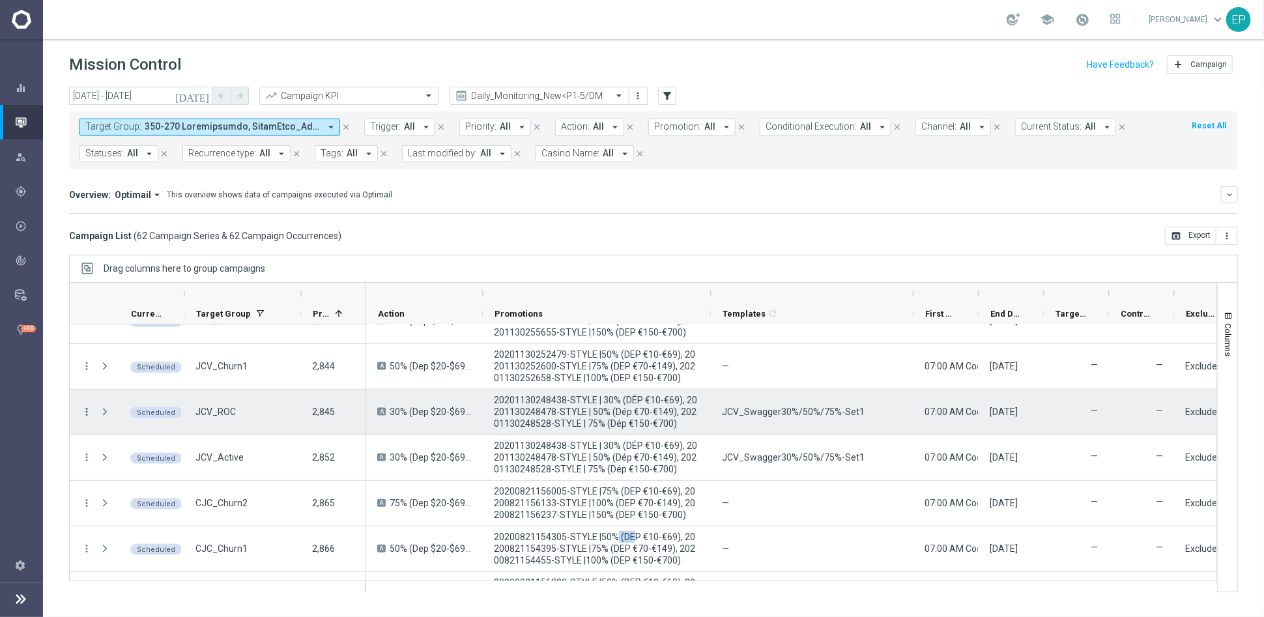
click at [83, 415] on icon "more_vert" at bounding box center [87, 412] width 12 height 12
click at [190, 420] on div "Campaign Details" at bounding box center [172, 419] width 121 height 9
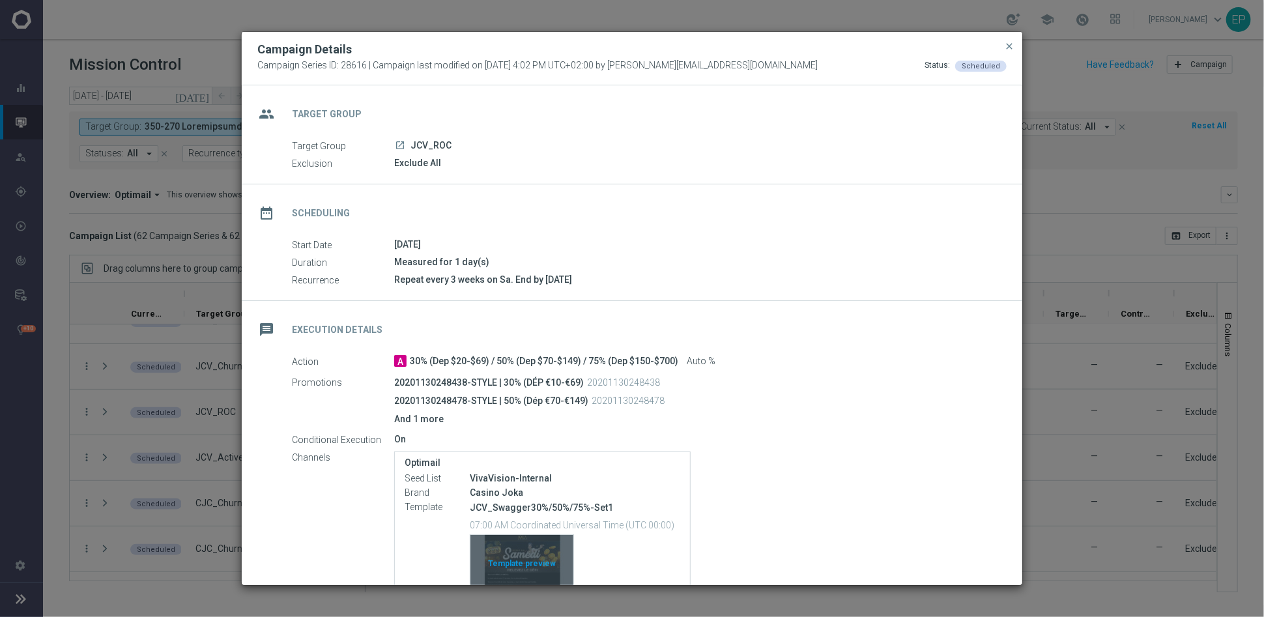
click at [504, 564] on div "Template preview" at bounding box center [522, 567] width 103 height 64
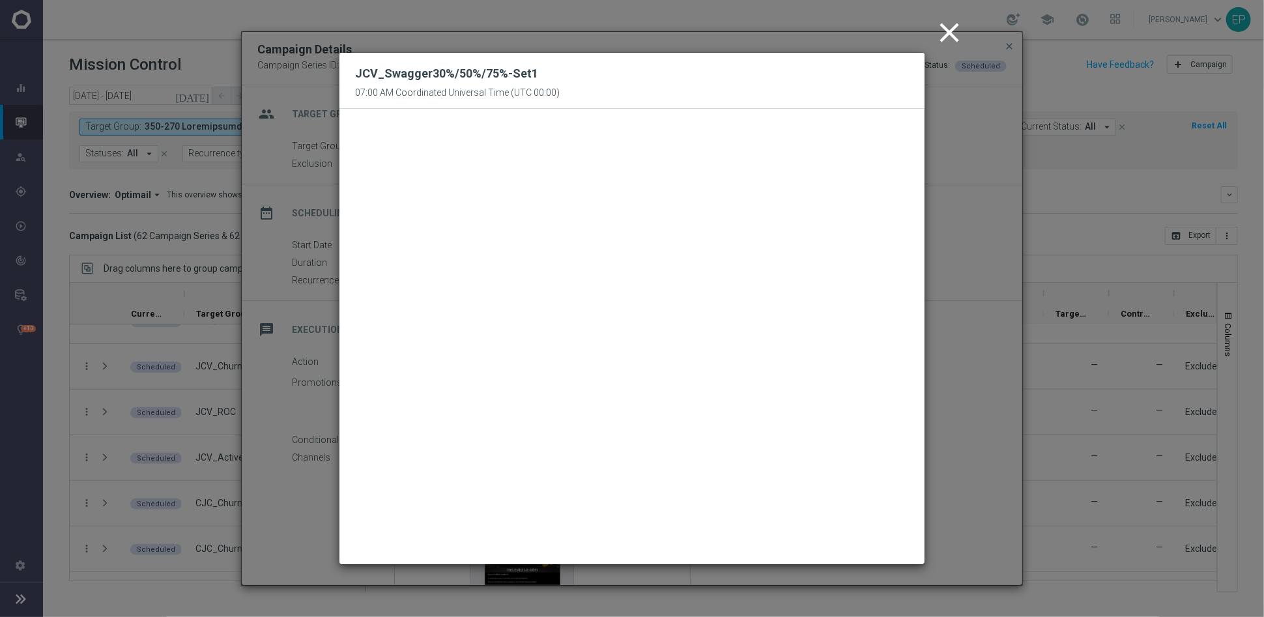
click at [944, 27] on icon "close" at bounding box center [949, 32] width 33 height 33
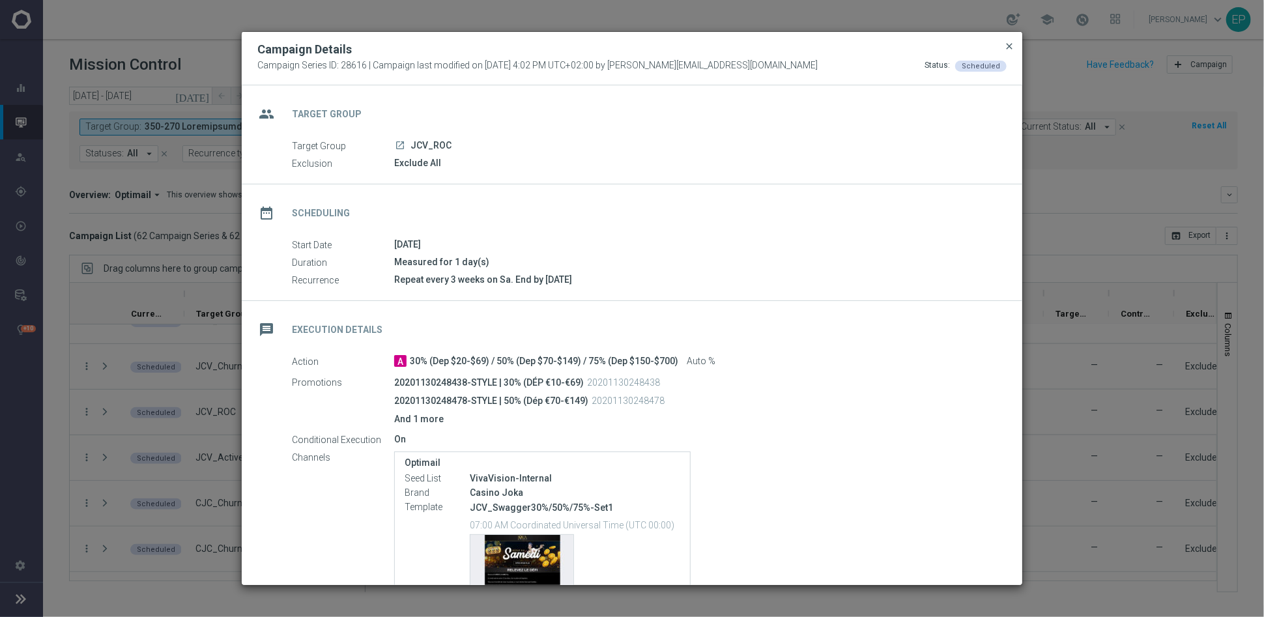
click at [1009, 41] on span "close" at bounding box center [1009, 46] width 10 height 10
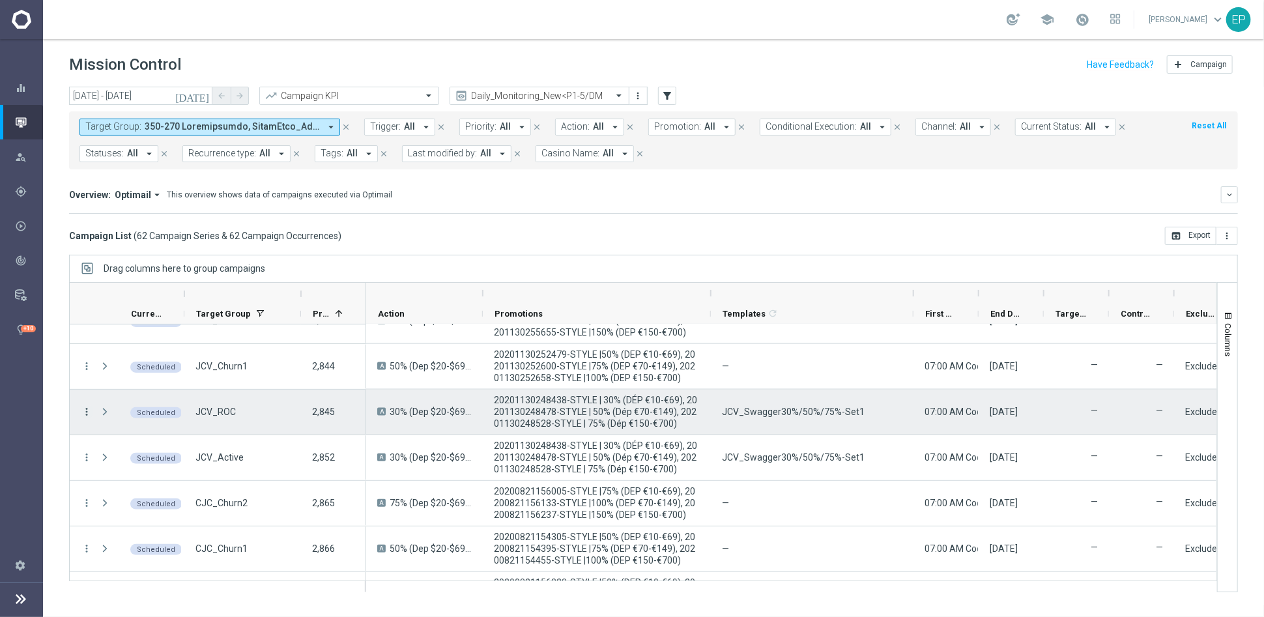
click at [86, 410] on icon "more_vert" at bounding box center [87, 412] width 12 height 12
click at [139, 418] on span "Campaign Details" at bounding box center [145, 419] width 66 height 9
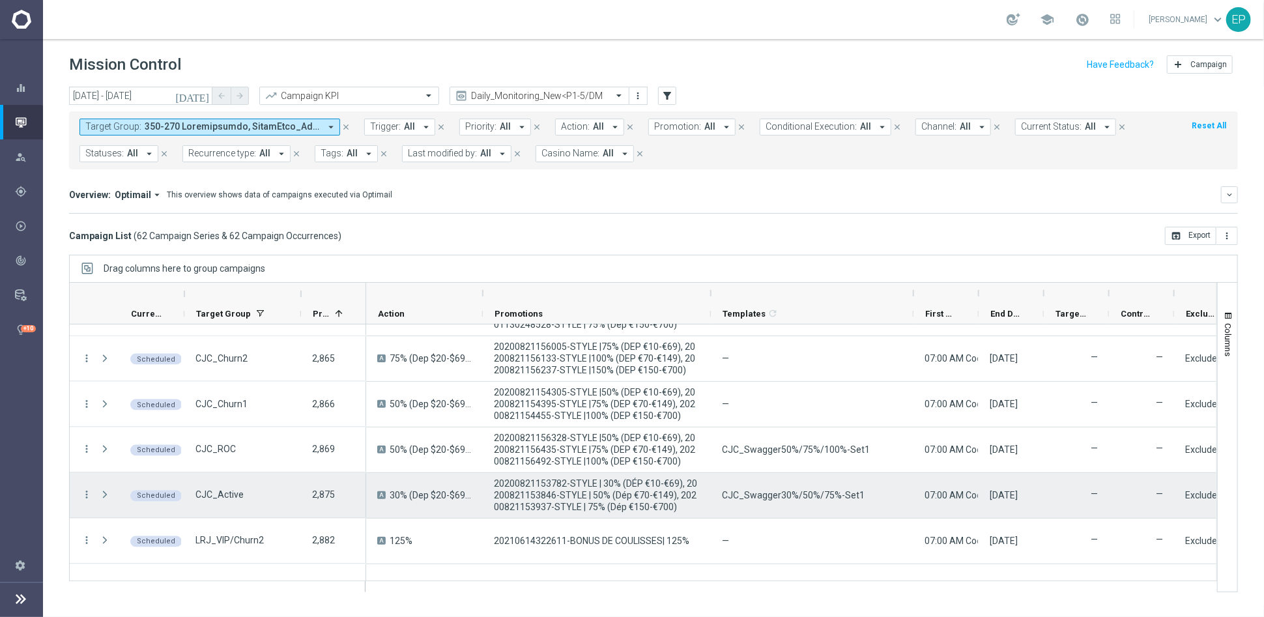
scroll to position [1521, 0]
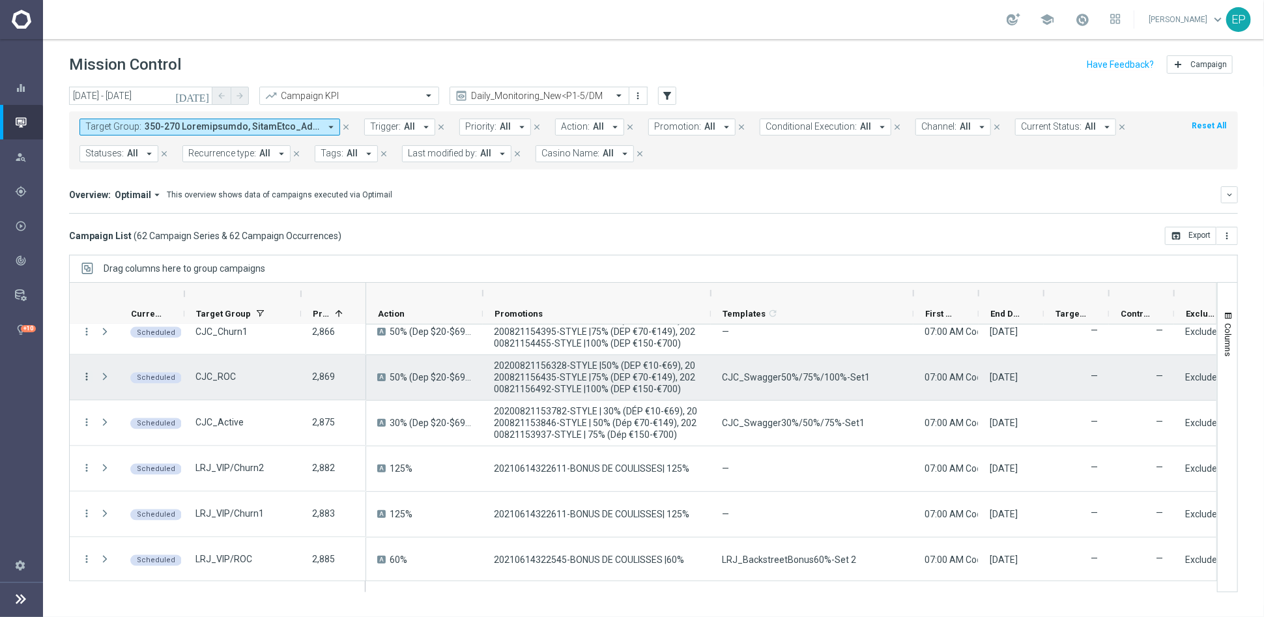
click at [82, 376] on icon "more_vert" at bounding box center [87, 378] width 12 height 12
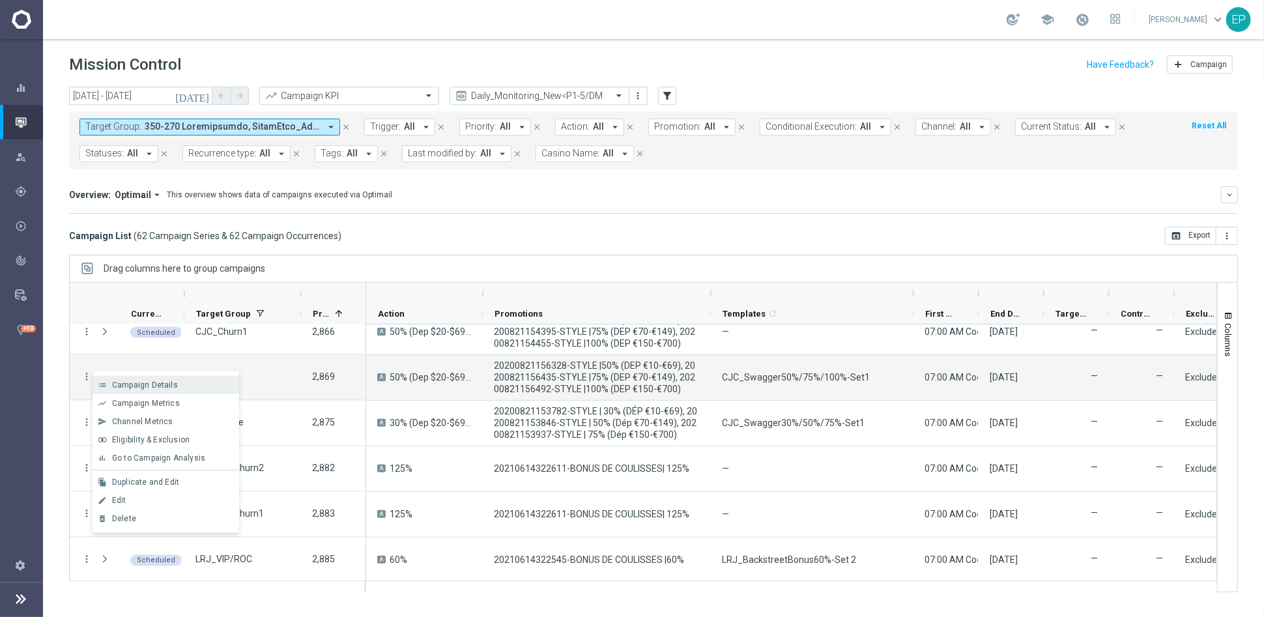
click at [164, 386] on span "Campaign Details" at bounding box center [145, 385] width 66 height 9
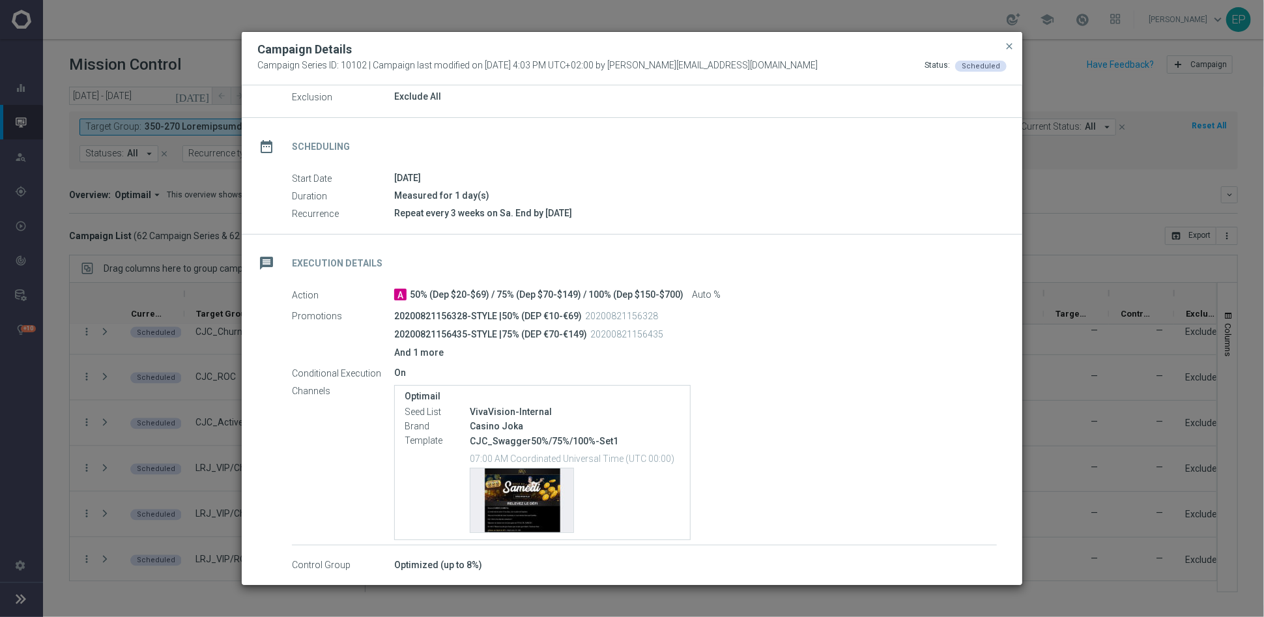
scroll to position [122, 0]
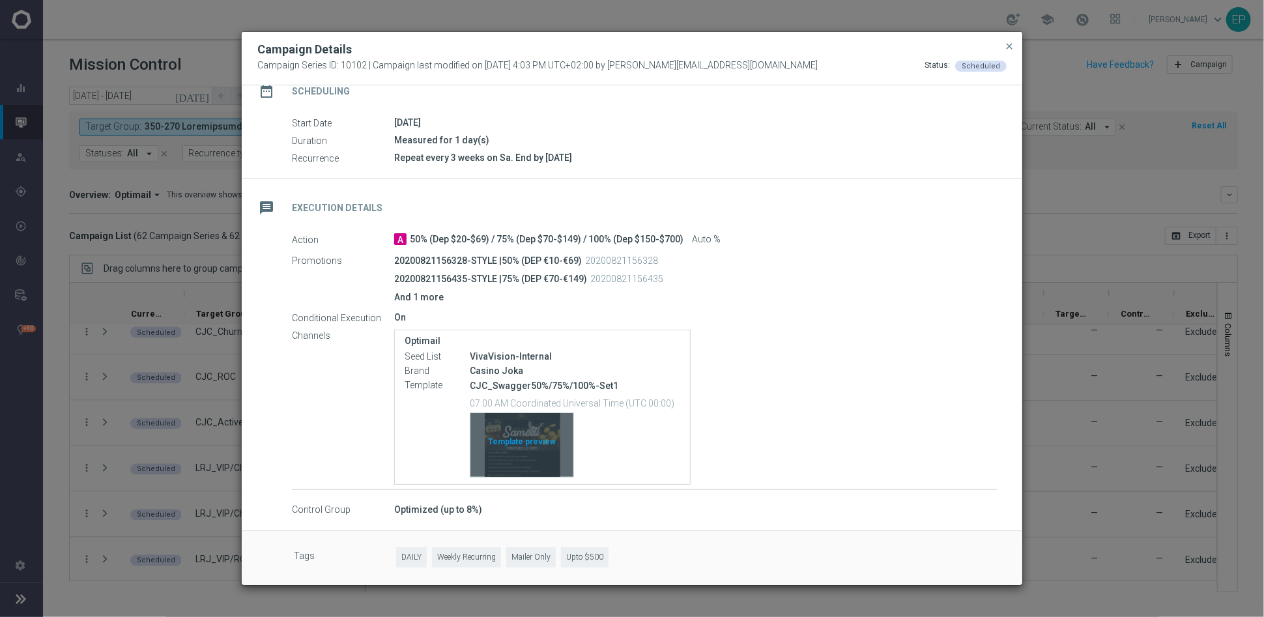
click at [514, 441] on div "Template preview" at bounding box center [522, 445] width 103 height 64
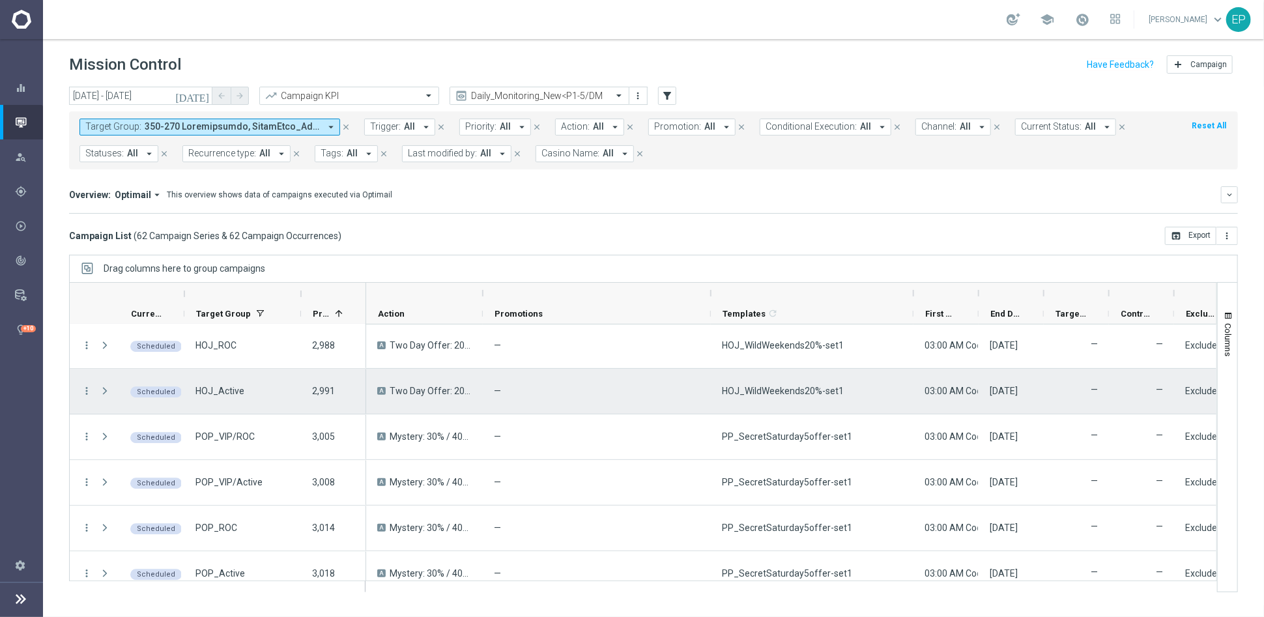
scroll to position [2028, 0]
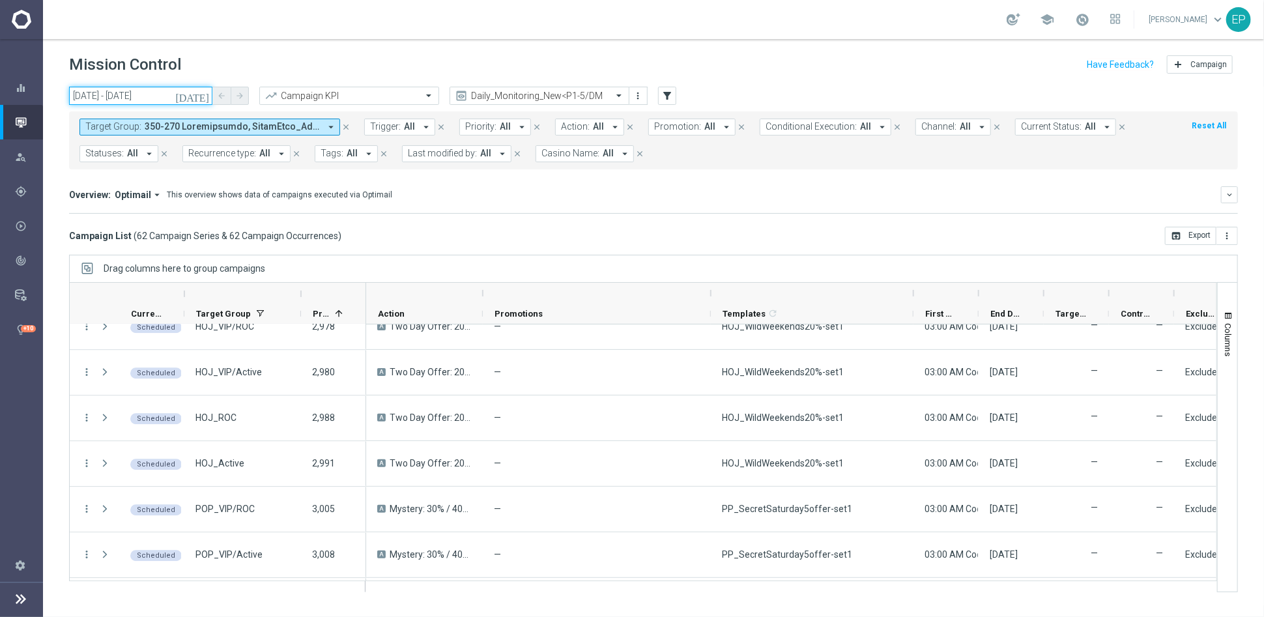
click at [133, 96] on input "[DATE] - [DATE]" at bounding box center [140, 96] width 143 height 18
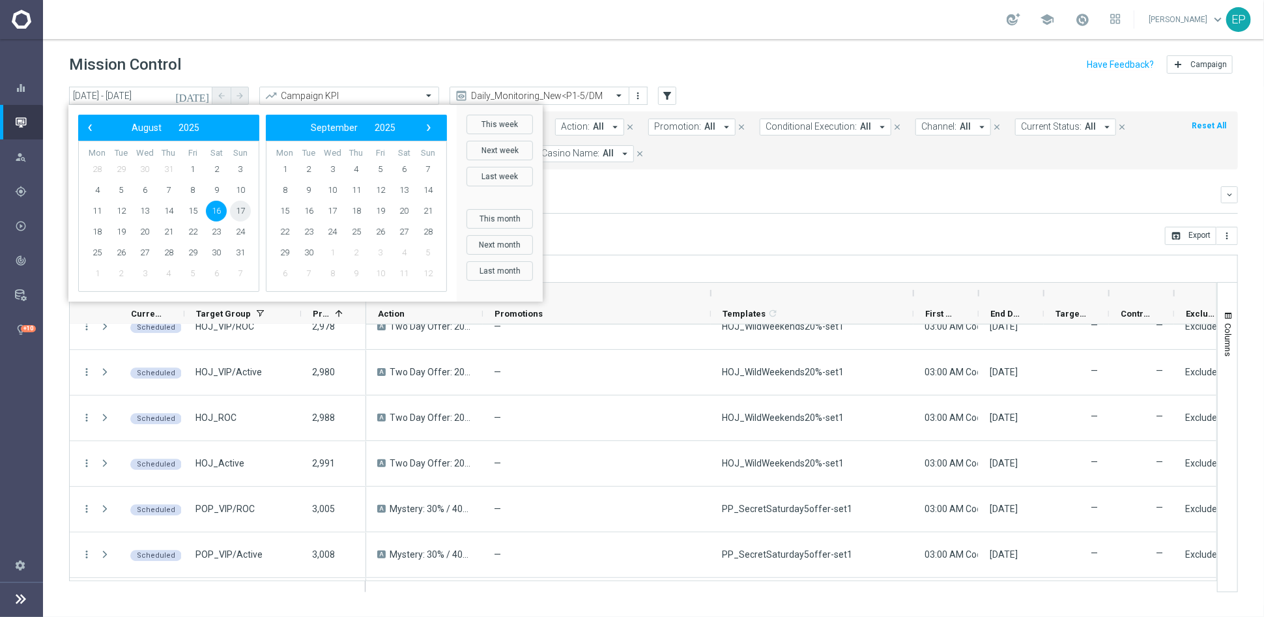
click at [246, 212] on span "17" at bounding box center [240, 211] width 21 height 21
click at [242, 212] on span "17" at bounding box center [240, 211] width 21 height 21
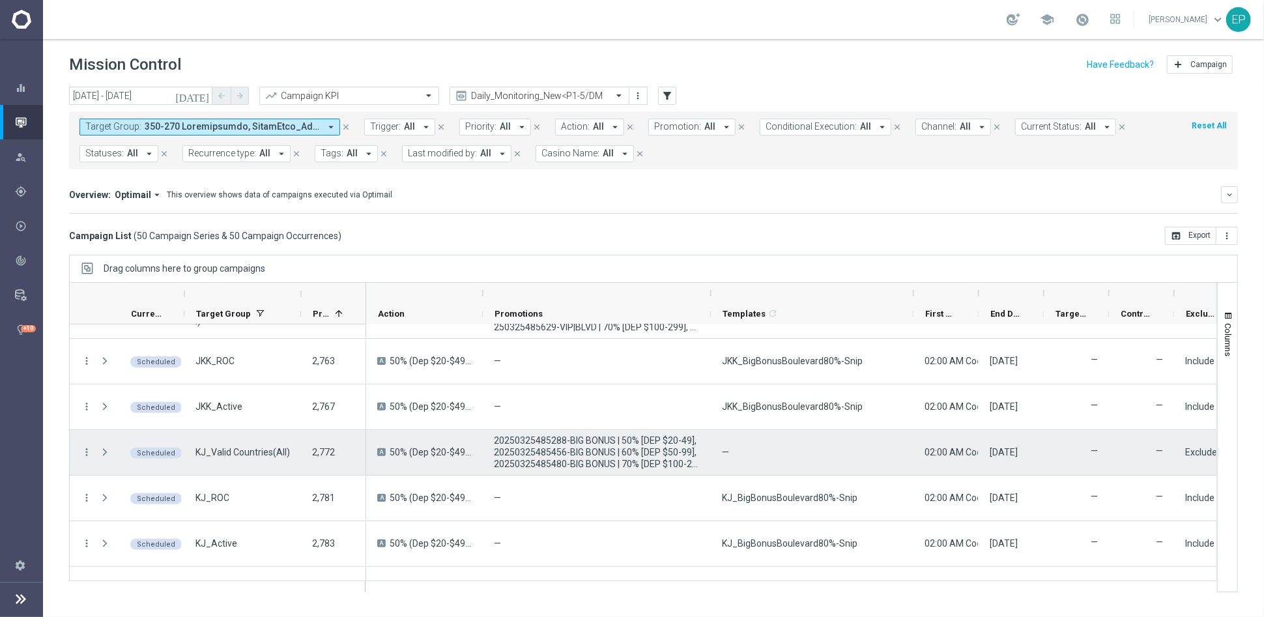
scroll to position [0, 0]
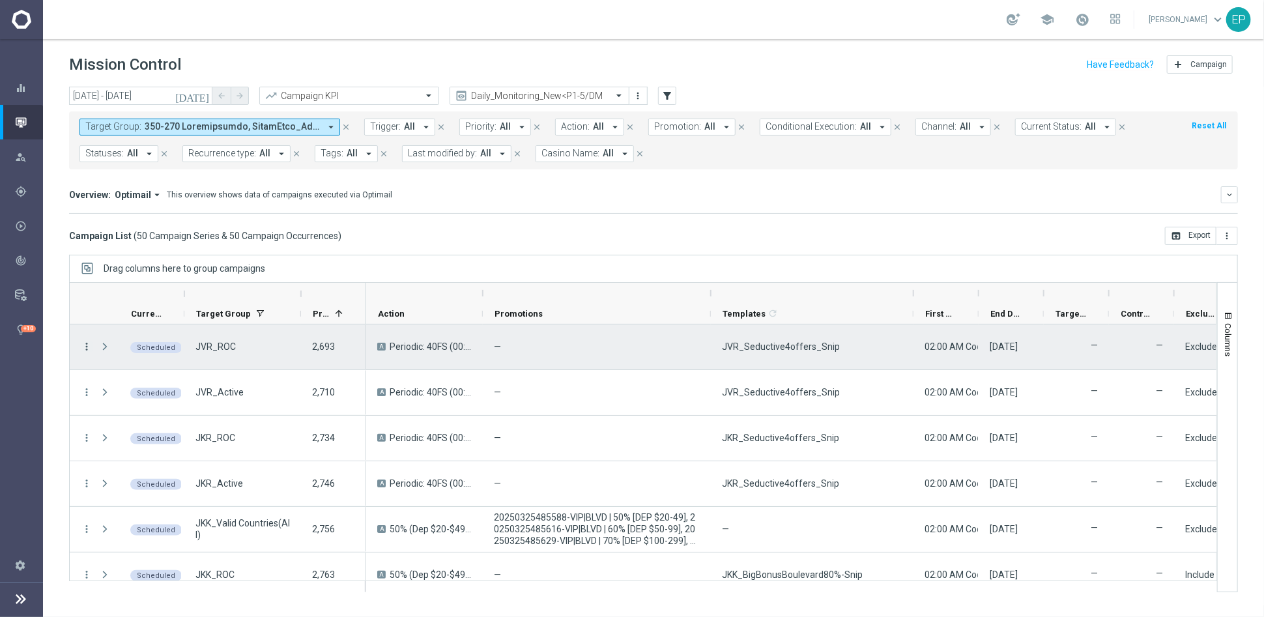
click at [84, 342] on icon "more_vert" at bounding box center [87, 347] width 12 height 12
click at [136, 354] on span "Campaign Details" at bounding box center [145, 354] width 66 height 9
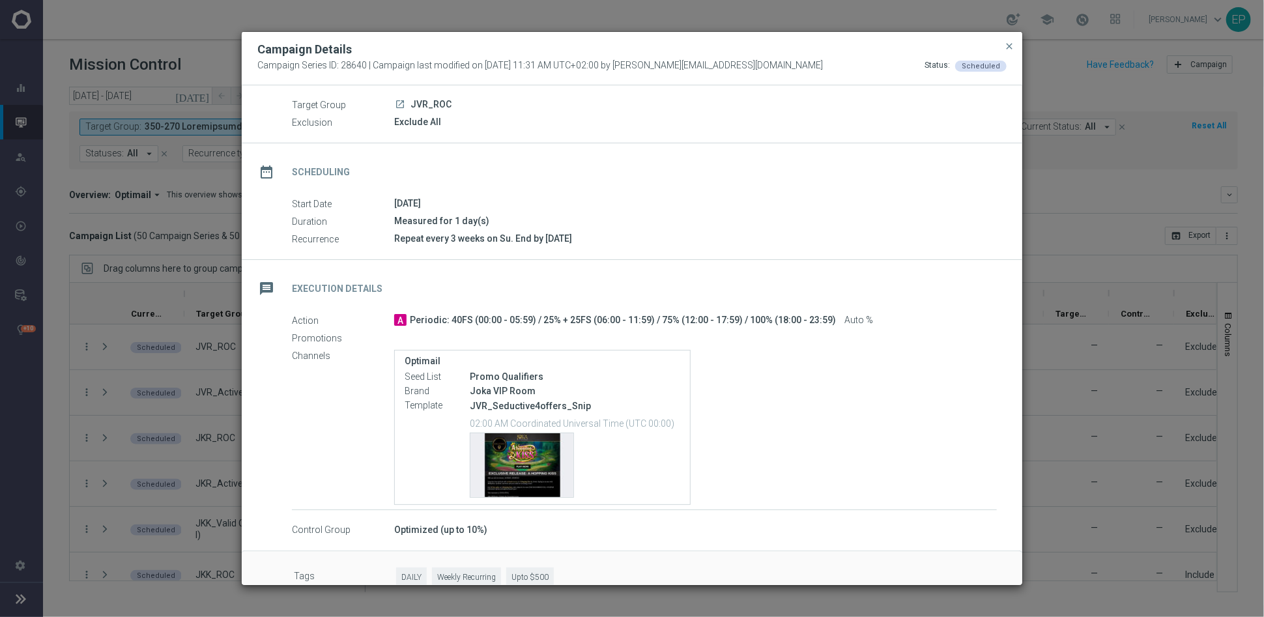
scroll to position [61, 0]
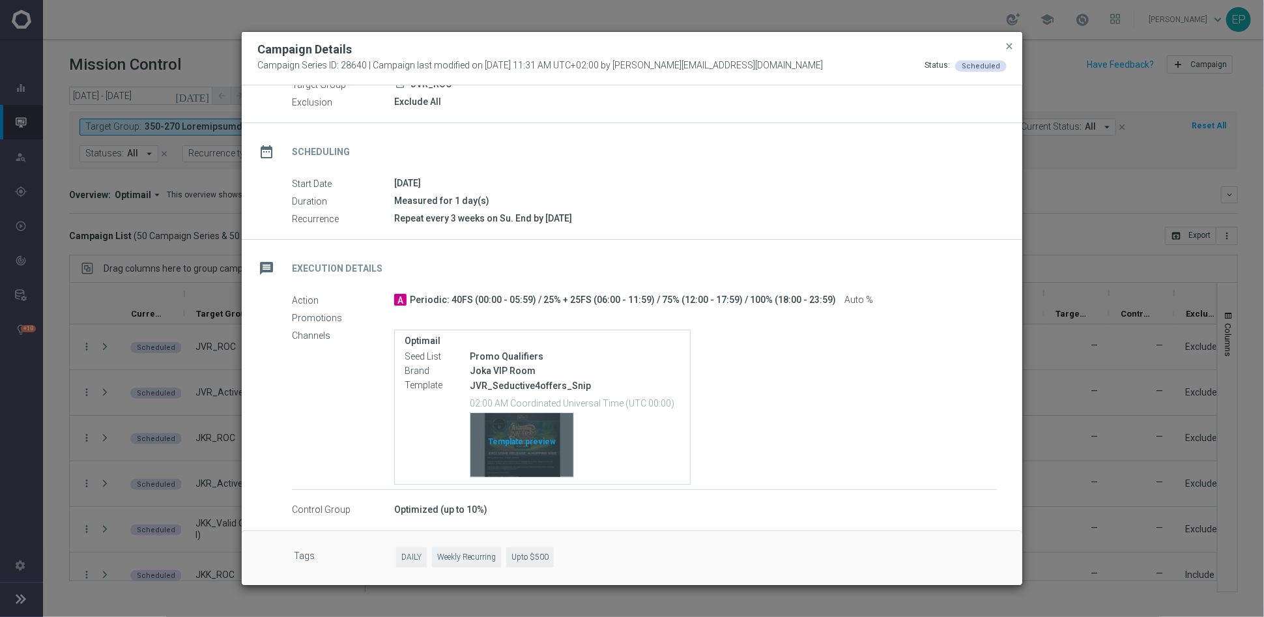
click at [519, 441] on div "Template preview" at bounding box center [522, 445] width 103 height 64
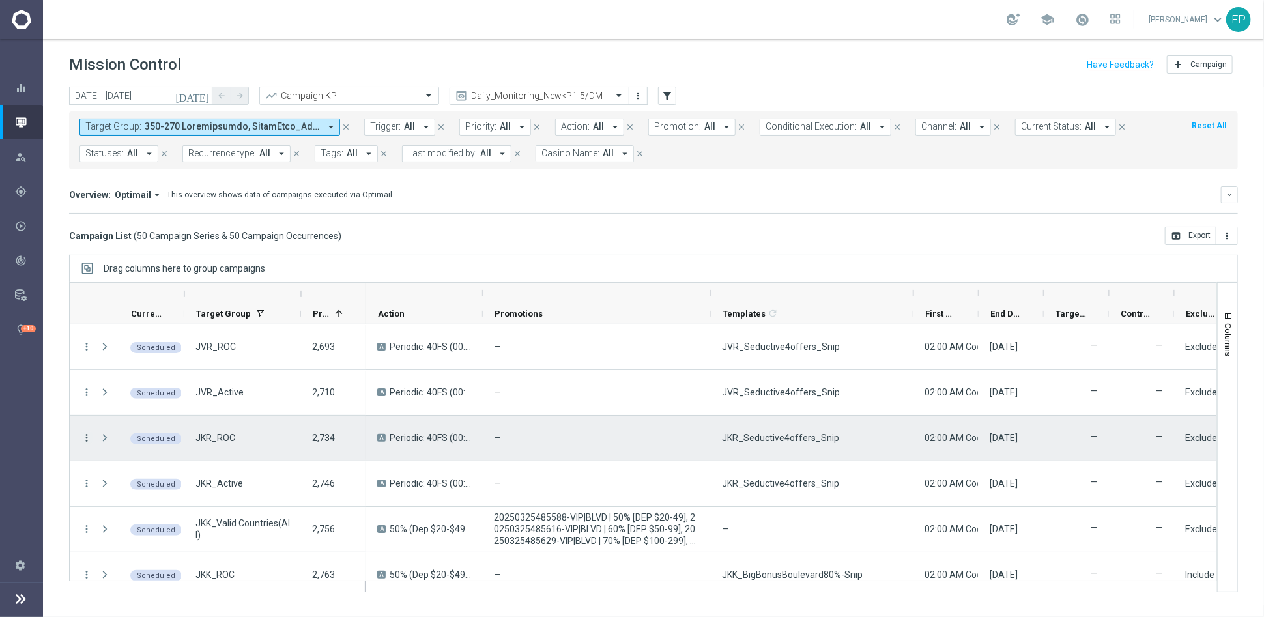
click at [84, 437] on icon "more_vert" at bounding box center [87, 438] width 12 height 12
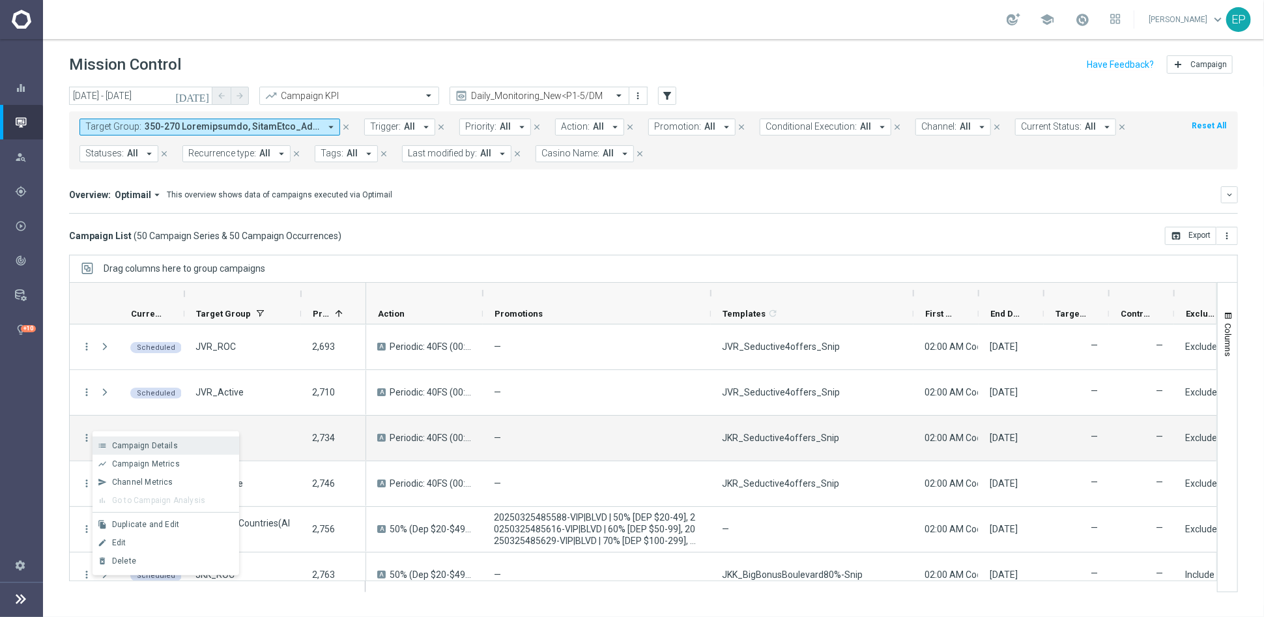
click at [147, 439] on div "list Campaign Details" at bounding box center [166, 446] width 147 height 18
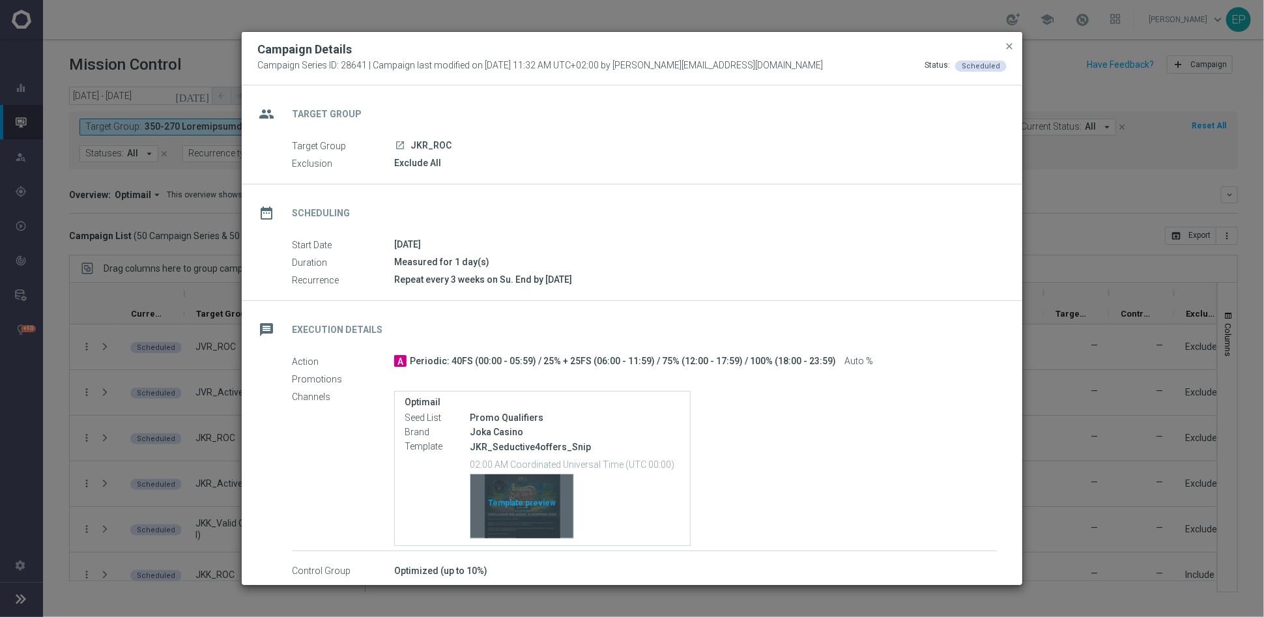
click at [519, 507] on div "Template preview" at bounding box center [522, 506] width 103 height 64
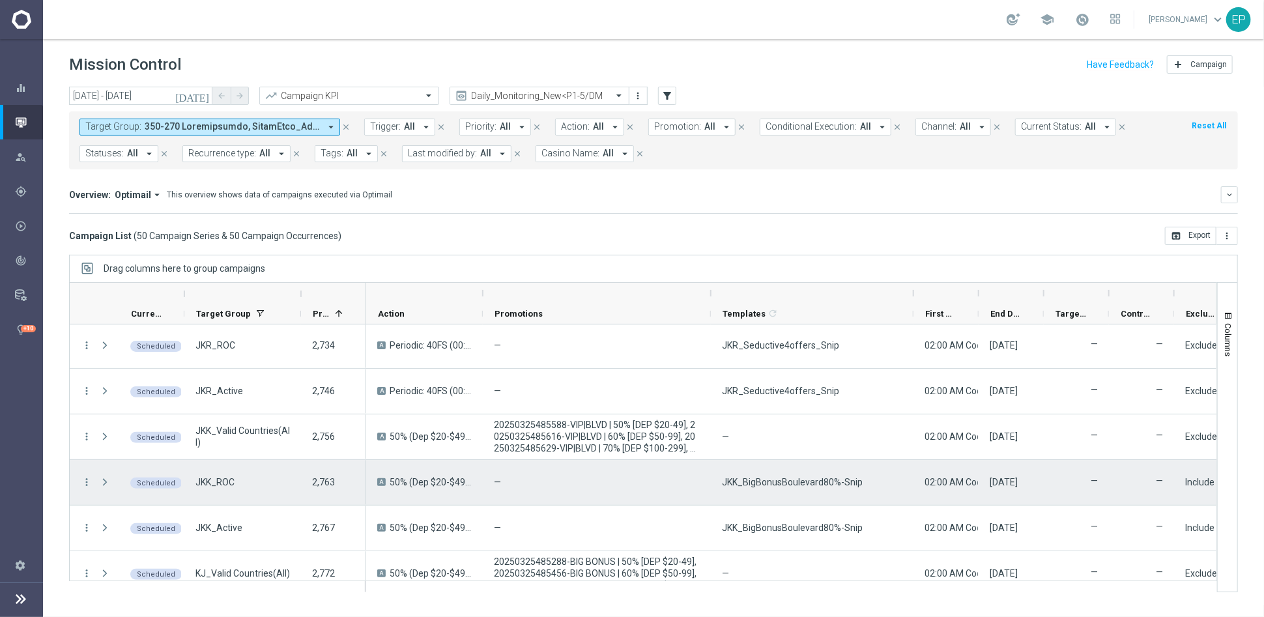
scroll to position [145, 0]
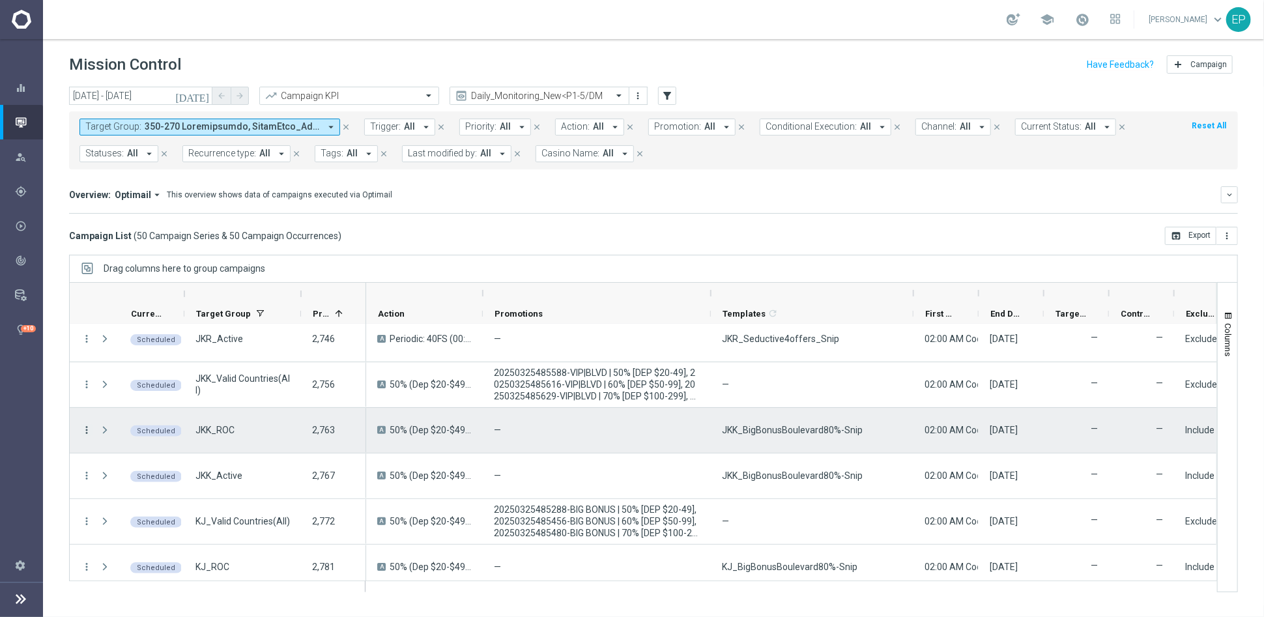
click at [83, 431] on icon "more_vert" at bounding box center [87, 430] width 12 height 12
click at [149, 433] on span "Campaign Details" at bounding box center [145, 437] width 66 height 9
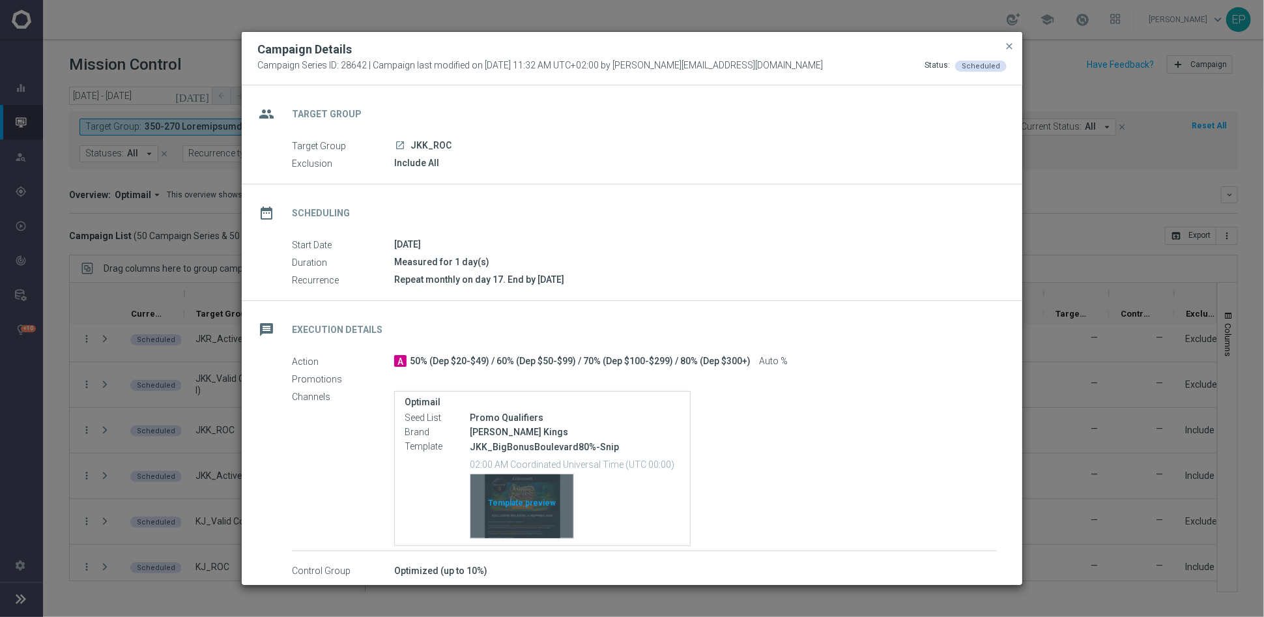
click at [514, 494] on div "Template preview" at bounding box center [522, 506] width 103 height 64
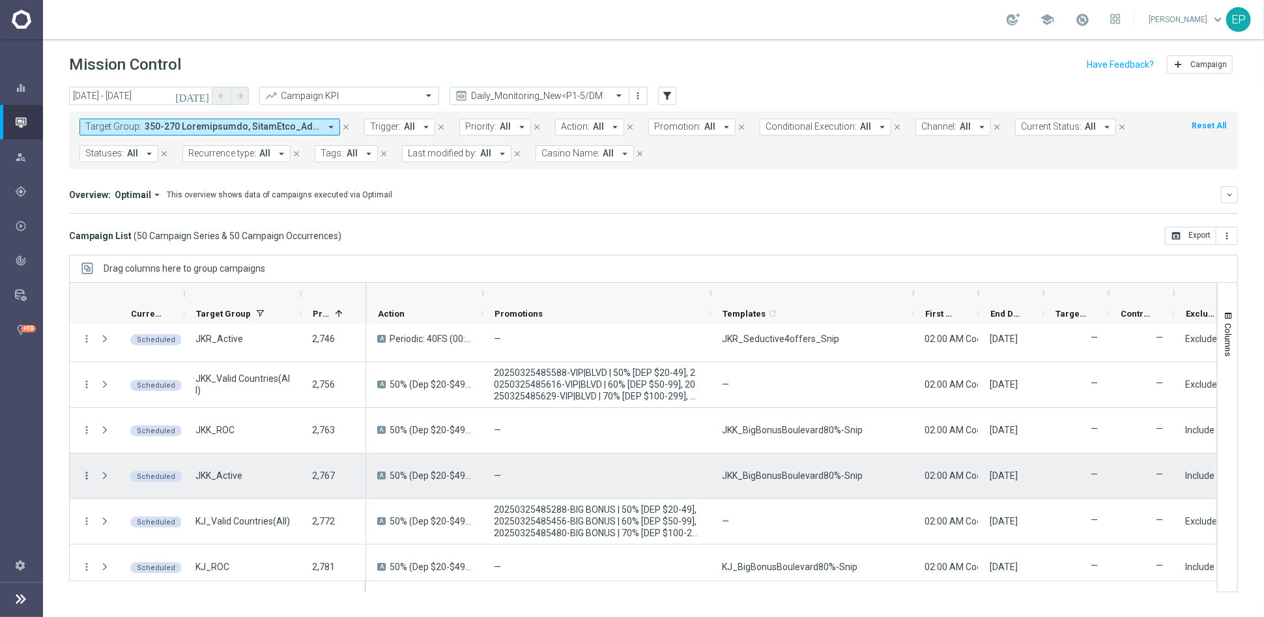
click at [82, 478] on icon "more_vert" at bounding box center [87, 476] width 12 height 12
click at [162, 480] on span "Campaign Details" at bounding box center [145, 483] width 66 height 9
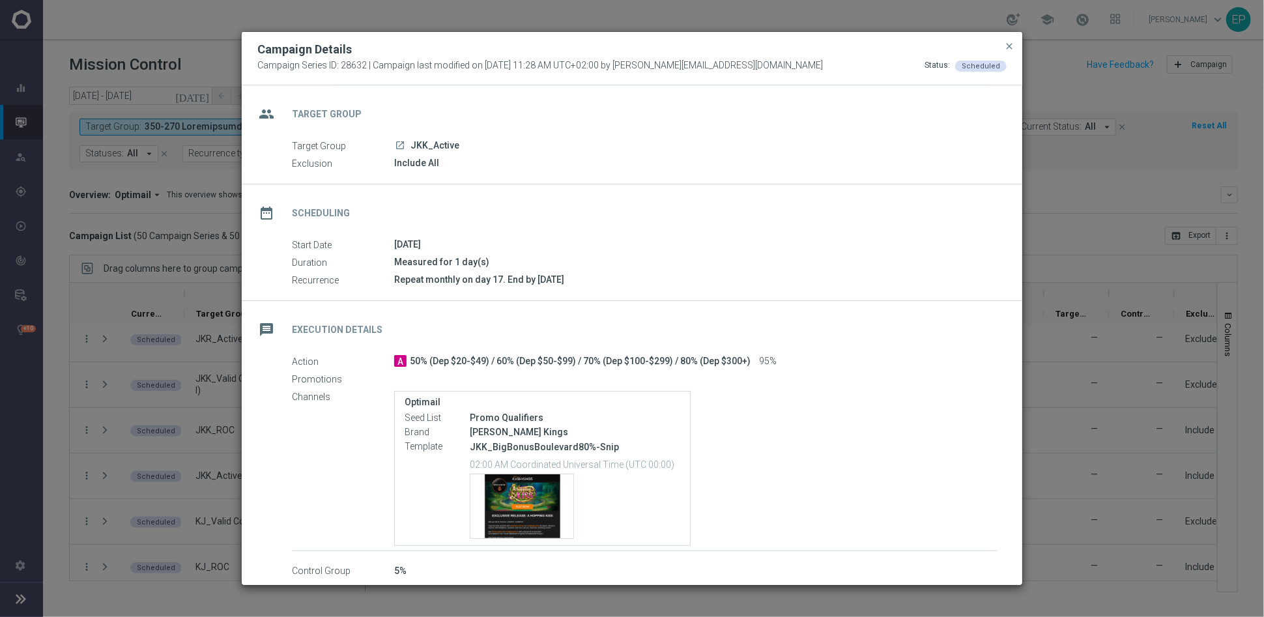
scroll to position [61, 0]
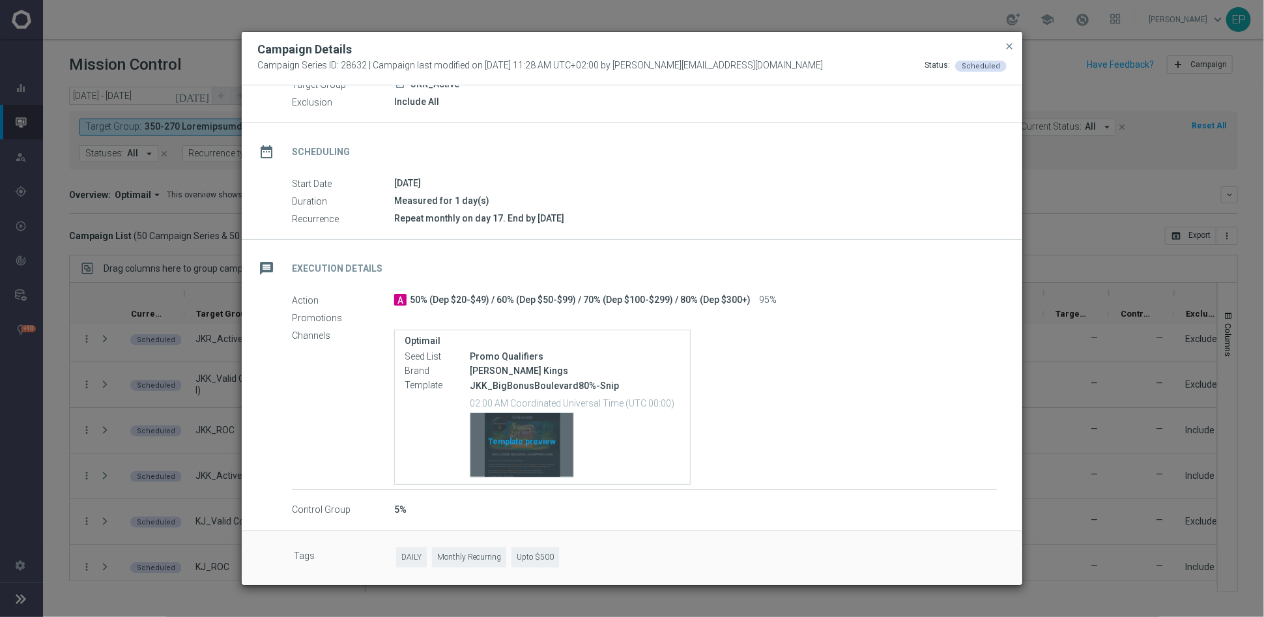
click at [539, 425] on div "Template preview" at bounding box center [522, 445] width 103 height 64
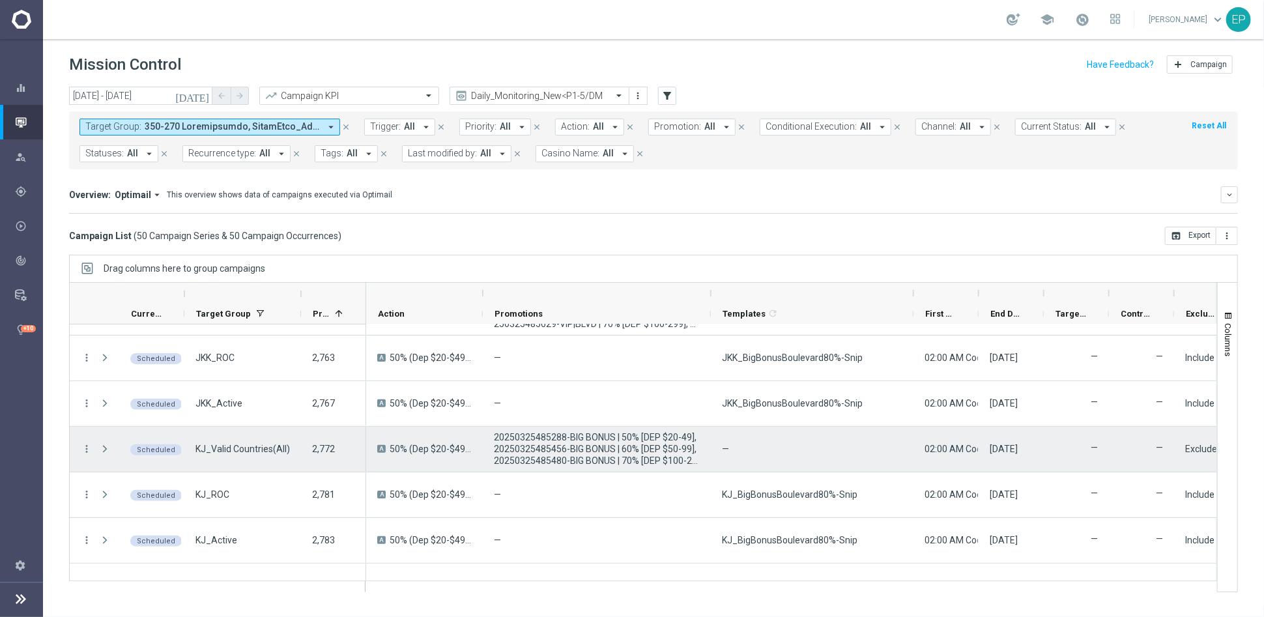
scroll to position [289, 0]
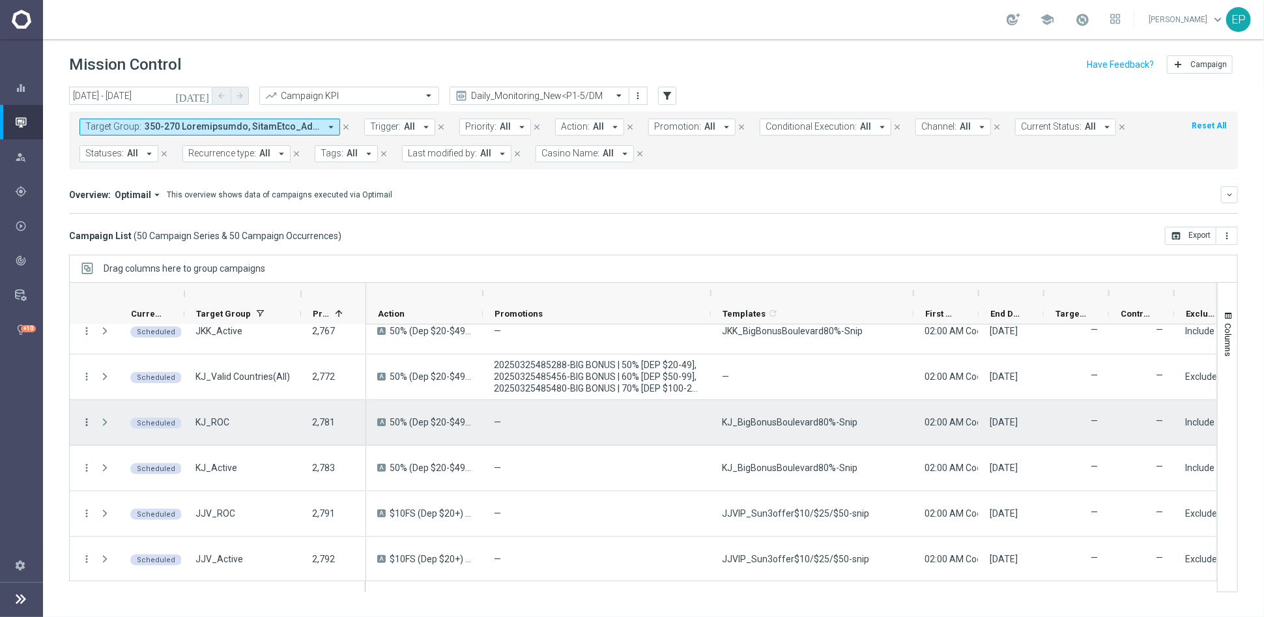
click at [87, 420] on icon "more_vert" at bounding box center [87, 422] width 12 height 12
click at [214, 428] on div "Campaign Details" at bounding box center [172, 430] width 121 height 9
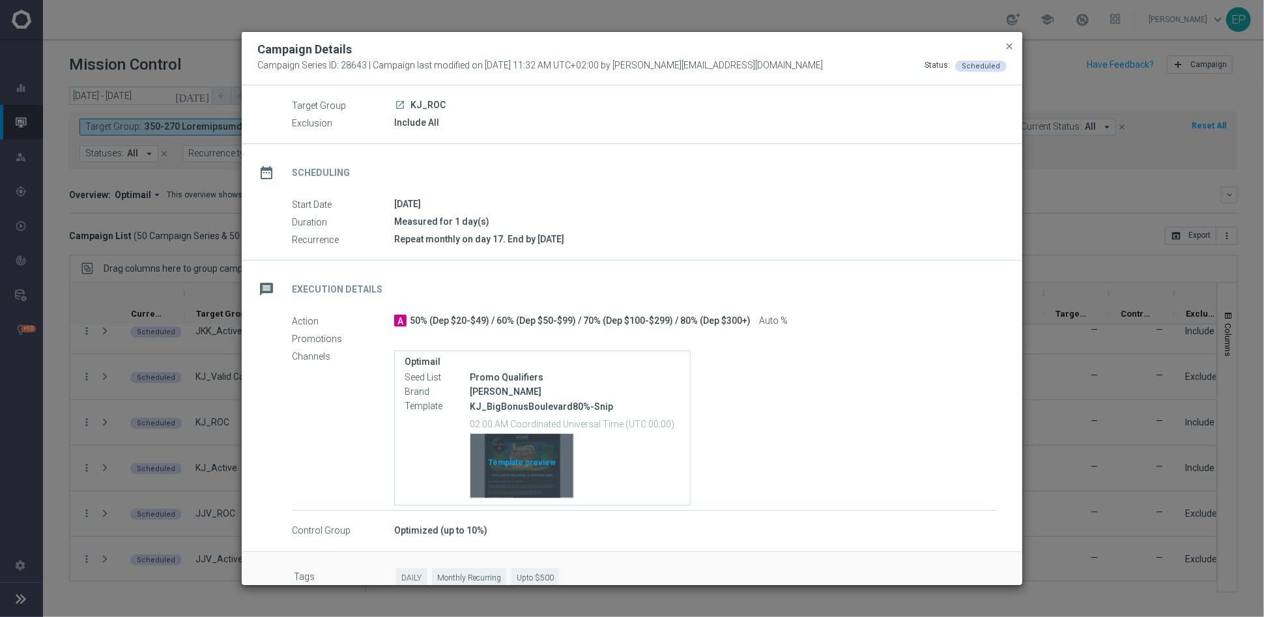
scroll to position [61, 0]
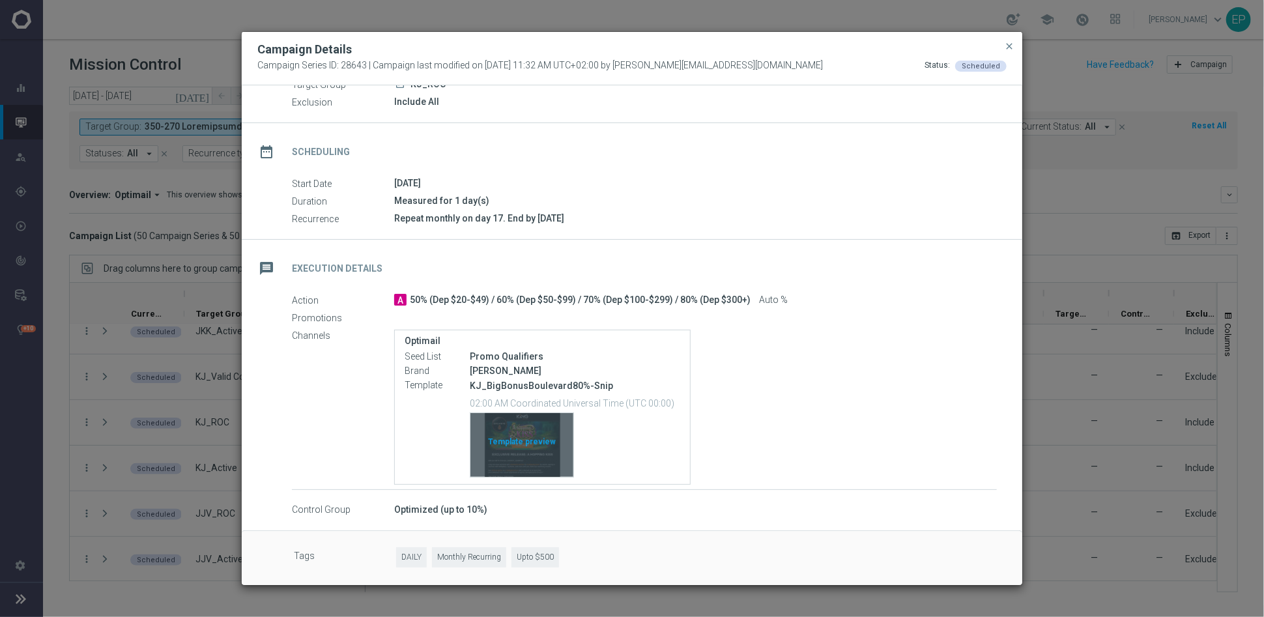
click at [522, 447] on div "Template preview" at bounding box center [522, 445] width 103 height 64
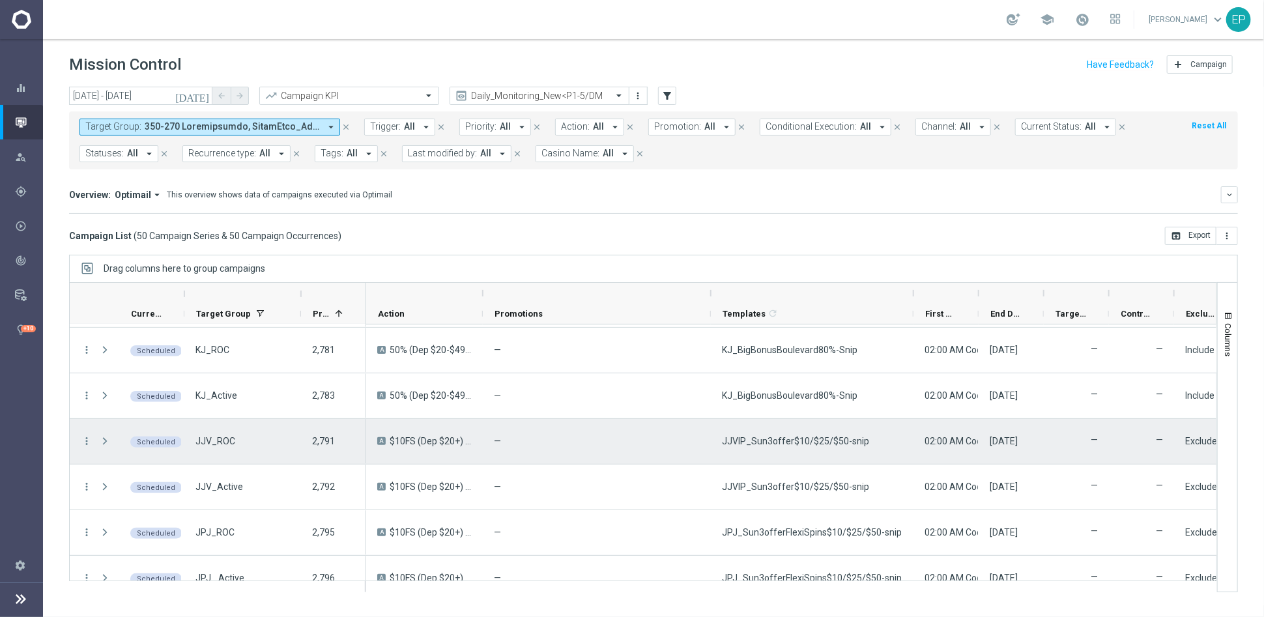
scroll to position [434, 0]
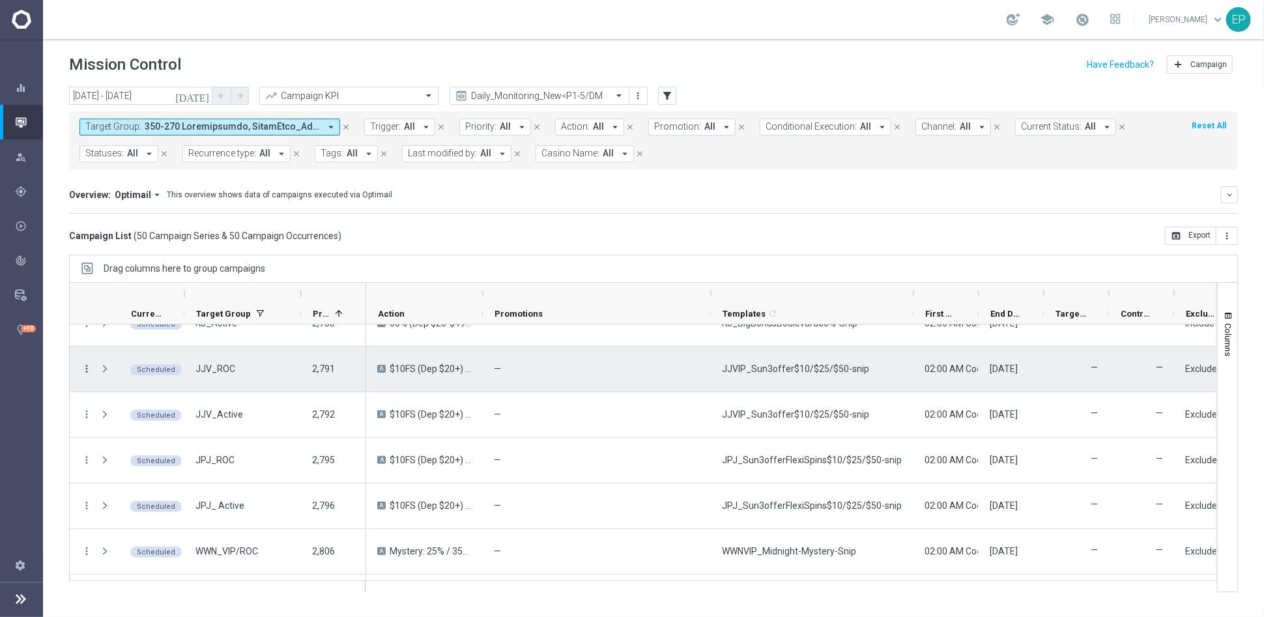
click at [86, 368] on icon "more_vert" at bounding box center [87, 369] width 12 height 12
click at [157, 377] on span "Campaign Details" at bounding box center [145, 376] width 66 height 9
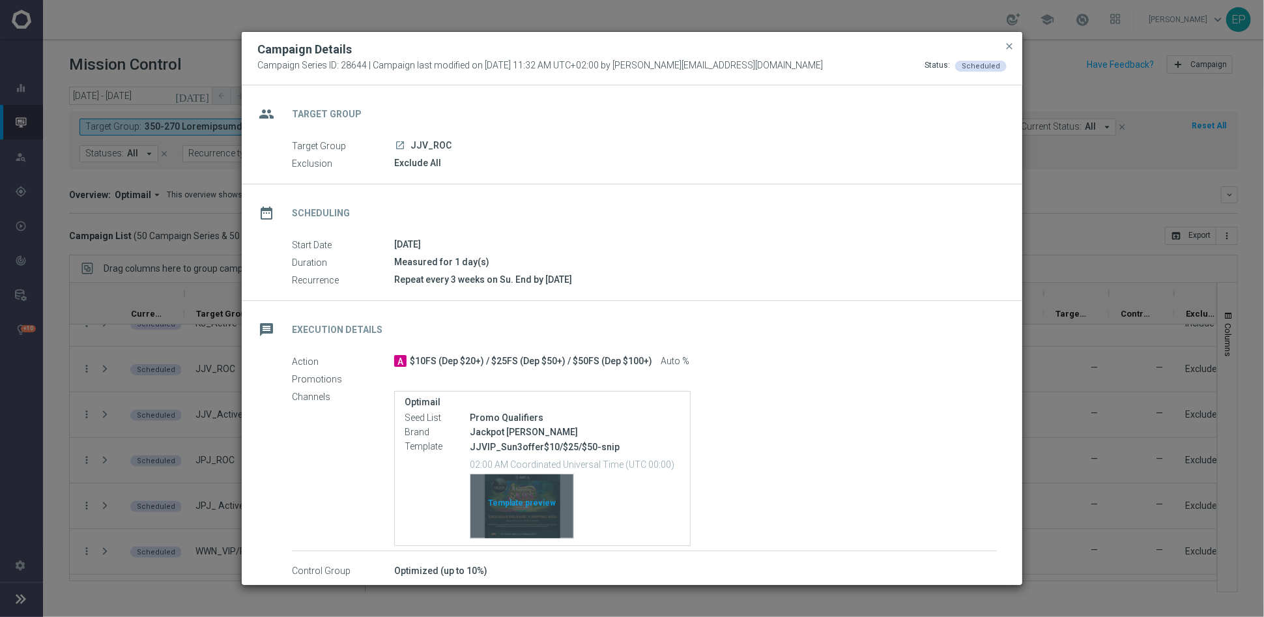
click at [543, 505] on div "Template preview" at bounding box center [522, 506] width 103 height 64
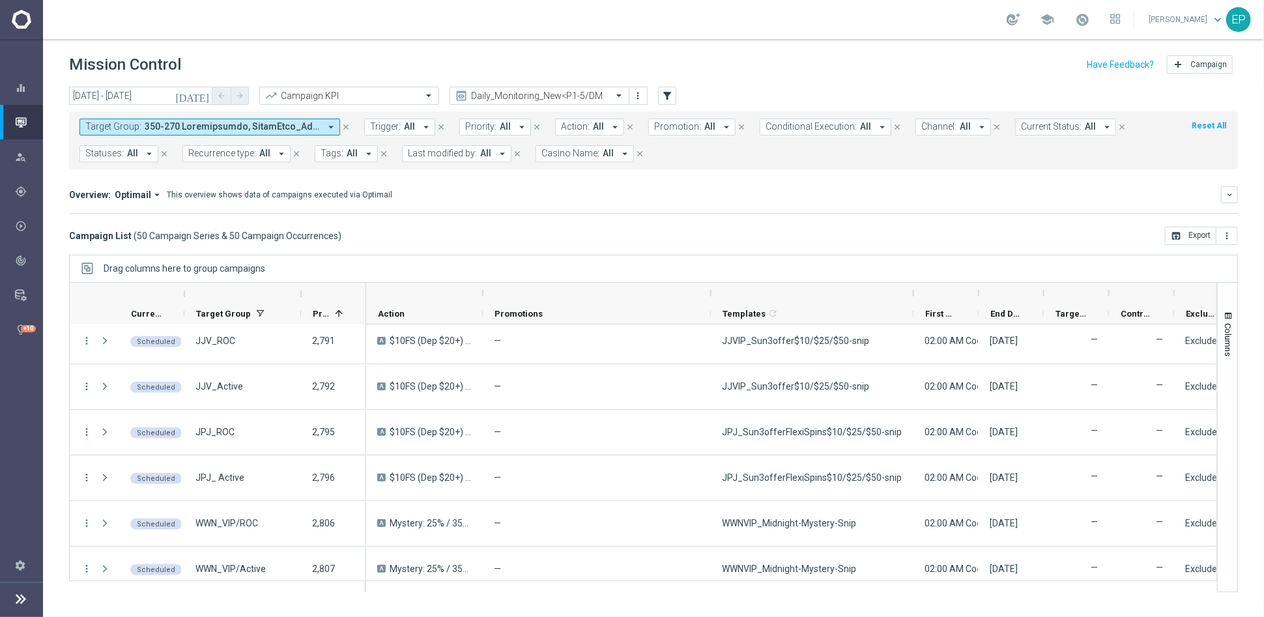
scroll to position [579, 0]
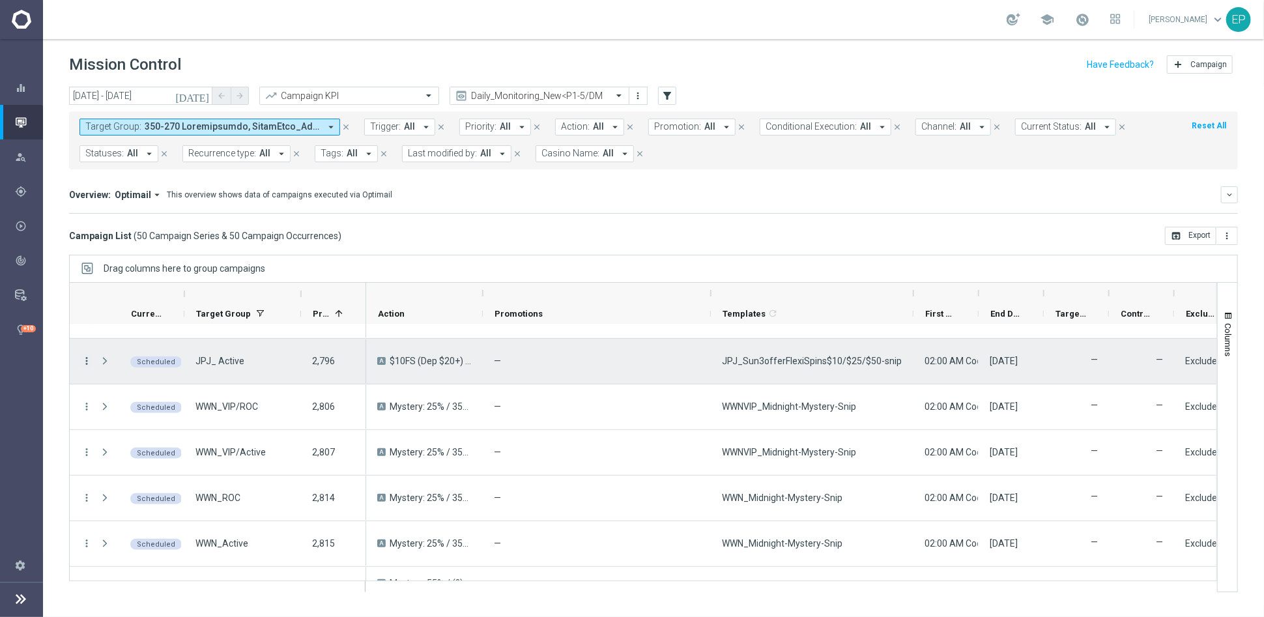
click at [83, 360] on icon "more_vert" at bounding box center [87, 361] width 12 height 12
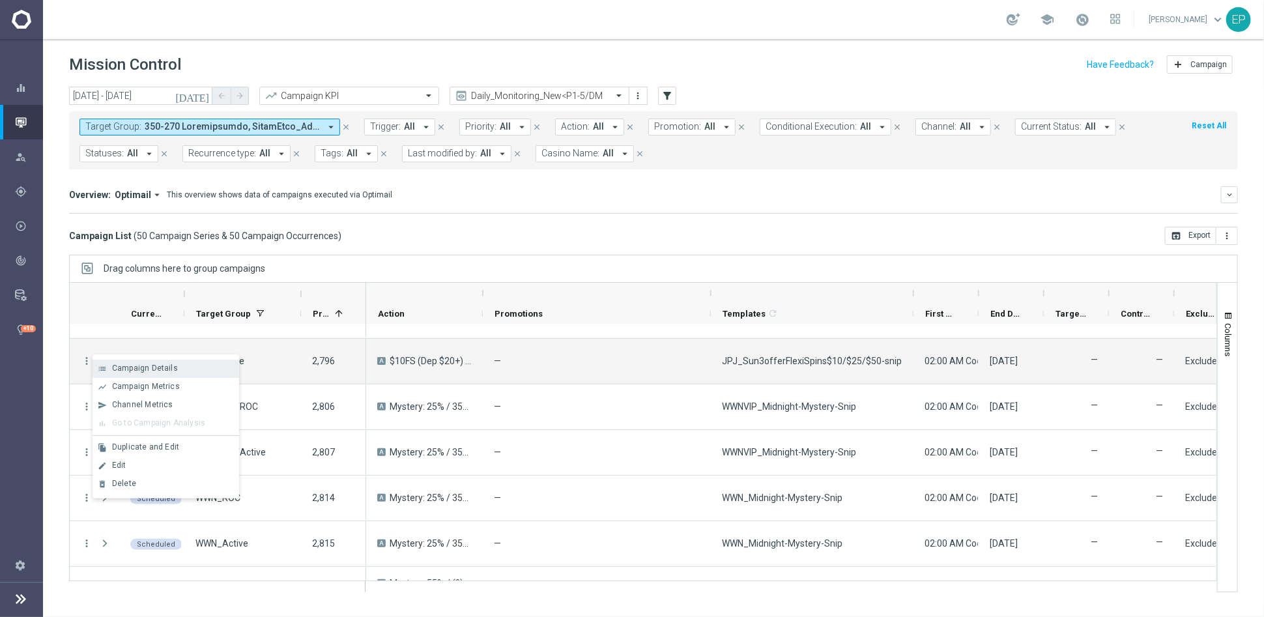
click at [170, 372] on span "Campaign Details" at bounding box center [145, 368] width 66 height 9
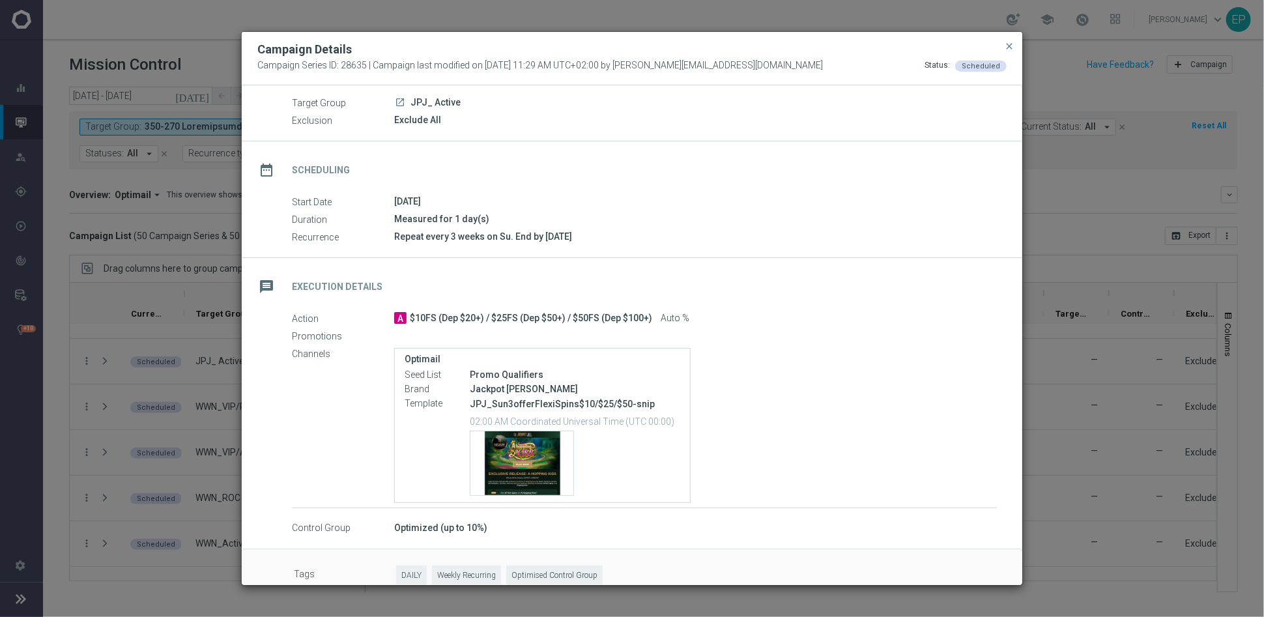
scroll to position [61, 0]
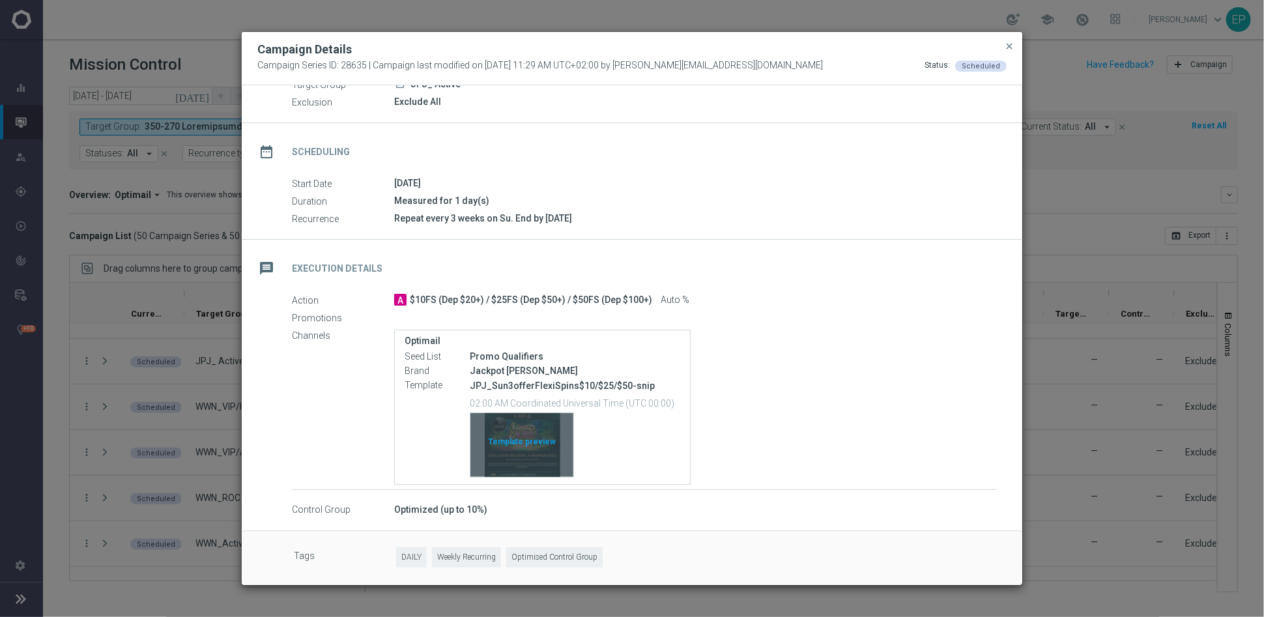
click at [535, 439] on div "Template preview" at bounding box center [522, 445] width 103 height 64
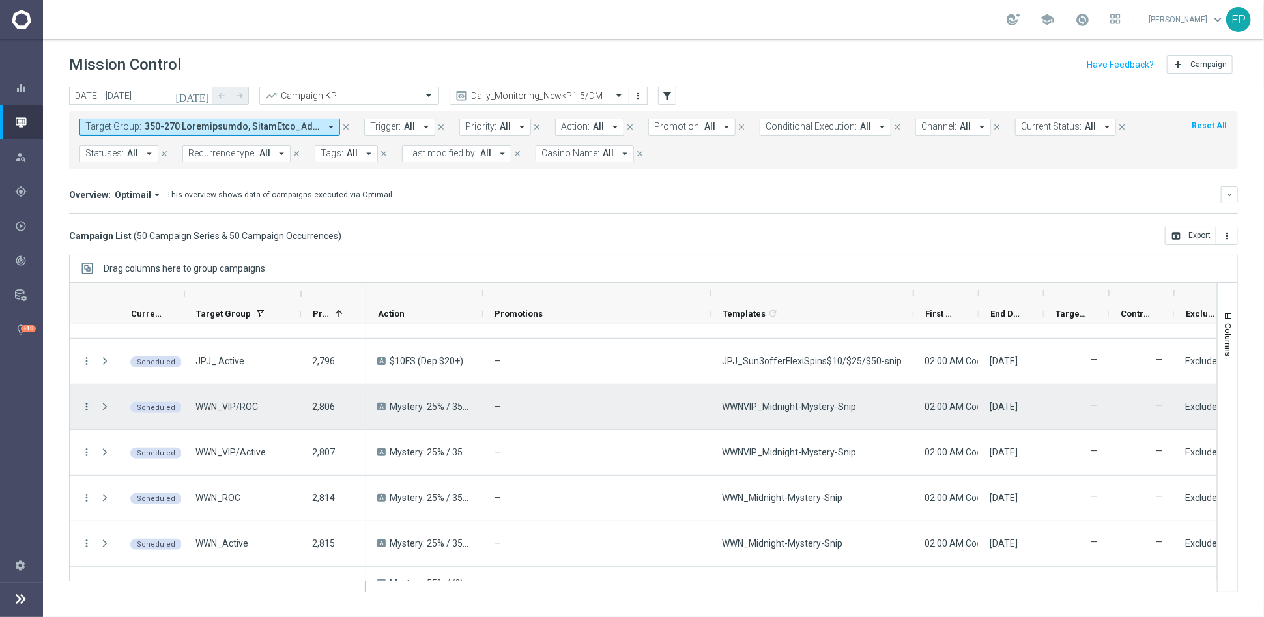
click at [83, 403] on icon "more_vert" at bounding box center [87, 407] width 12 height 12
click at [150, 414] on span "Campaign Details" at bounding box center [145, 413] width 66 height 9
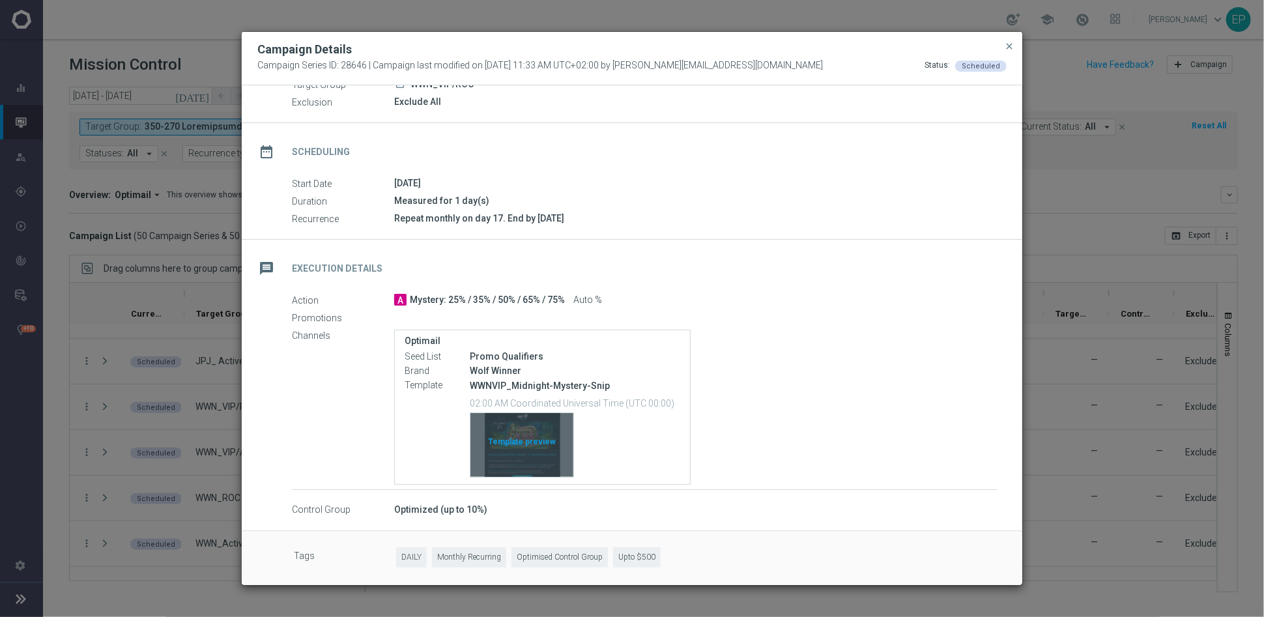
click at [493, 435] on div "Template preview" at bounding box center [522, 445] width 103 height 64
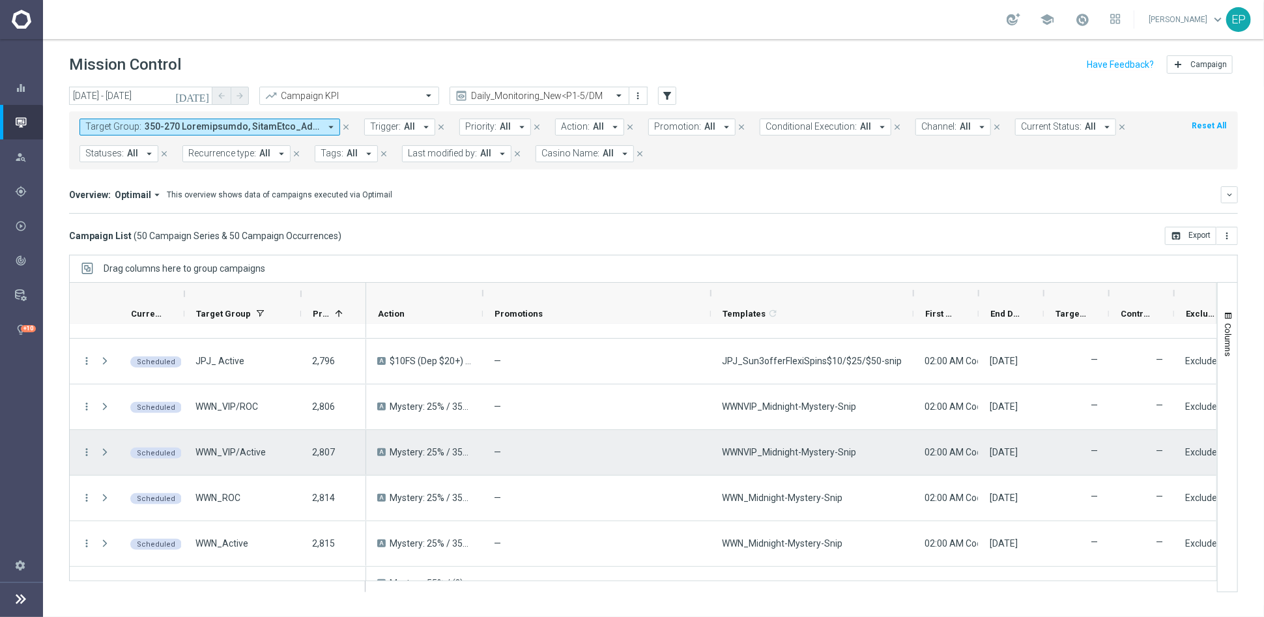
scroll to position [652, 0]
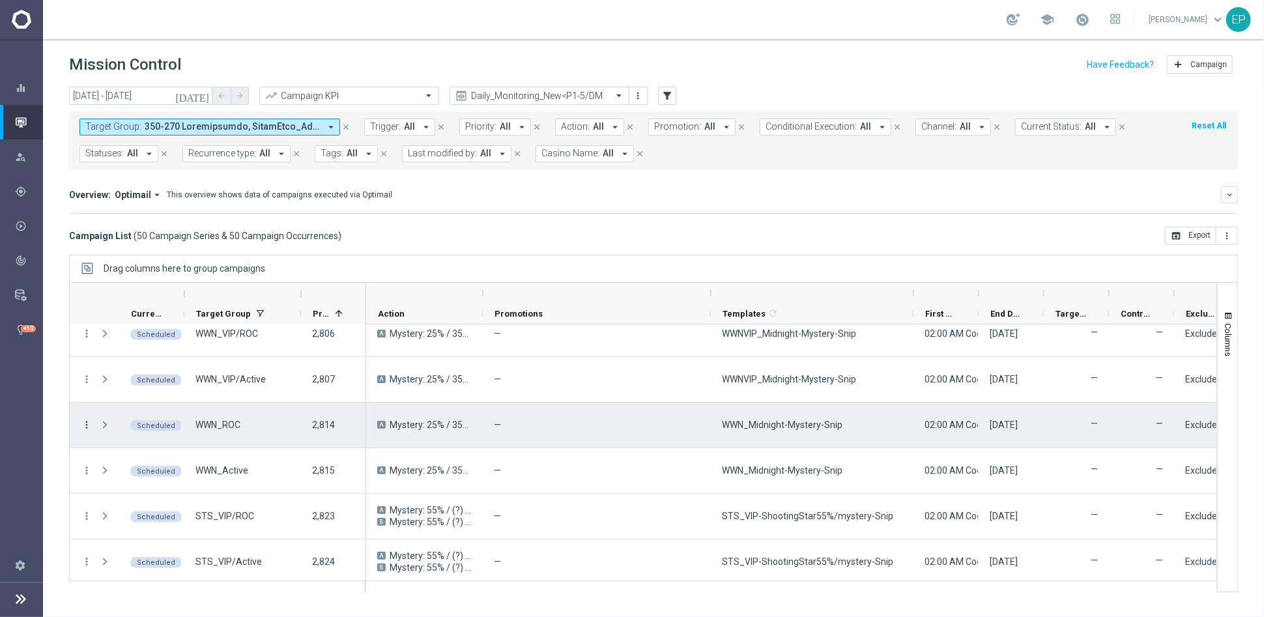
click at [84, 425] on icon "more_vert" at bounding box center [87, 425] width 12 height 12
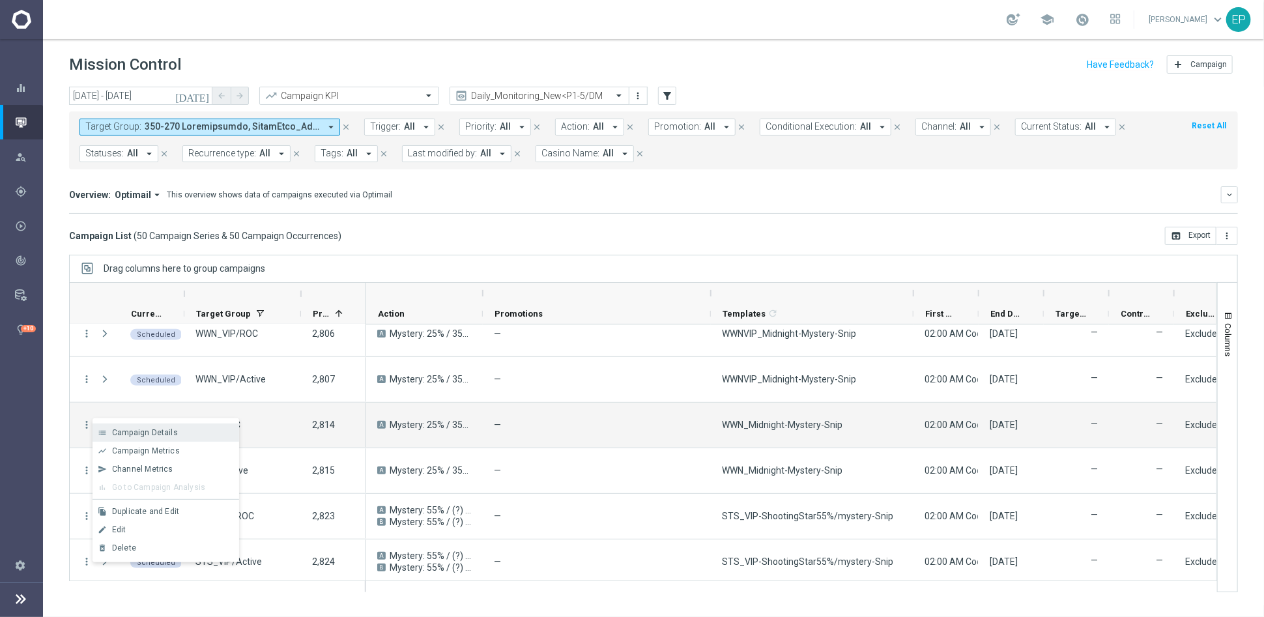
click at [183, 425] on div "list Campaign Details" at bounding box center [166, 433] width 147 height 18
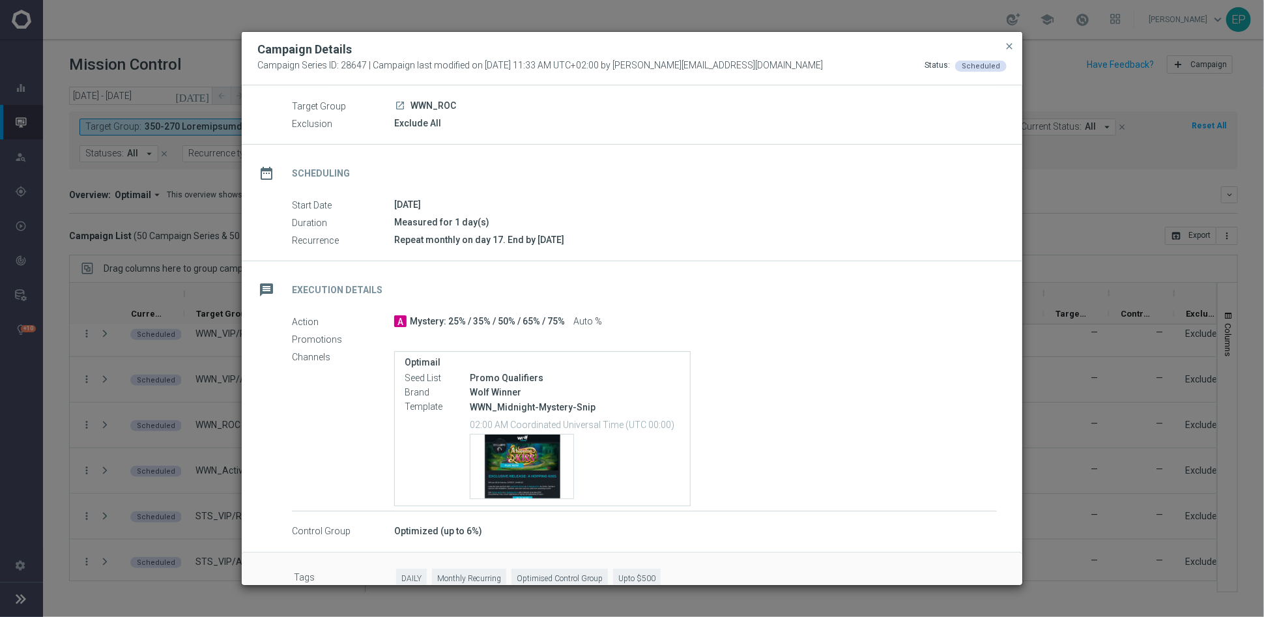
scroll to position [61, 0]
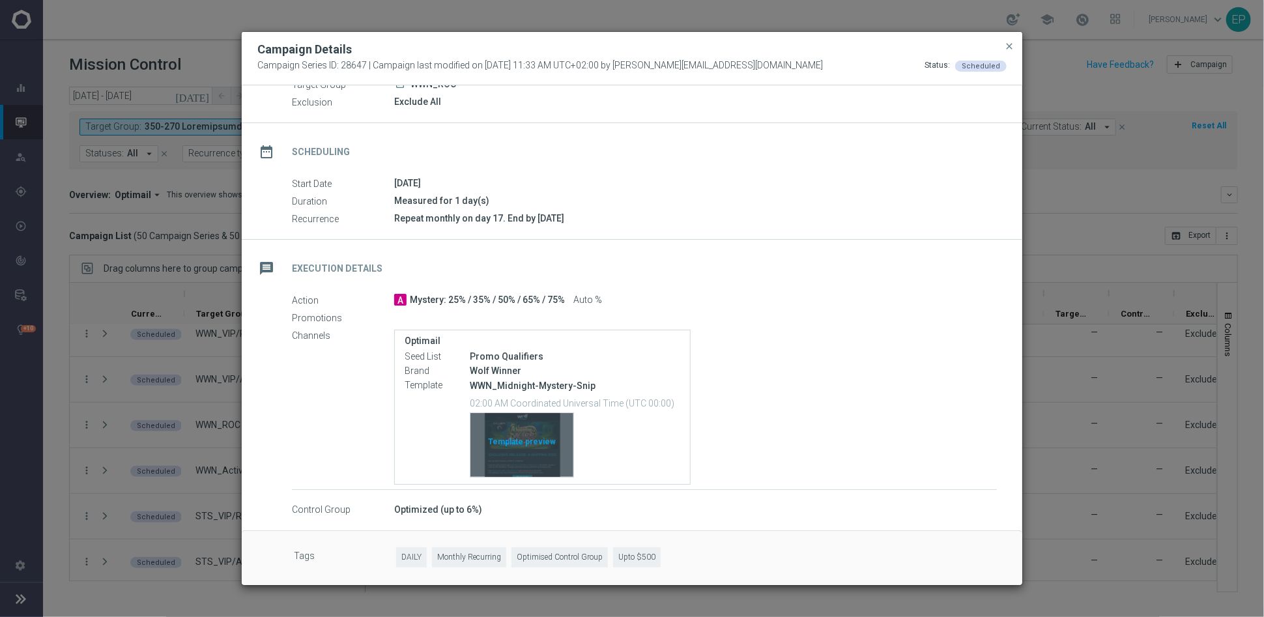
click at [503, 436] on div "Template preview" at bounding box center [522, 445] width 103 height 64
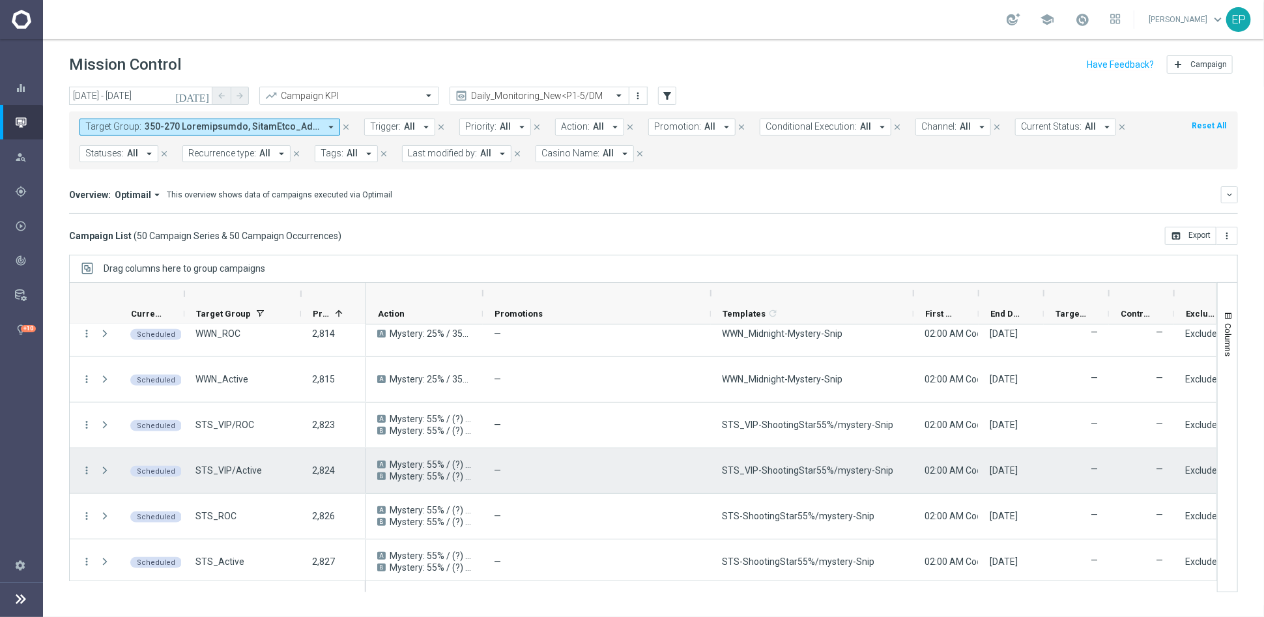
scroll to position [796, 0]
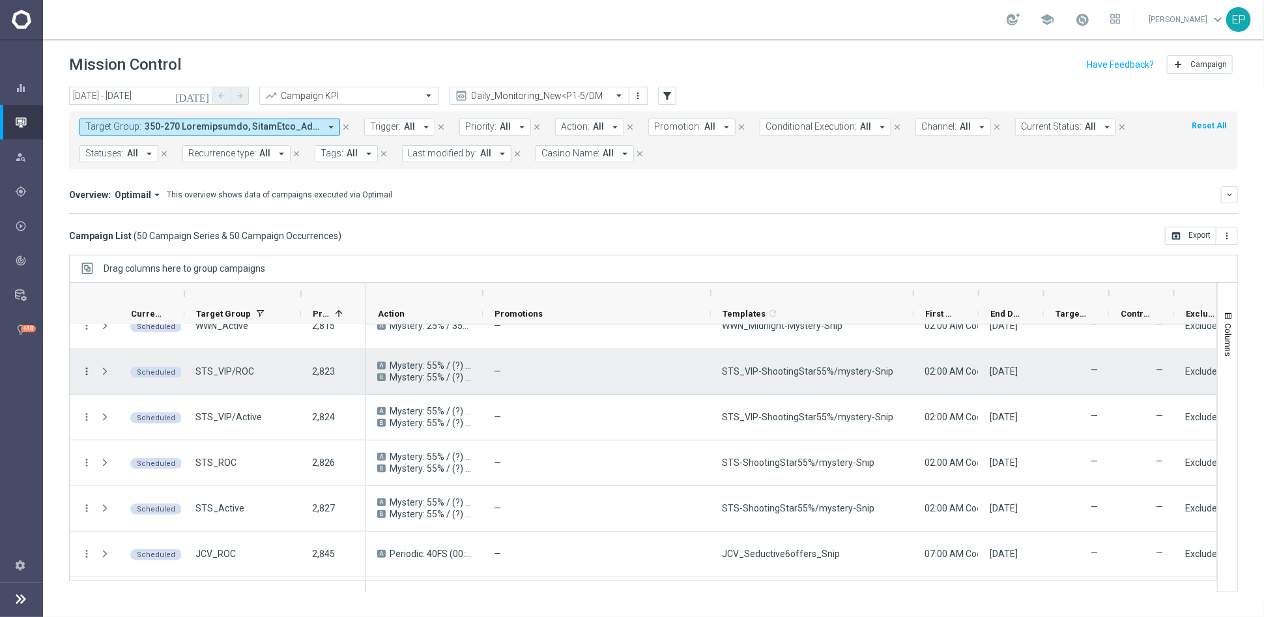
click at [87, 370] on icon "more_vert" at bounding box center [87, 372] width 12 height 12
click at [168, 379] on span "Campaign Details" at bounding box center [145, 379] width 66 height 9
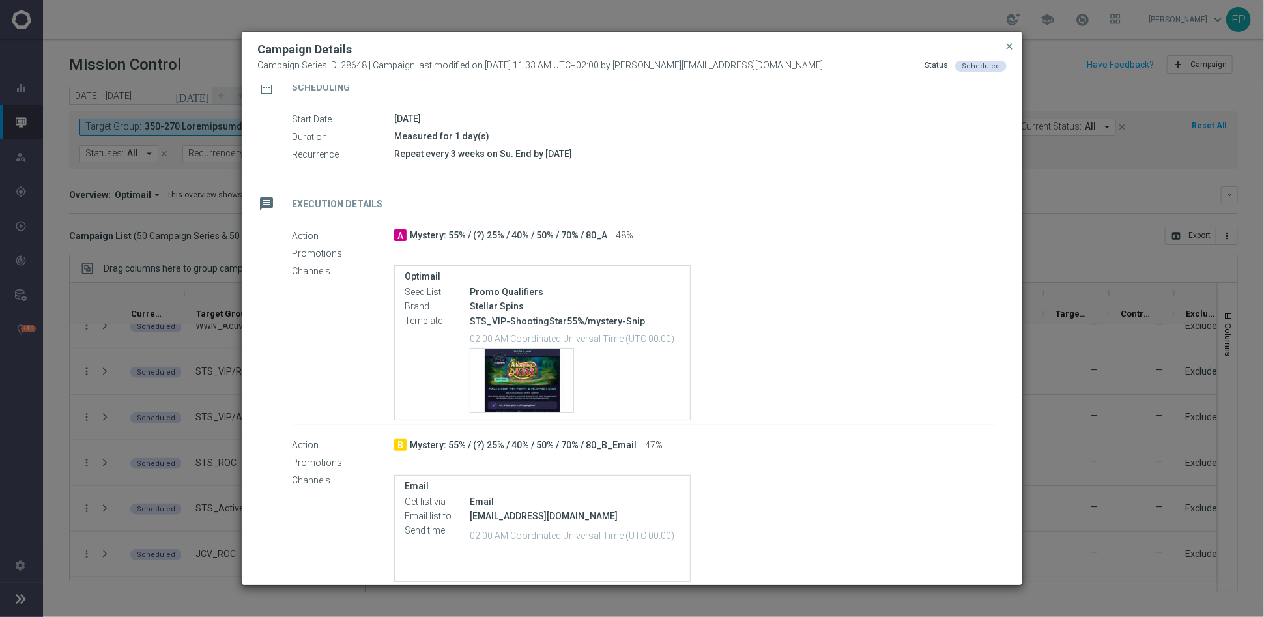
scroll to position [145, 0]
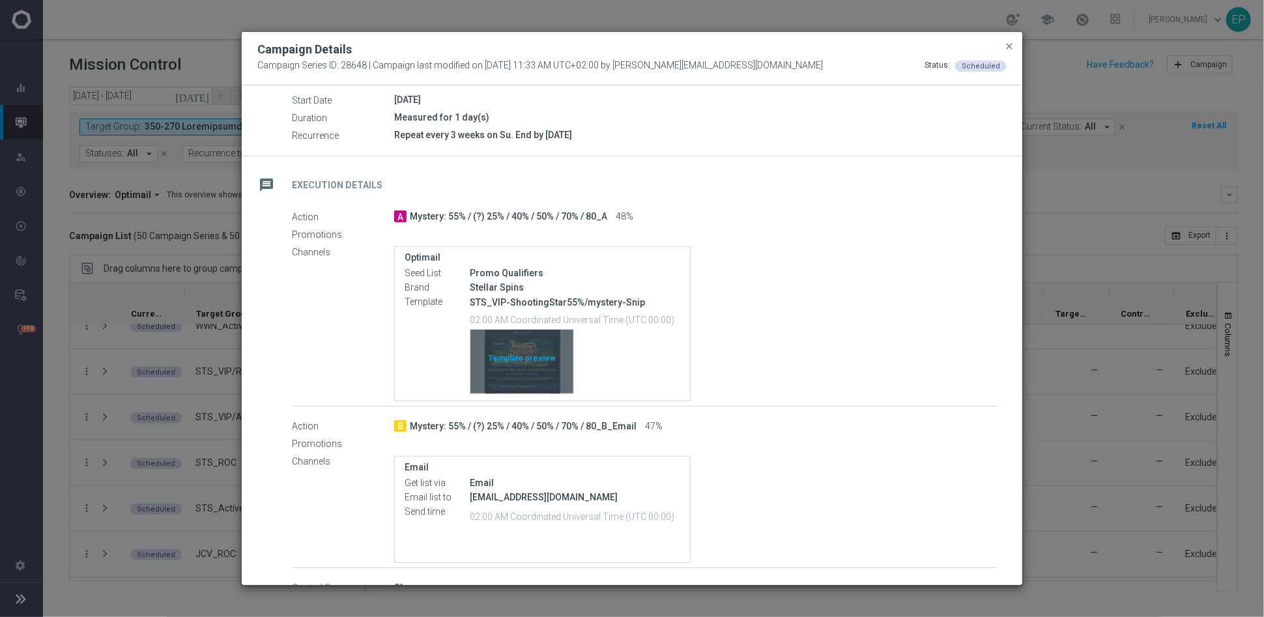
click at [518, 375] on div "Template preview" at bounding box center [522, 362] width 103 height 64
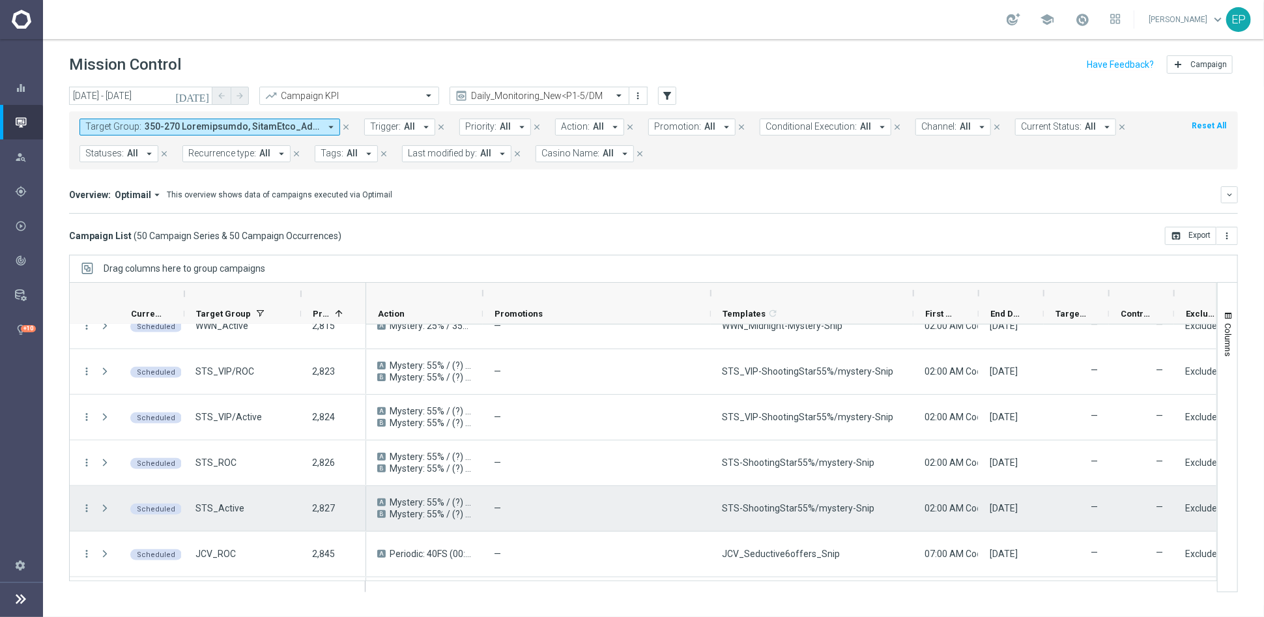
scroll to position [941, 0]
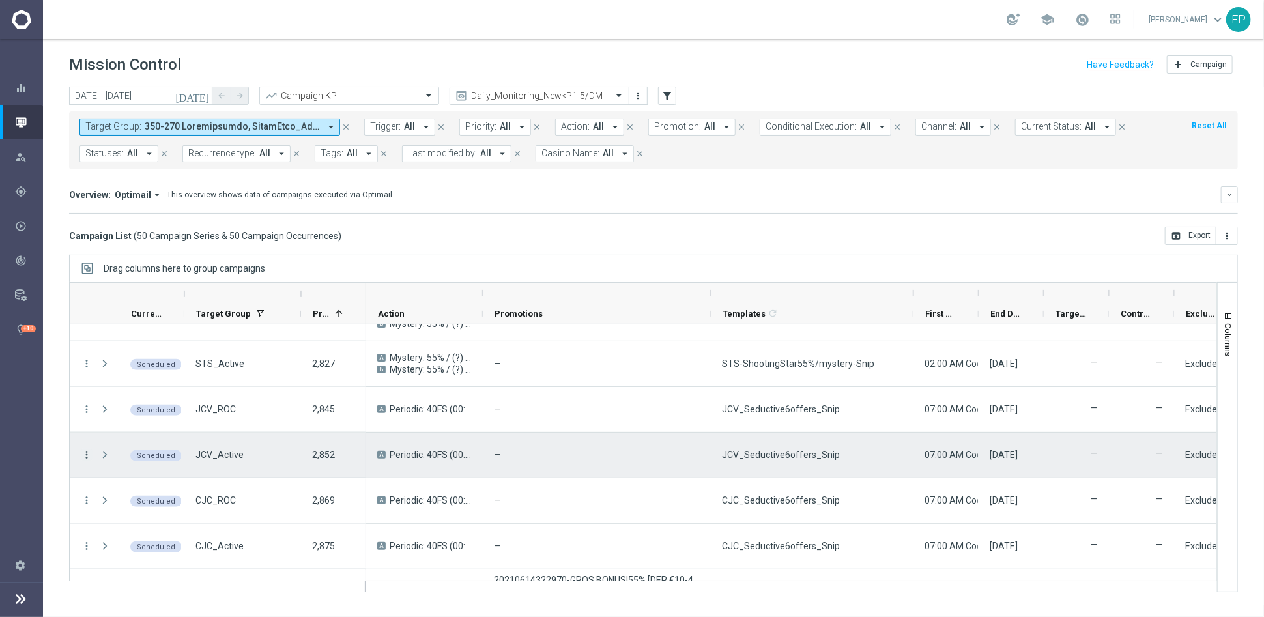
click at [81, 456] on icon "more_vert" at bounding box center [87, 455] width 12 height 12
click at [134, 459] on span "Campaign Details" at bounding box center [145, 462] width 66 height 9
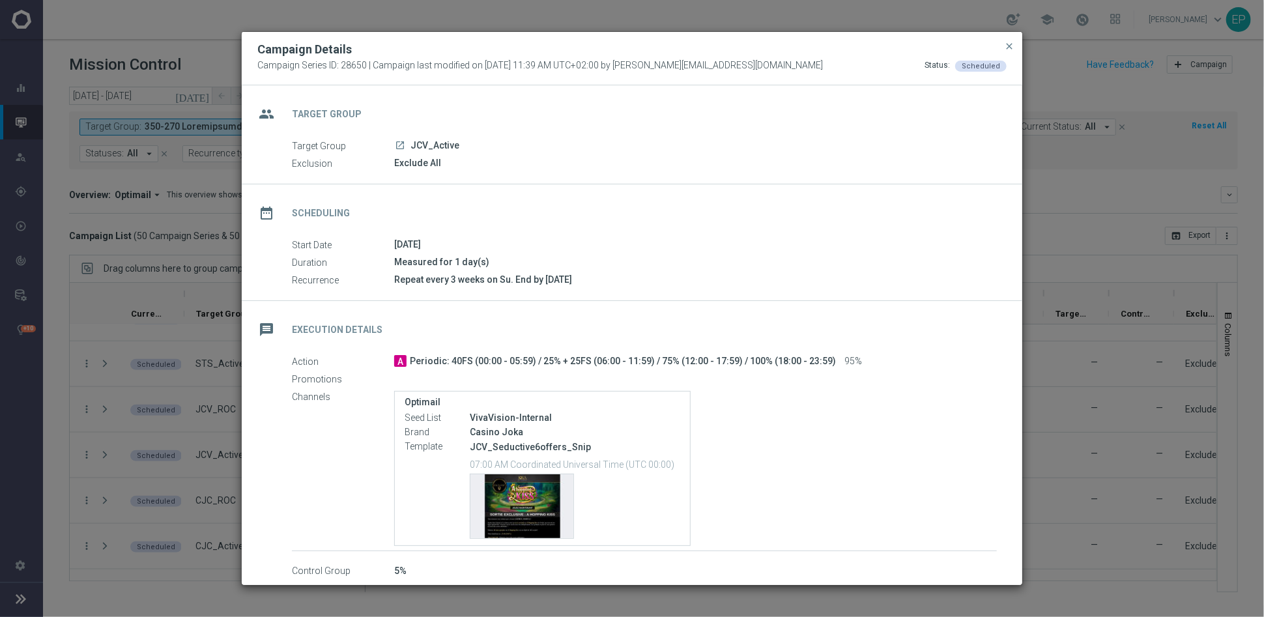
scroll to position [61, 0]
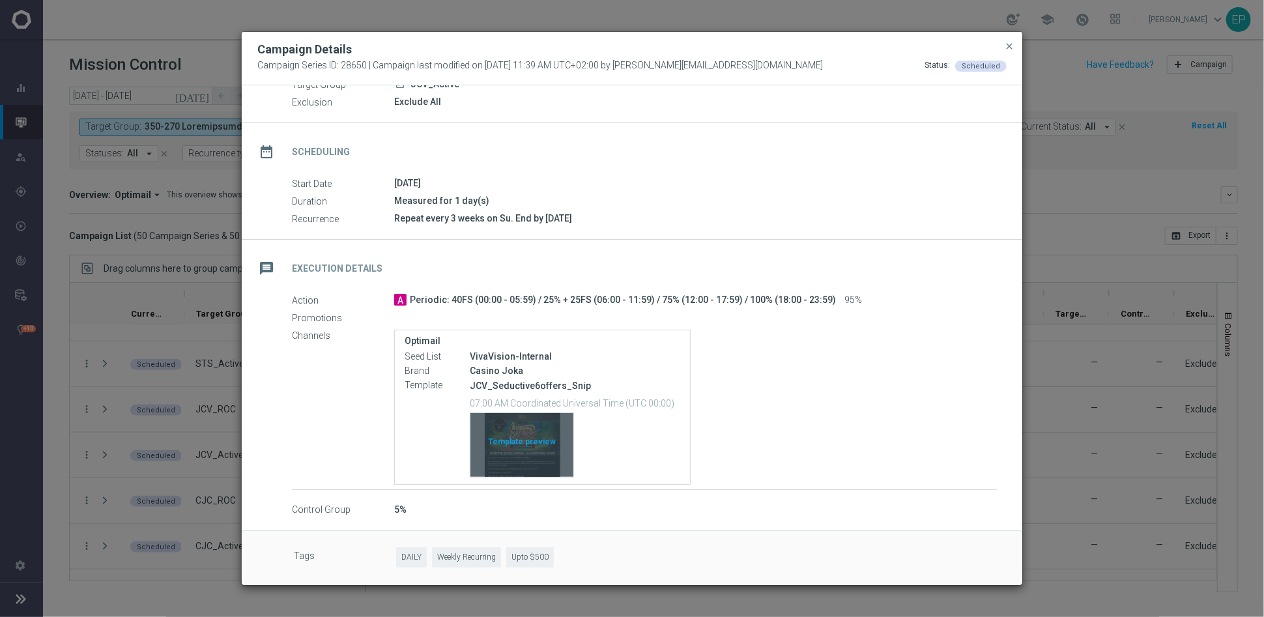
click at [531, 435] on div "Template preview" at bounding box center [522, 445] width 103 height 64
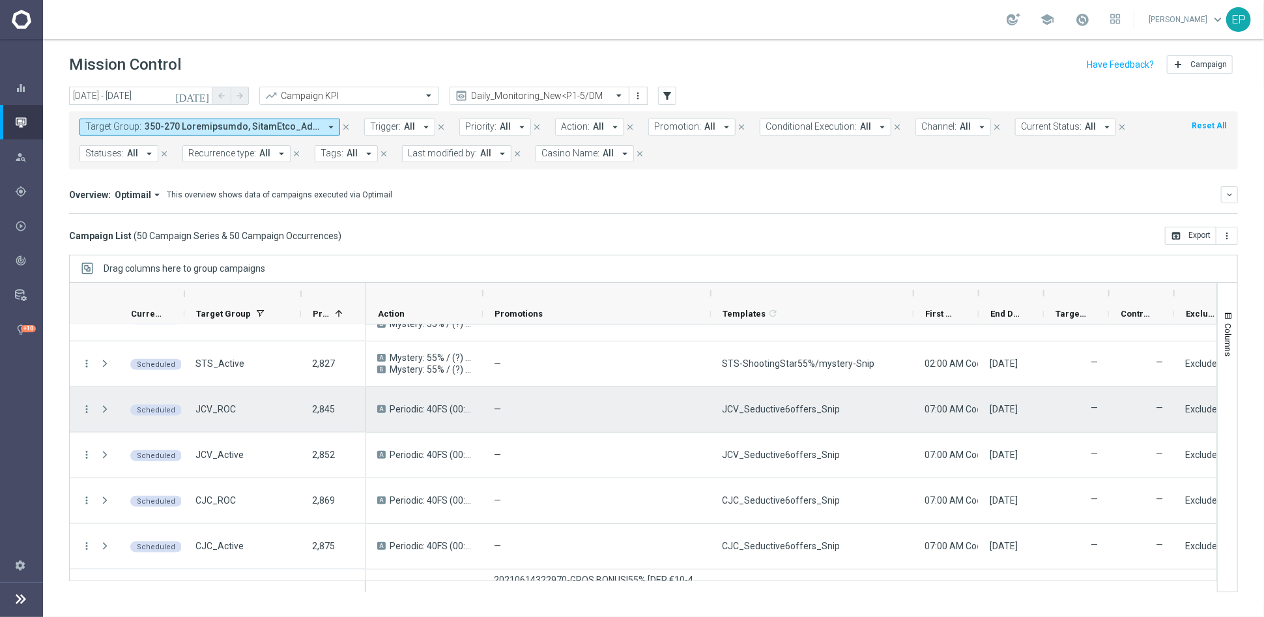
scroll to position [869, 0]
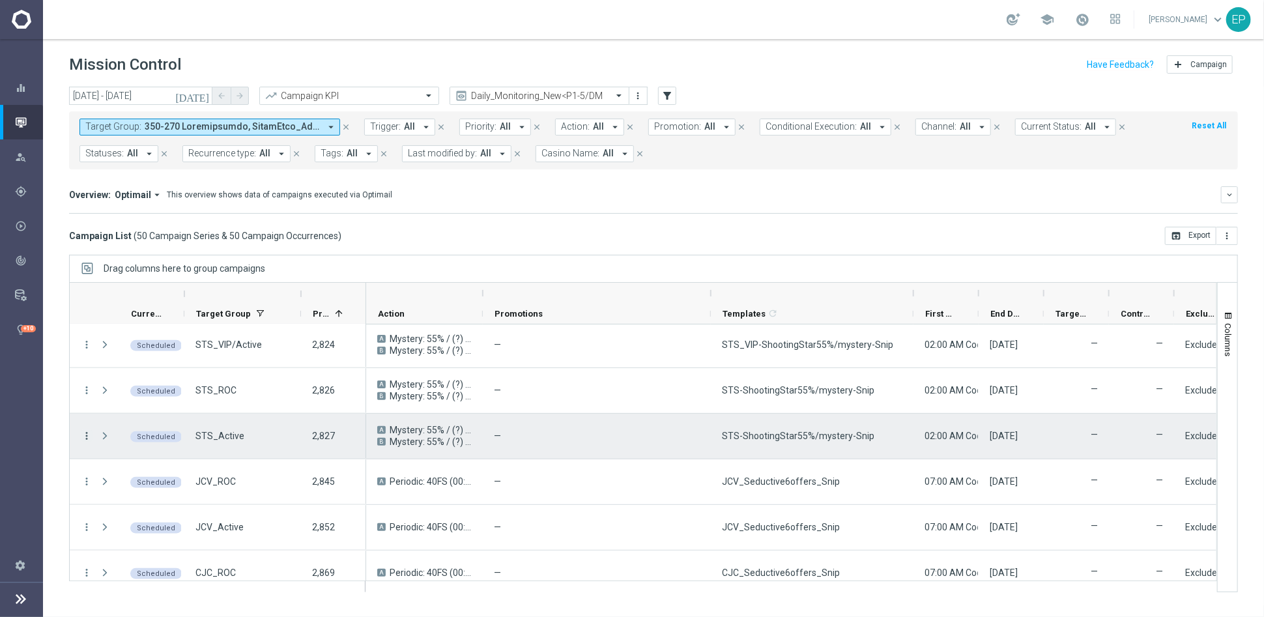
click at [81, 433] on icon "more_vert" at bounding box center [87, 436] width 12 height 12
click at [136, 440] on span "Campaign Details" at bounding box center [145, 443] width 66 height 9
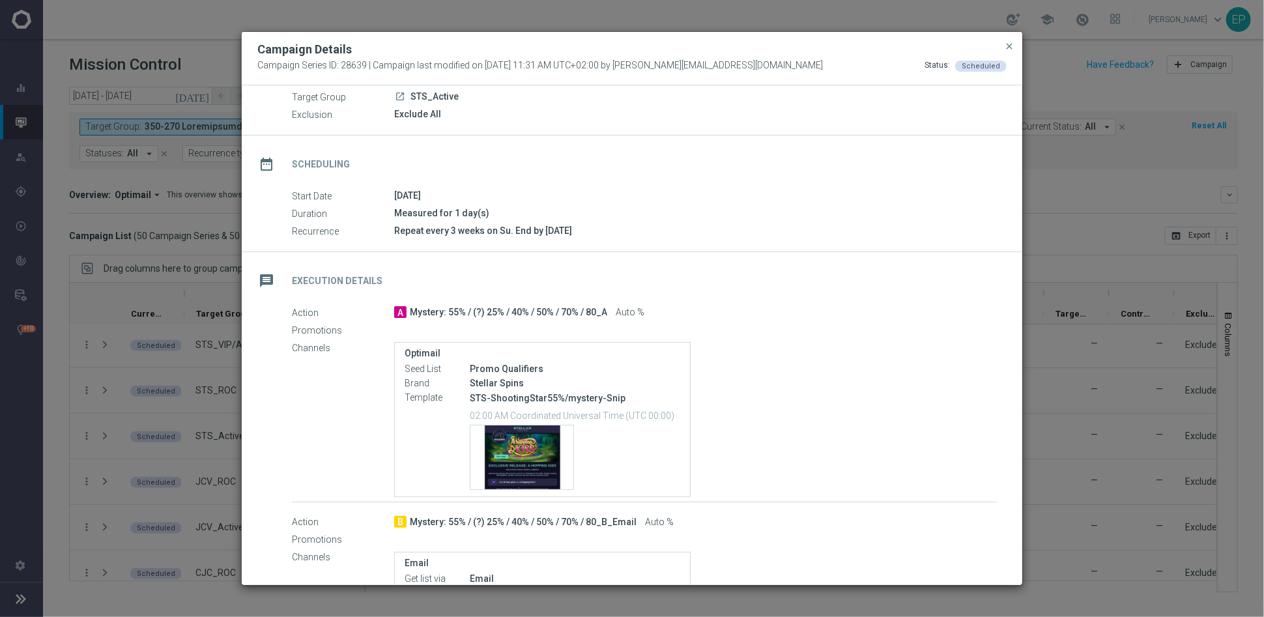
scroll to position [72, 0]
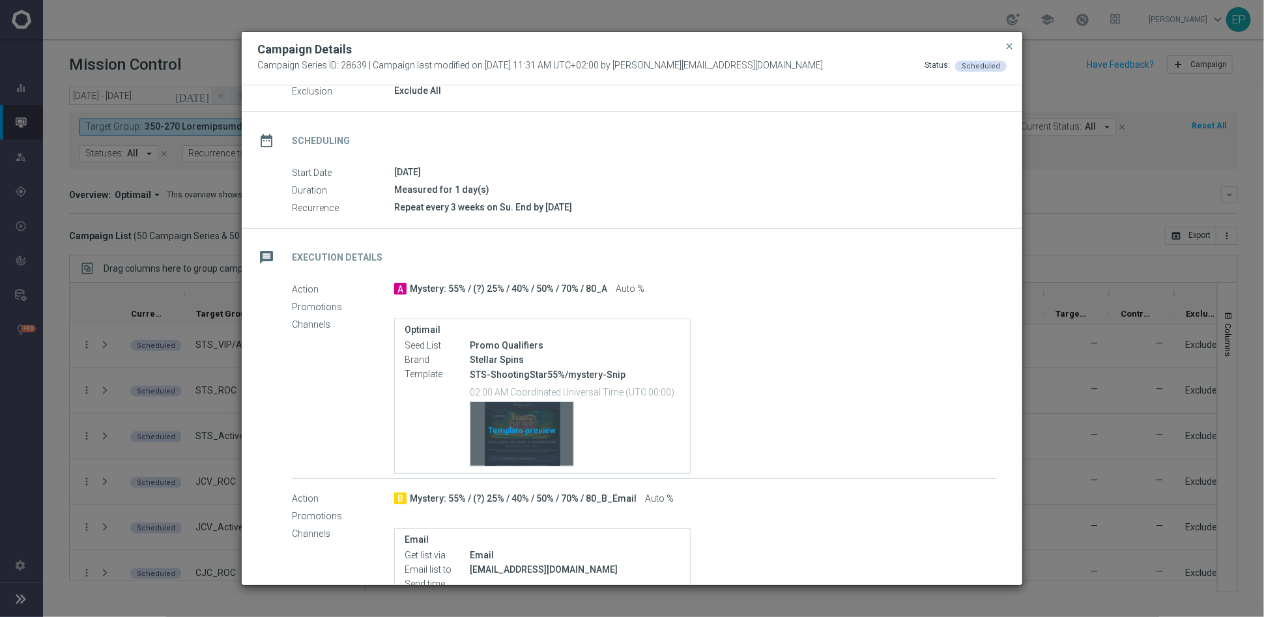
click at [546, 429] on div "Template preview" at bounding box center [522, 434] width 103 height 64
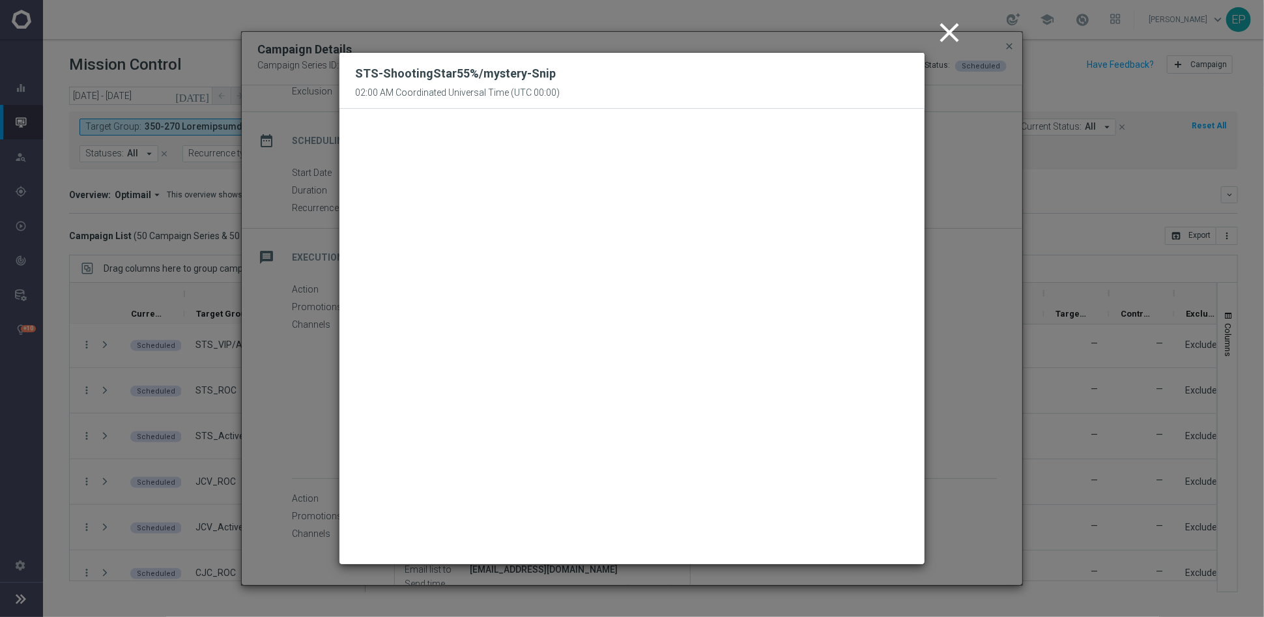
click at [944, 27] on icon "close" at bounding box center [949, 32] width 33 height 33
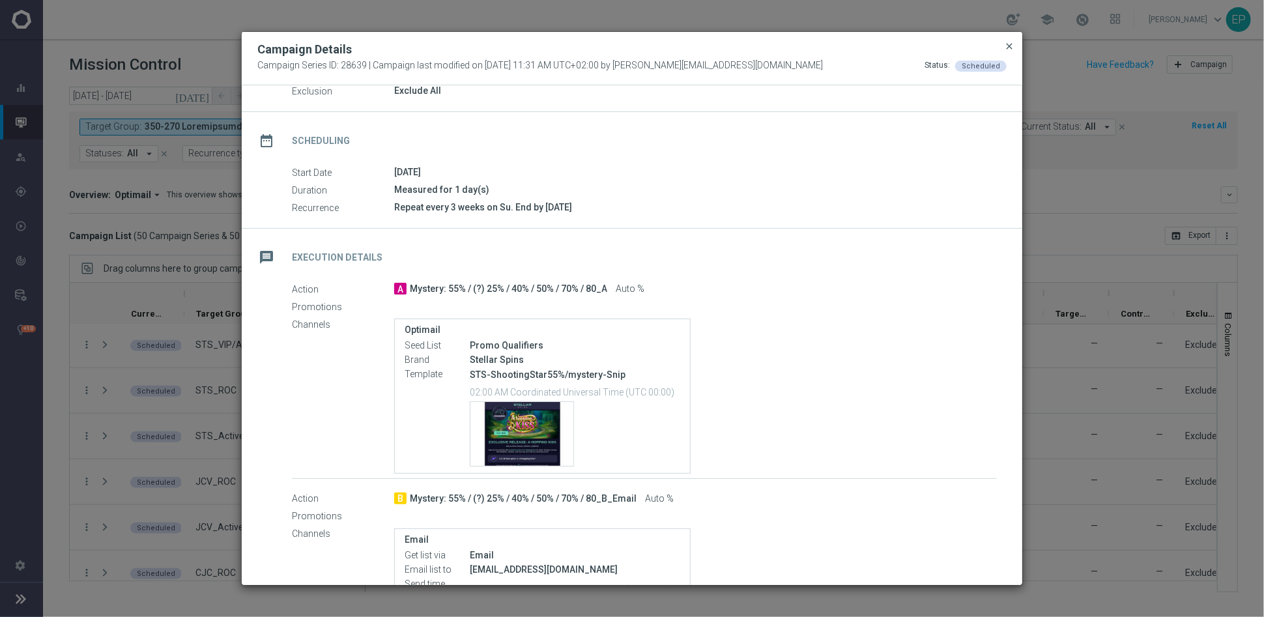
click at [1012, 44] on span "close" at bounding box center [1009, 46] width 10 height 10
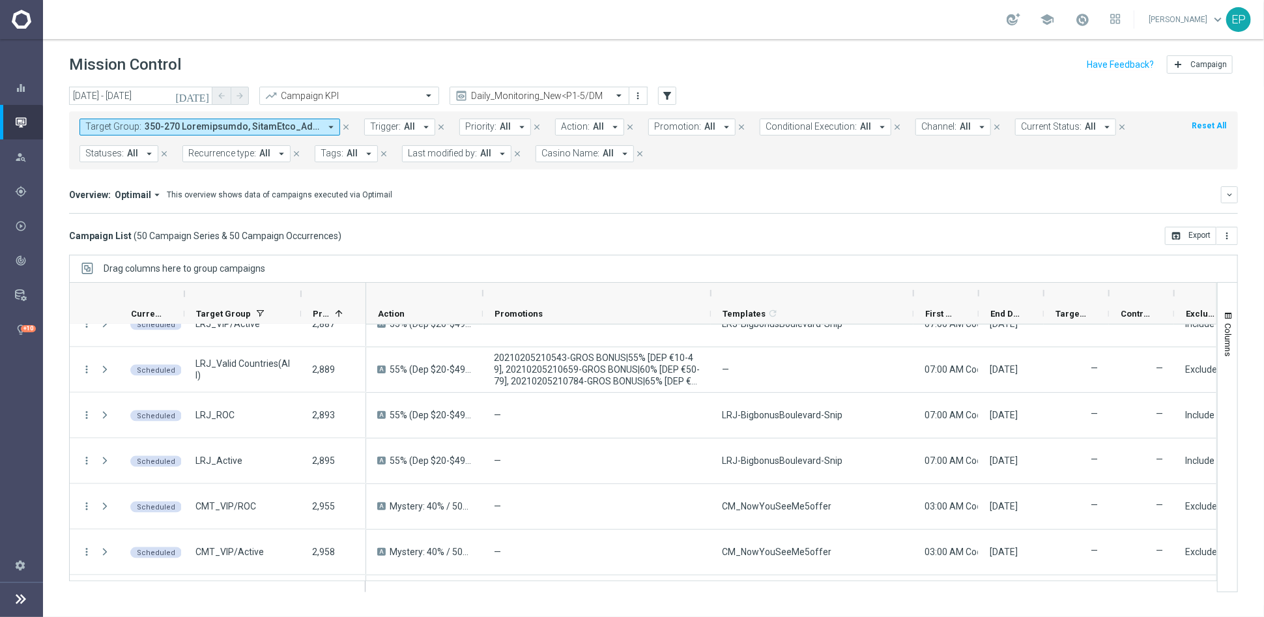
scroll to position [1376, 0]
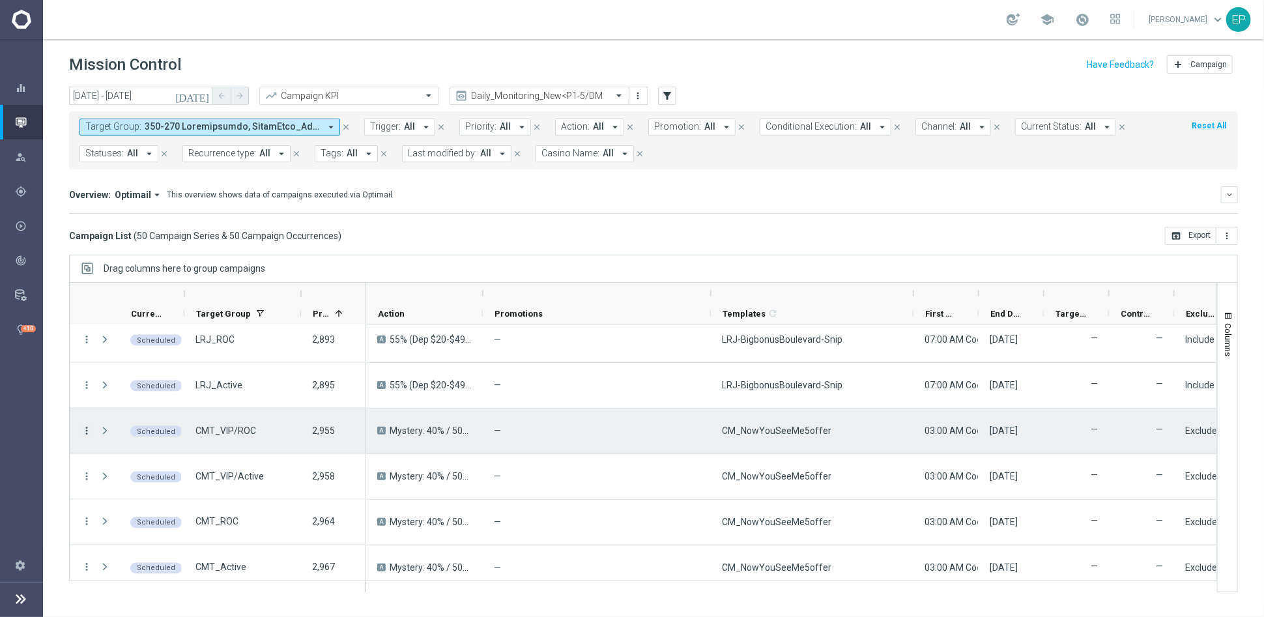
click at [86, 429] on icon "more_vert" at bounding box center [87, 431] width 12 height 12
click at [136, 435] on span "Campaign Details" at bounding box center [145, 438] width 66 height 9
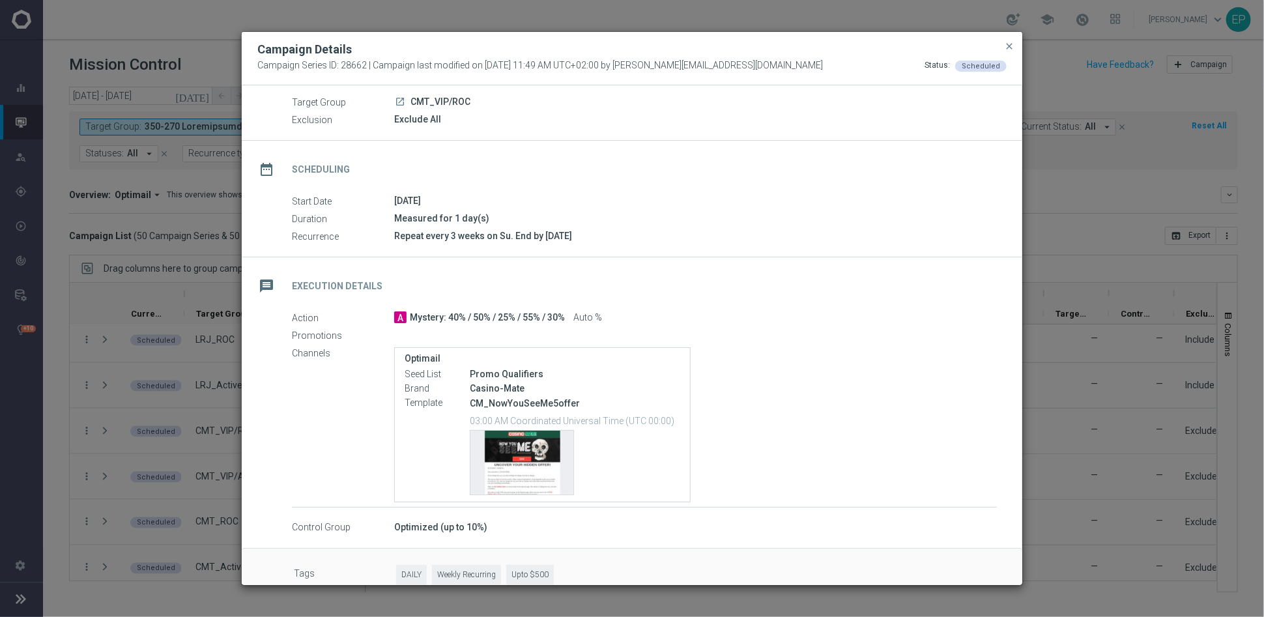
scroll to position [61, 0]
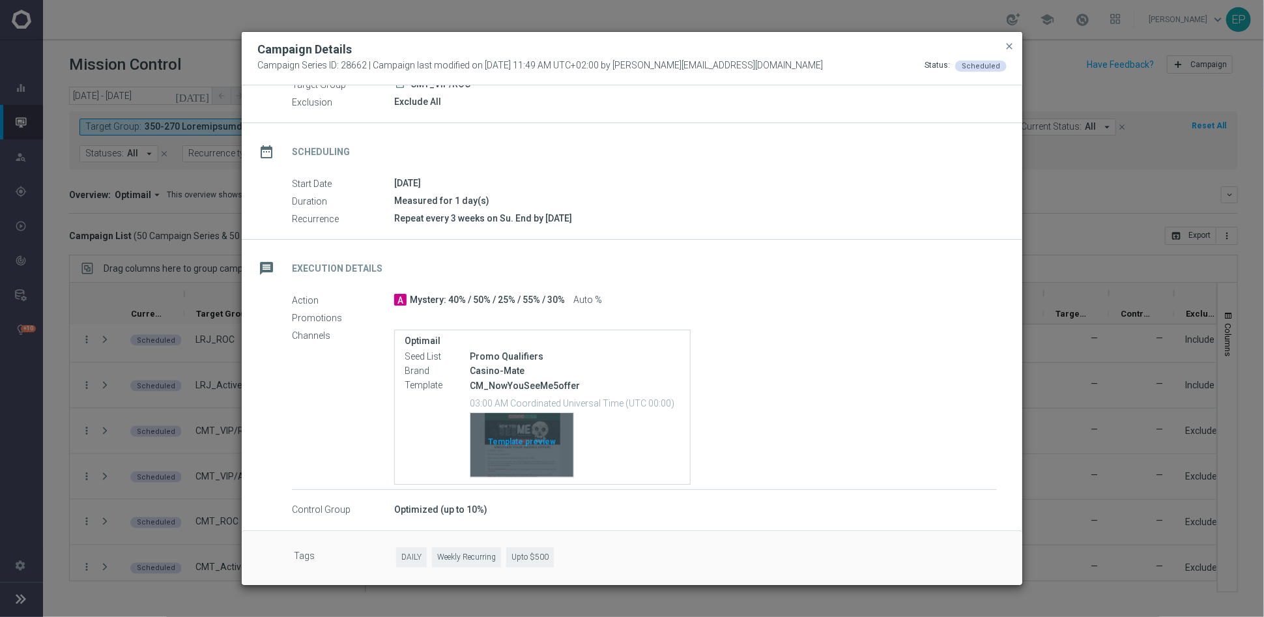
click at [534, 449] on div "Template preview" at bounding box center [522, 445] width 103 height 64
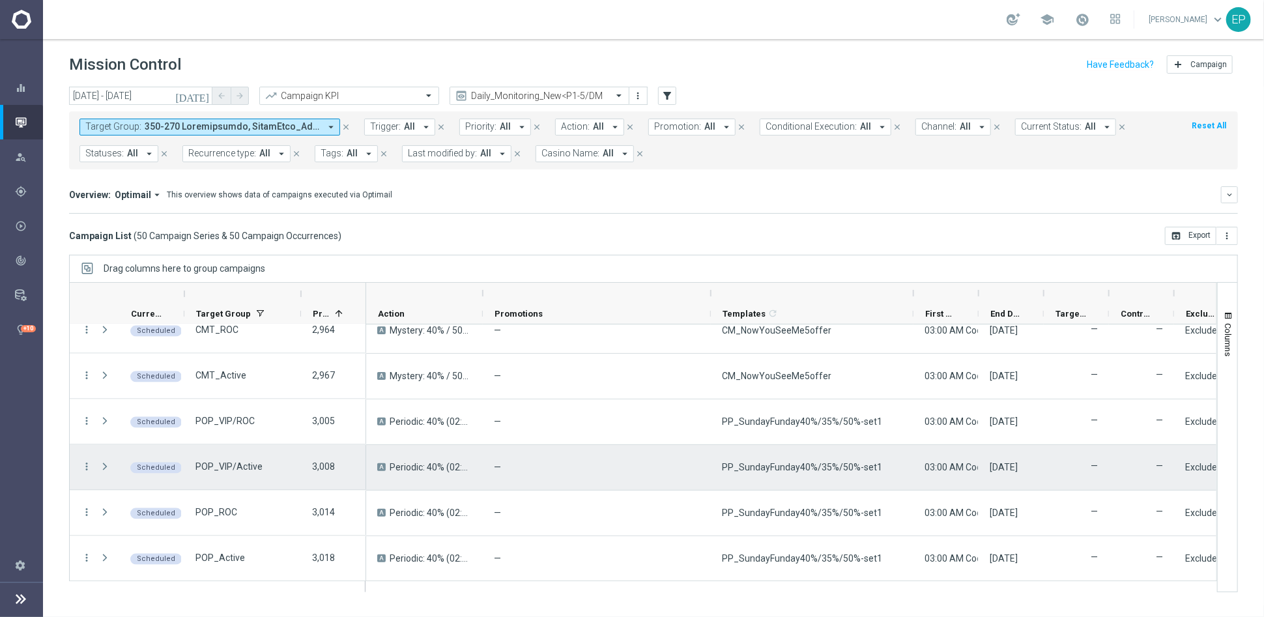
scroll to position [1593, 0]
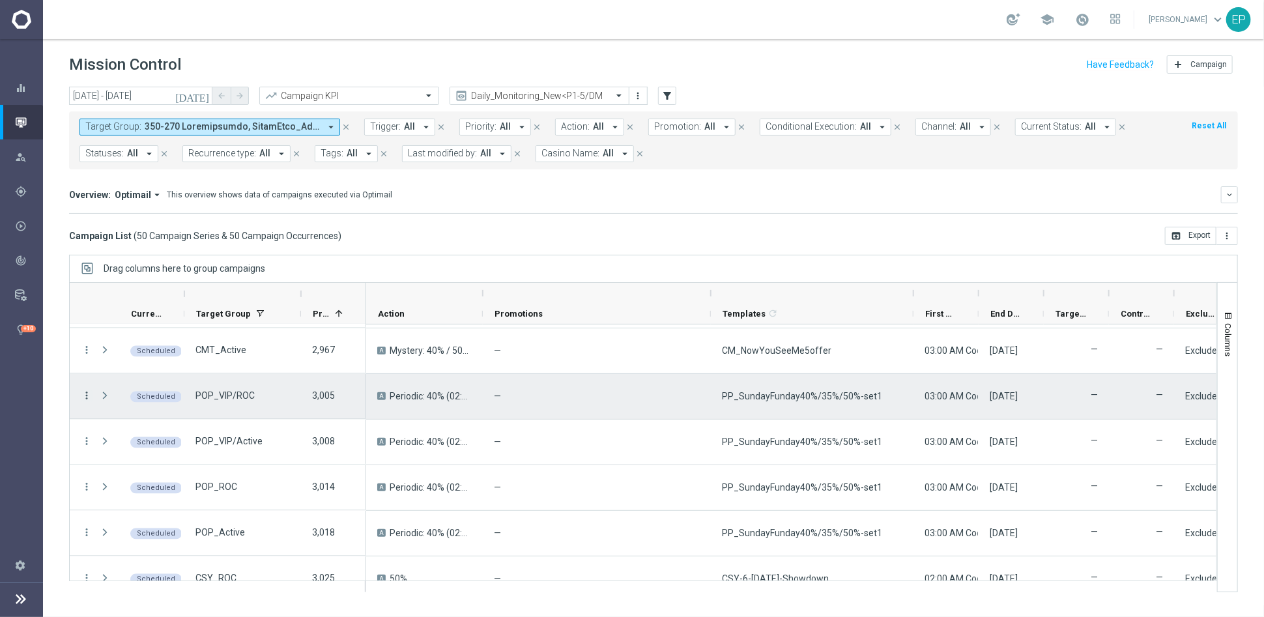
click at [87, 397] on icon "more_vert" at bounding box center [87, 396] width 12 height 12
click at [162, 407] on span "Campaign Details" at bounding box center [145, 404] width 66 height 9
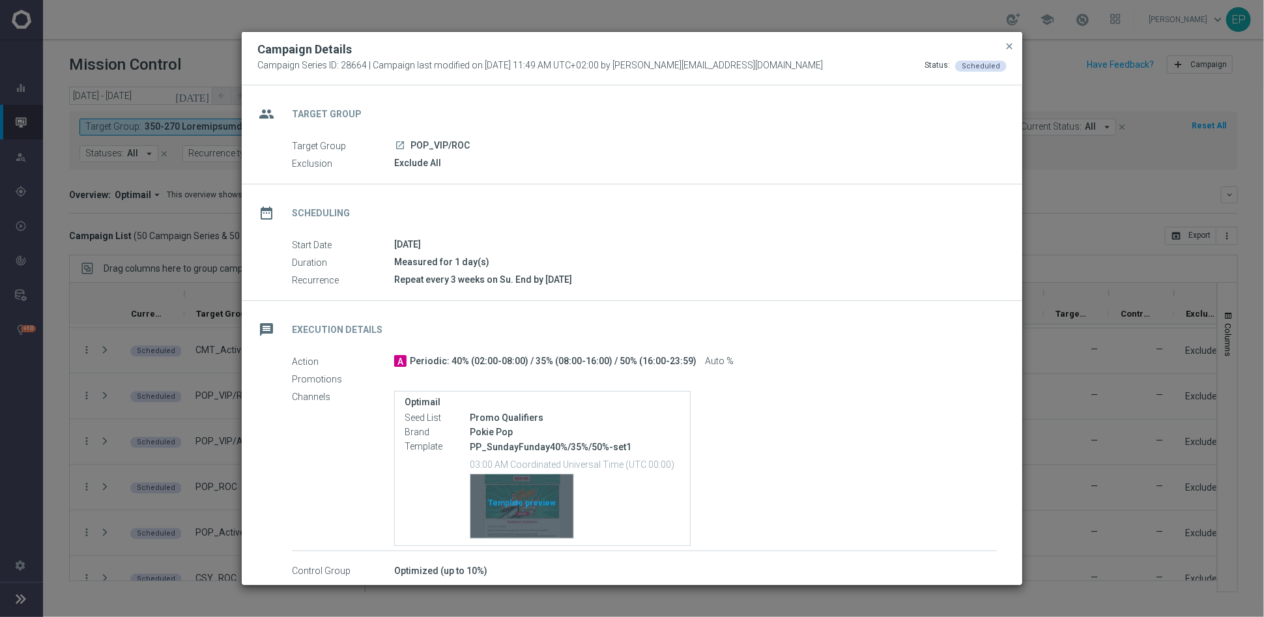
click at [521, 493] on div "Template preview" at bounding box center [522, 506] width 103 height 64
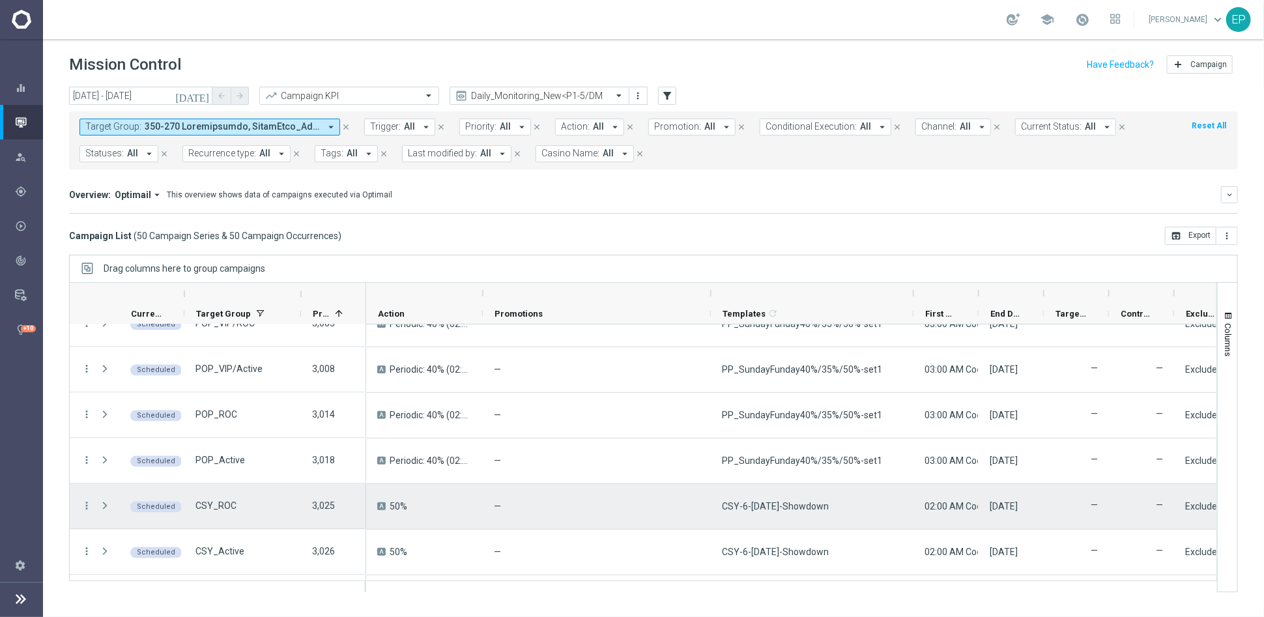
scroll to position [1738, 0]
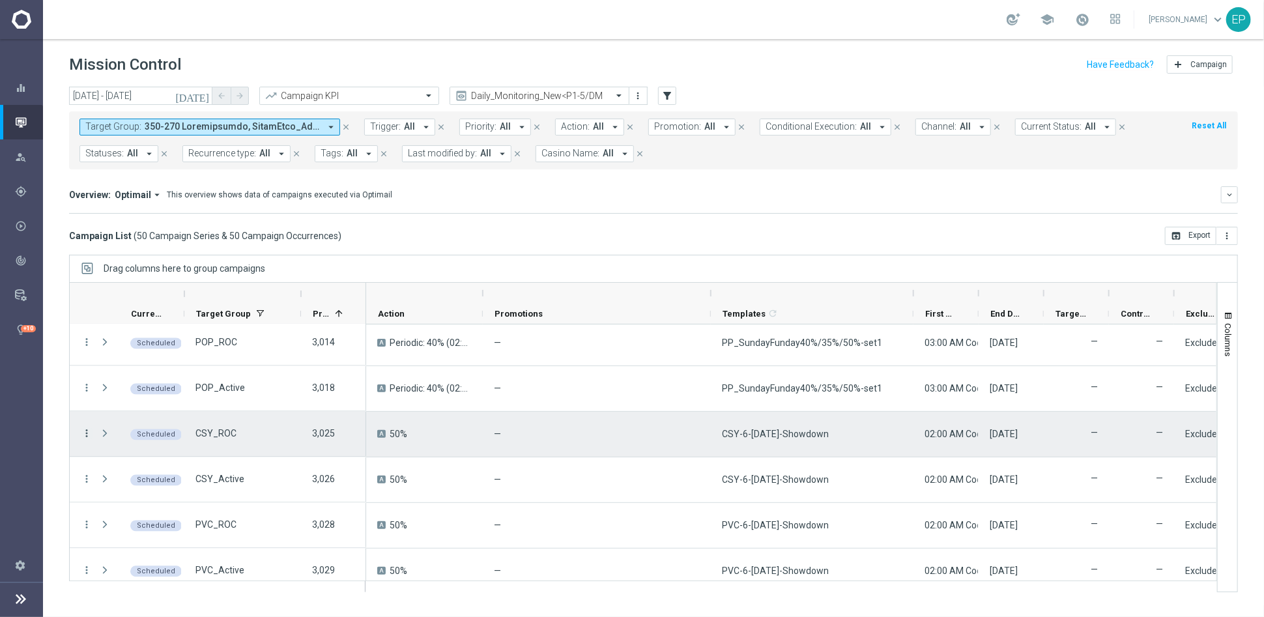
click at [86, 431] on icon "more_vert" at bounding box center [87, 434] width 12 height 12
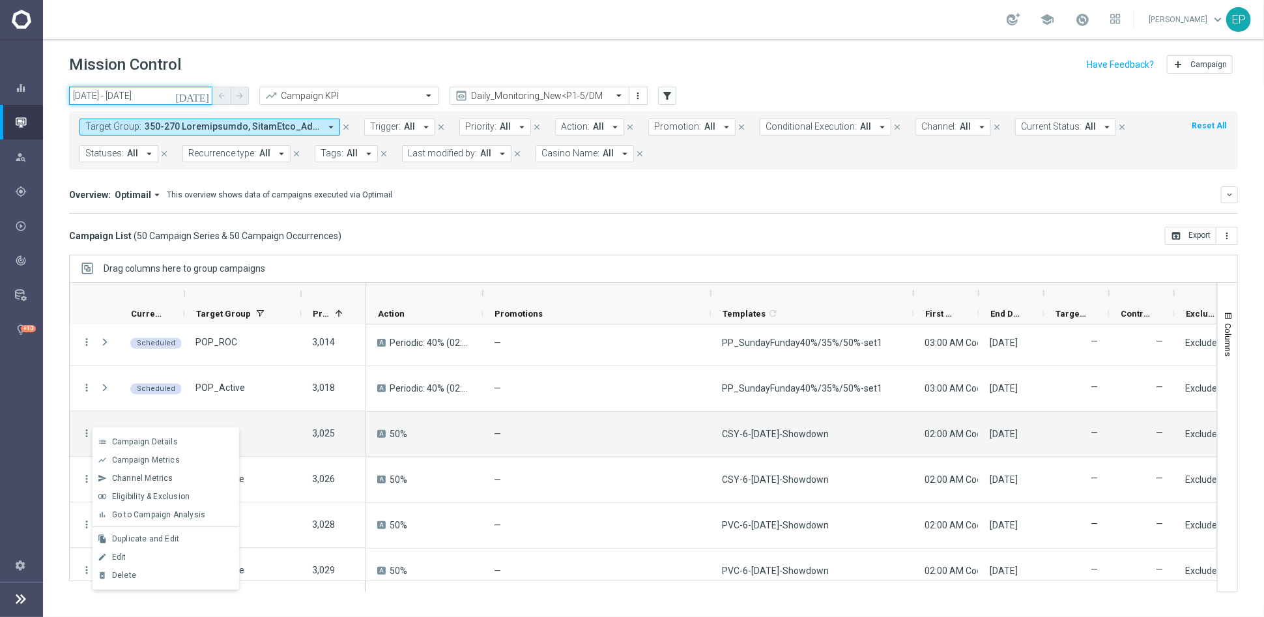
click at [132, 91] on input "[DATE] - [DATE]" at bounding box center [140, 96] width 143 height 18
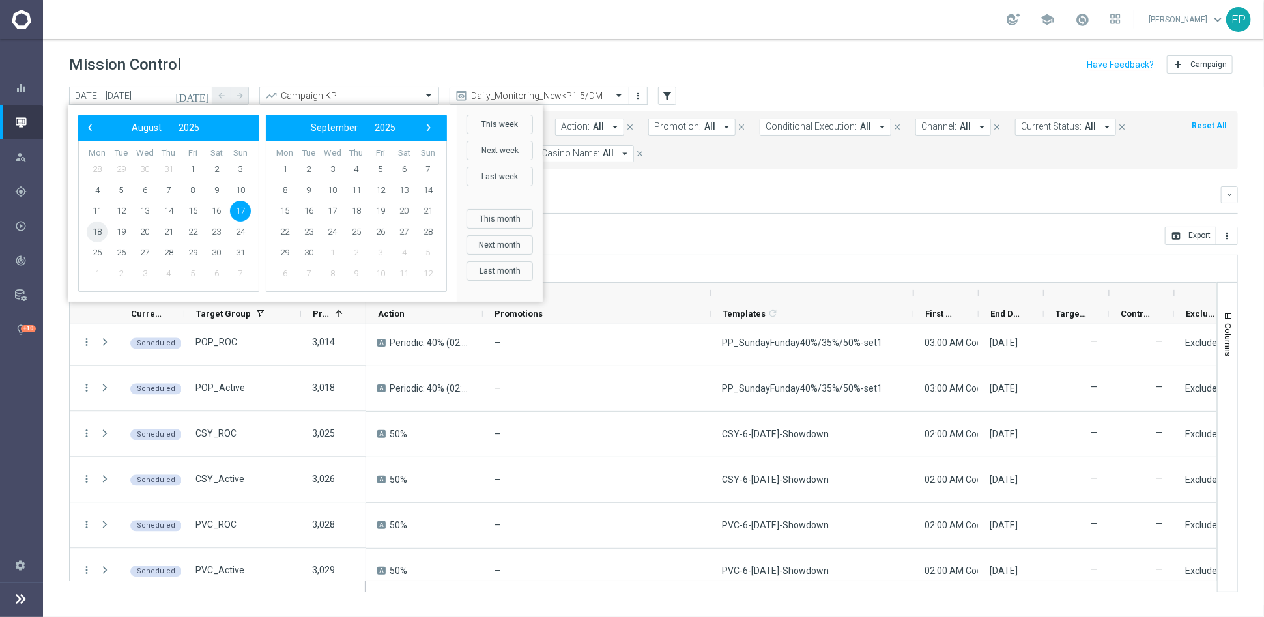
click at [102, 229] on span "18" at bounding box center [97, 232] width 21 height 21
click at [100, 229] on span "18" at bounding box center [97, 232] width 21 height 21
type input "[DATE] - [DATE]"
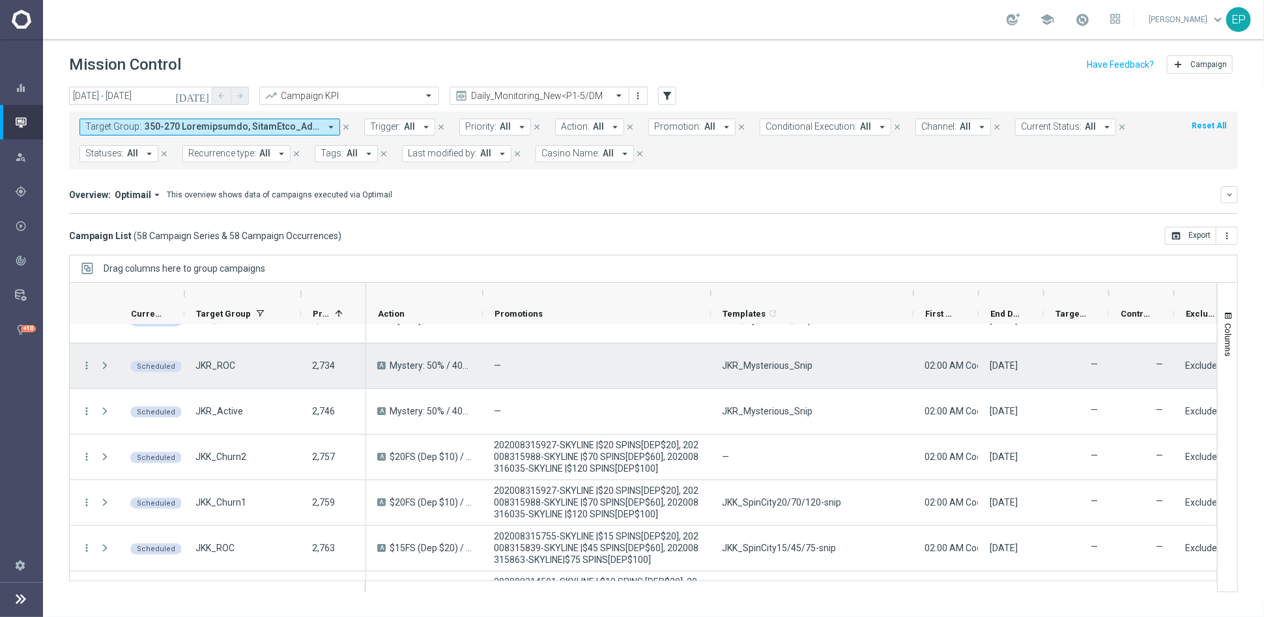
scroll to position [0, 0]
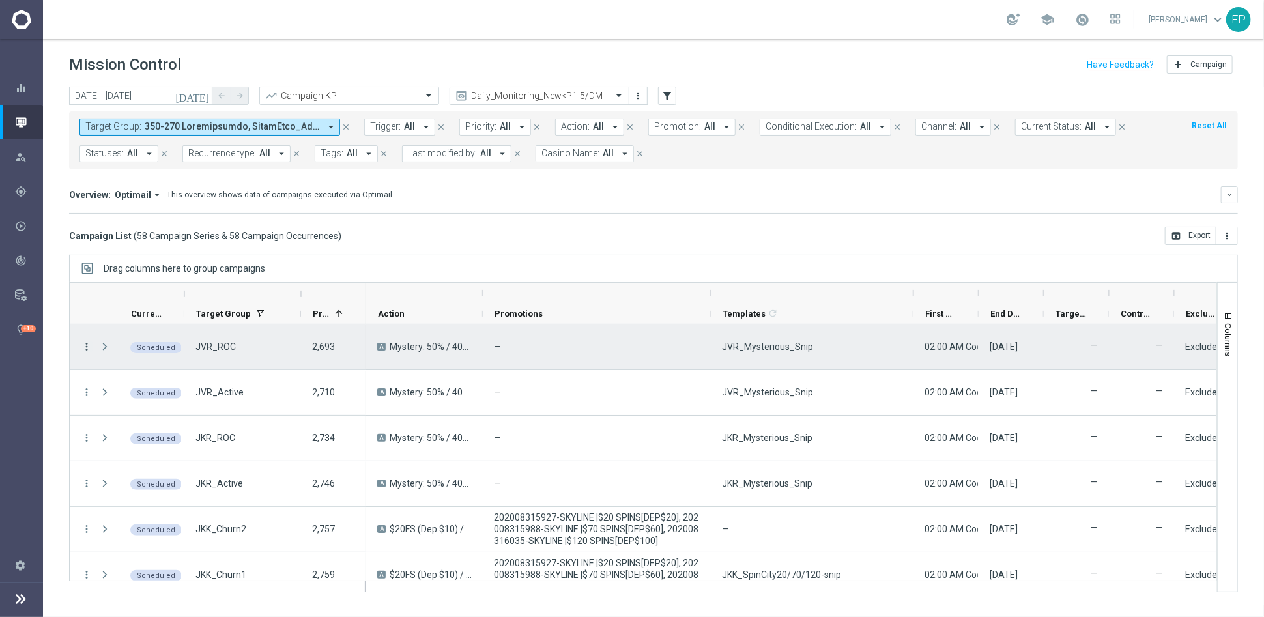
click at [89, 347] on icon "more_vert" at bounding box center [87, 347] width 12 height 12
click at [160, 355] on span "Campaign Details" at bounding box center [145, 354] width 66 height 9
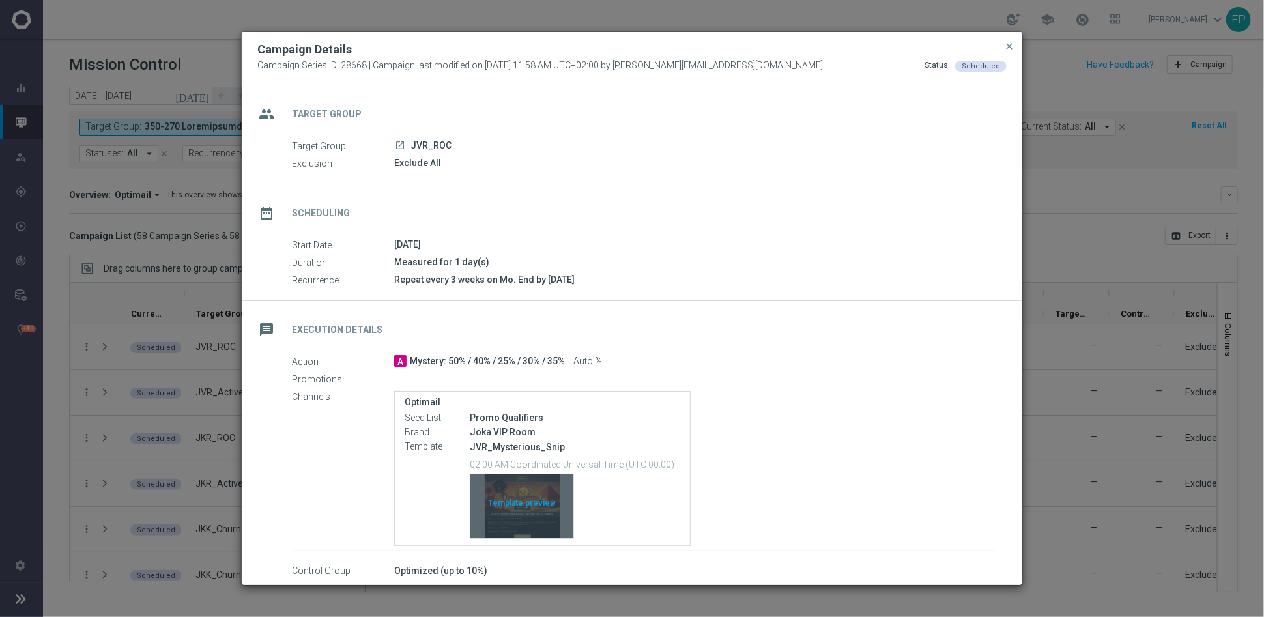
click at [512, 514] on div "Template preview" at bounding box center [522, 506] width 103 height 64
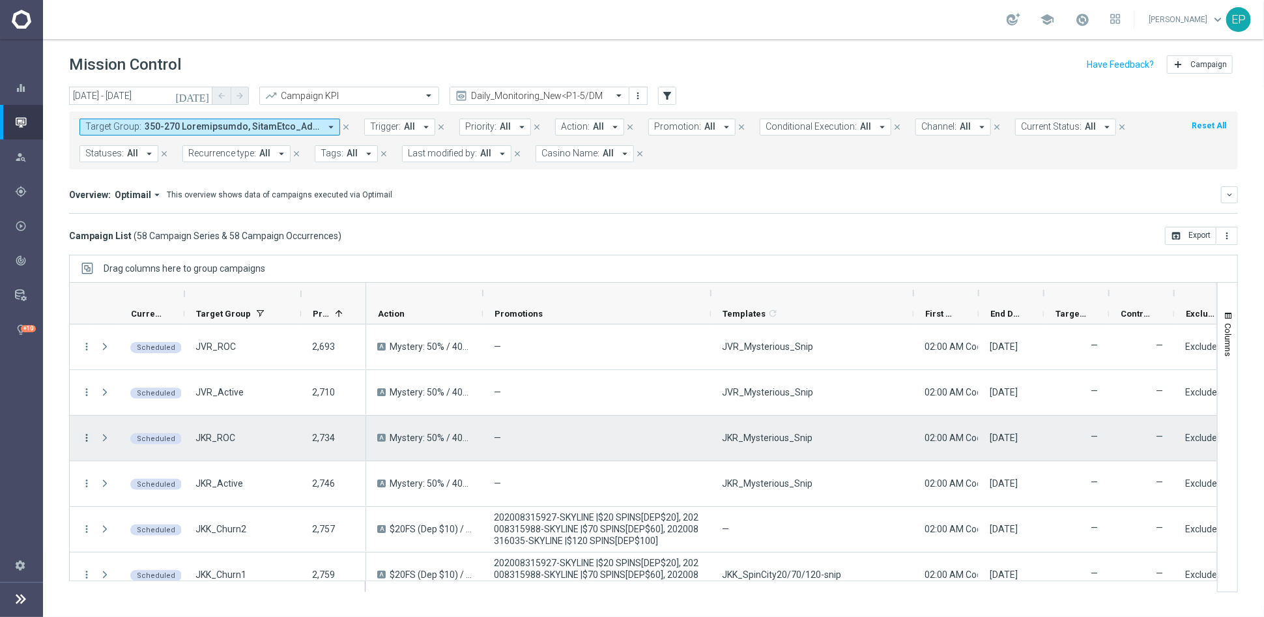
click at [83, 439] on icon "more_vert" at bounding box center [87, 438] width 12 height 12
click at [131, 441] on span "Campaign Details" at bounding box center [145, 445] width 66 height 9
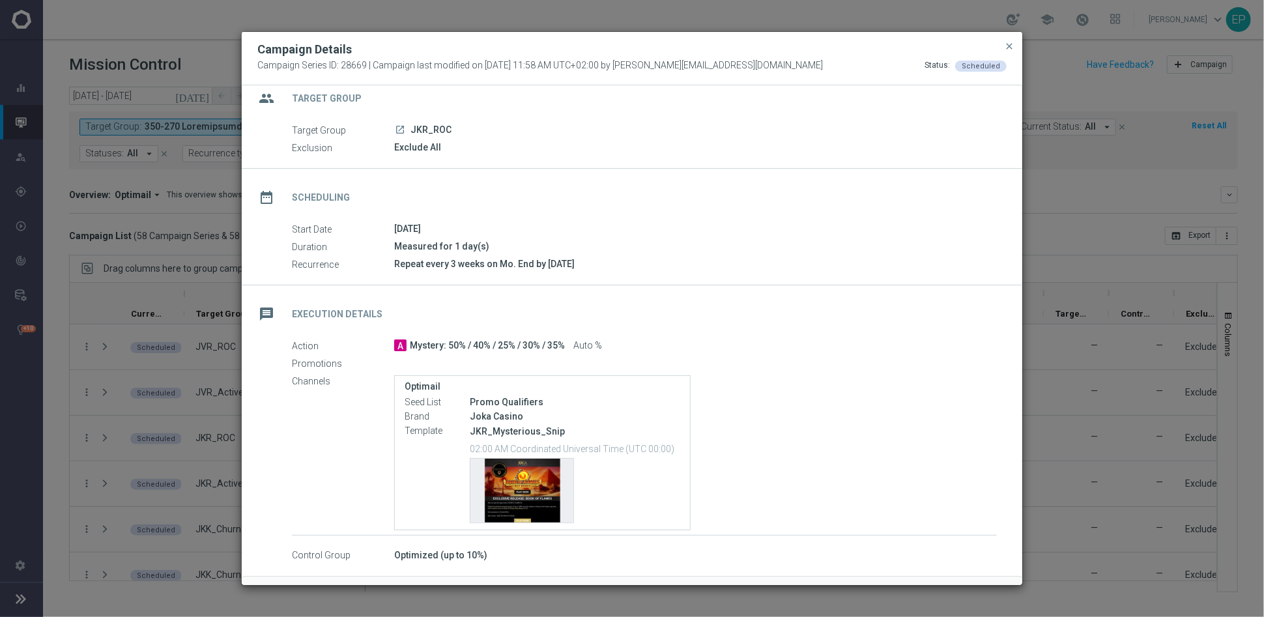
scroll to position [61, 0]
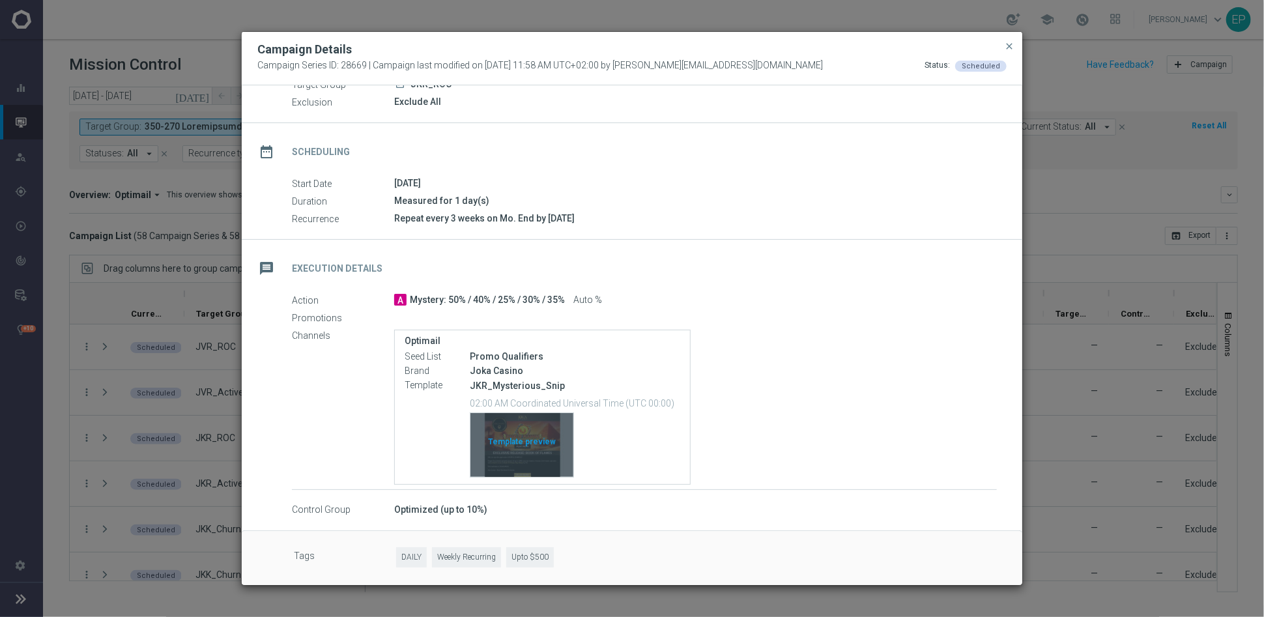
click at [513, 433] on div "Template preview" at bounding box center [522, 445] width 103 height 64
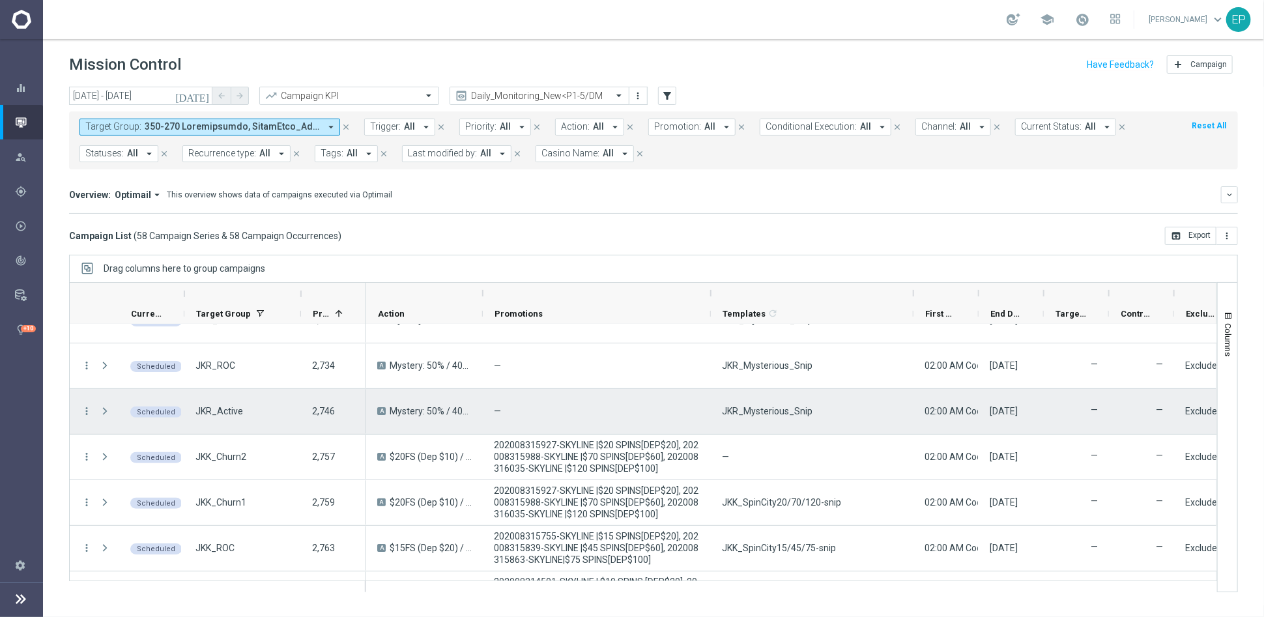
scroll to position [145, 0]
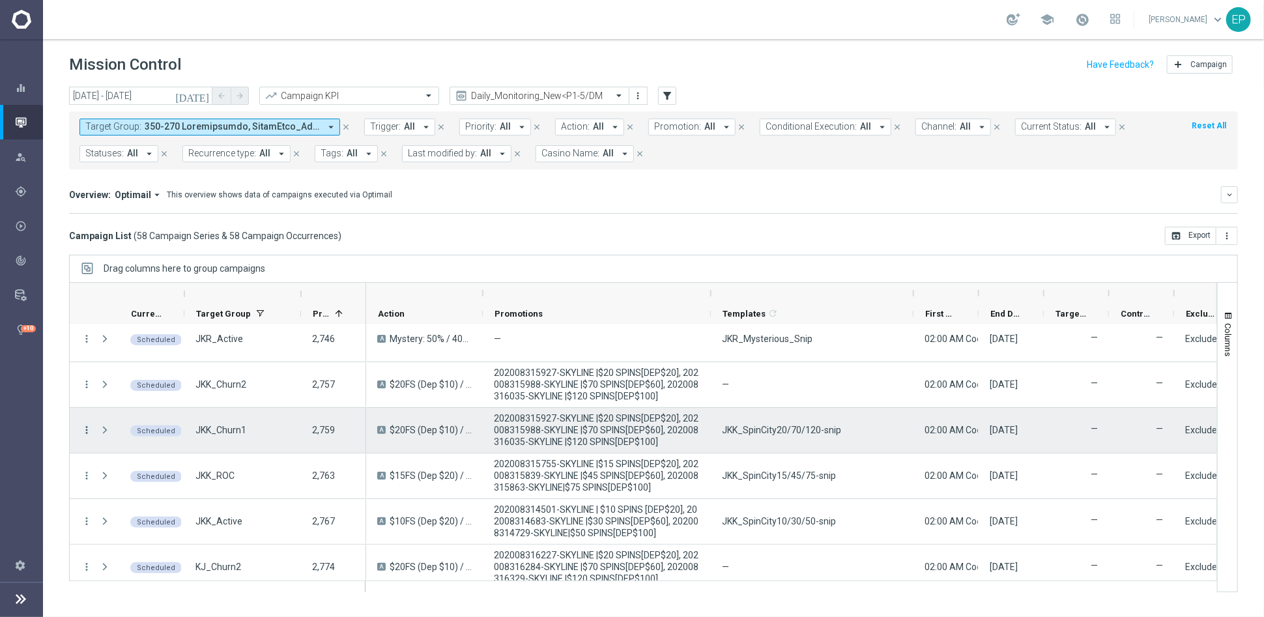
click at [89, 427] on icon "more_vert" at bounding box center [87, 430] width 12 height 12
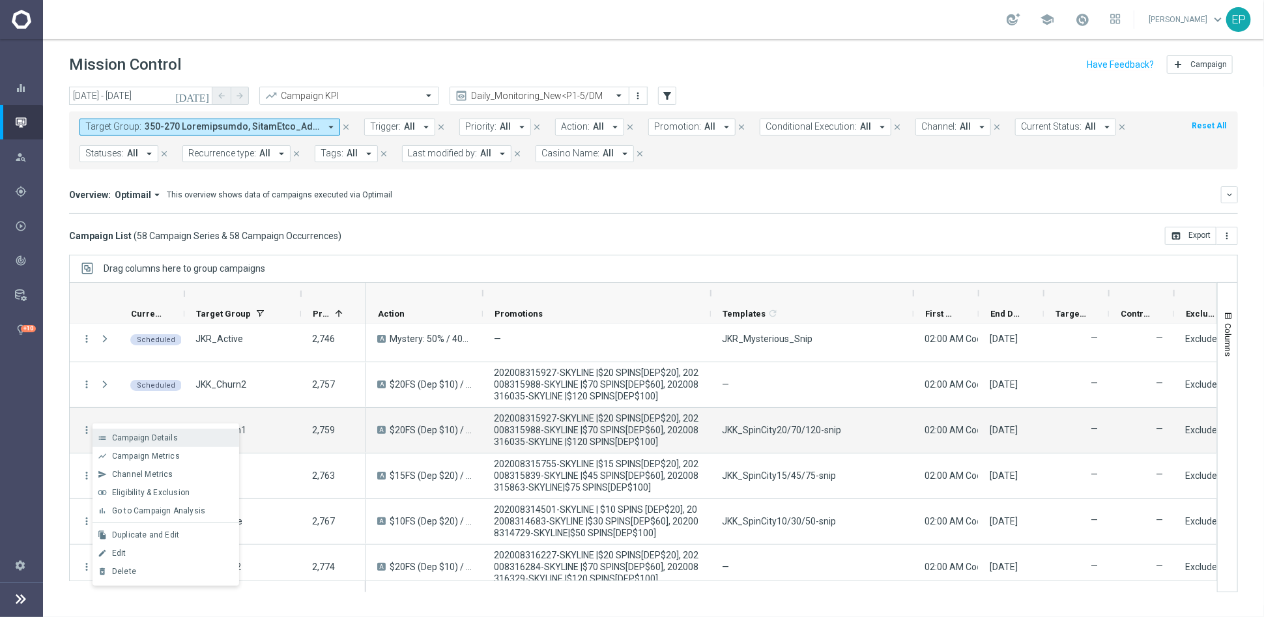
click at [149, 431] on div "list Campaign Details" at bounding box center [166, 438] width 147 height 18
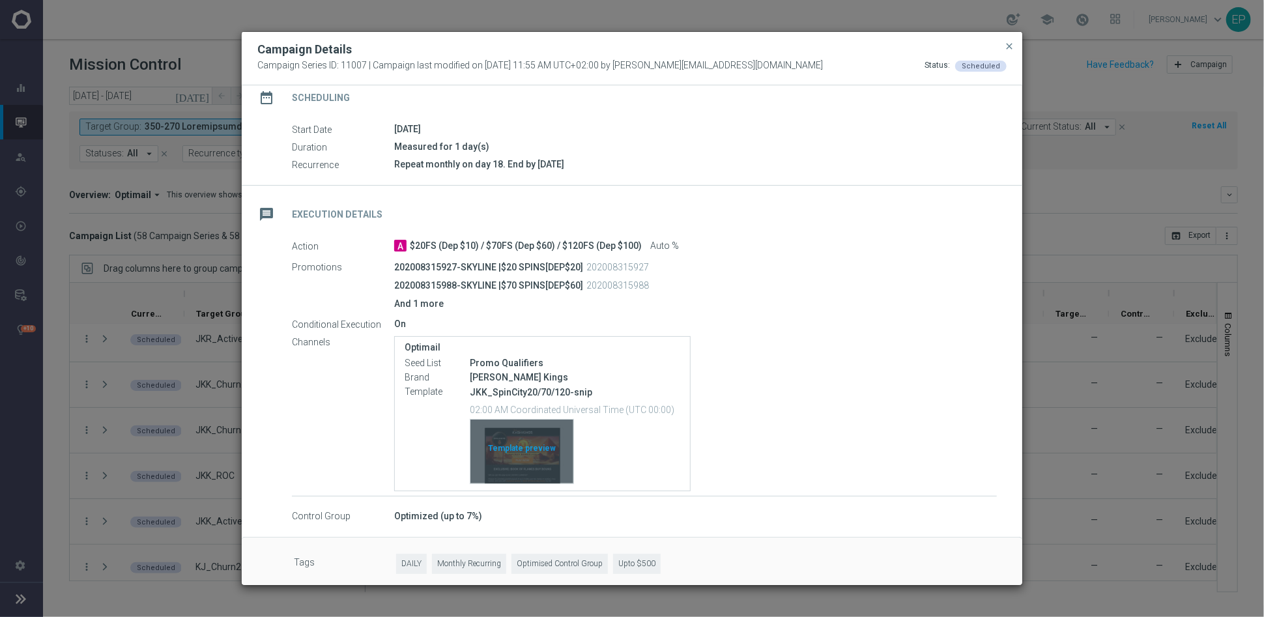
scroll to position [122, 0]
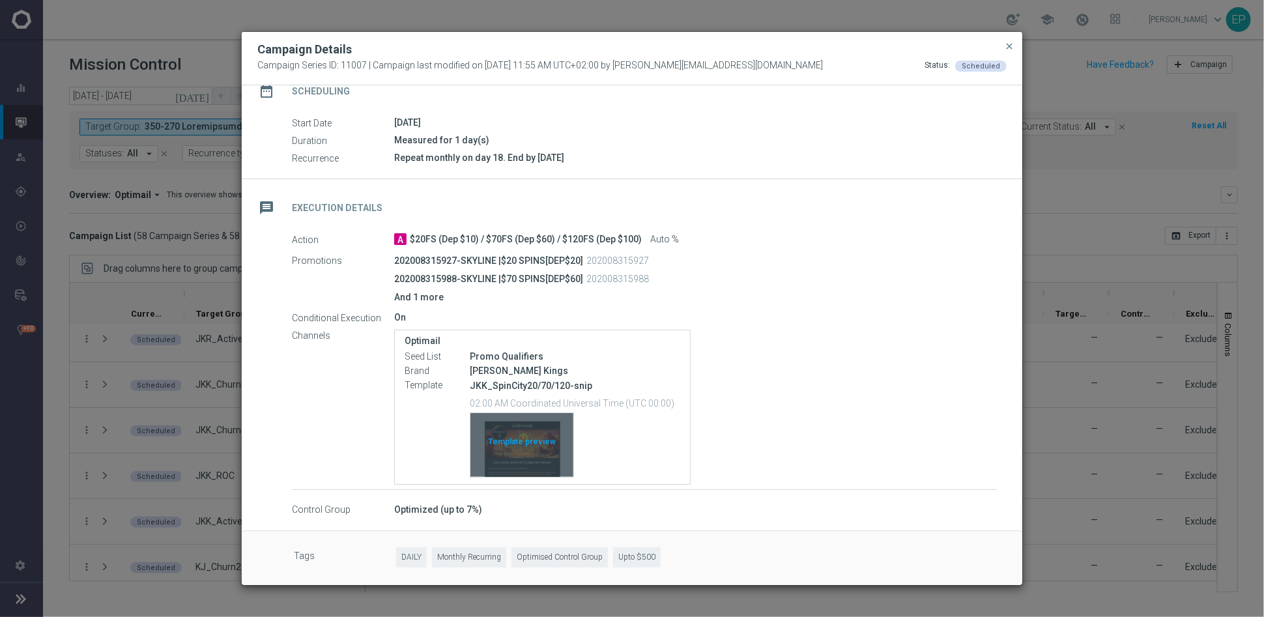
click at [537, 450] on div "Template preview" at bounding box center [522, 445] width 103 height 64
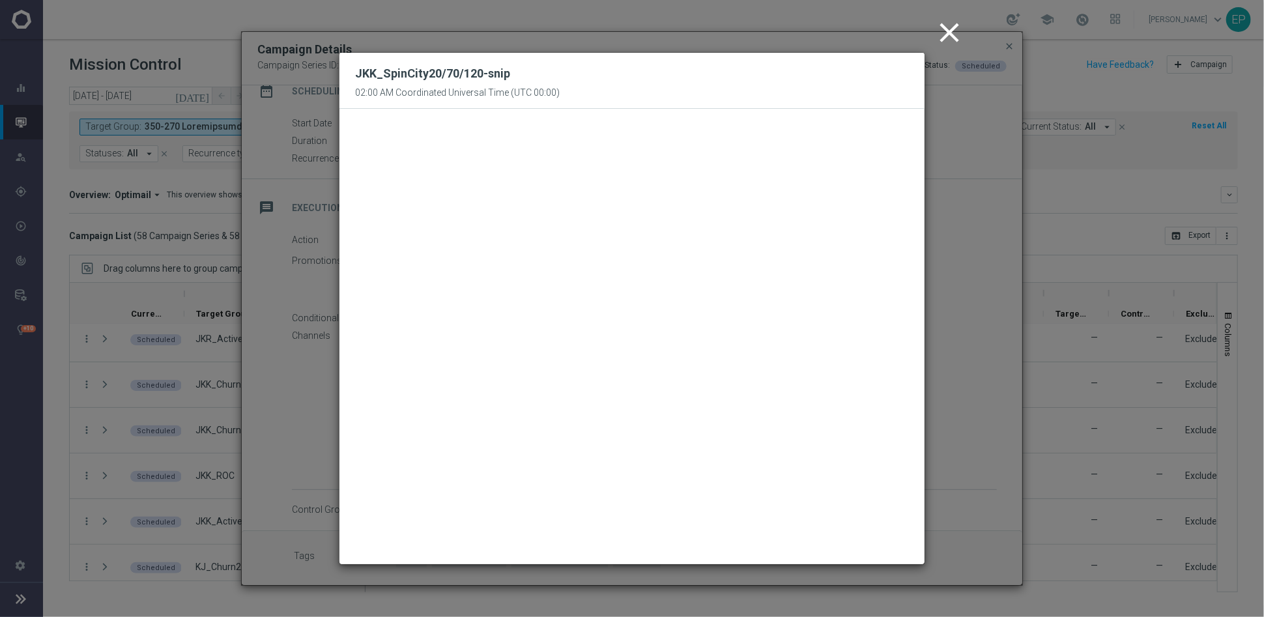
click at [947, 29] on icon "close" at bounding box center [949, 32] width 33 height 33
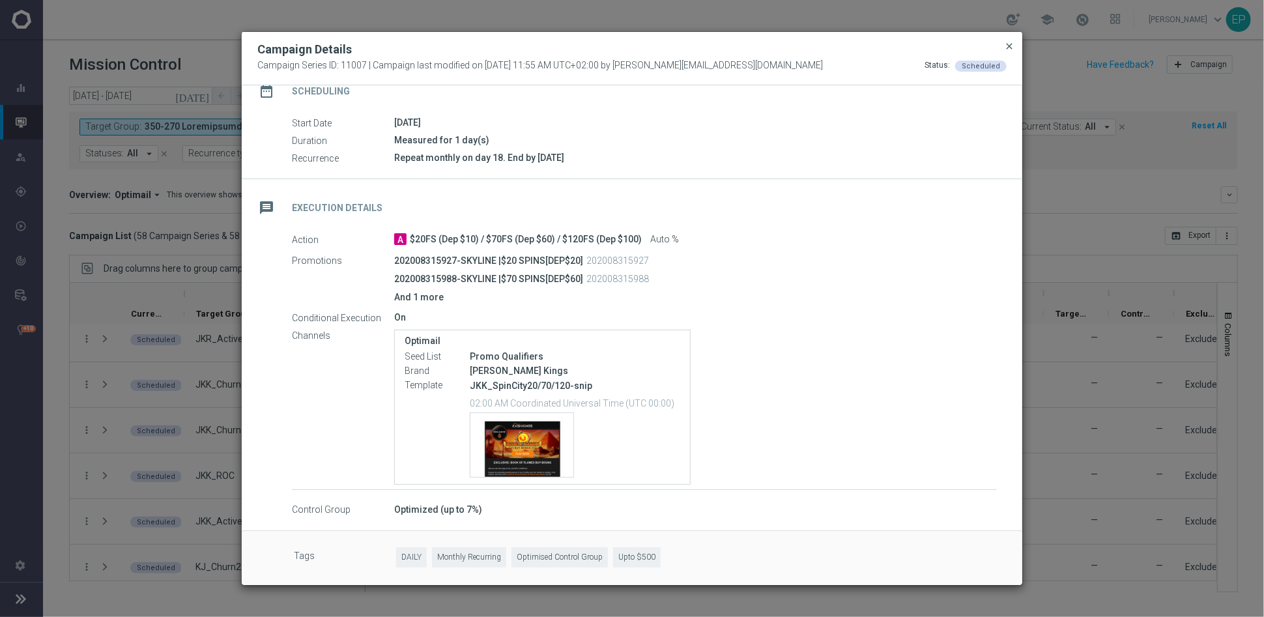
click at [1008, 46] on span "close" at bounding box center [1009, 46] width 10 height 10
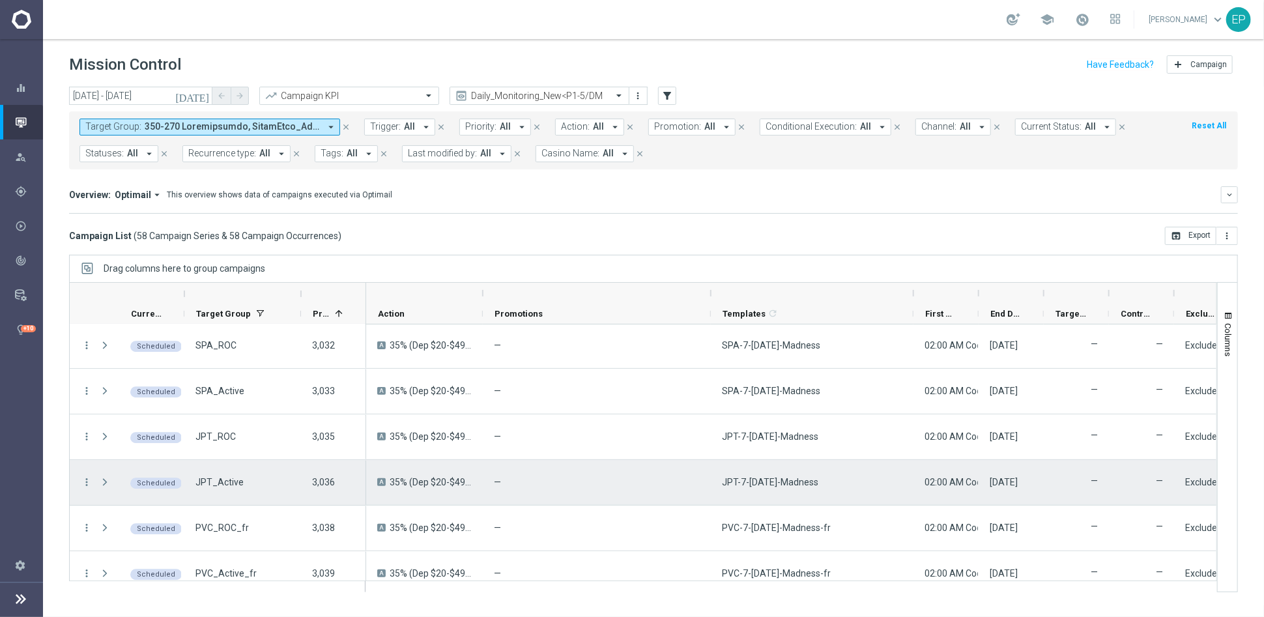
scroll to position [2389, 0]
